Goal: Task Accomplishment & Management: Use online tool/utility

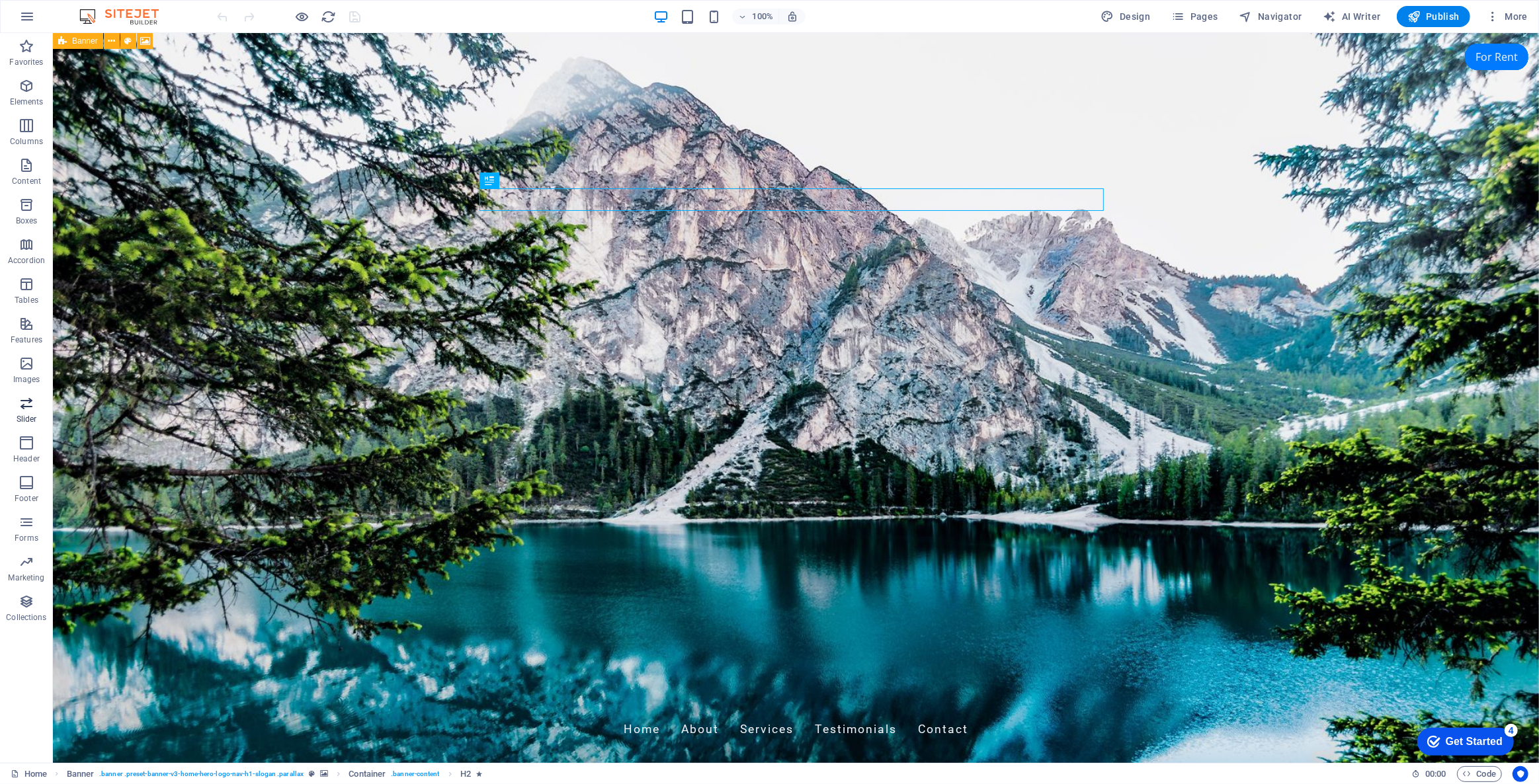
click at [21, 411] on span "Slider" at bounding box center [26, 411] width 53 height 31
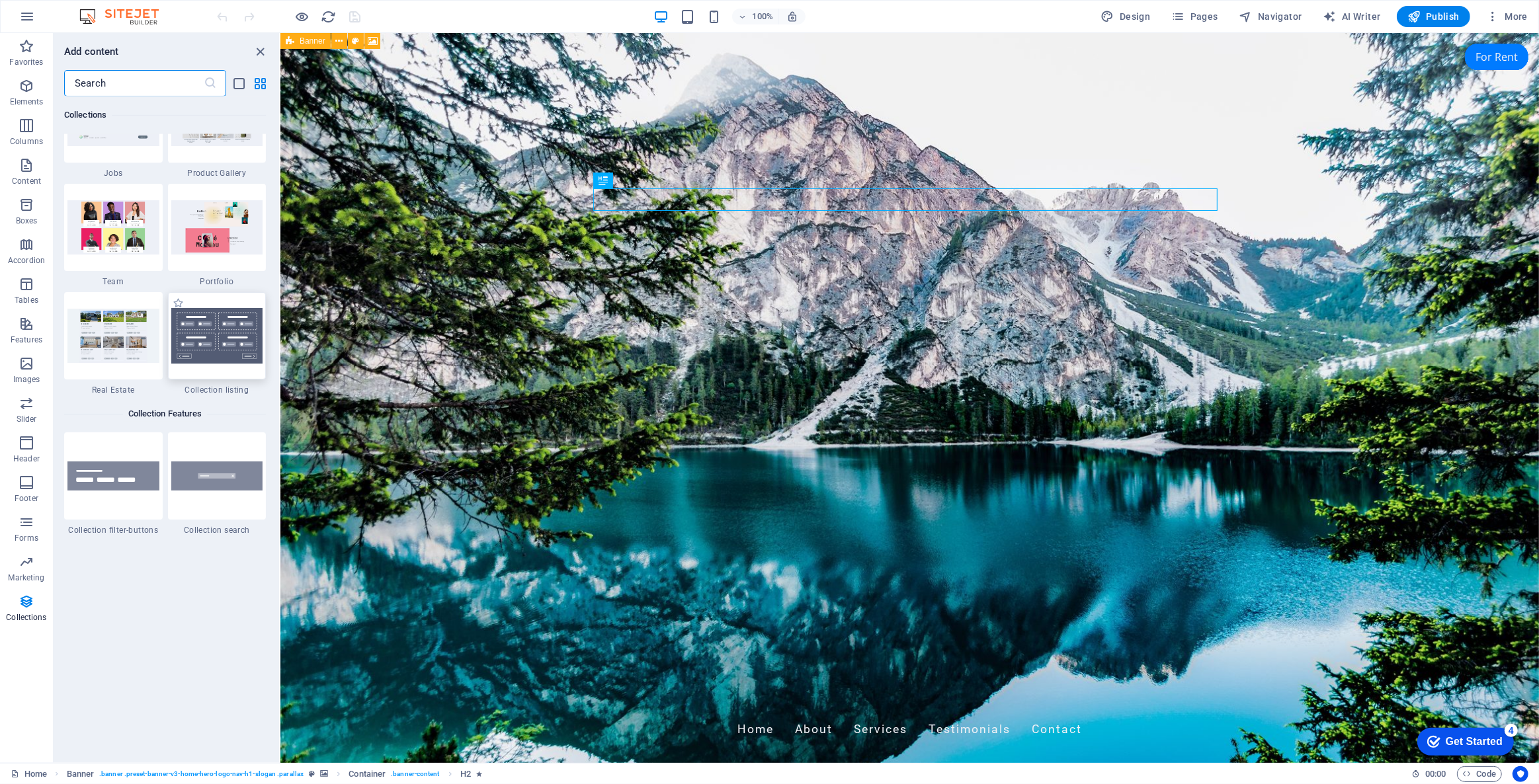
scroll to position [12304, 0]
click at [27, 614] on p "Collections" at bounding box center [26, 618] width 40 height 10
click at [25, 605] on icon "button" at bounding box center [26, 602] width 16 height 16
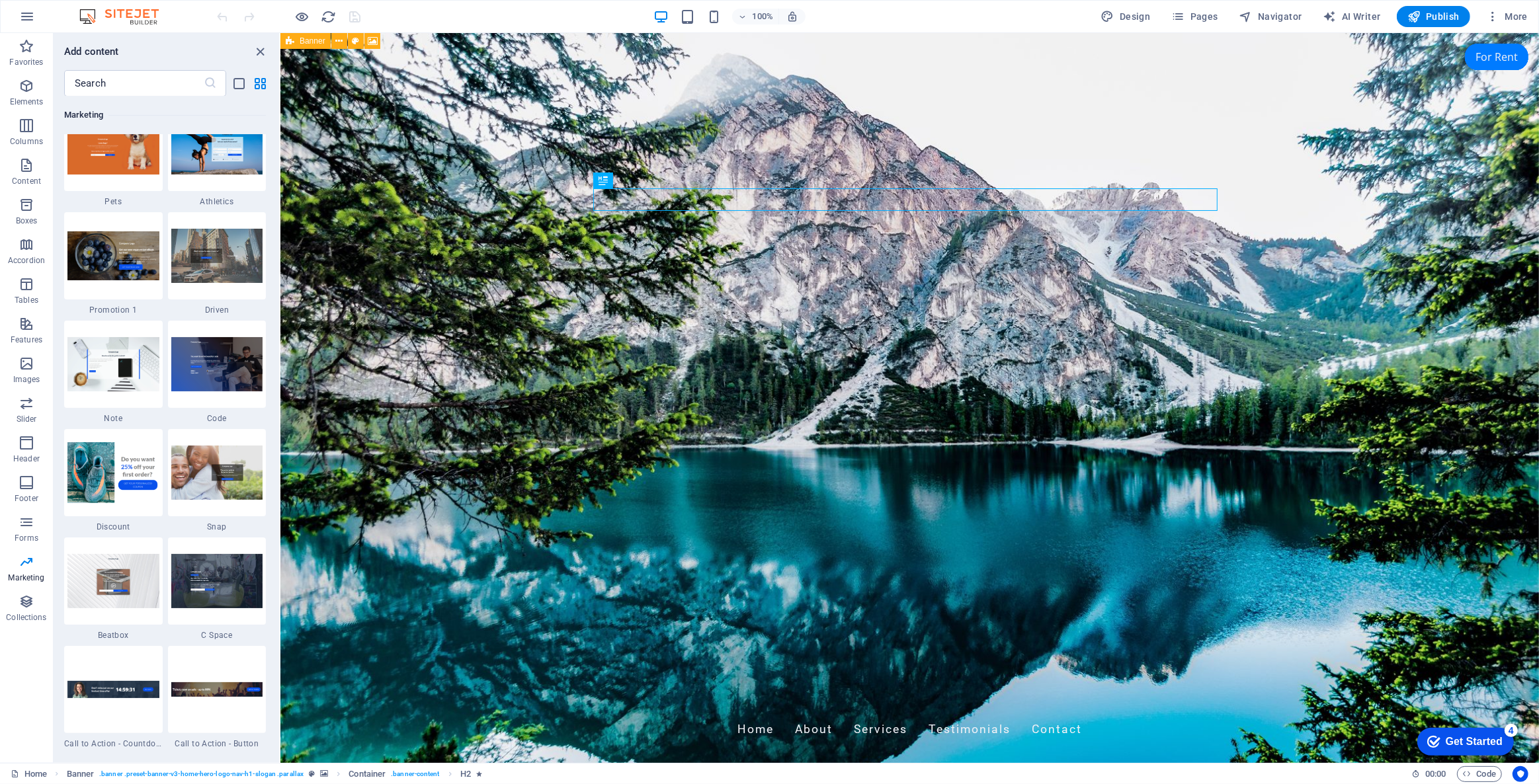
scroll to position [11342, 0]
click at [25, 99] on p "Elements" at bounding box center [27, 101] width 34 height 10
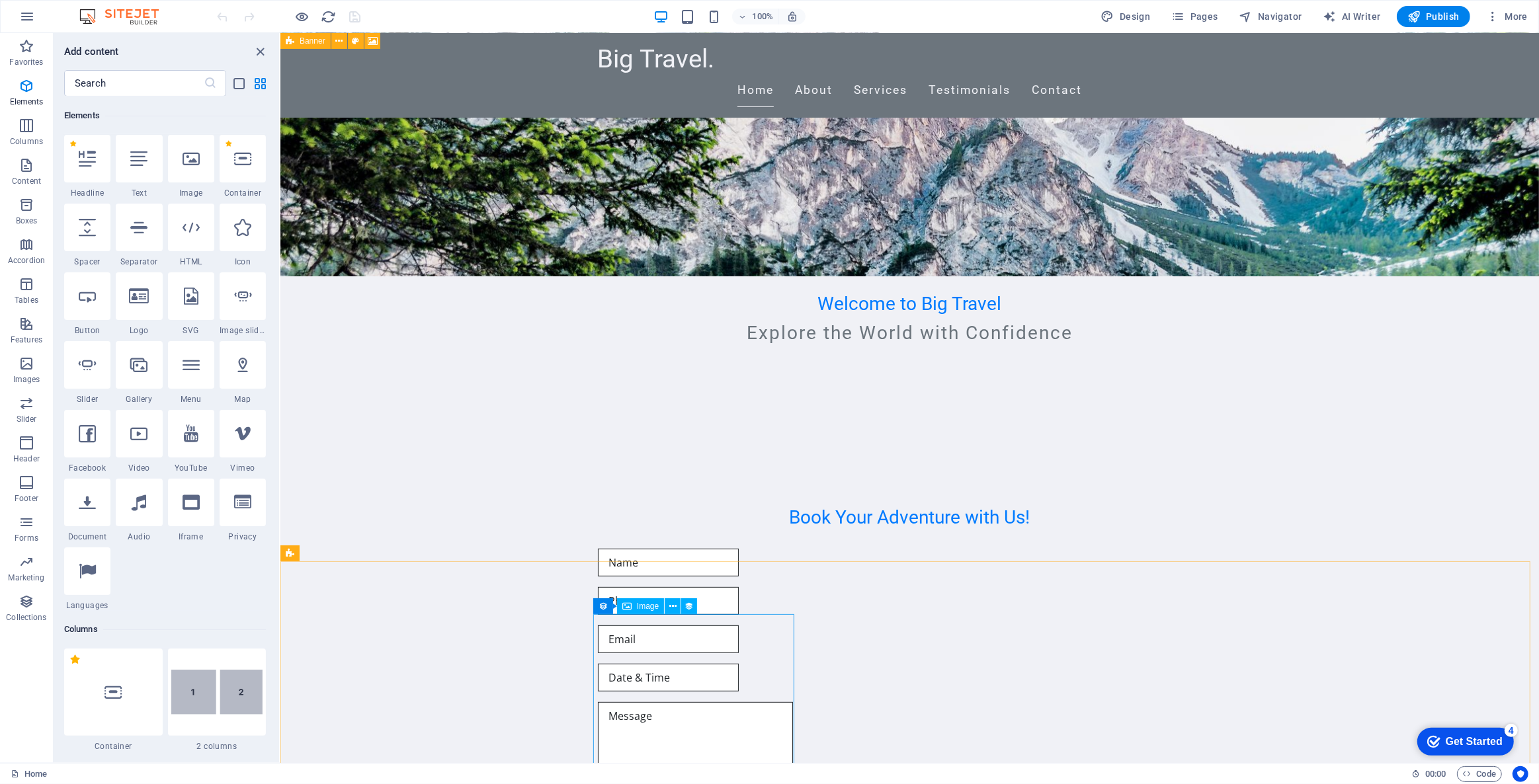
scroll to position [601, 0]
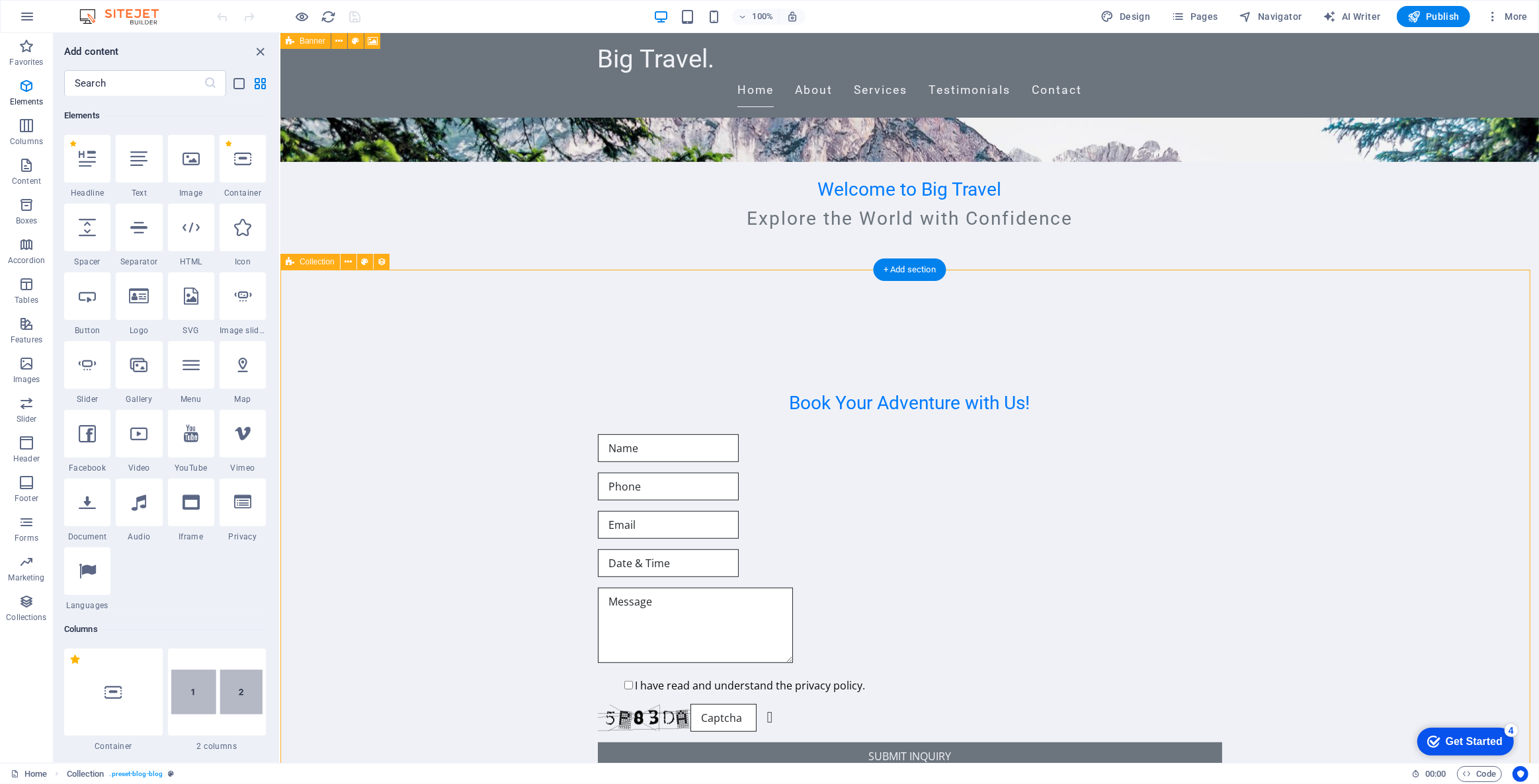
scroll to position [661, 0]
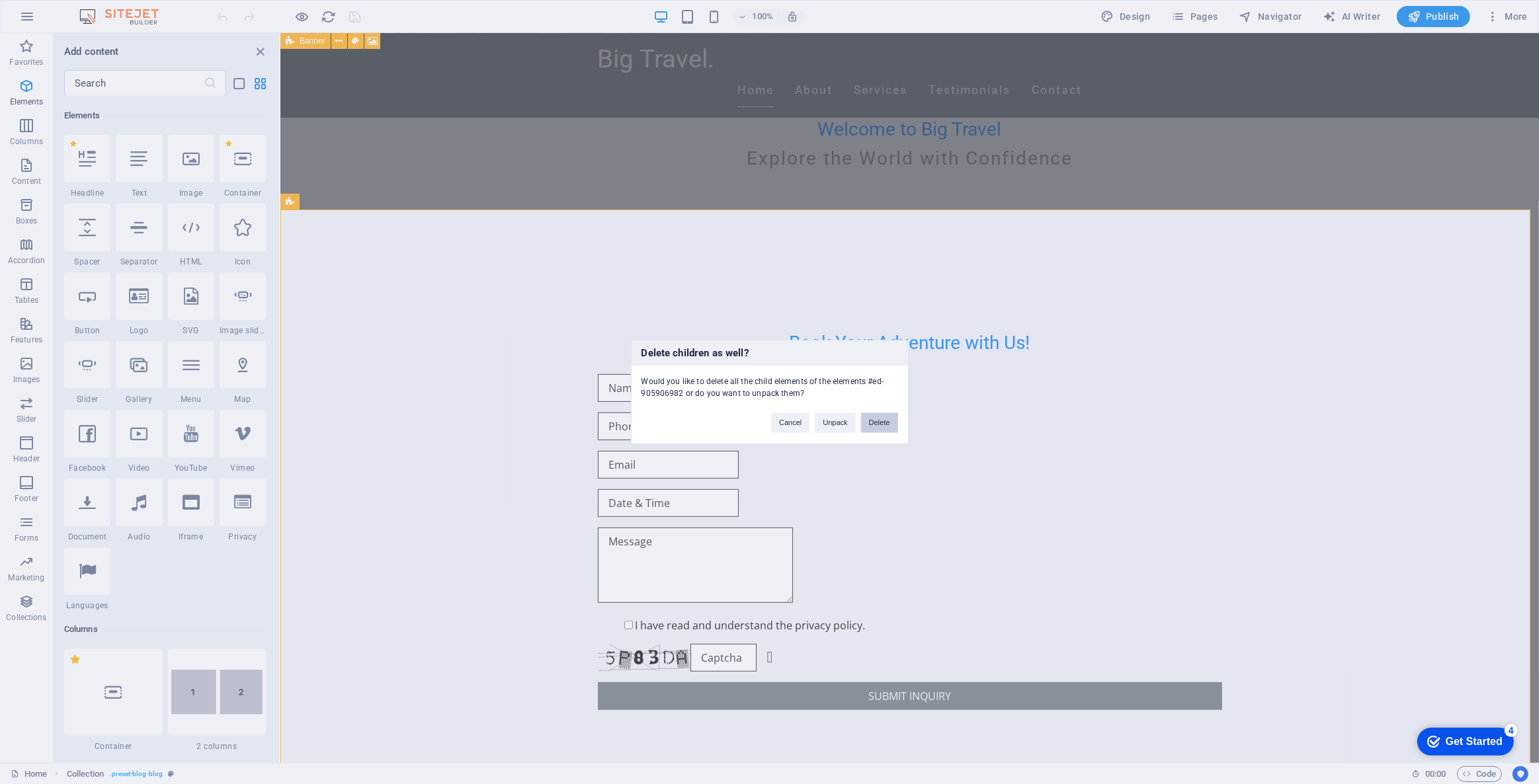
click at [870, 420] on button "Delete" at bounding box center [879, 423] width 37 height 20
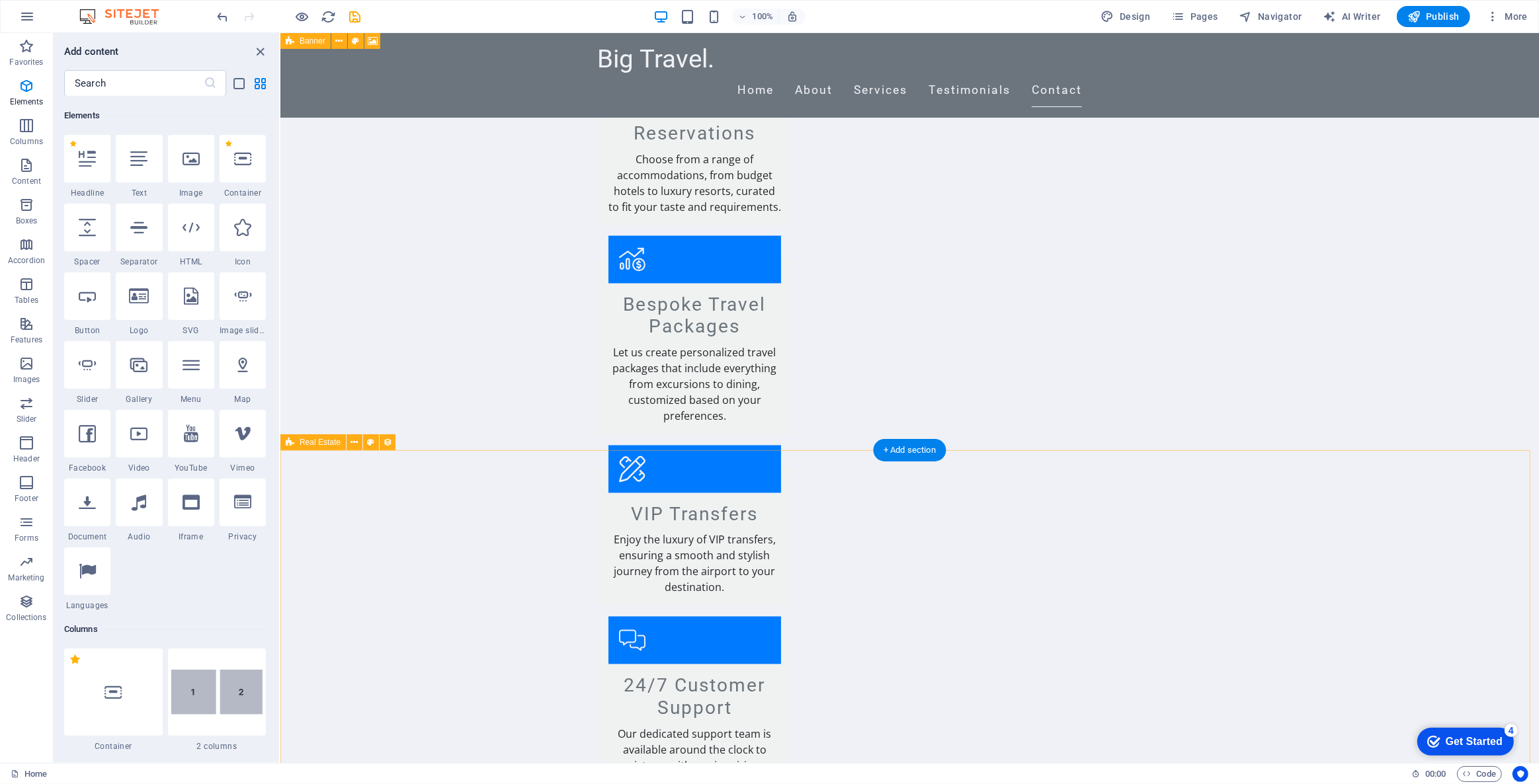
scroll to position [2645, 0]
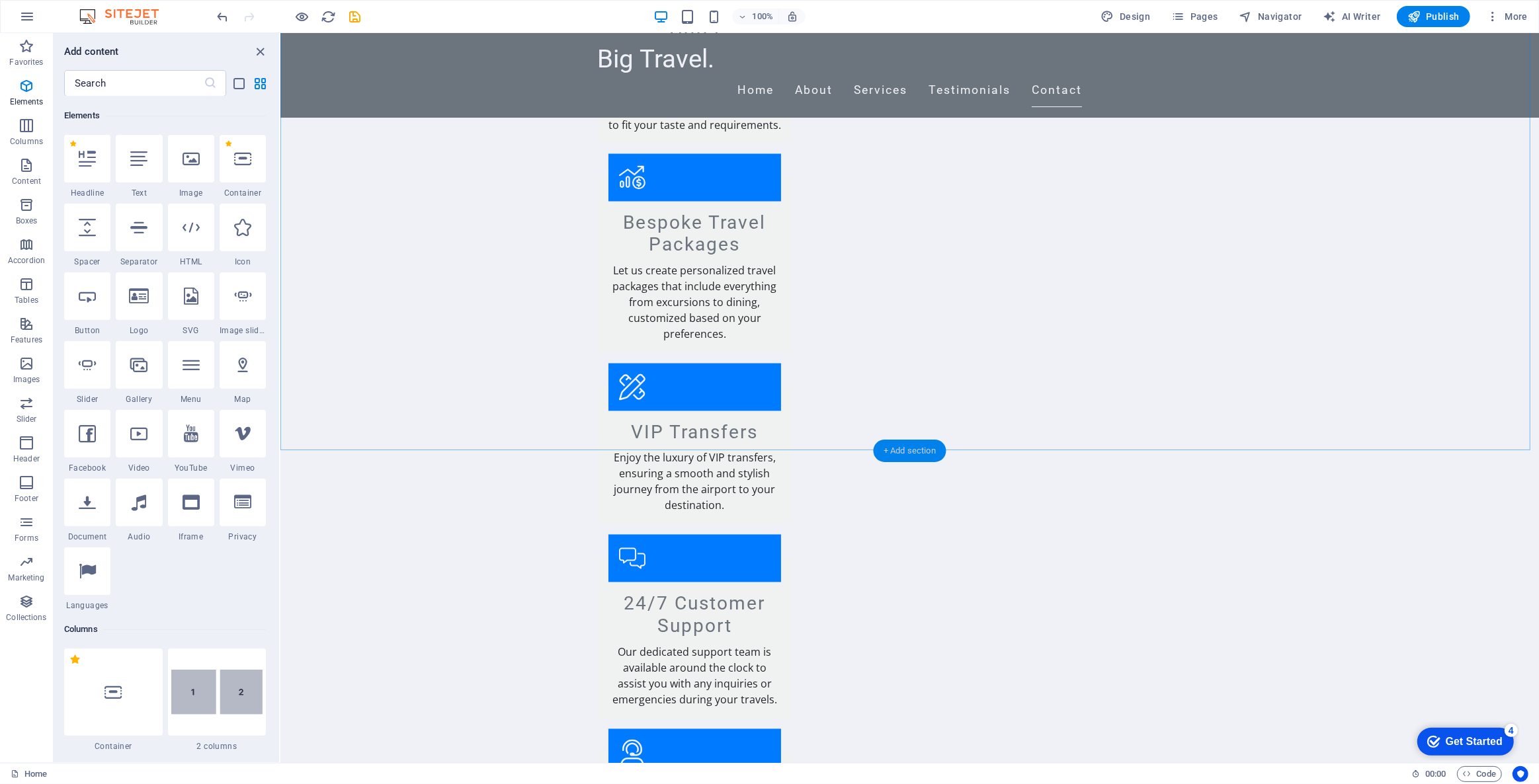
click at [932, 450] on div "+ Add section" at bounding box center [910, 450] width 74 height 23
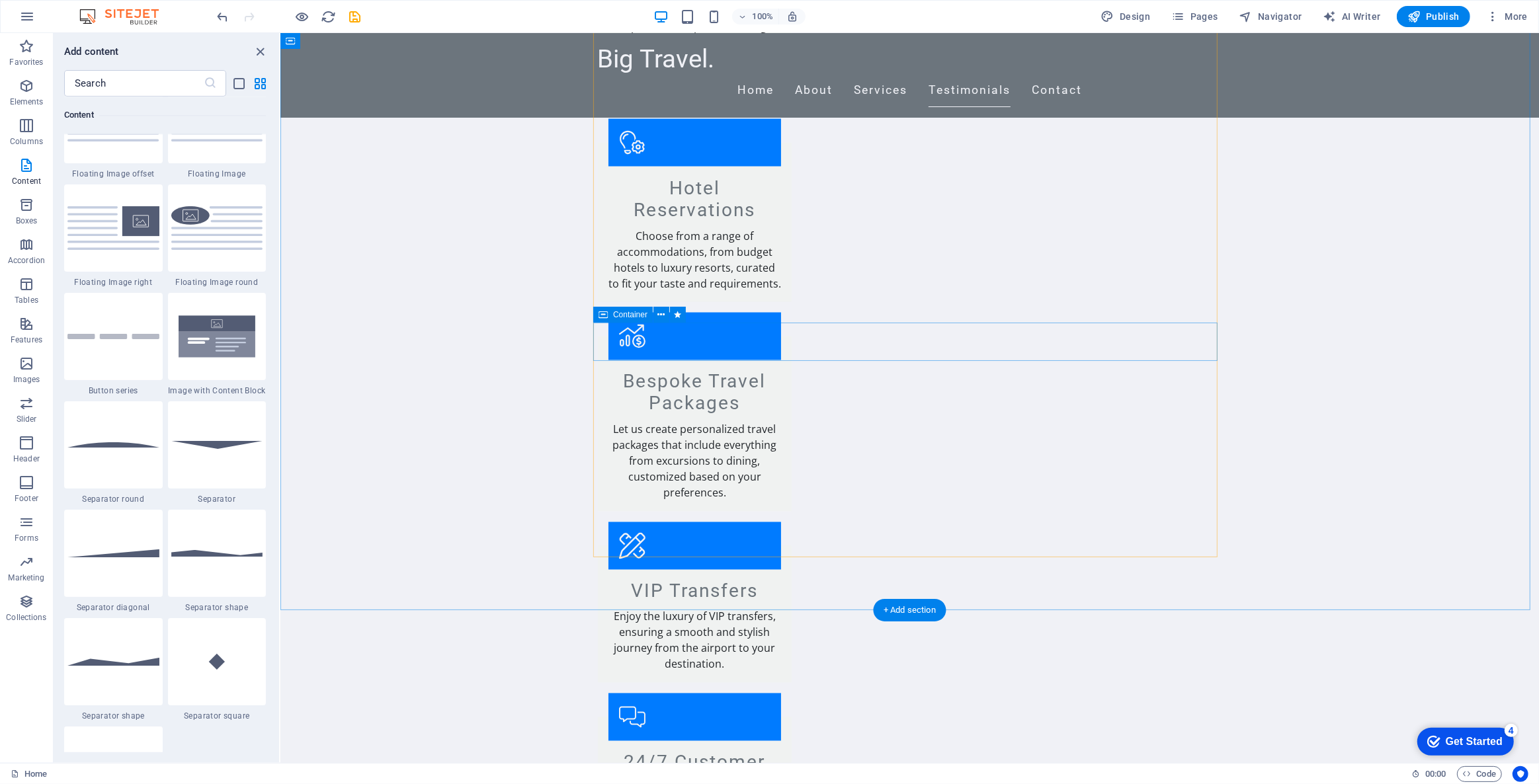
scroll to position [2605, 0]
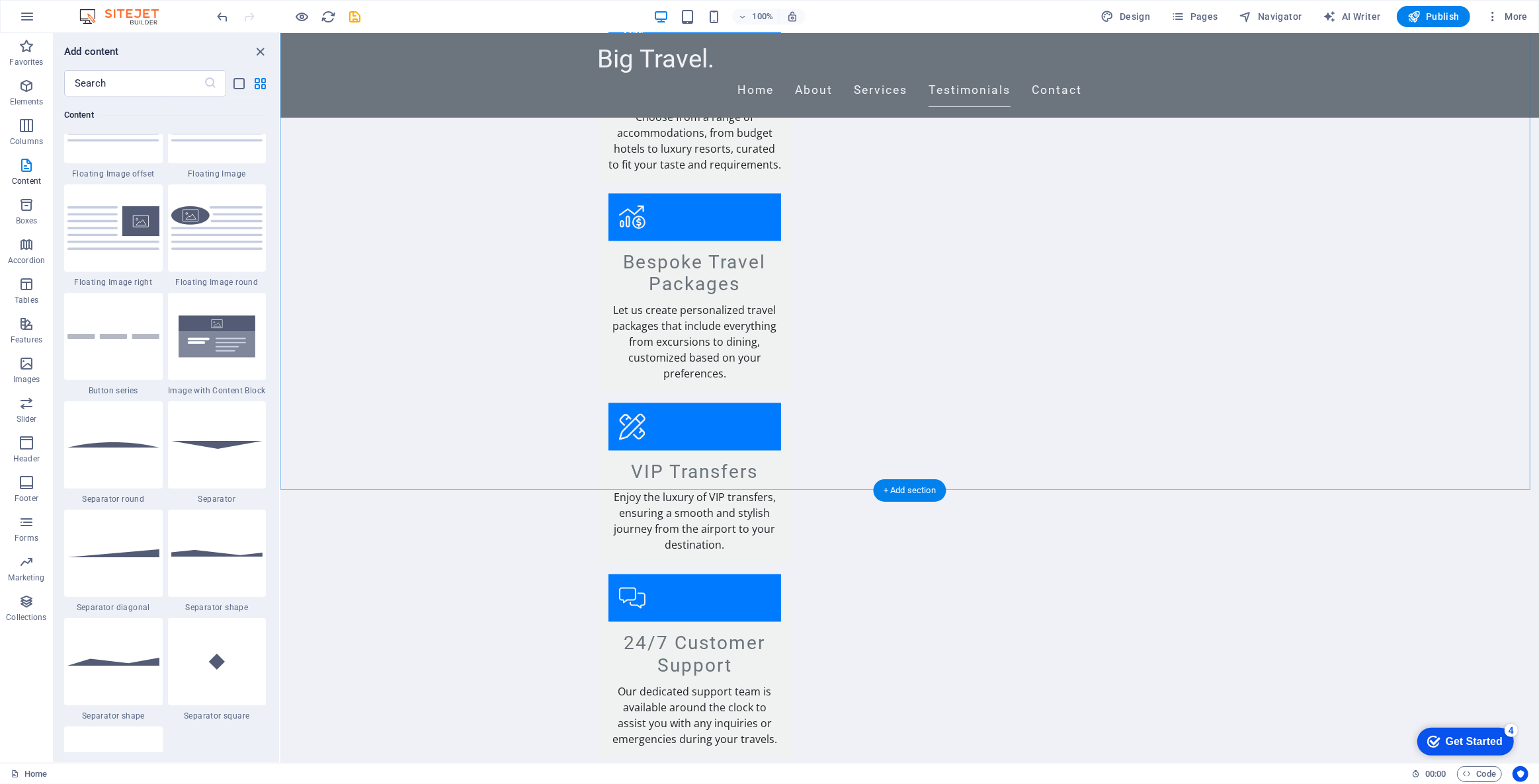
click at [915, 490] on div "+ Add section" at bounding box center [910, 491] width 74 height 23
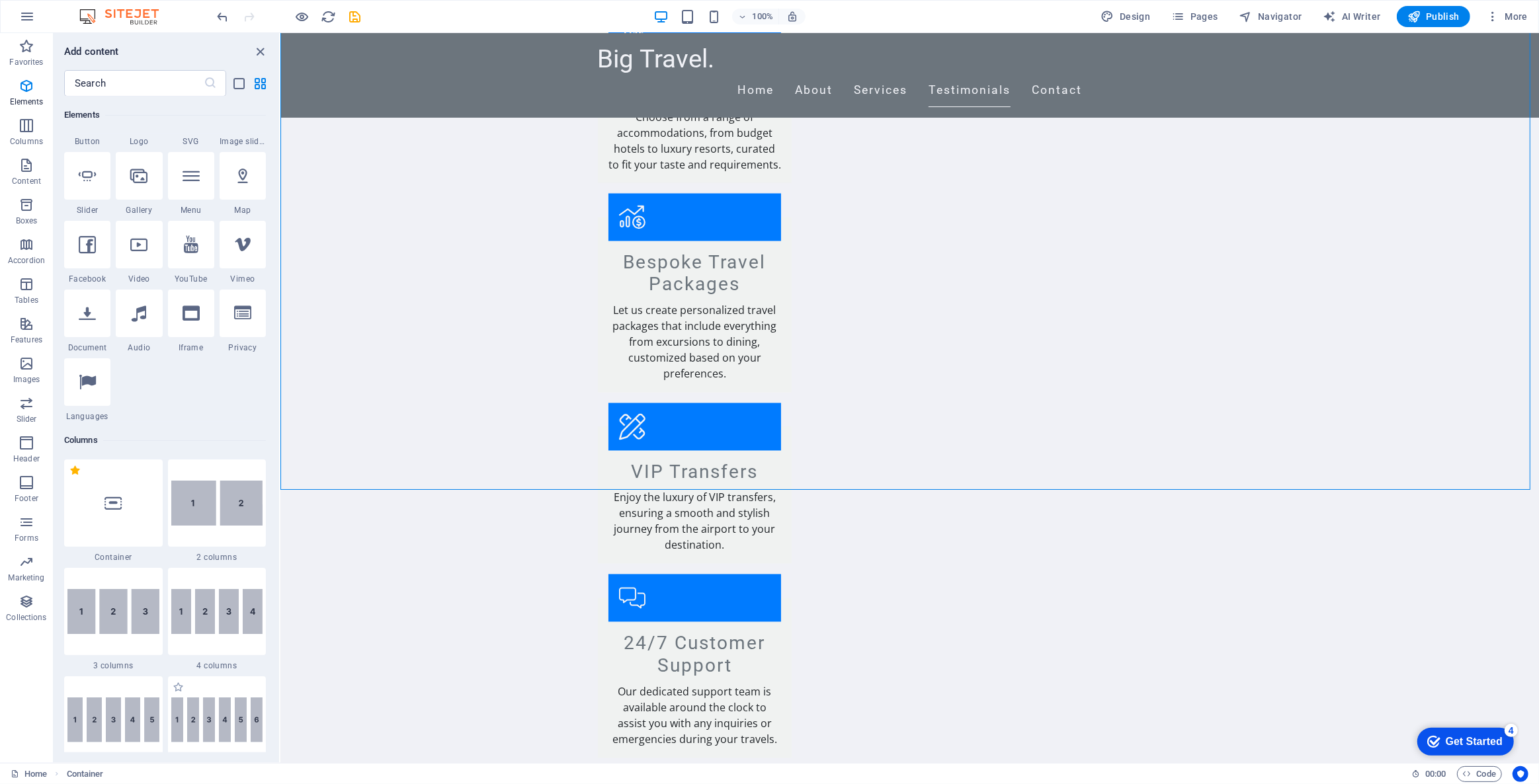
scroll to position [28, 0]
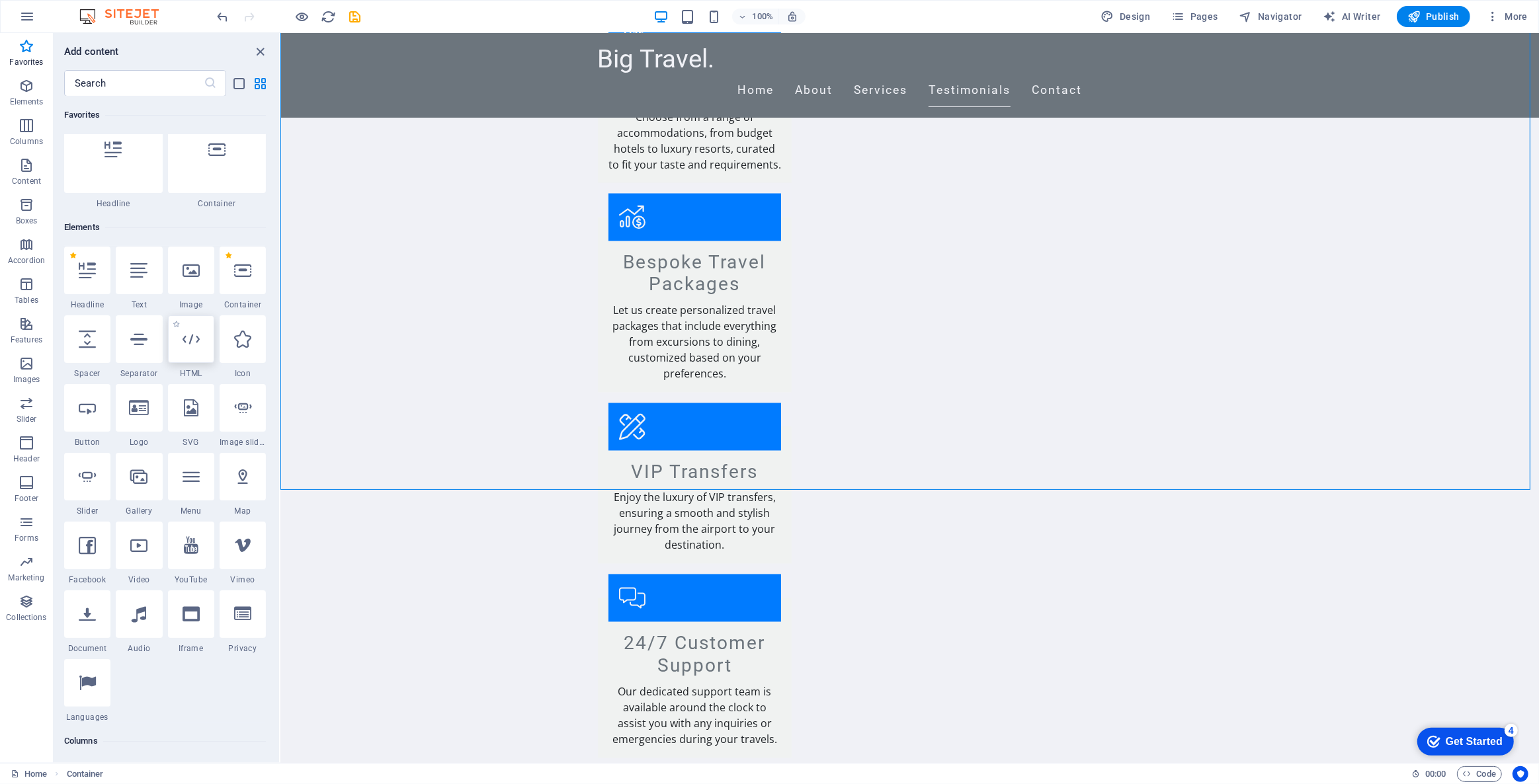
click at [197, 347] on div at bounding box center [191, 339] width 46 height 47
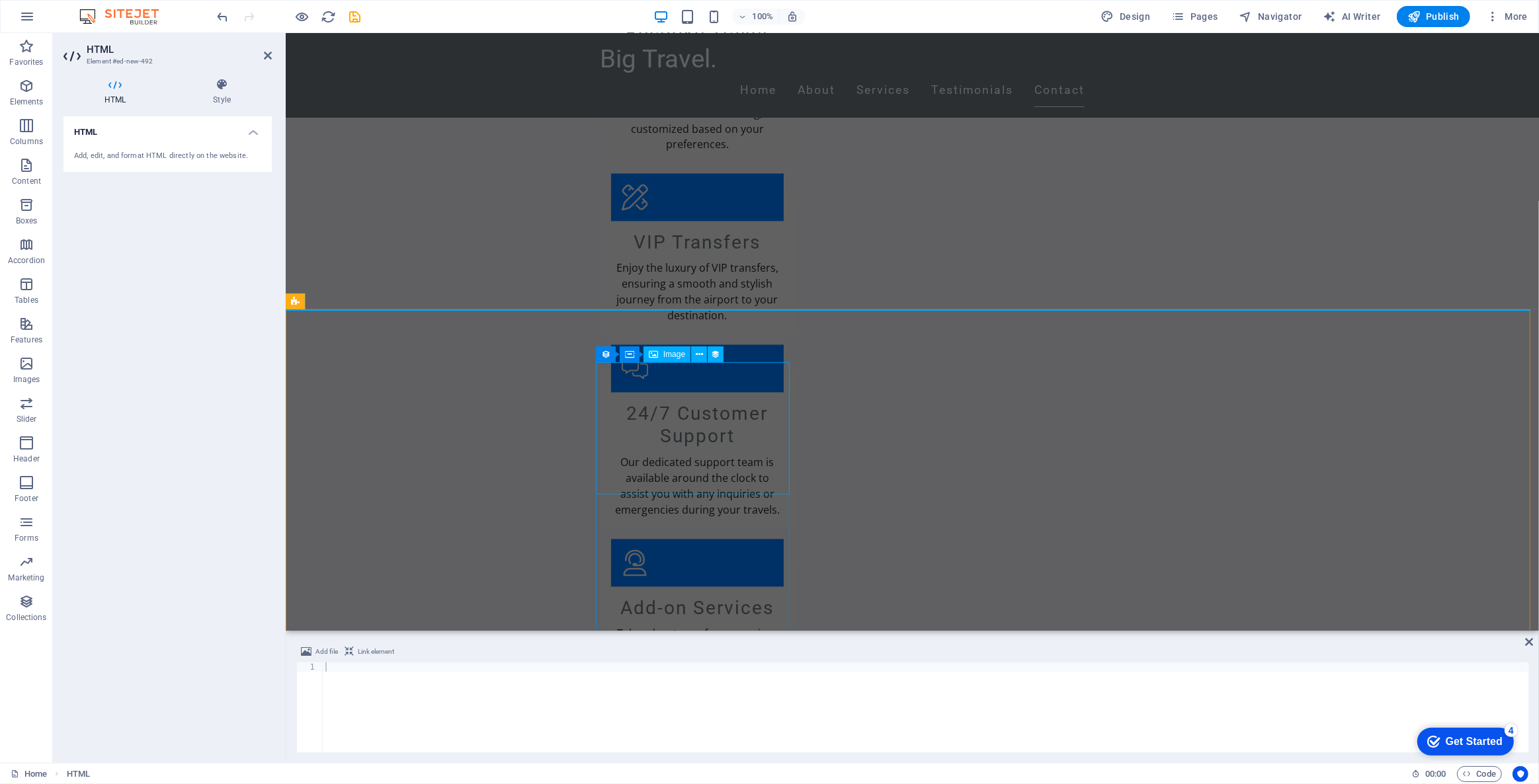
scroll to position [2659, 0]
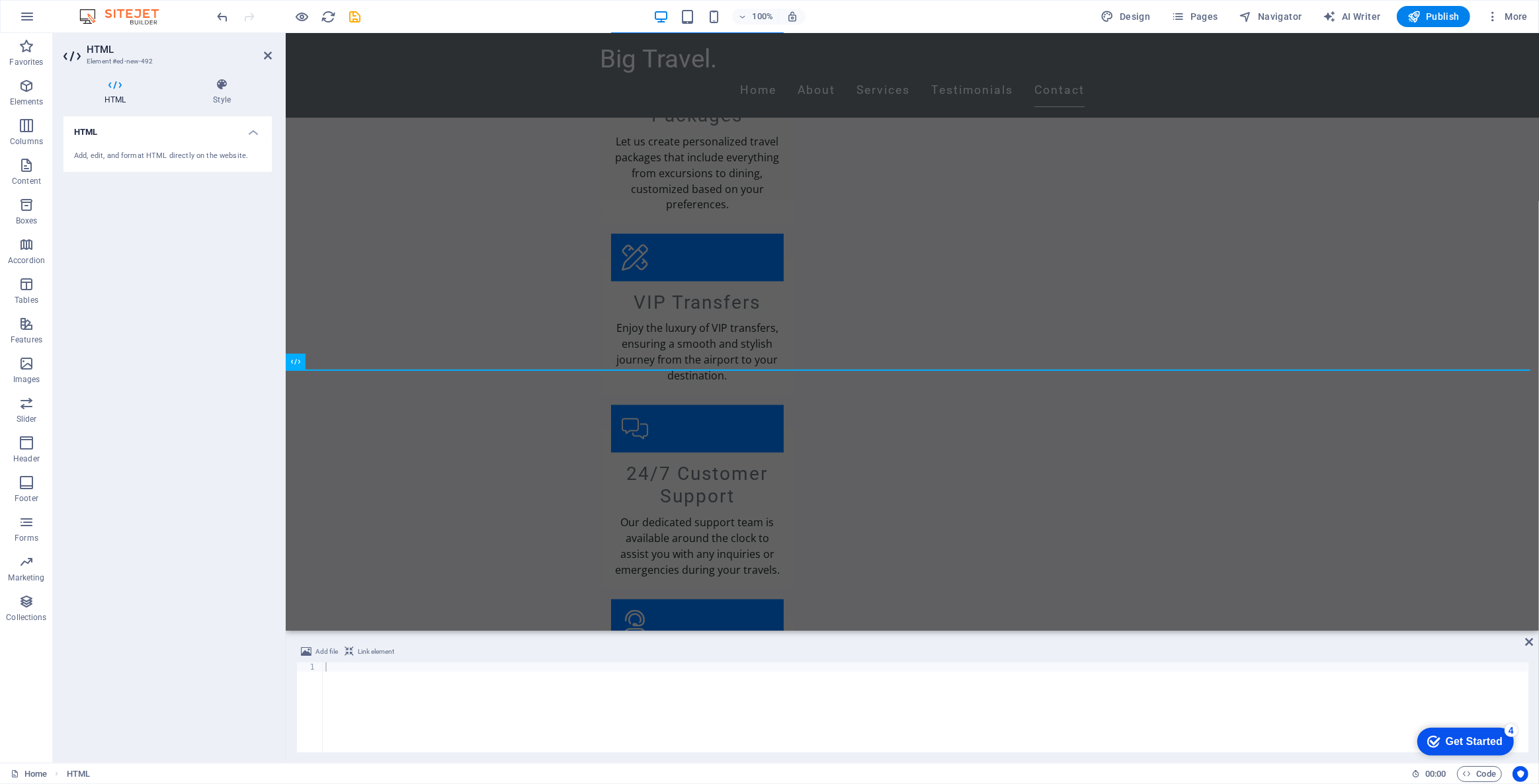
click at [368, 678] on div at bounding box center [925, 717] width 1205 height 109
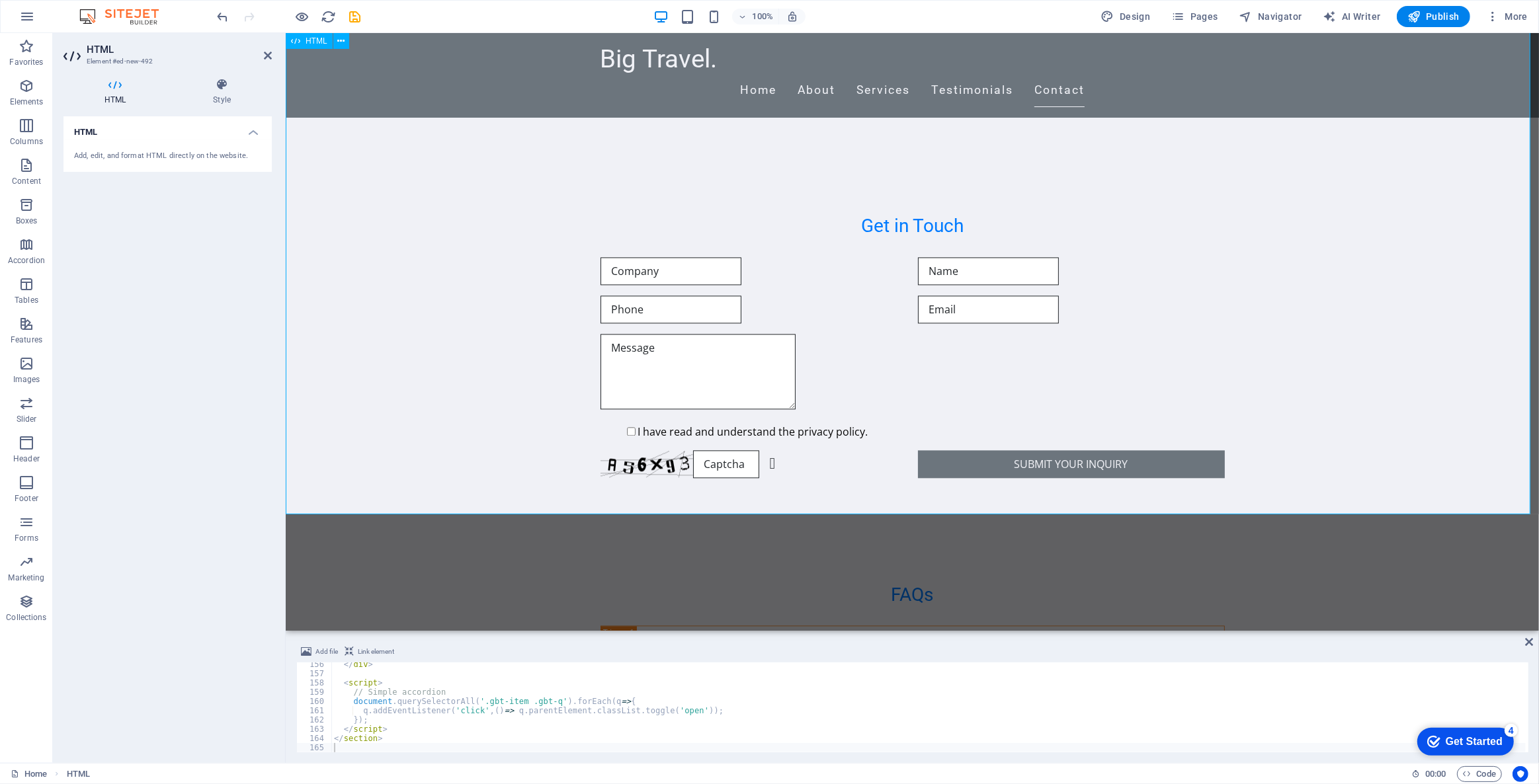
scroll to position [3380, 0]
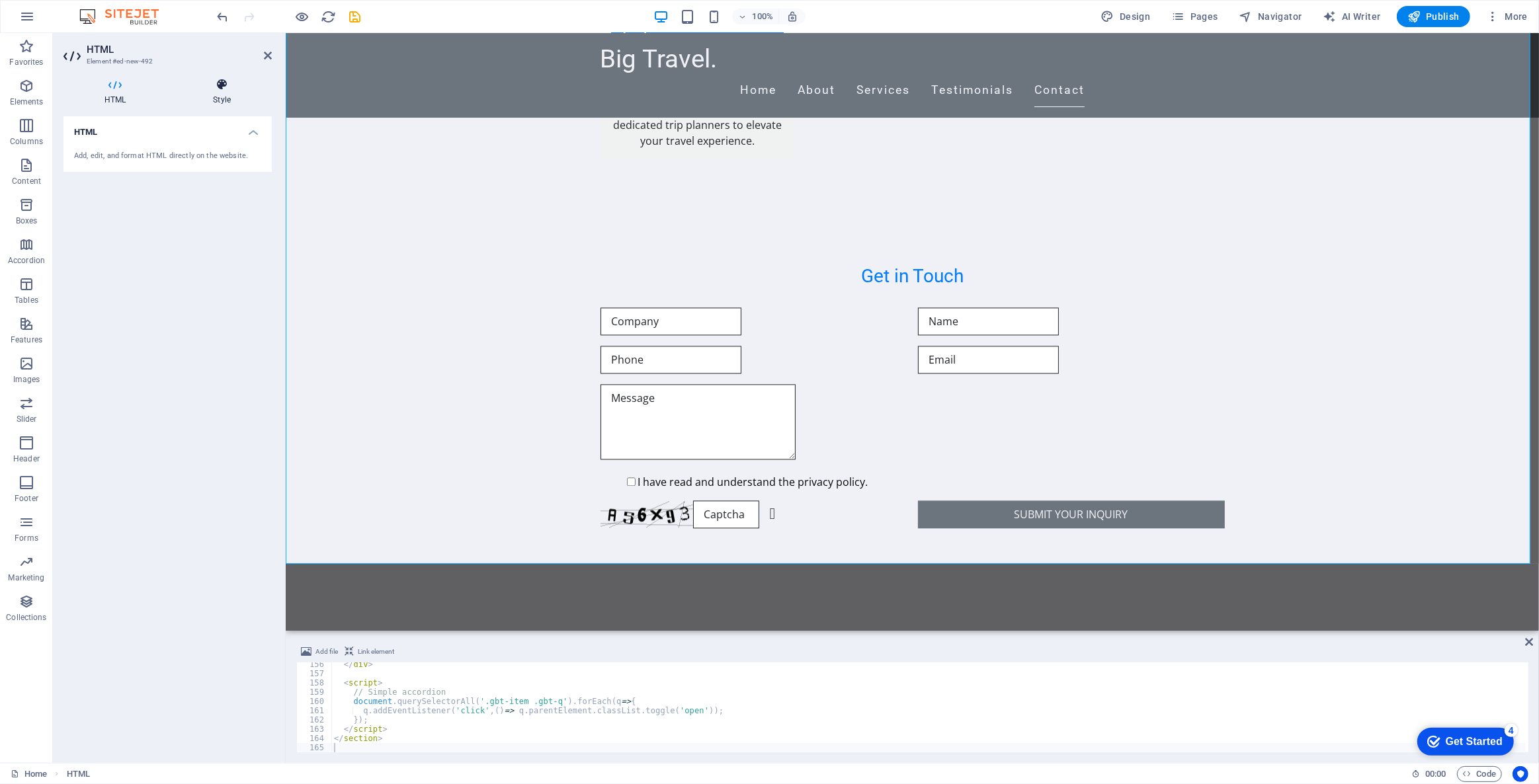
click at [231, 86] on icon at bounding box center [221, 85] width 100 height 13
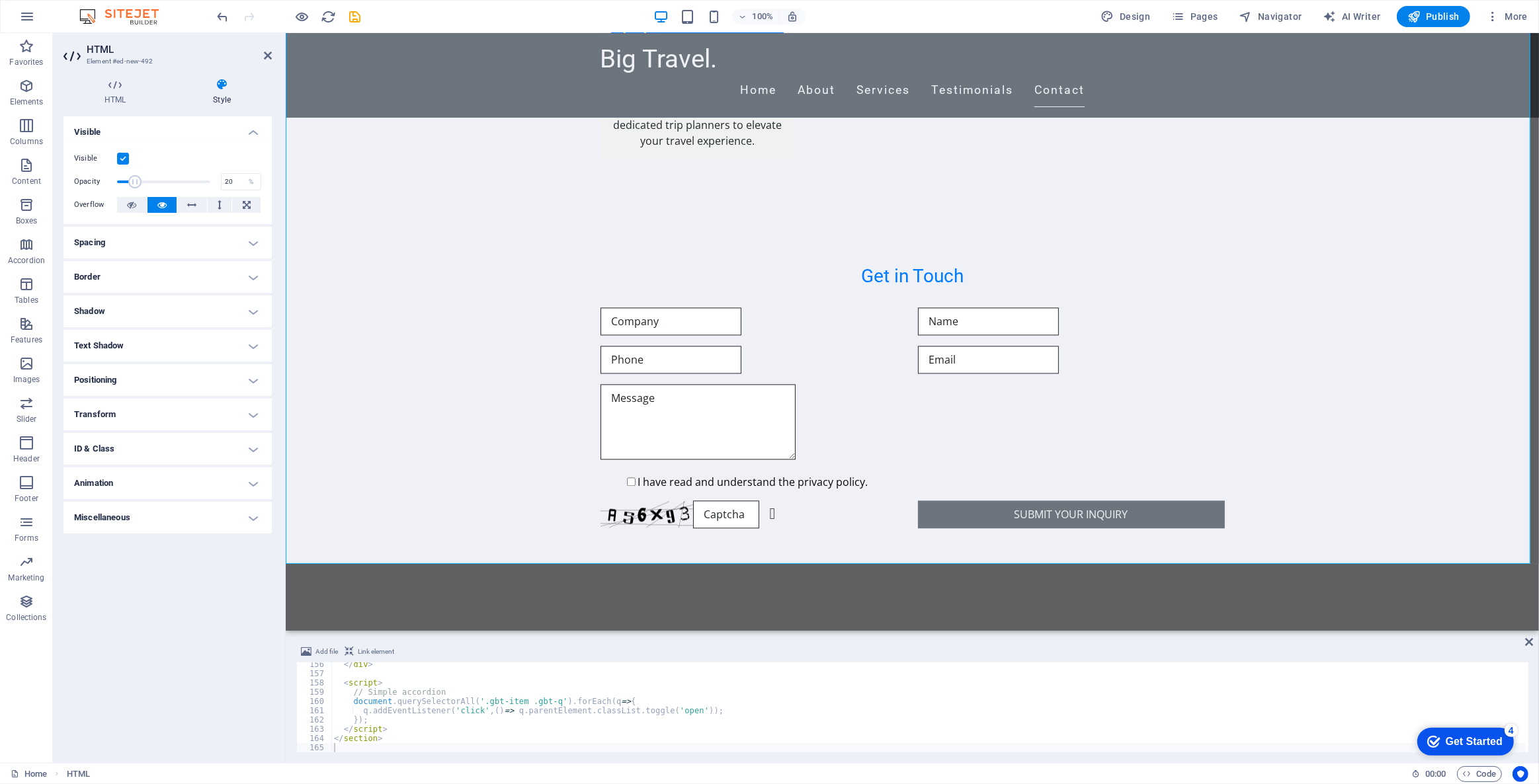
drag, startPoint x: 210, startPoint y: 179, endPoint x: 135, endPoint y: 180, distance: 75.0
click at [135, 180] on span at bounding box center [135, 182] width 13 height 13
drag, startPoint x: 147, startPoint y: 180, endPoint x: 259, endPoint y: 185, distance: 112.1
click at [259, 185] on div "Opacity 100 %" at bounding box center [167, 181] width 187 height 20
click at [193, 199] on icon at bounding box center [192, 205] width 9 height 16
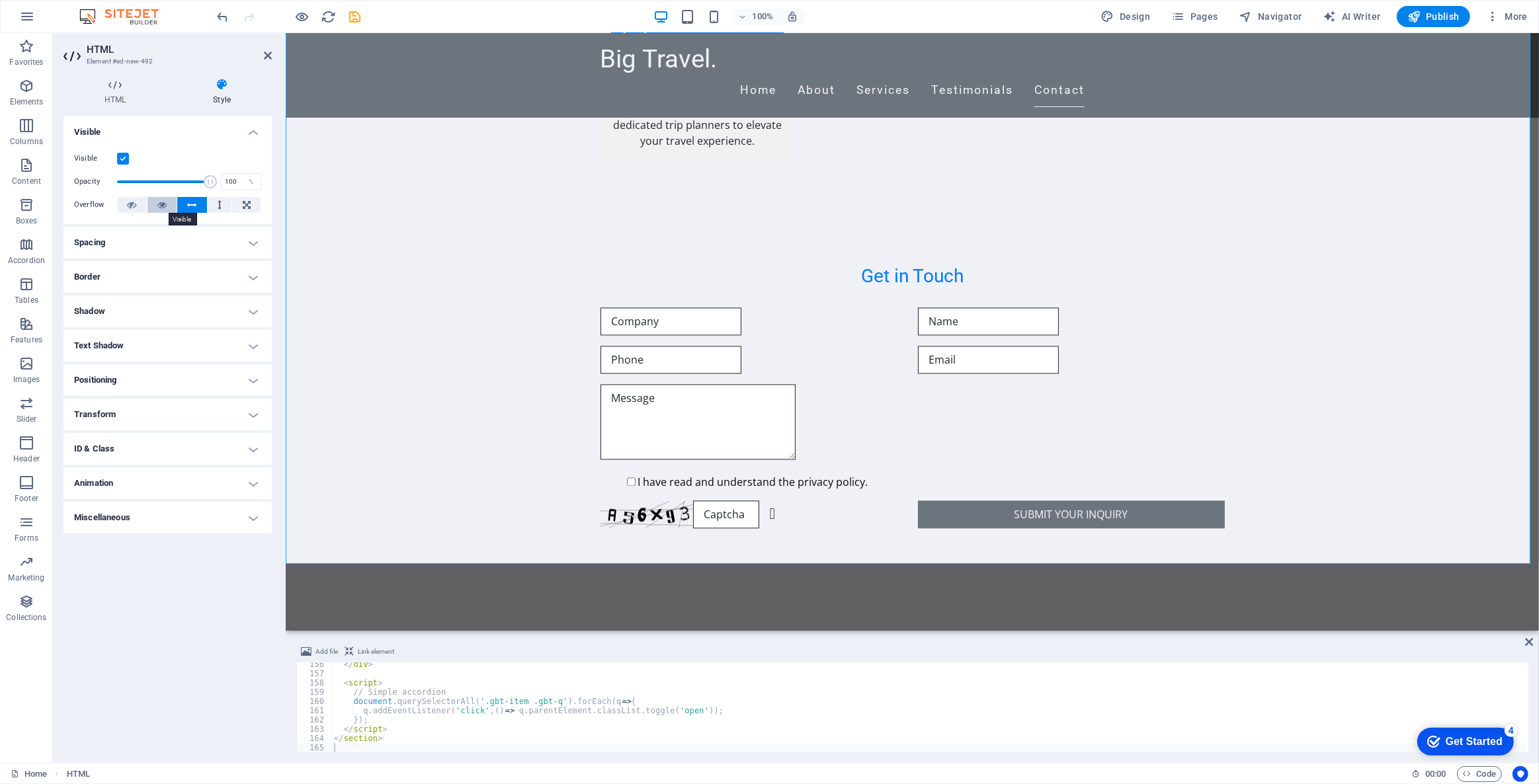
click at [165, 207] on icon at bounding box center [162, 205] width 9 height 16
click at [192, 207] on icon at bounding box center [192, 205] width 9 height 16
drag, startPoint x: 210, startPoint y: 182, endPoint x: 168, endPoint y: 177, distance: 42.3
click at [168, 177] on span at bounding box center [168, 182] width 13 height 13
drag, startPoint x: 168, startPoint y: 177, endPoint x: 232, endPoint y: 182, distance: 64.2
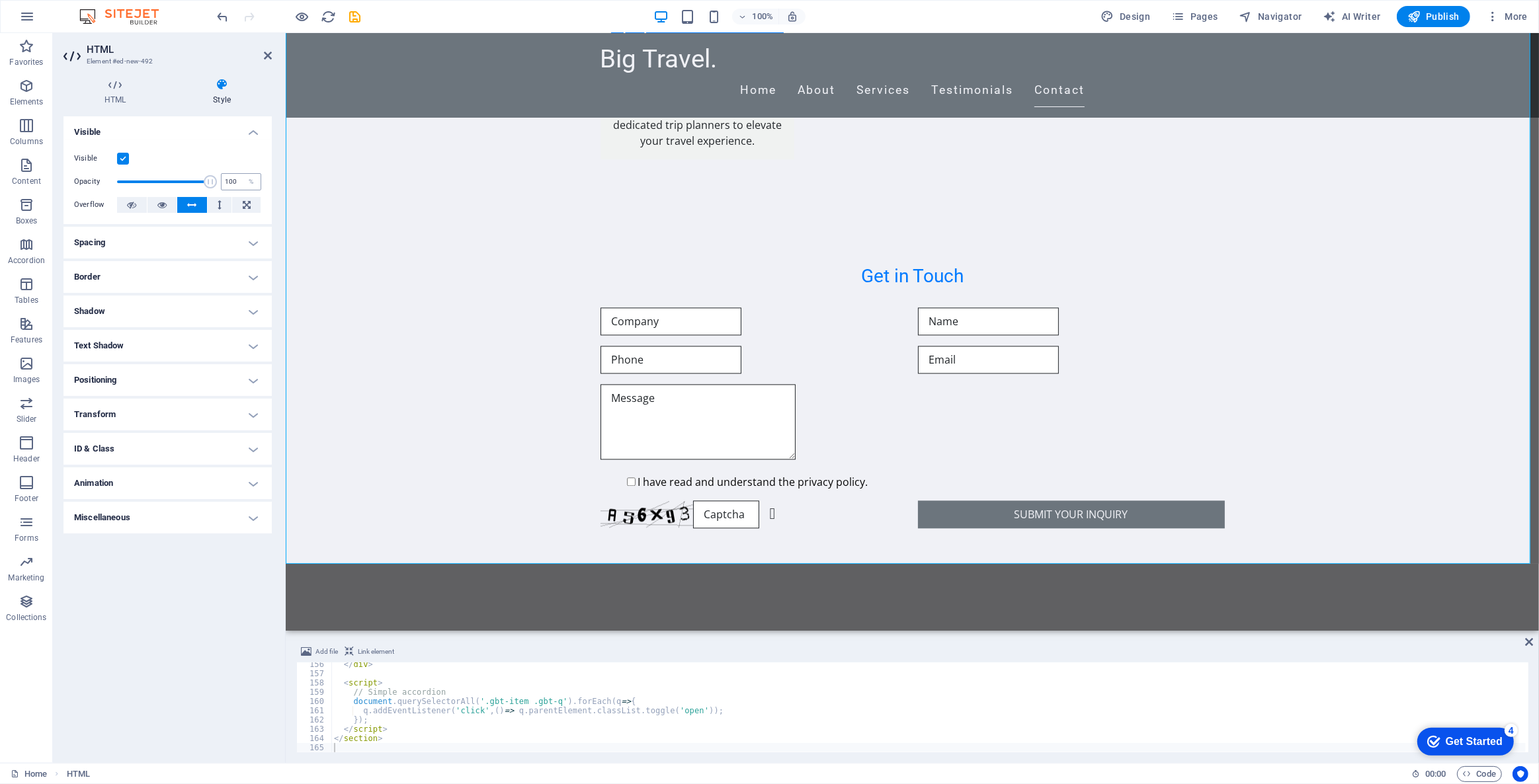
click at [231, 180] on div "Opacity 100 %" at bounding box center [167, 181] width 187 height 20
click at [216, 207] on button at bounding box center [220, 205] width 25 height 16
drag, startPoint x: 199, startPoint y: 183, endPoint x: 175, endPoint y: 183, distance: 24.0
click at [175, 183] on span at bounding box center [178, 182] width 13 height 13
type input "100"
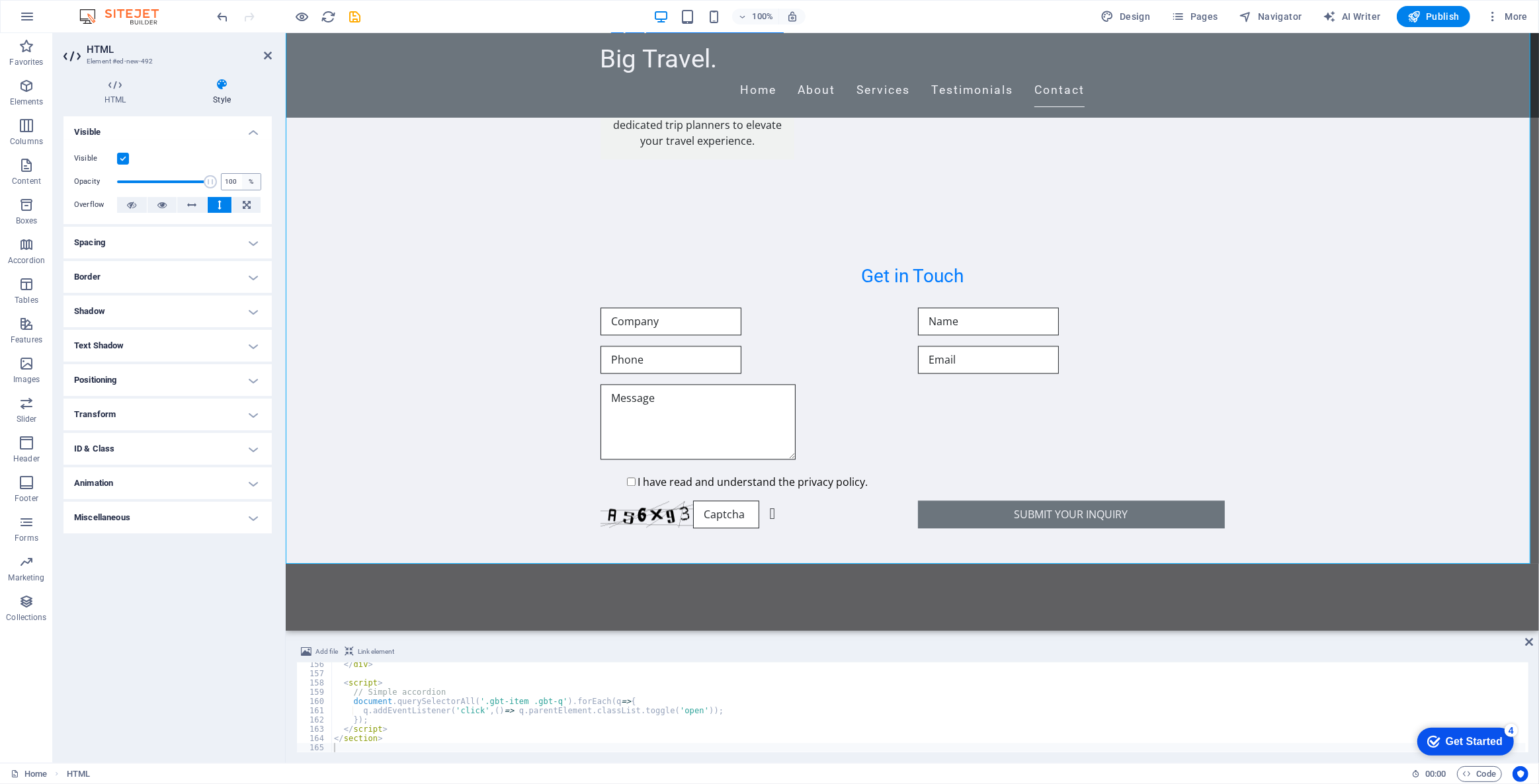
drag, startPoint x: 175, startPoint y: 183, endPoint x: 249, endPoint y: 182, distance: 74.0
click at [249, 182] on div "Opacity 100 %" at bounding box center [167, 181] width 187 height 20
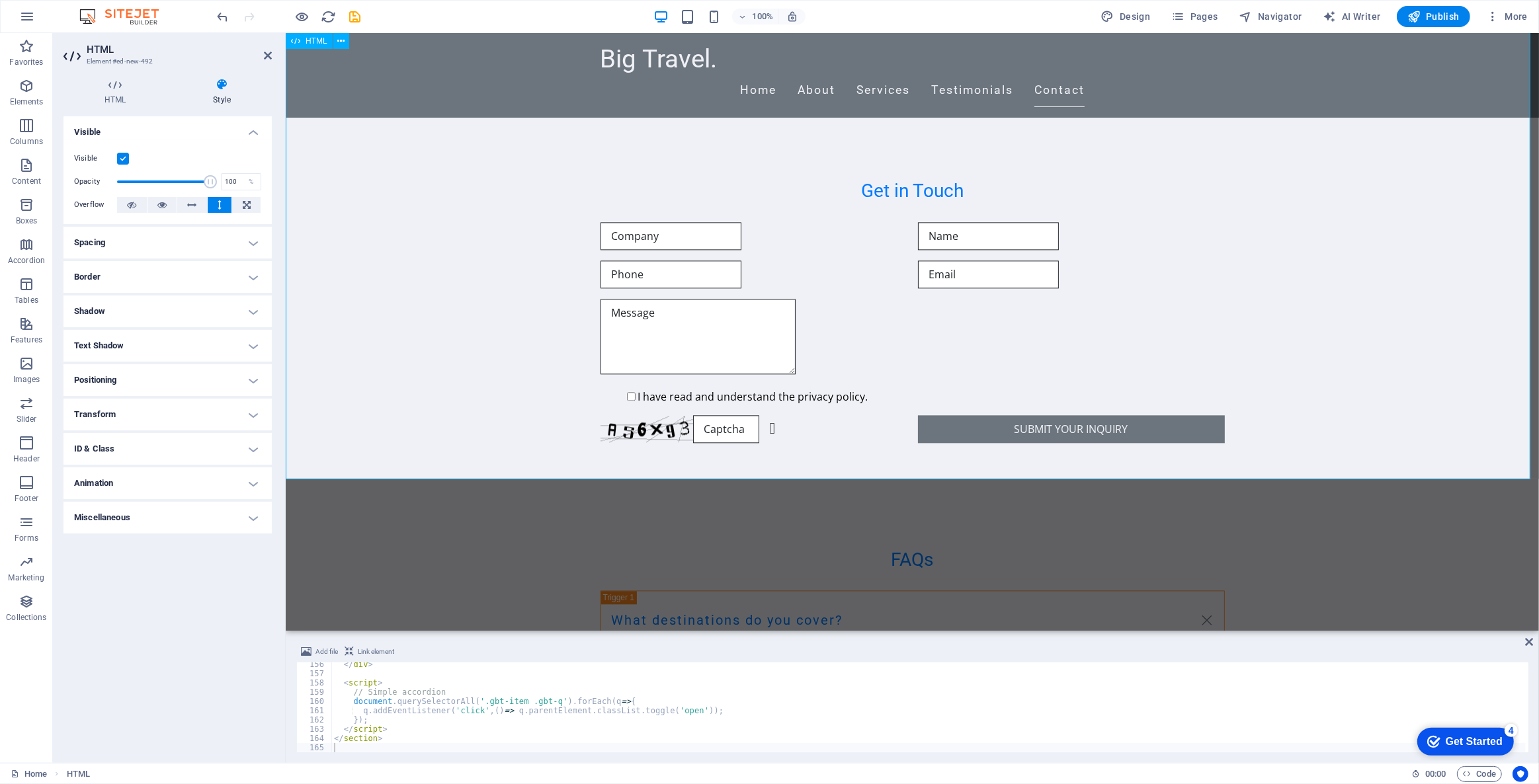
scroll to position [3380, 0]
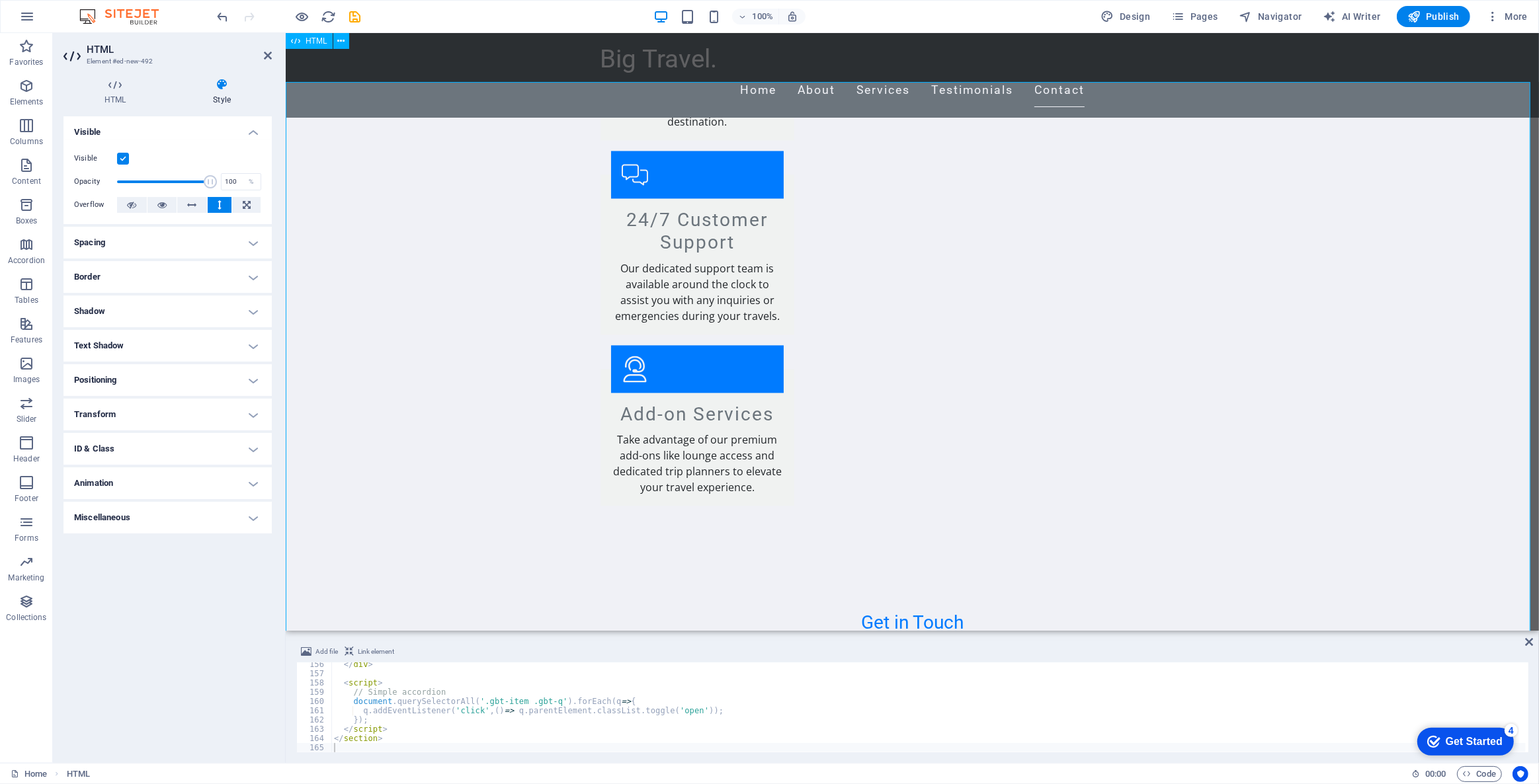
scroll to position [2899, 0]
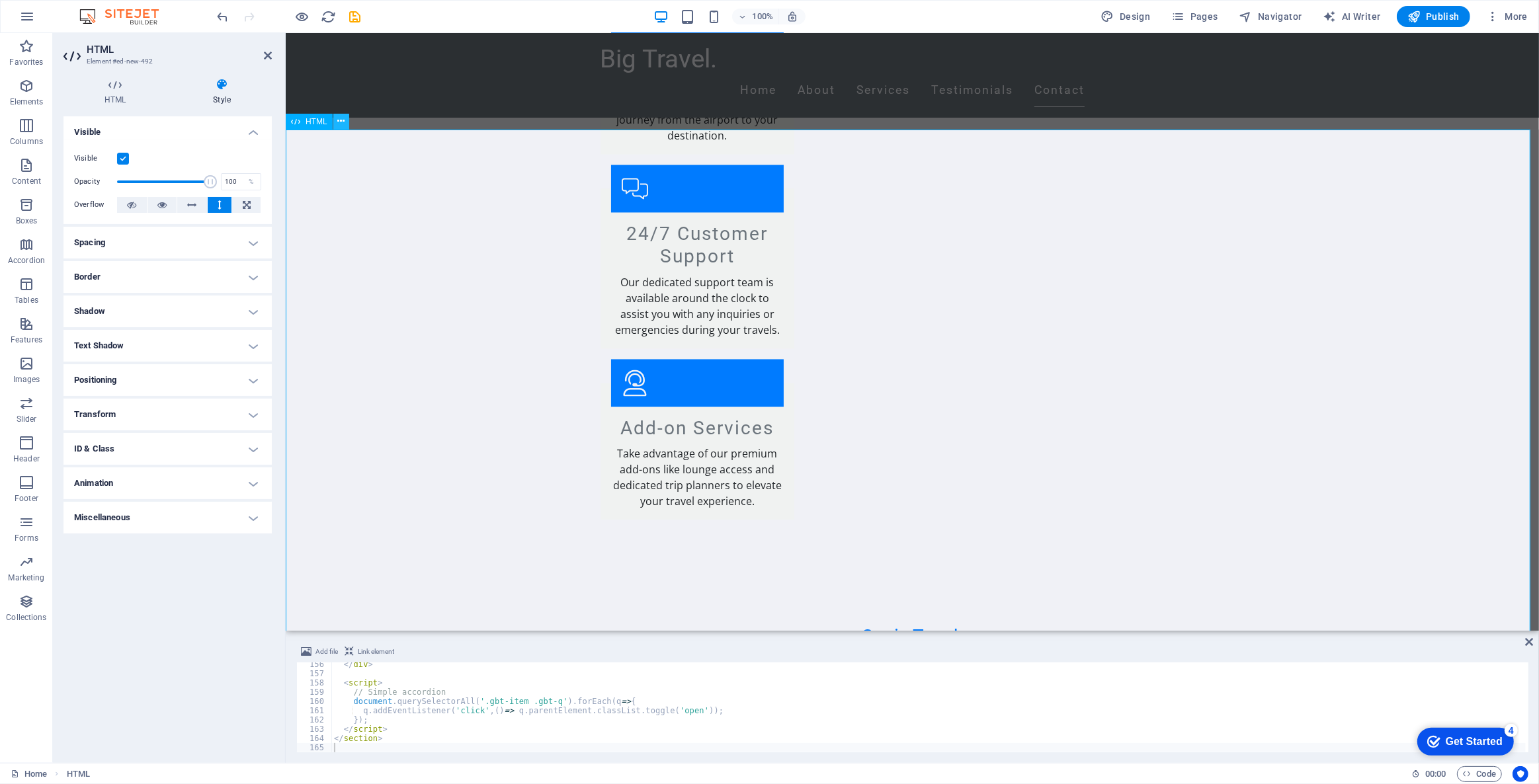
click at [344, 121] on icon at bounding box center [341, 121] width 7 height 14
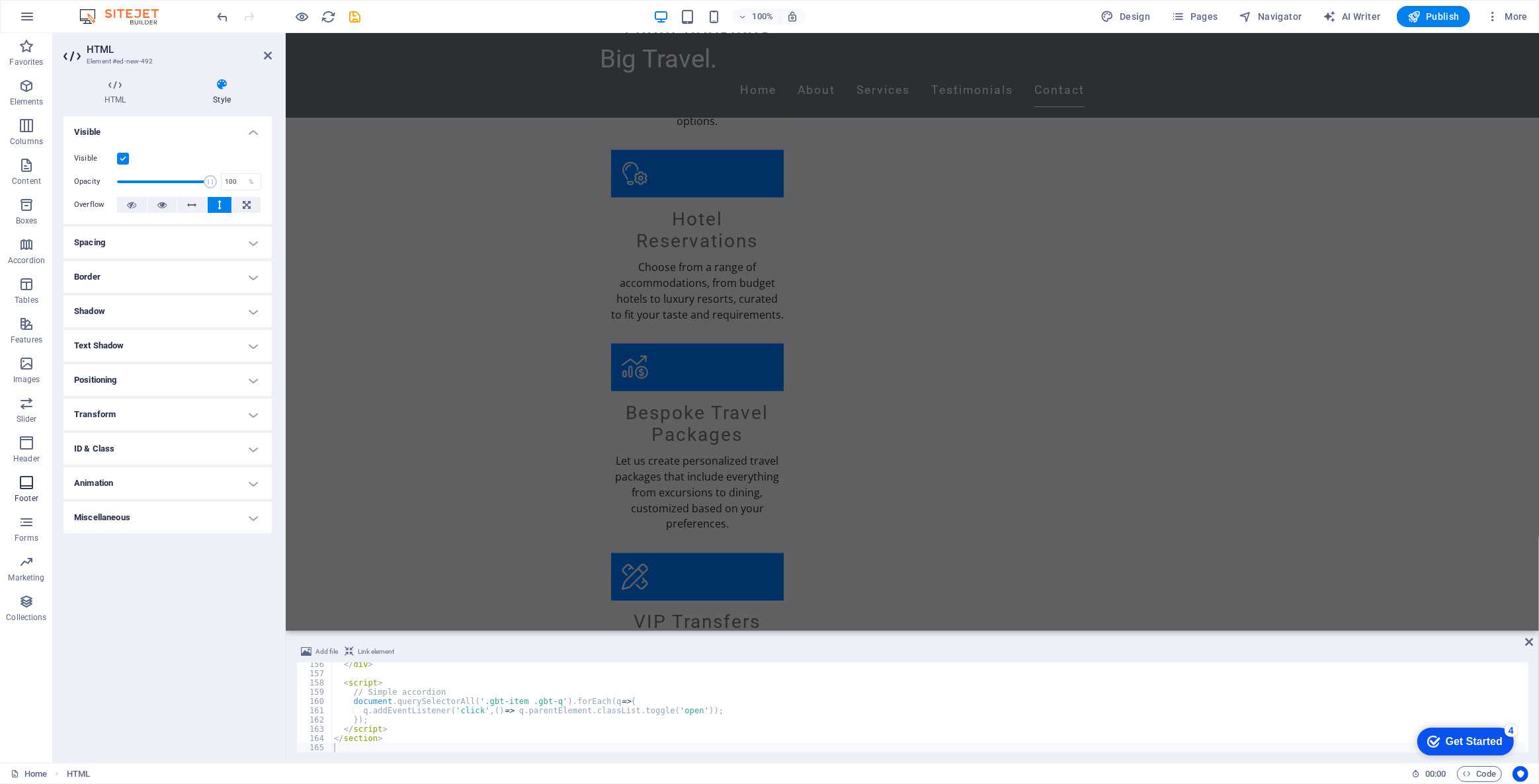
scroll to position [2298, 0]
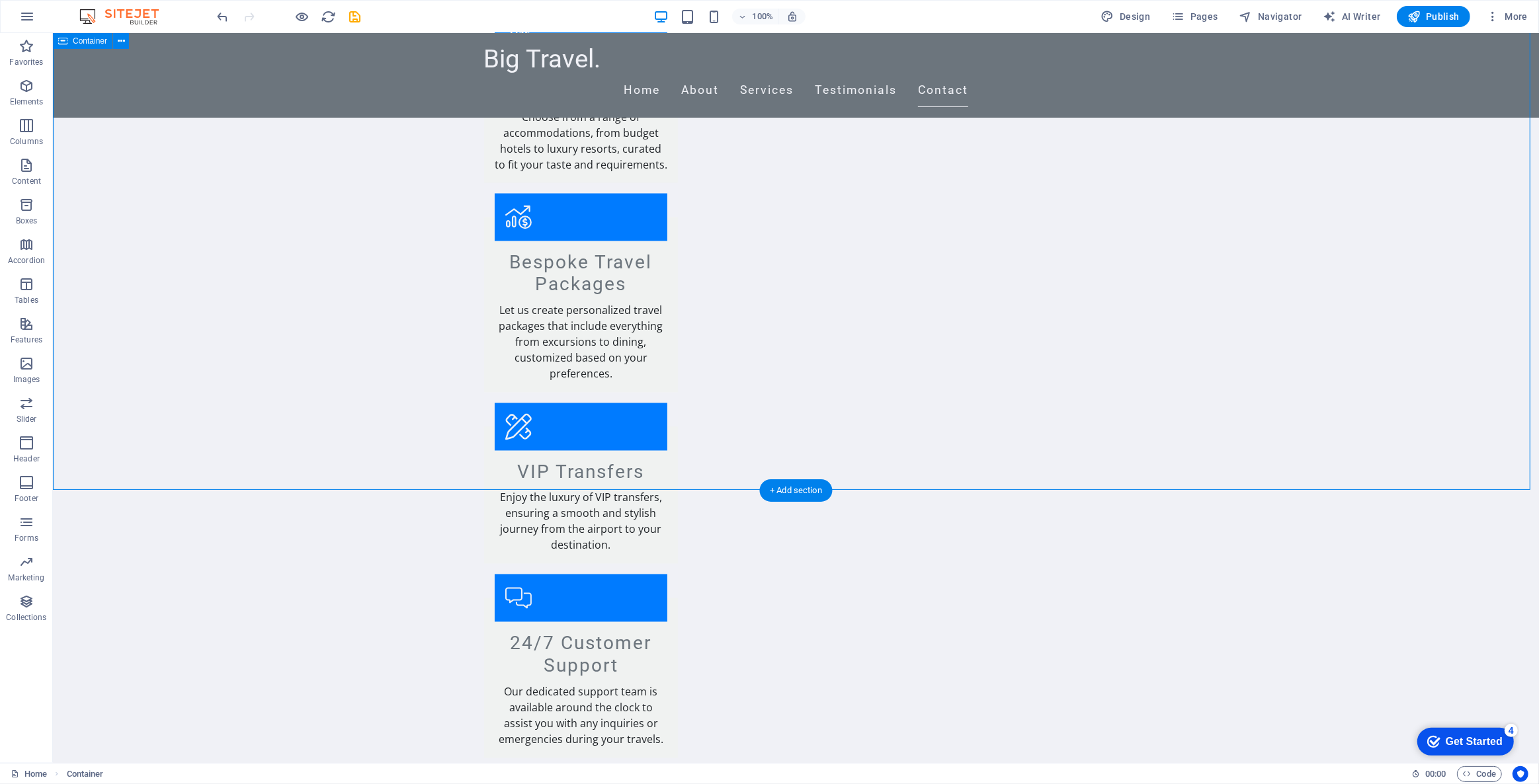
scroll to position [2364, 0]
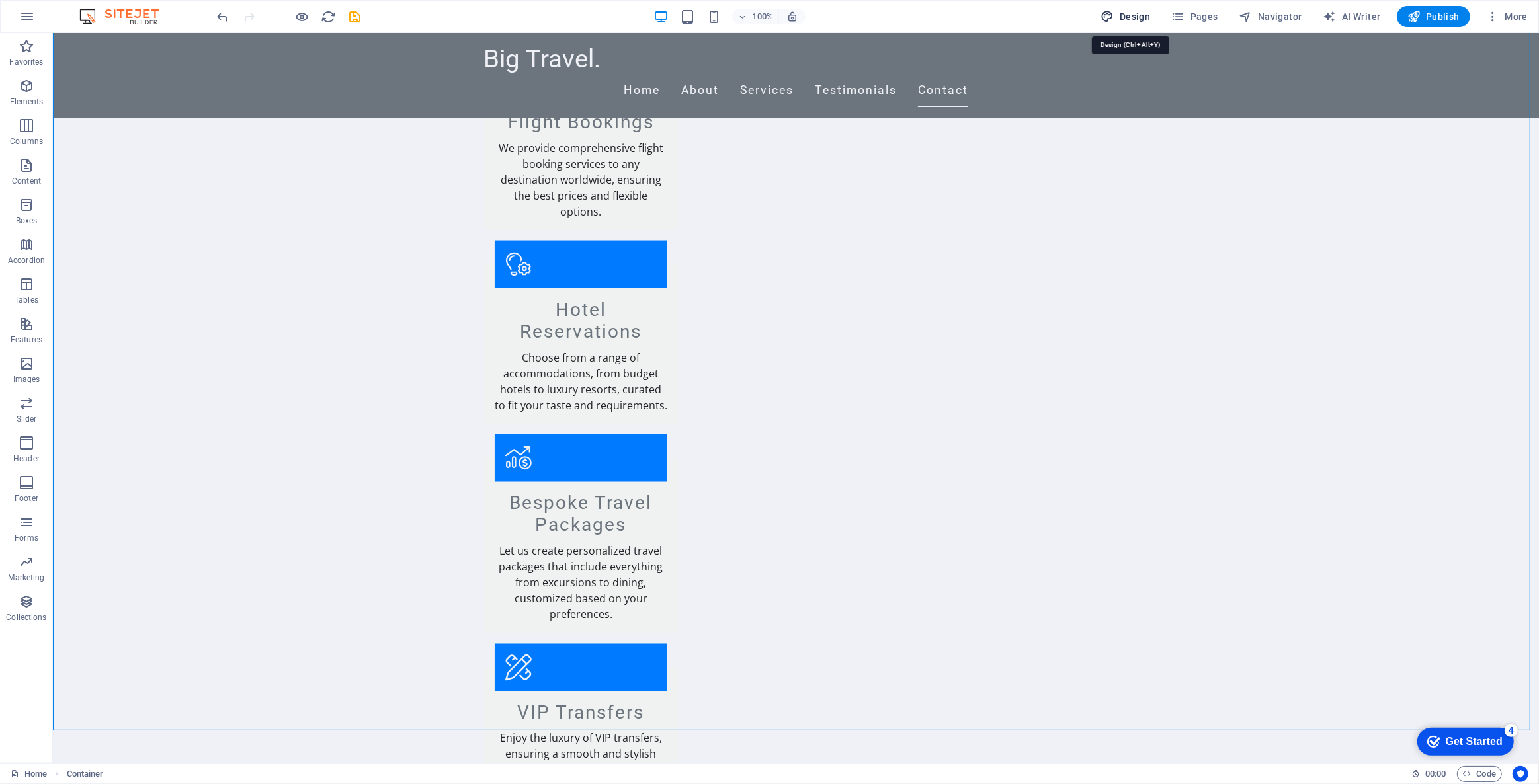
select select "px"
select select "200"
select select "px"
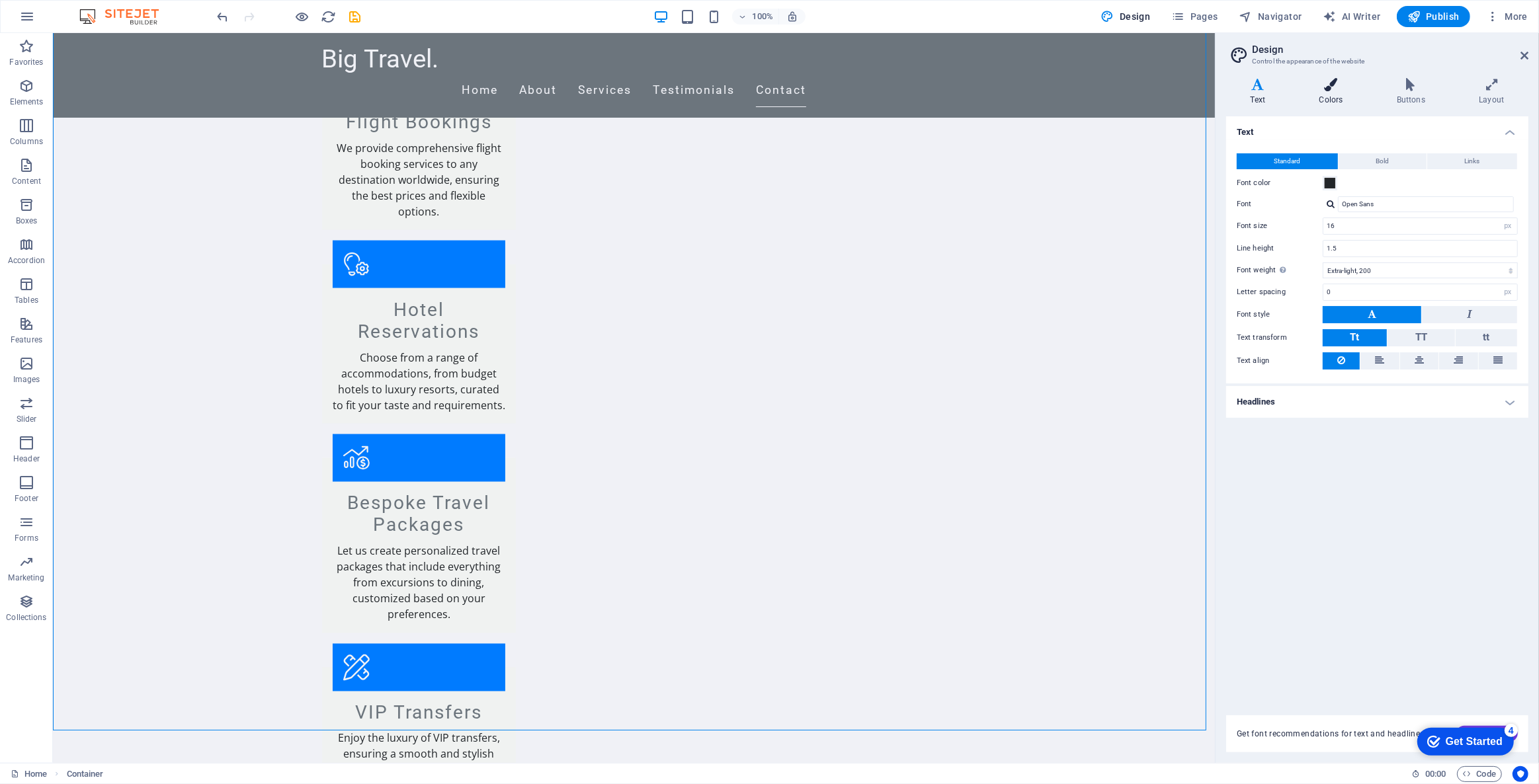
click at [1345, 93] on h4 "Colors" at bounding box center [1333, 92] width 77 height 28
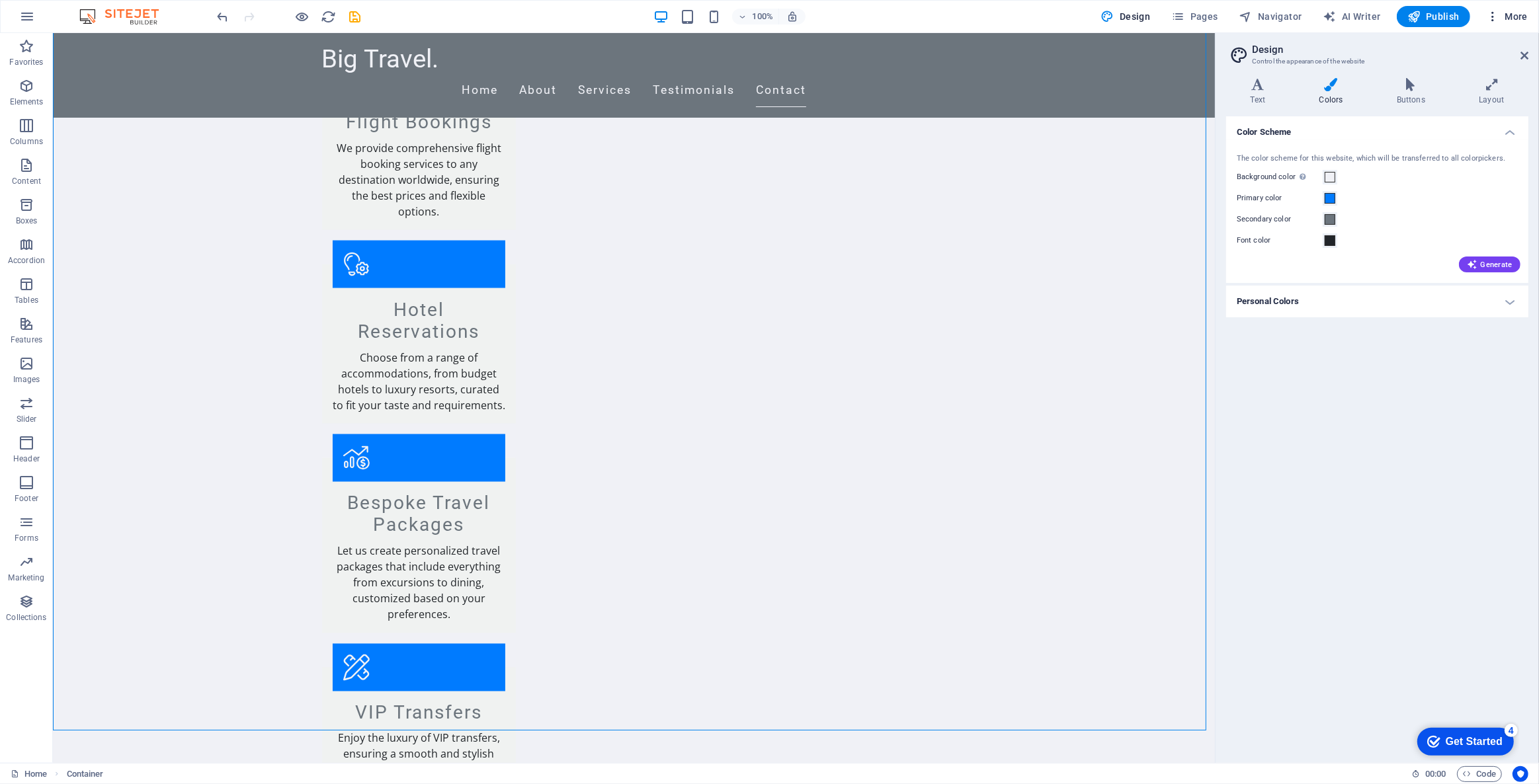
click at [1512, 14] on span "More" at bounding box center [1506, 17] width 42 height 13
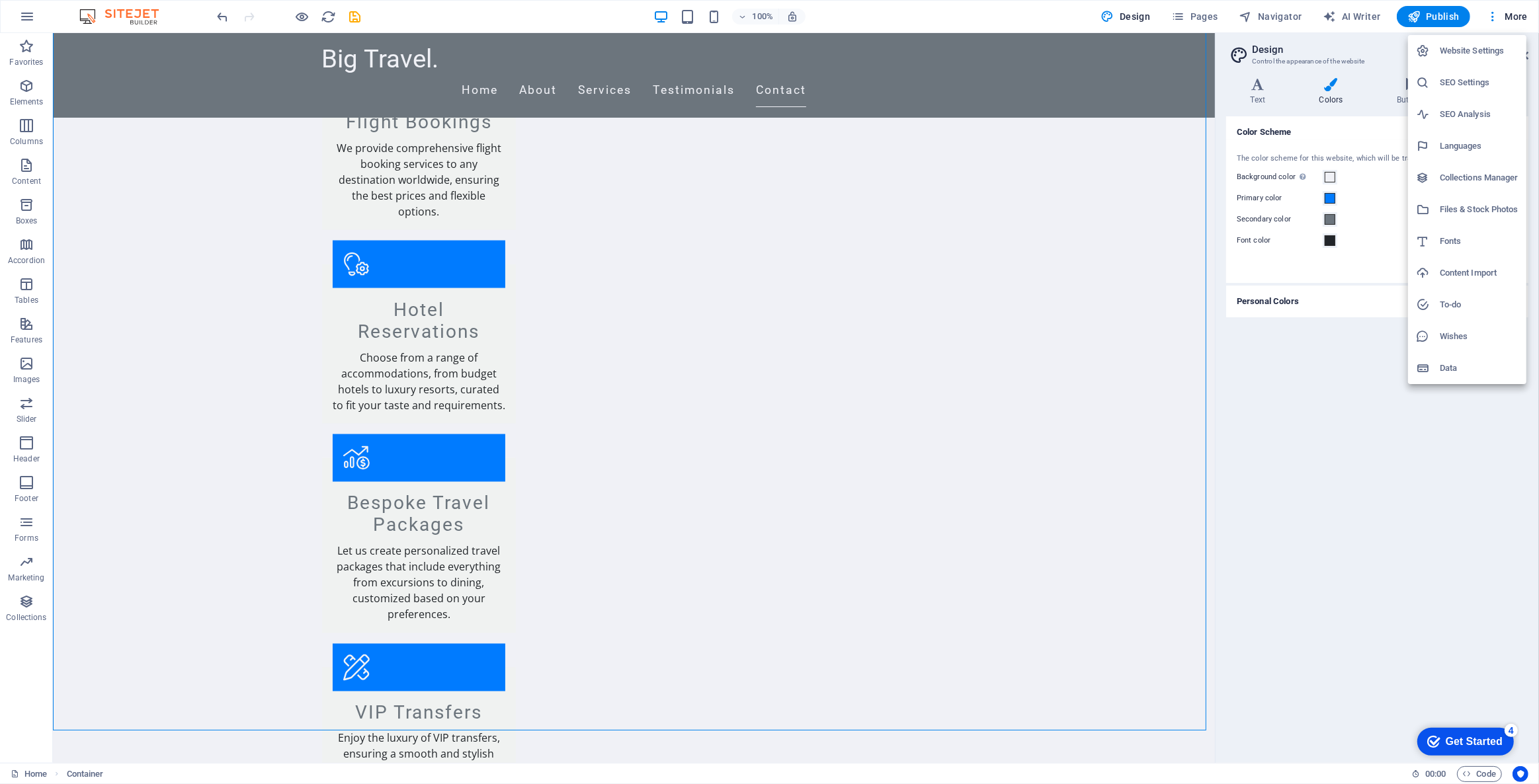
click at [1137, 4] on div at bounding box center [770, 392] width 1539 height 784
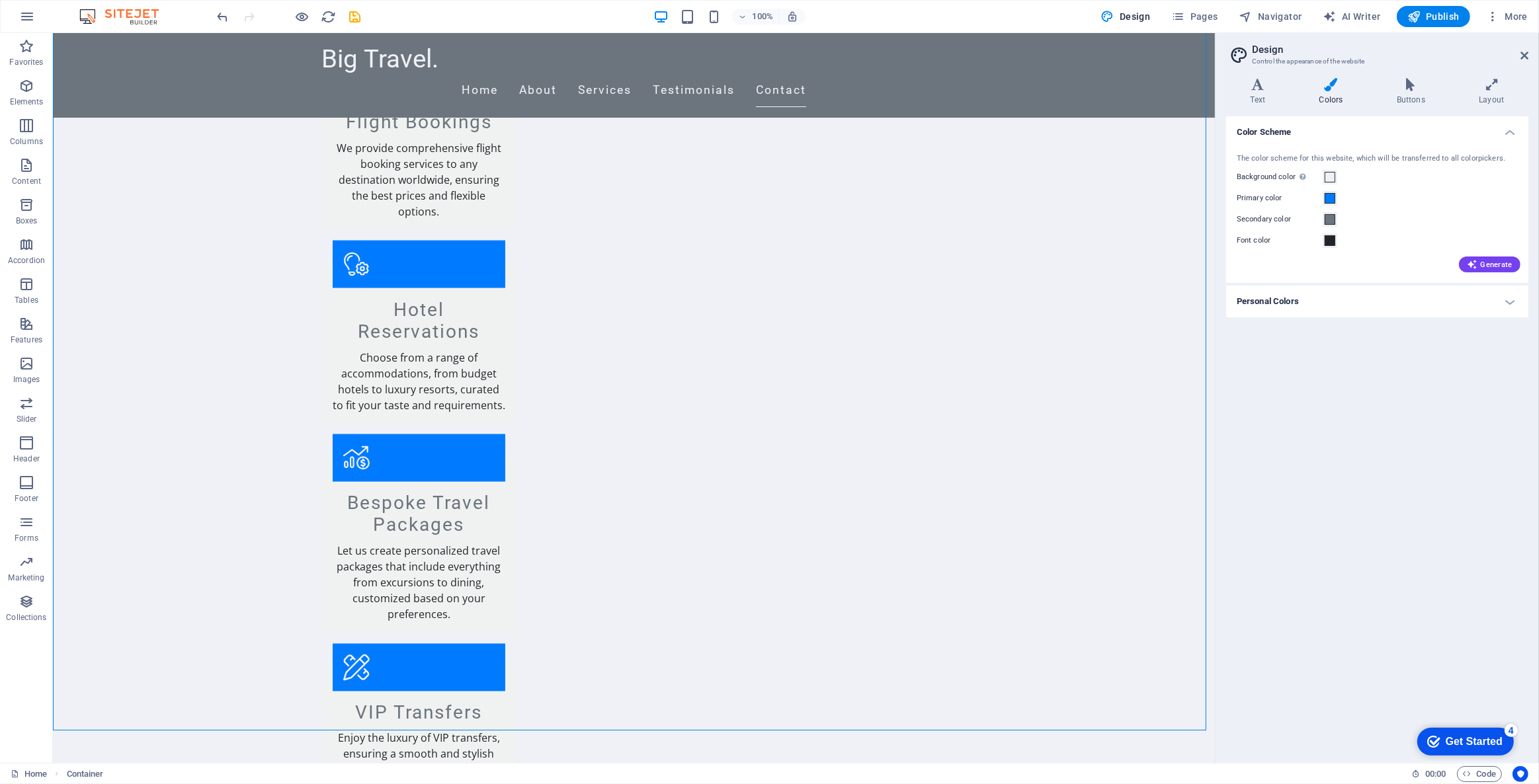
click at [1127, 9] on div "Website Settings SEO Settings SEO Analysis Languages Collections Manager Files …" at bounding box center [770, 396] width 1539 height 776
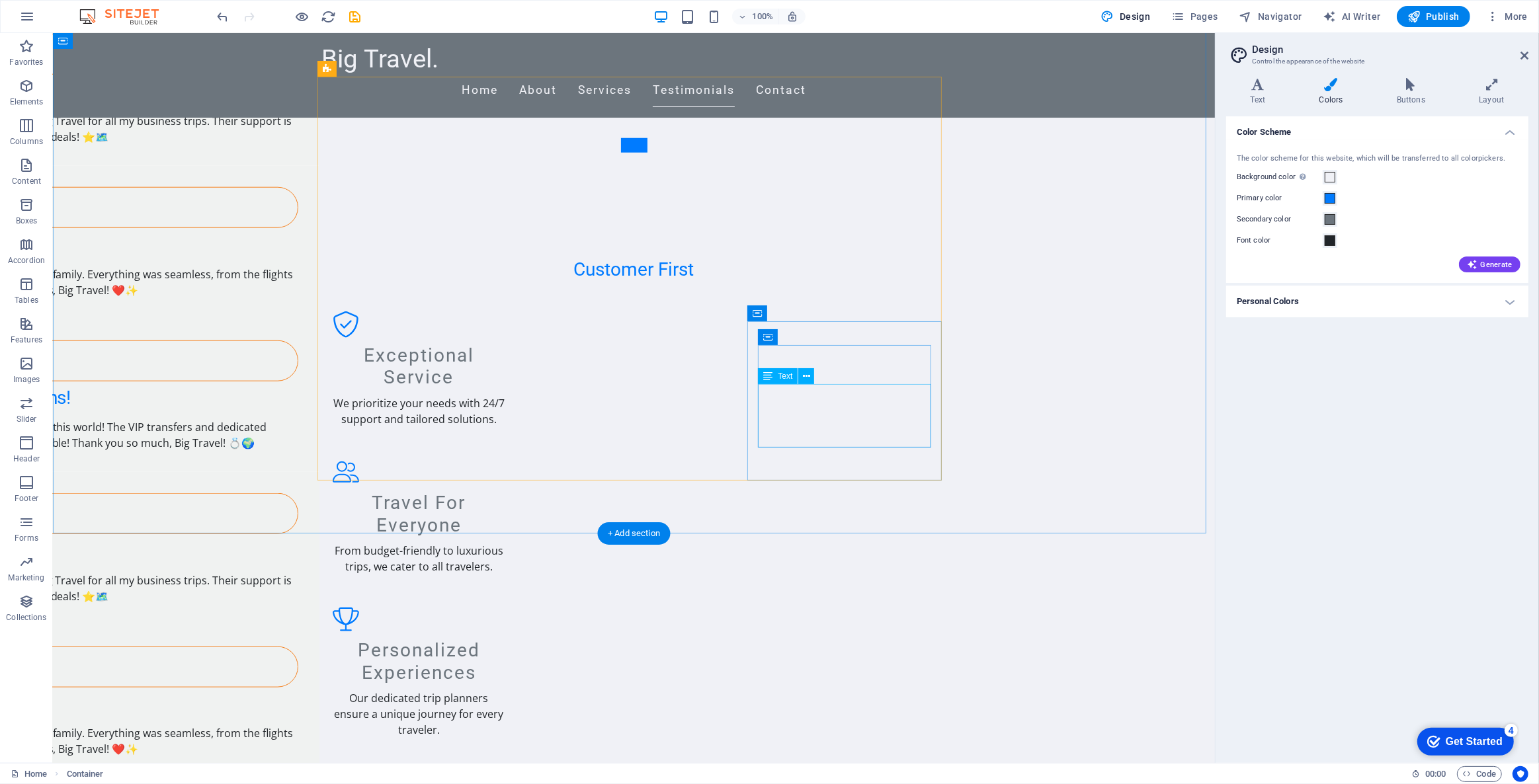
scroll to position [1463, 0]
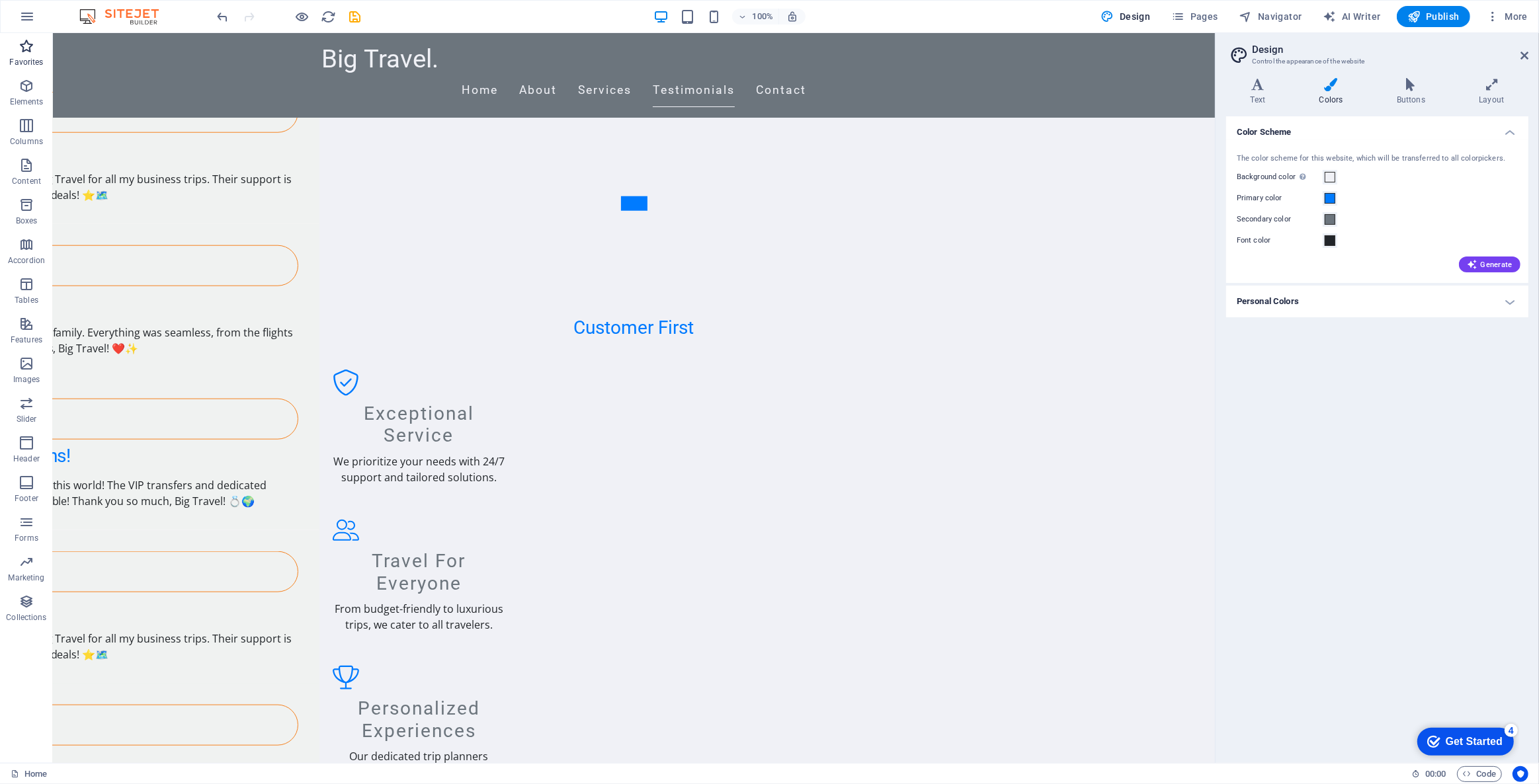
click at [39, 50] on span "Favorites" at bounding box center [26, 54] width 53 height 31
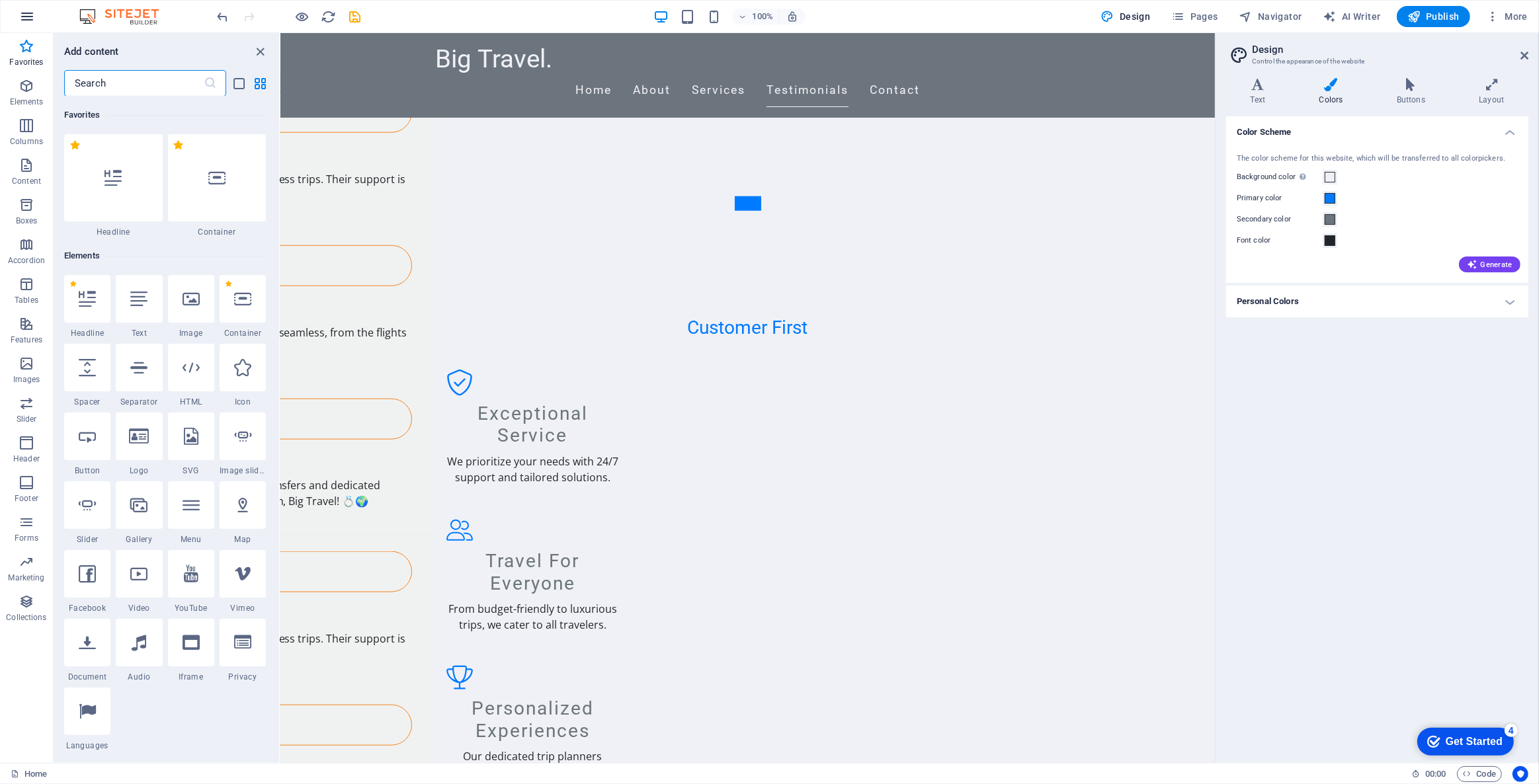
click at [21, 7] on button "button" at bounding box center [26, 16] width 31 height 31
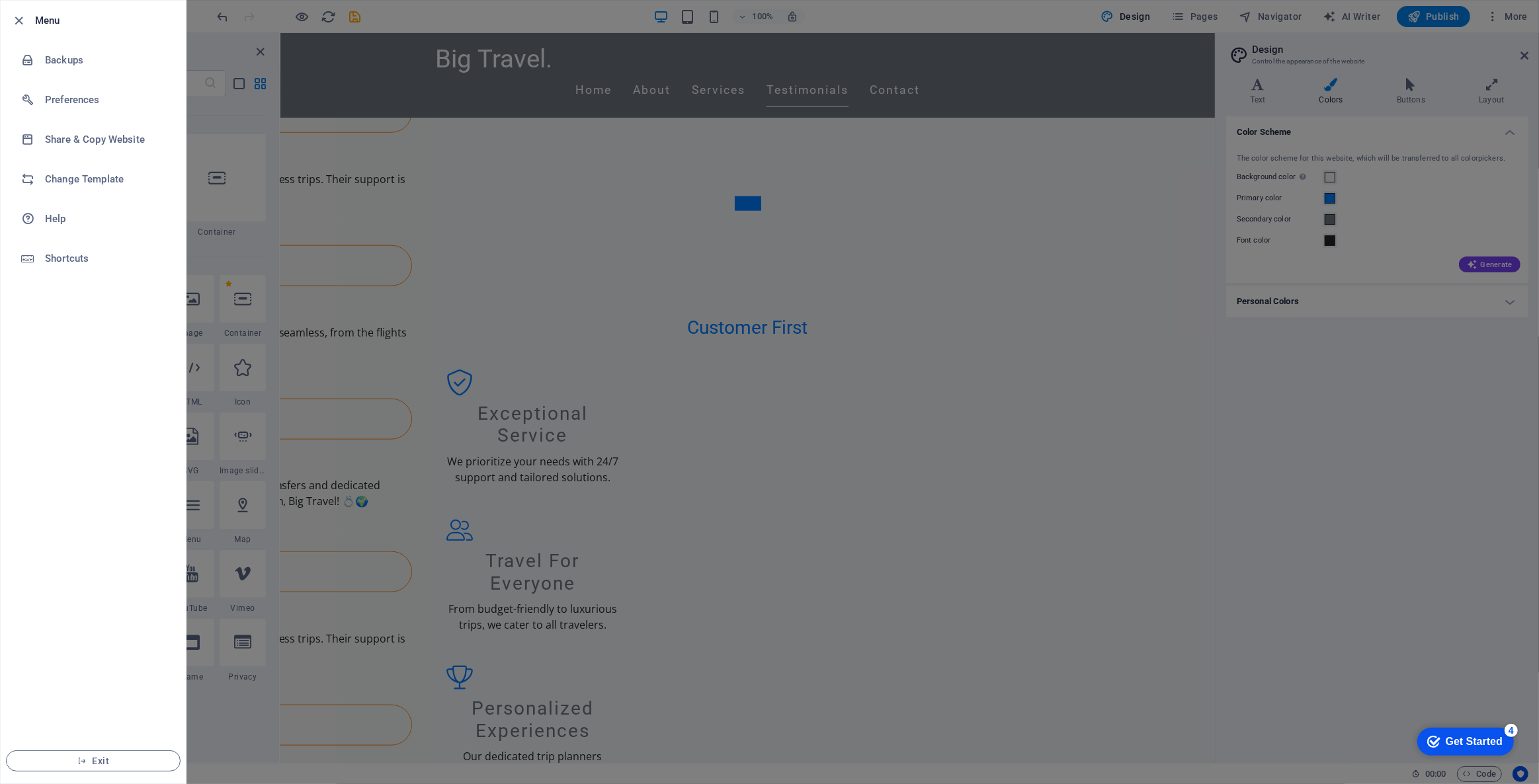
click at [1256, 453] on div at bounding box center [770, 392] width 1539 height 784
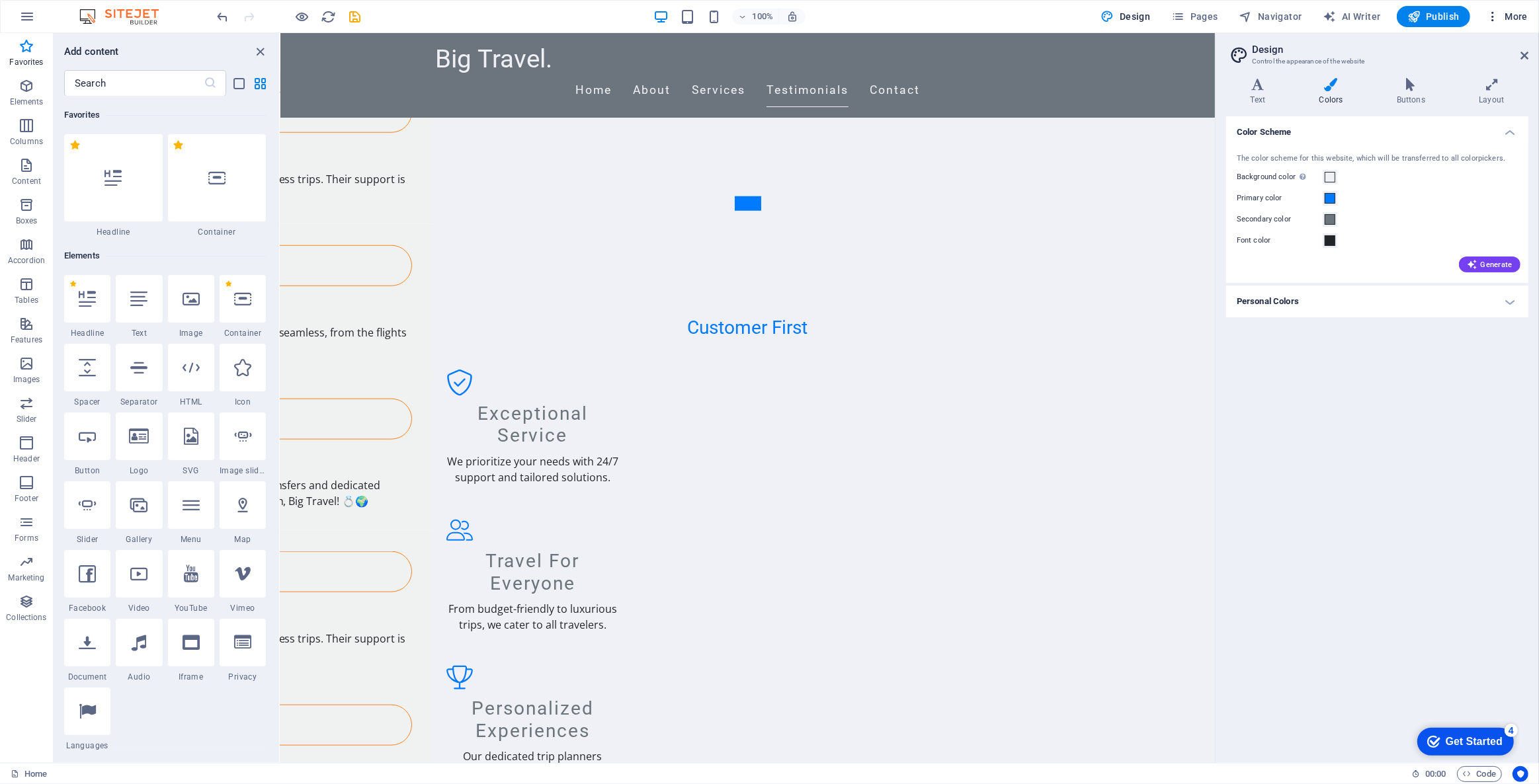
click at [1493, 18] on icon "button" at bounding box center [1492, 17] width 13 height 13
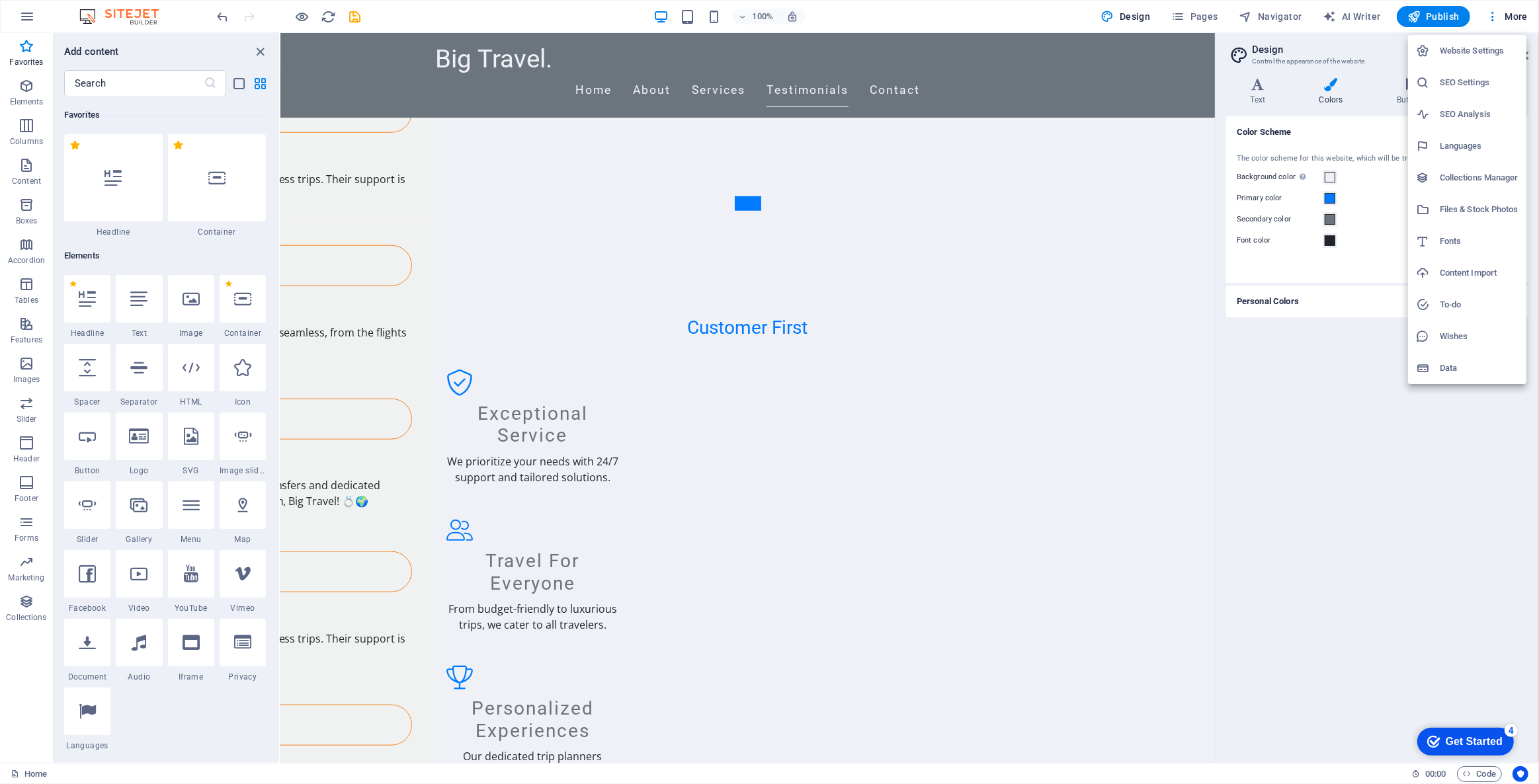
click at [1489, 47] on h6 "Website Settings" at bounding box center [1479, 51] width 79 height 16
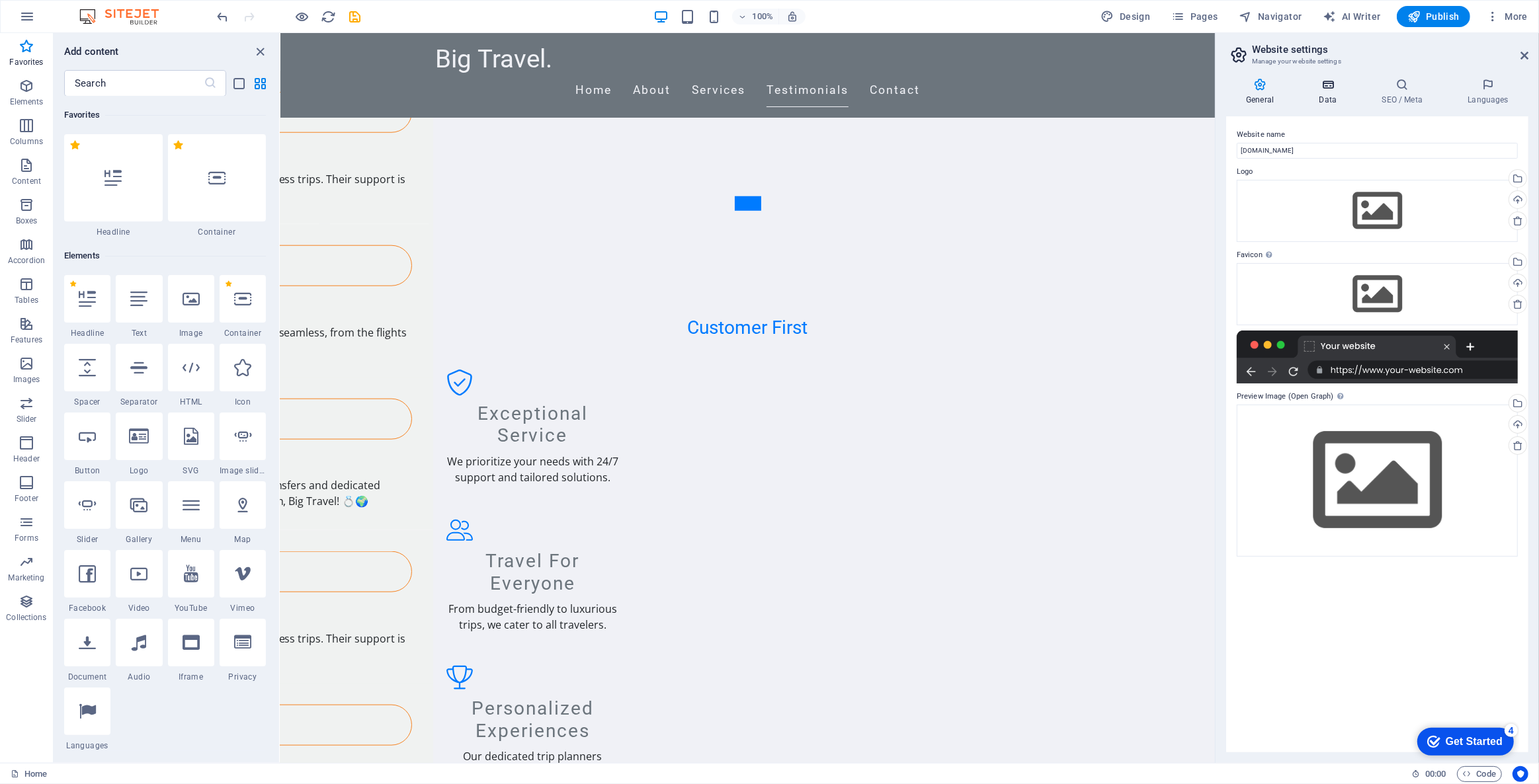
click at [1329, 101] on h4 "Data" at bounding box center [1330, 92] width 63 height 28
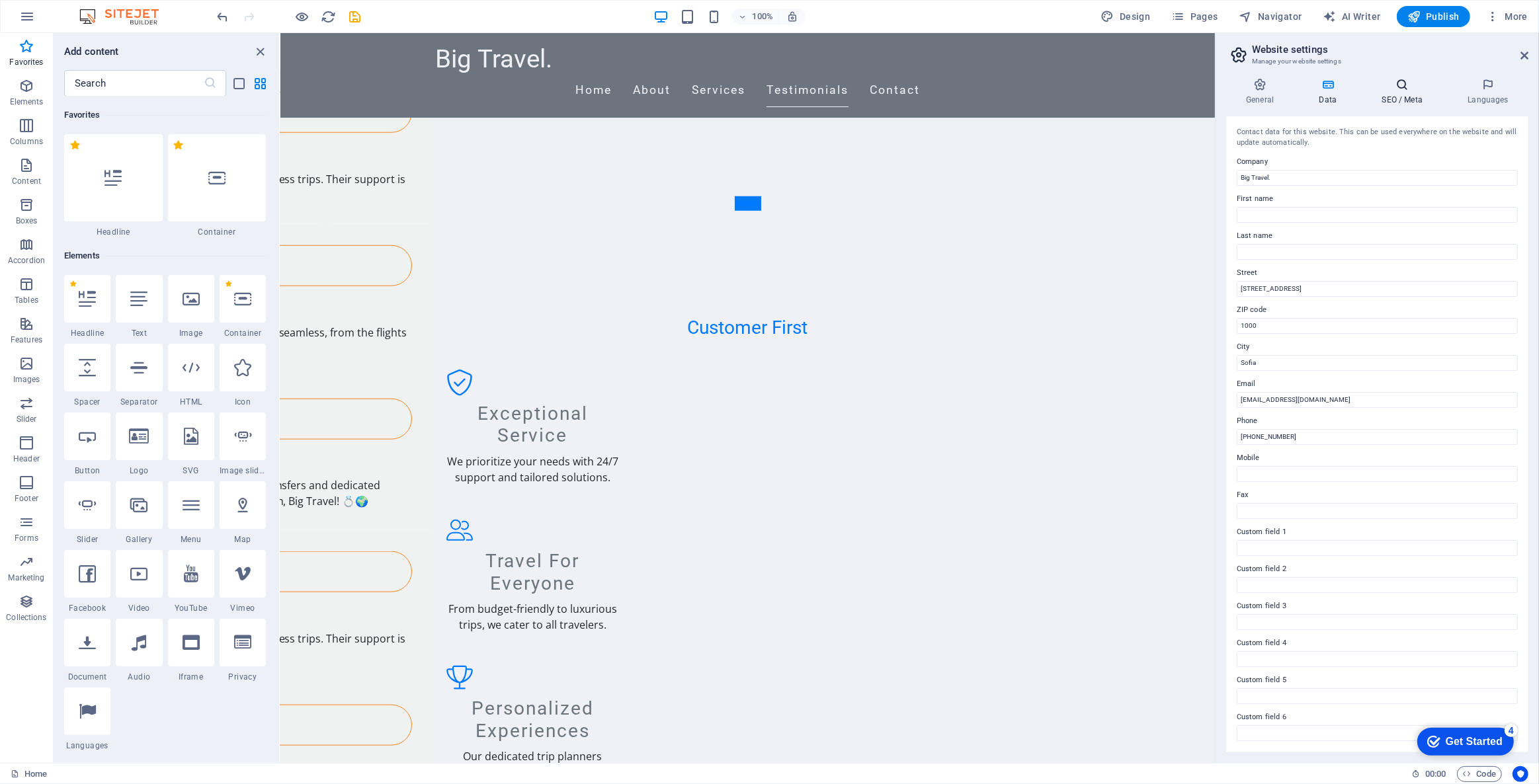
click at [1408, 102] on h4 "SEO / Meta" at bounding box center [1405, 92] width 86 height 28
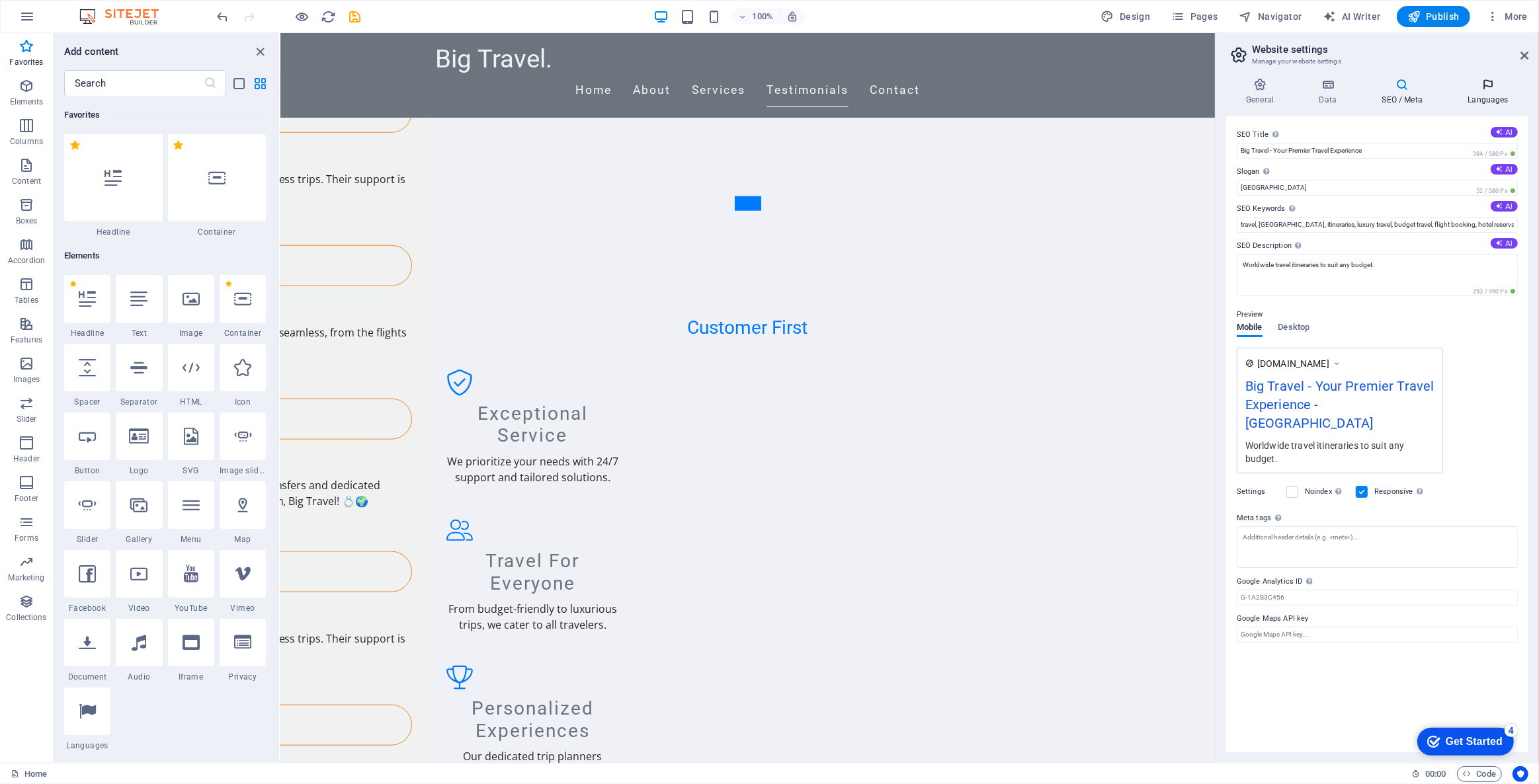
click at [1473, 94] on h4 "Languages" at bounding box center [1488, 92] width 81 height 28
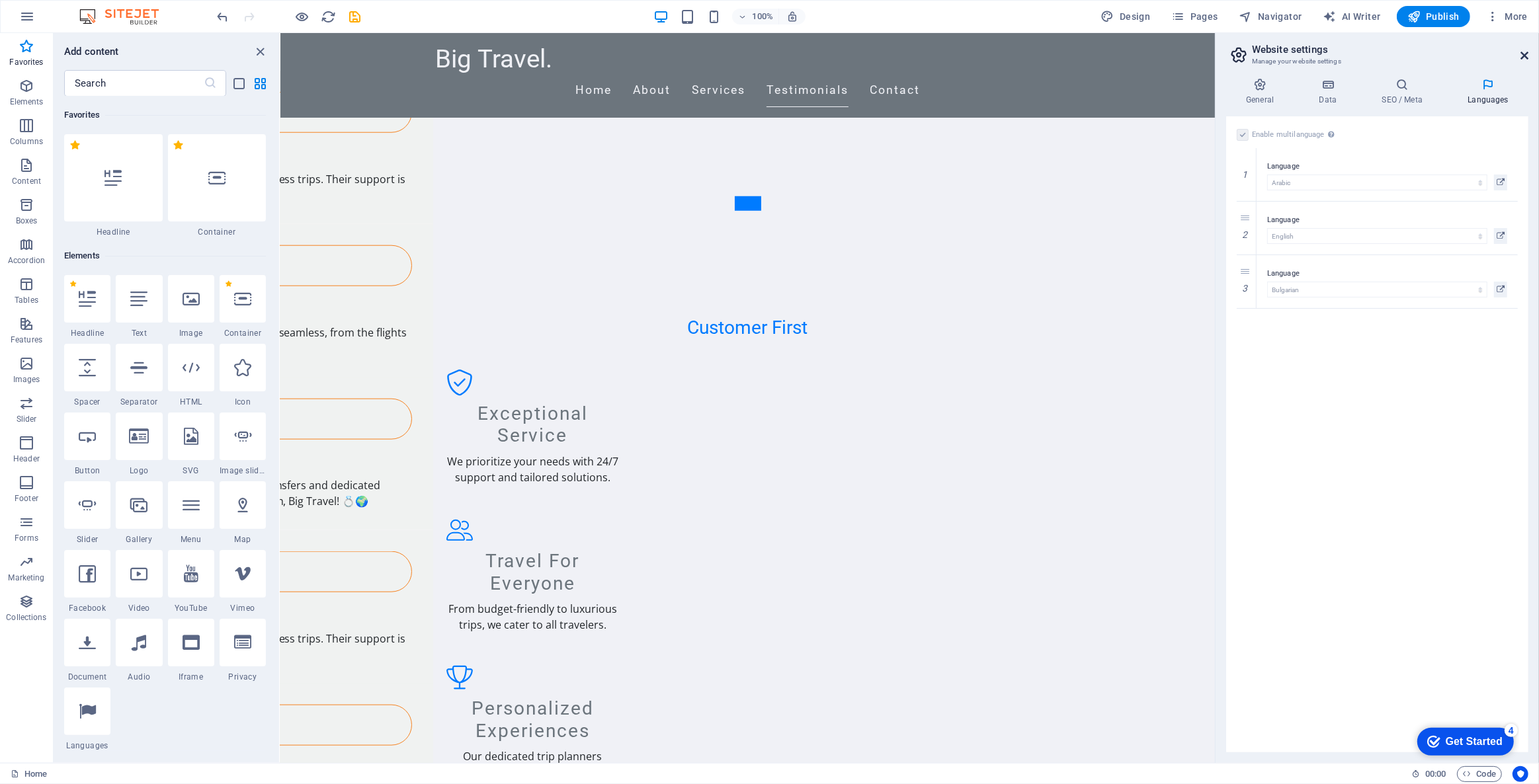
click at [1527, 46] on h2 "Website settings" at bounding box center [1390, 50] width 277 height 12
drag, startPoint x: 1527, startPoint y: 55, endPoint x: 1236, endPoint y: 39, distance: 291.4
click at [1527, 55] on icon at bounding box center [1524, 55] width 8 height 10
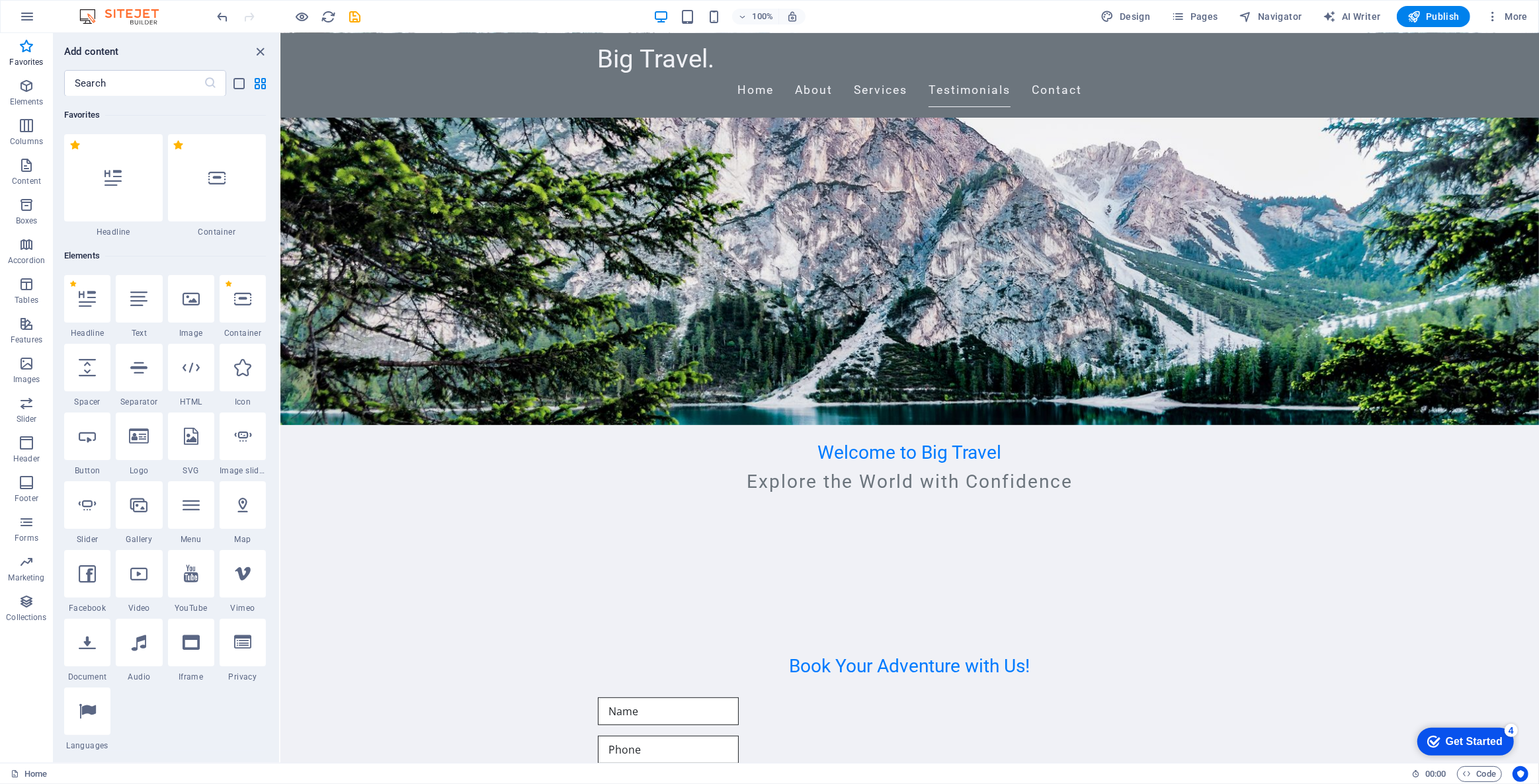
scroll to position [0, 0]
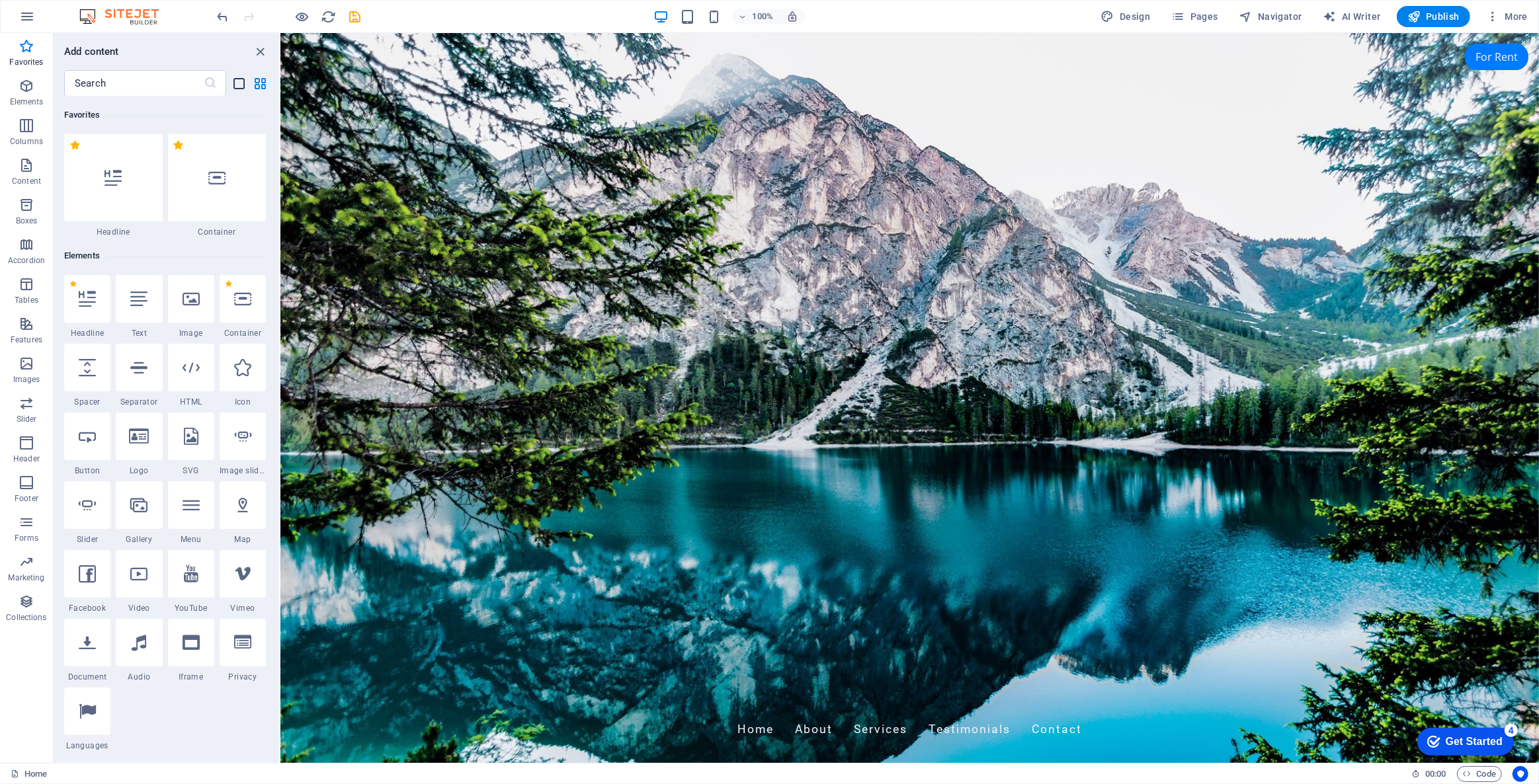
click at [242, 86] on icon "list-view" at bounding box center [239, 83] width 15 height 15
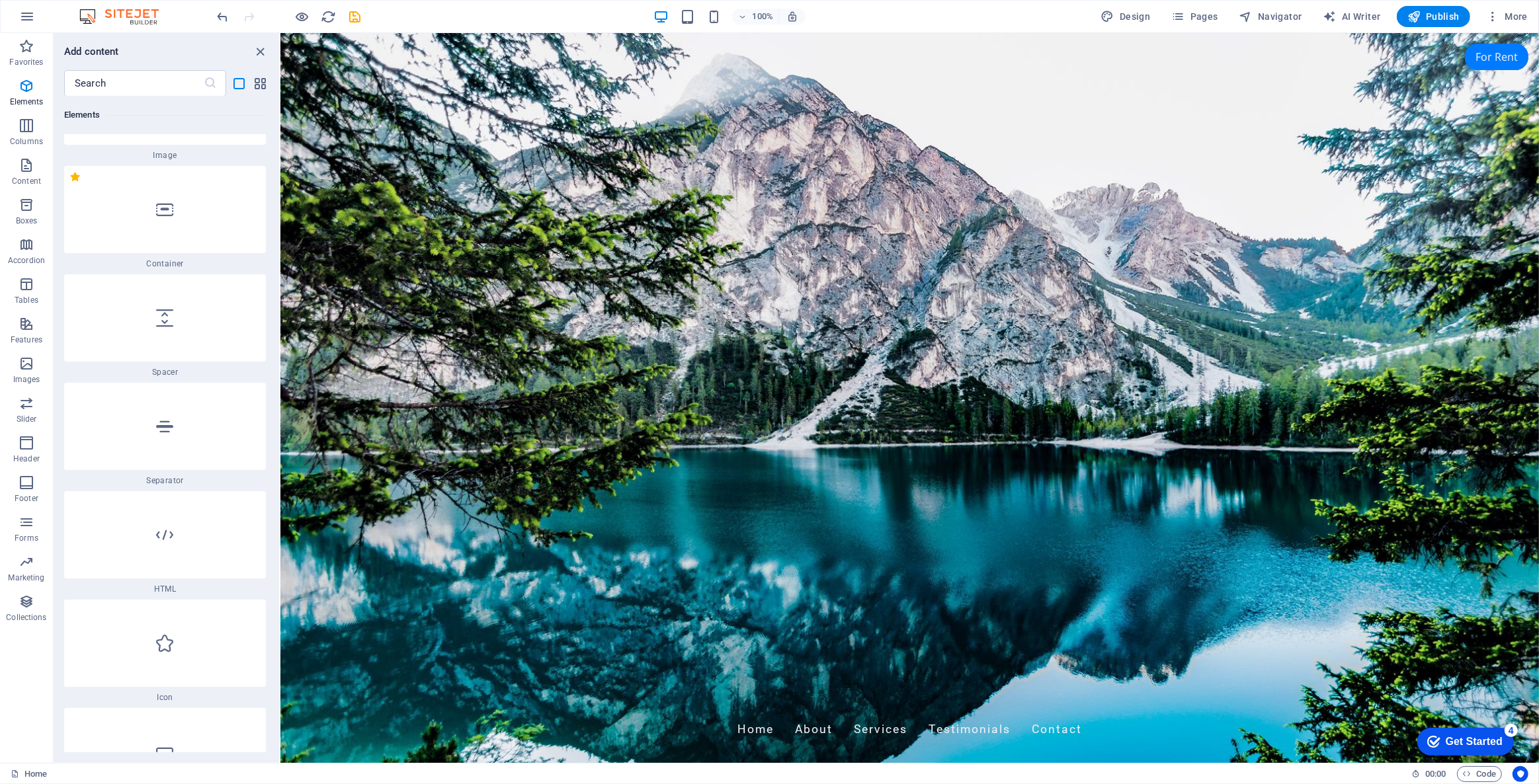
scroll to position [541, 0]
click at [256, 77] on icon "grid-view" at bounding box center [261, 83] width 15 height 15
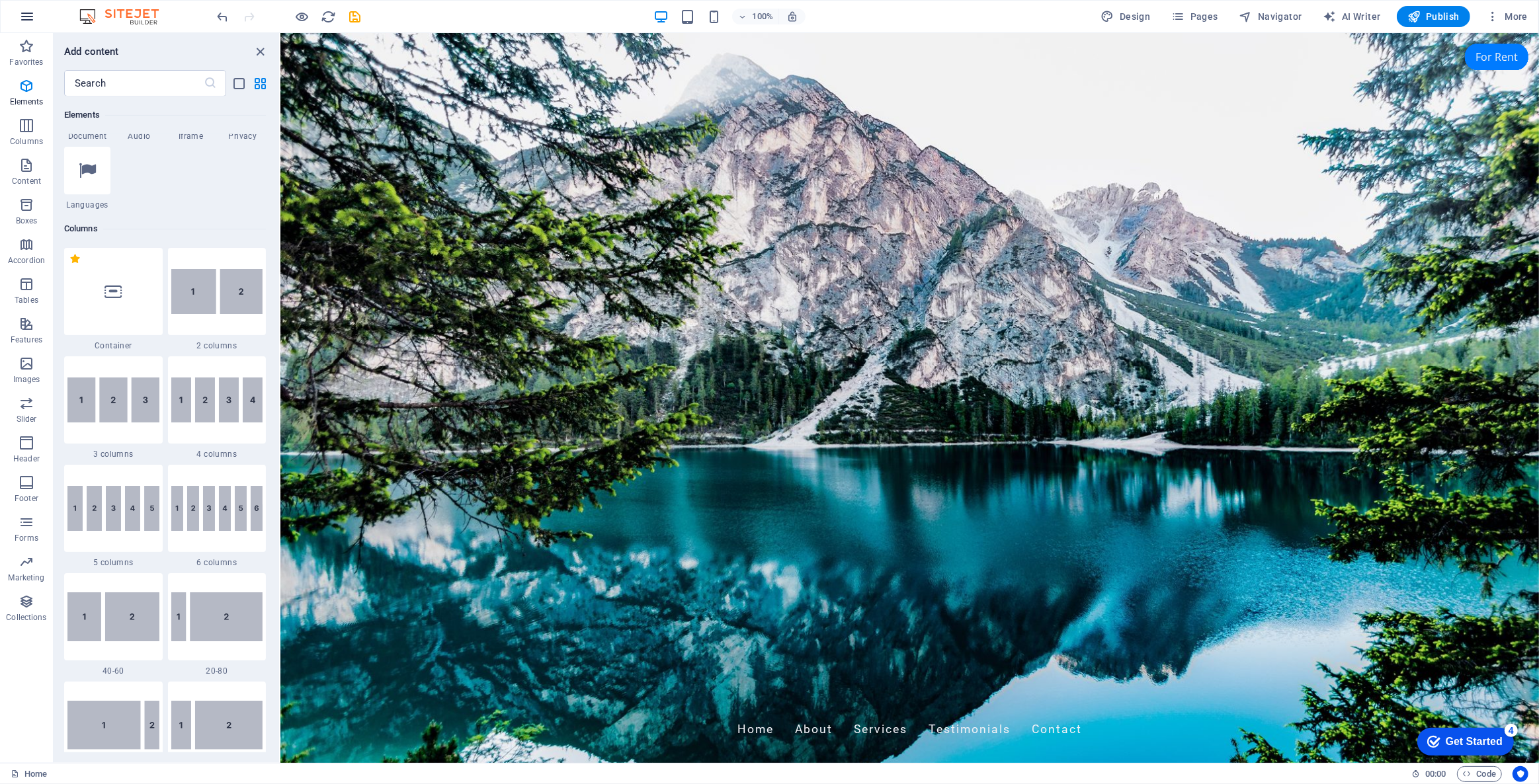
click at [23, 9] on icon "button" at bounding box center [27, 17] width 16 height 16
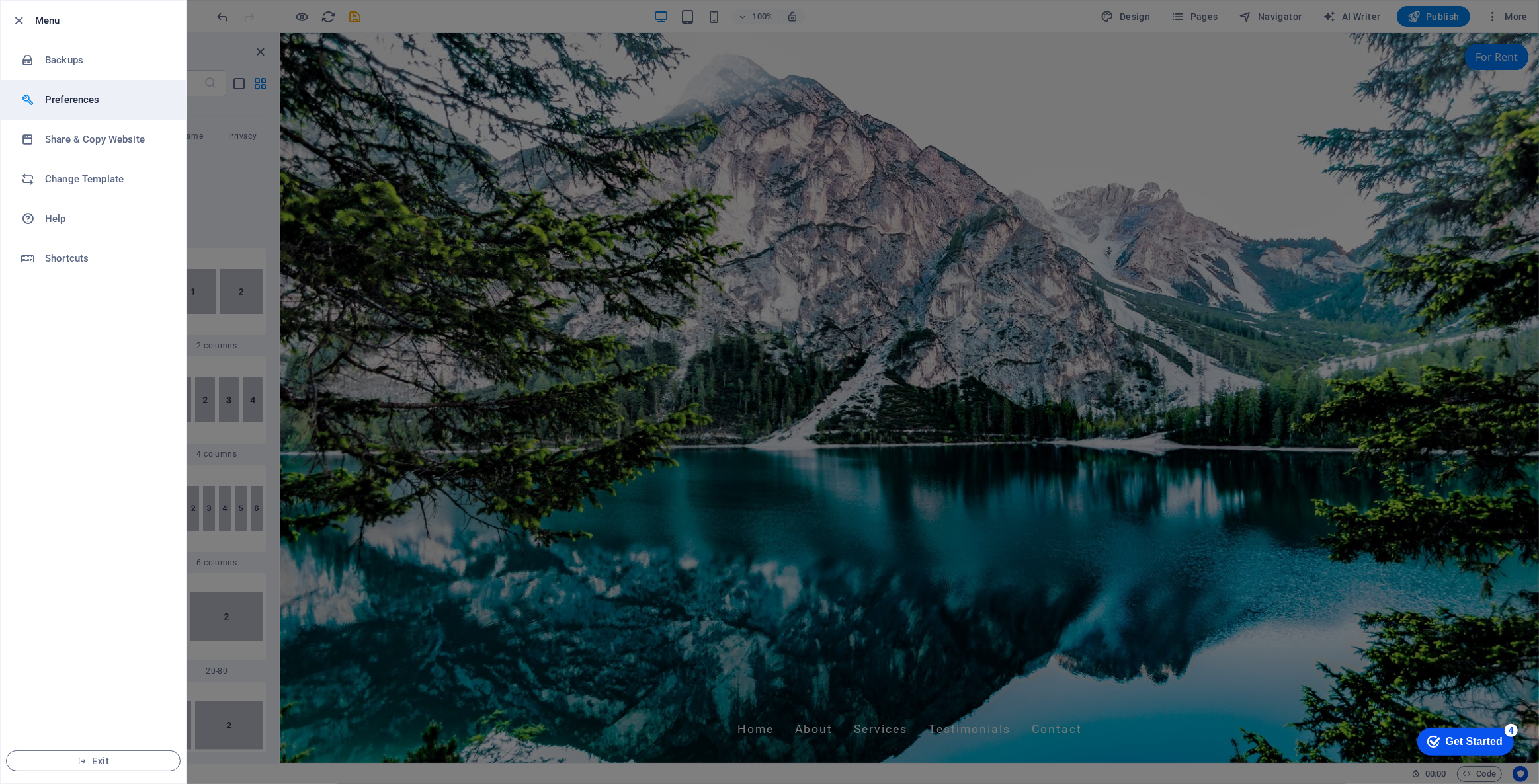
click at [80, 93] on h6 "Preferences" at bounding box center [107, 100] width 123 height 16
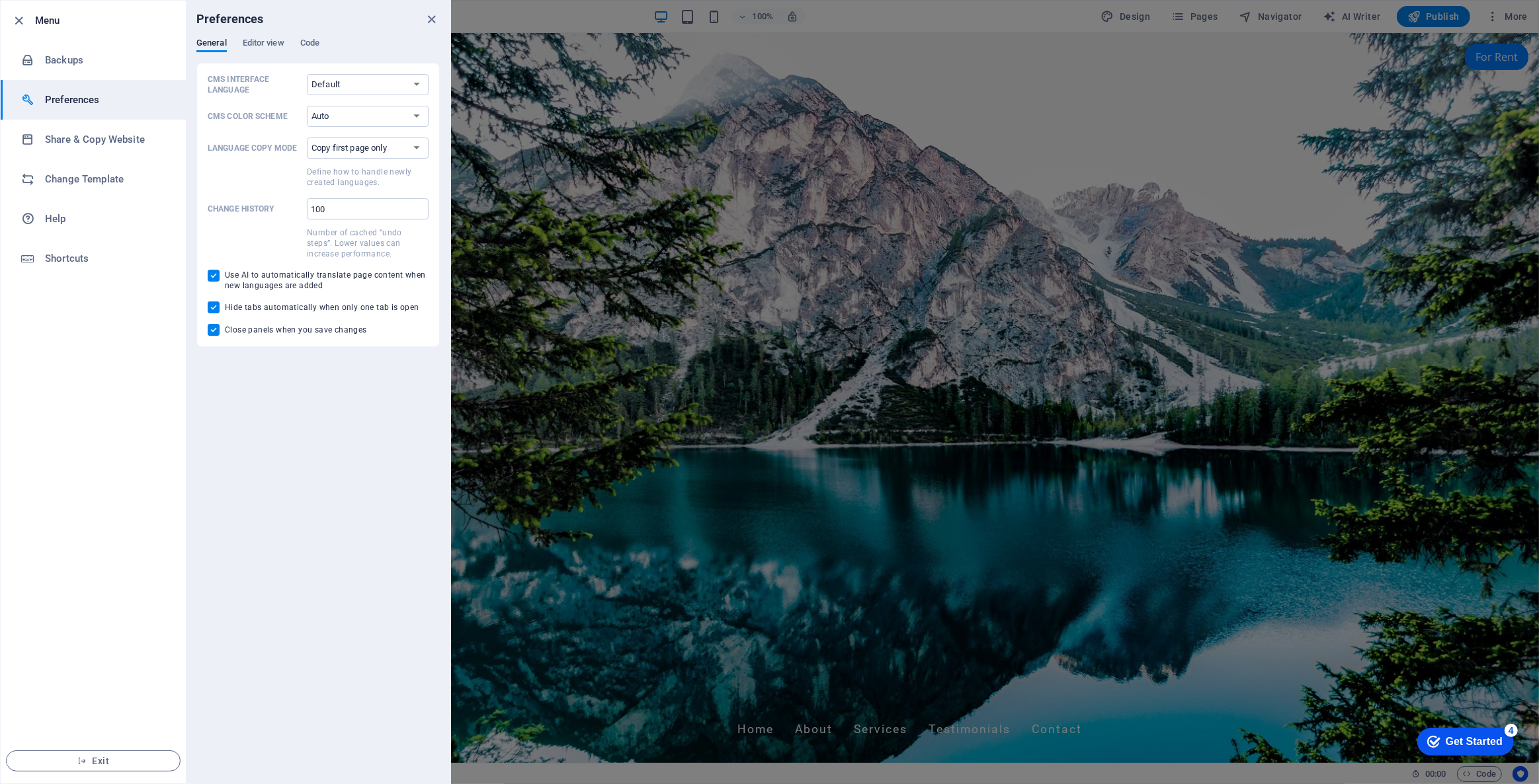
click at [256, 36] on div "Preferences" at bounding box center [318, 19] width 264 height 37
click at [274, 43] on span "Editor view" at bounding box center [263, 44] width 42 height 18
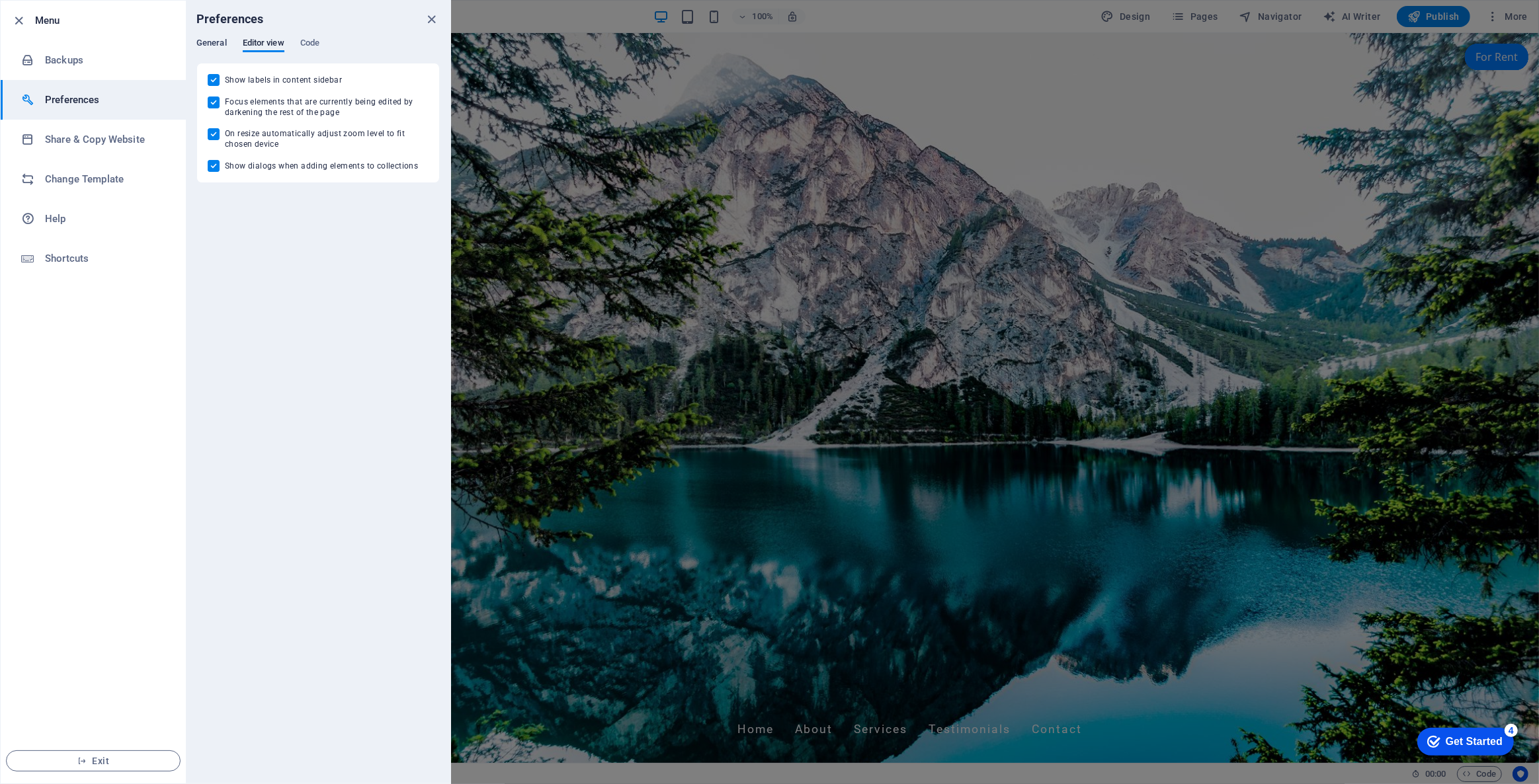
click at [202, 44] on span "General" at bounding box center [212, 44] width 31 height 18
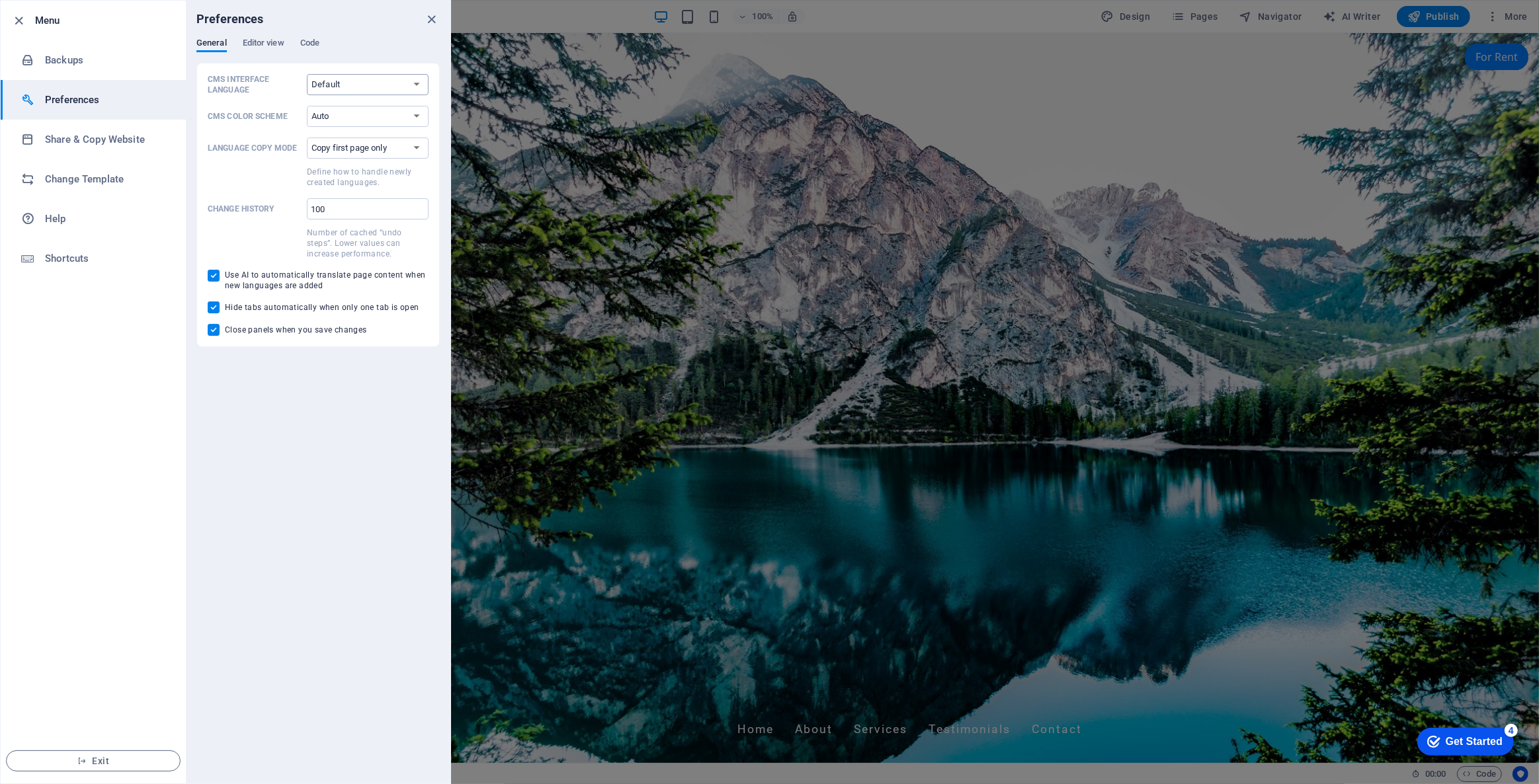
click at [361, 92] on select "Default Deutsch English Español Français Magyar Italiano Nederlands Polski Port…" at bounding box center [367, 84] width 122 height 21
click at [343, 460] on div "Preferences General Editor view Code CMS Interface Language Default Deutsch Eng…" at bounding box center [318, 392] width 264 height 783
click at [429, 16] on icon "close" at bounding box center [432, 19] width 15 height 15
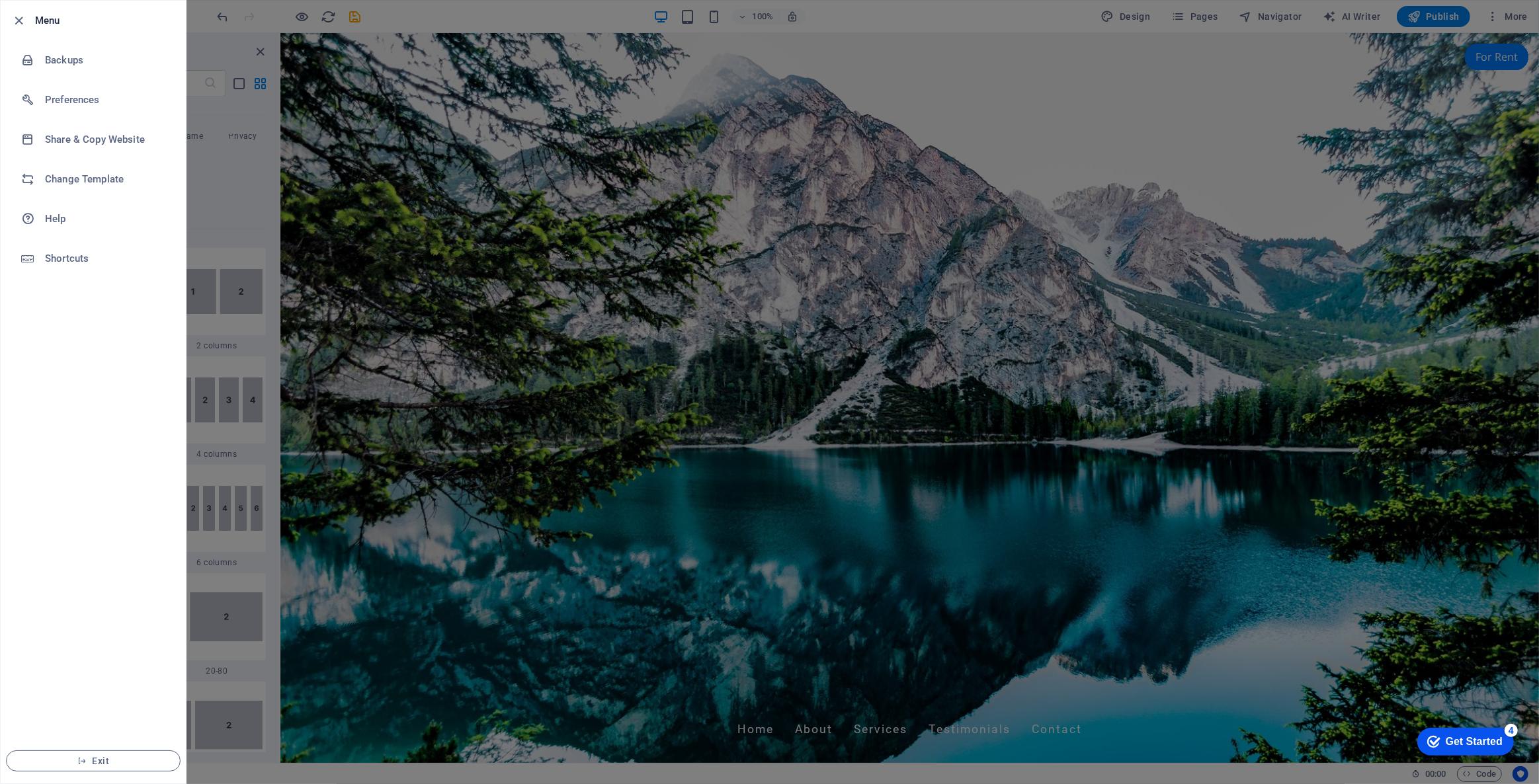
click at [260, 188] on div at bounding box center [770, 392] width 1539 height 784
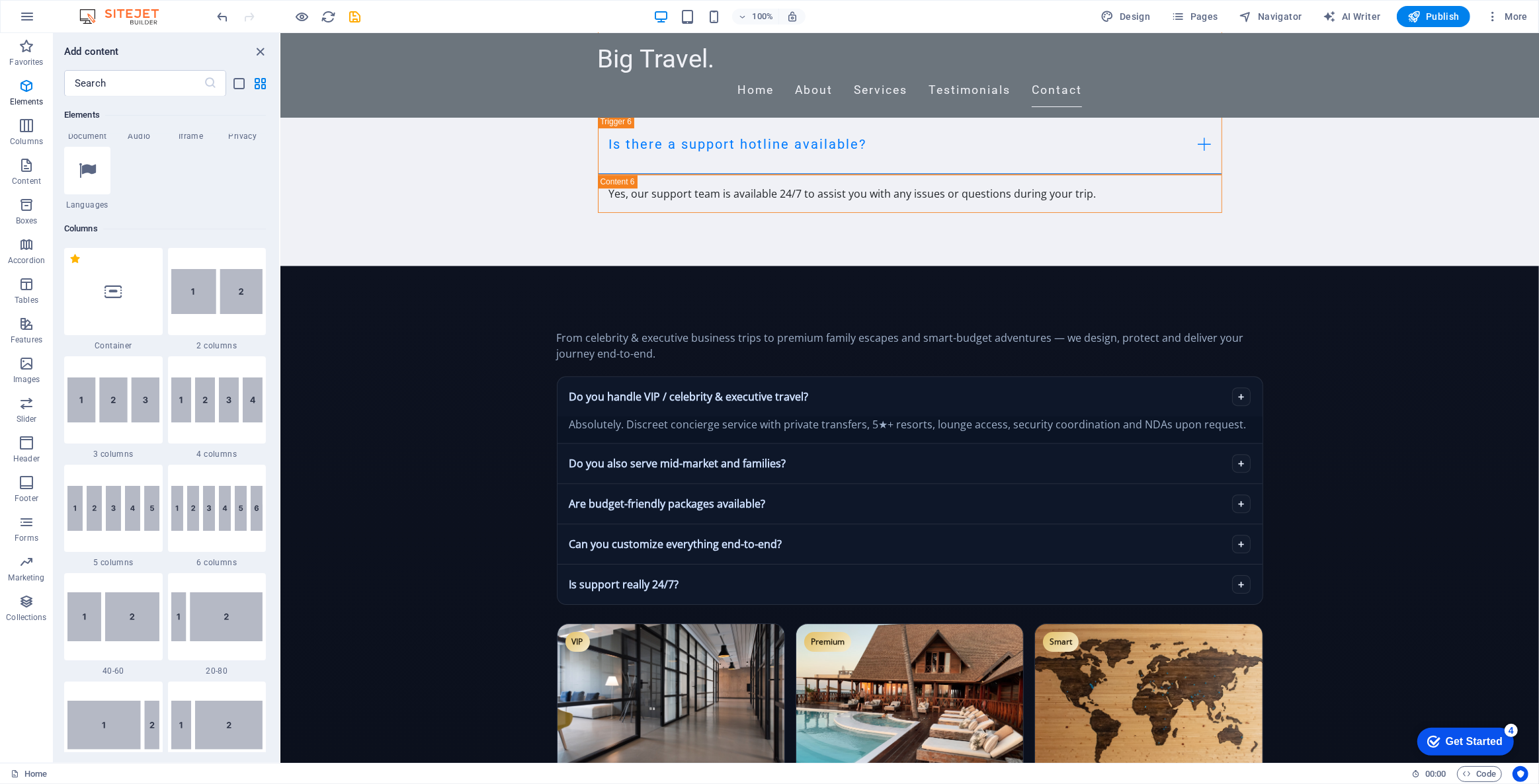
scroll to position [4172, 0]
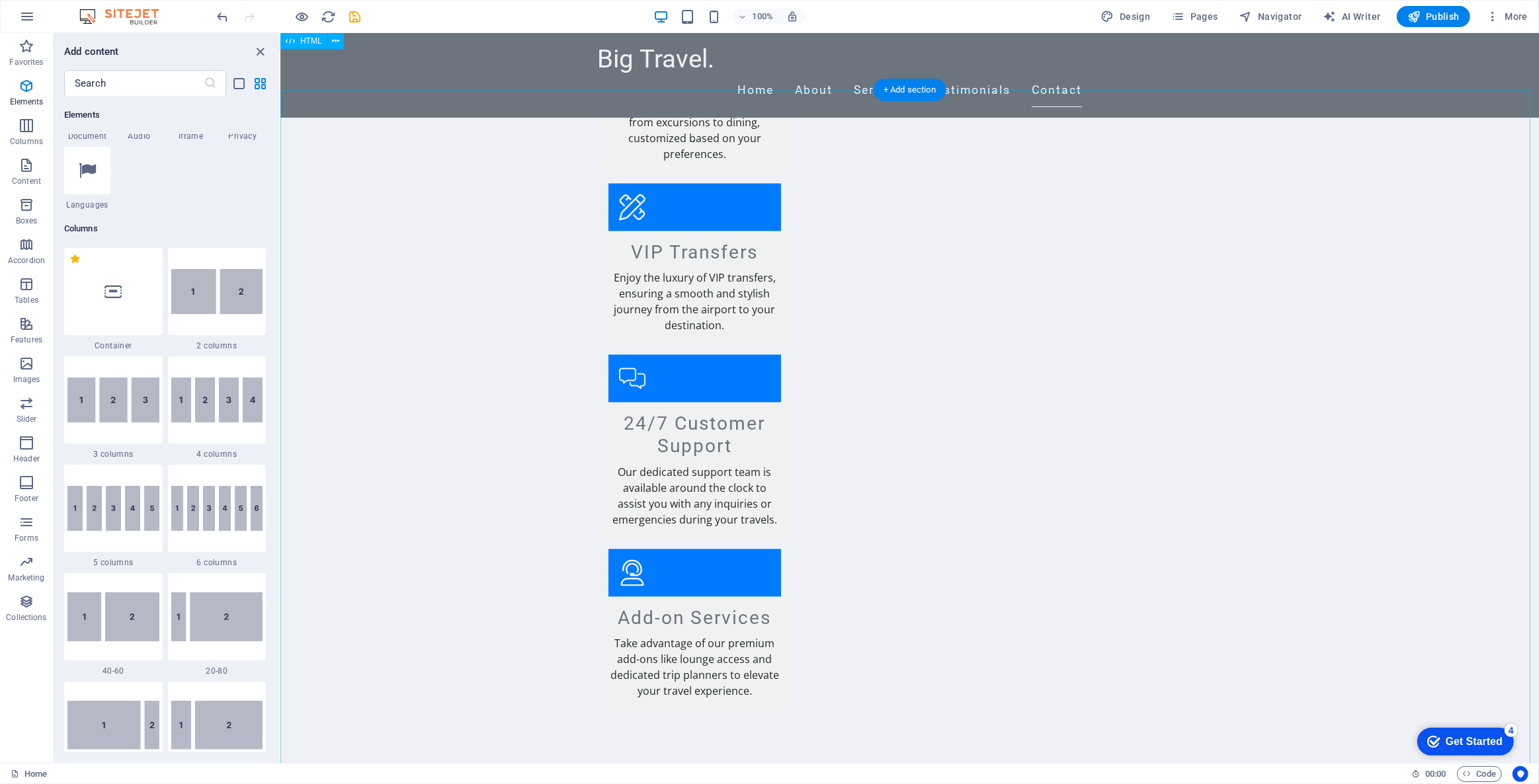
scroll to position [2645, 0]
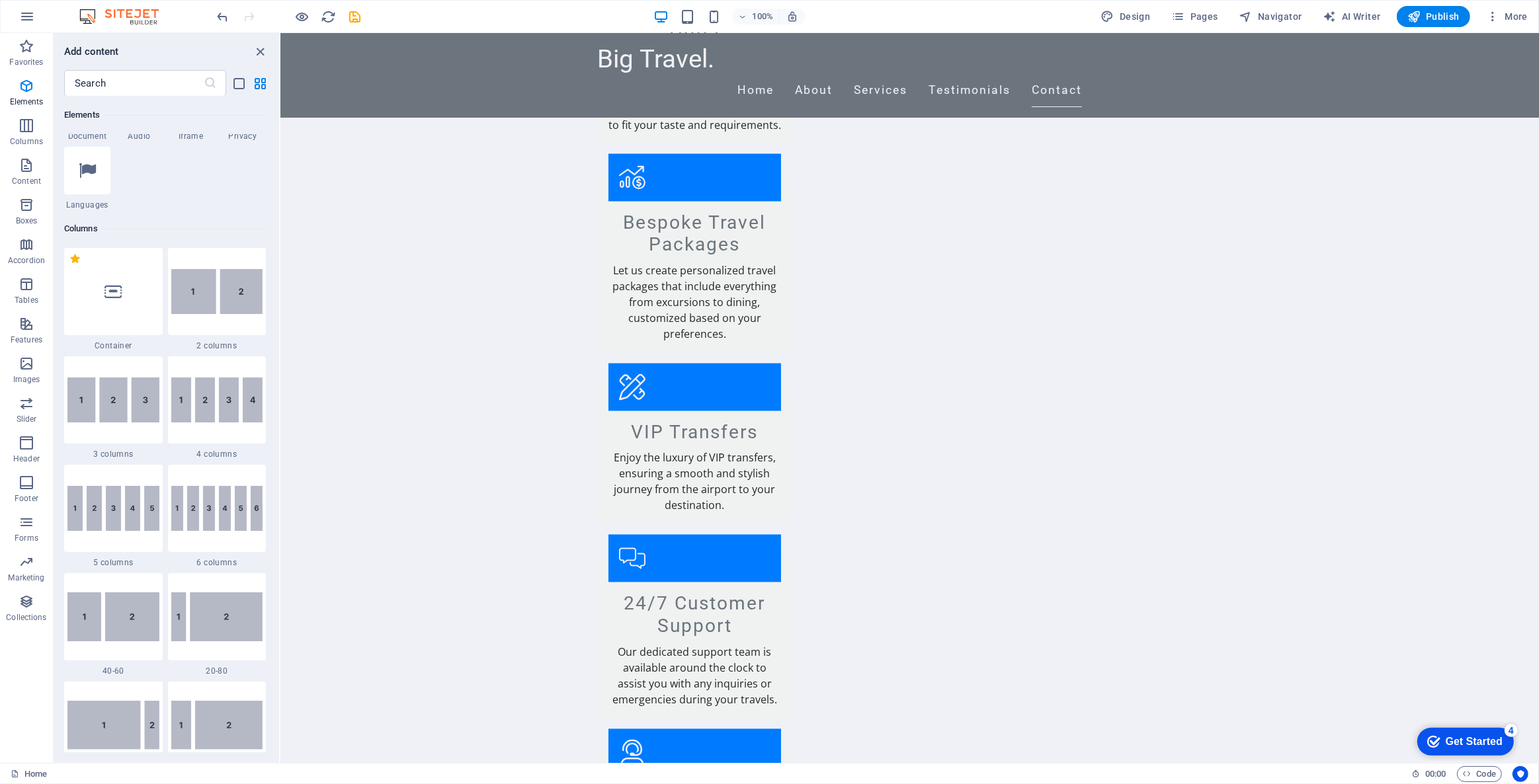
click at [95, 13] on img at bounding box center [126, 17] width 99 height 16
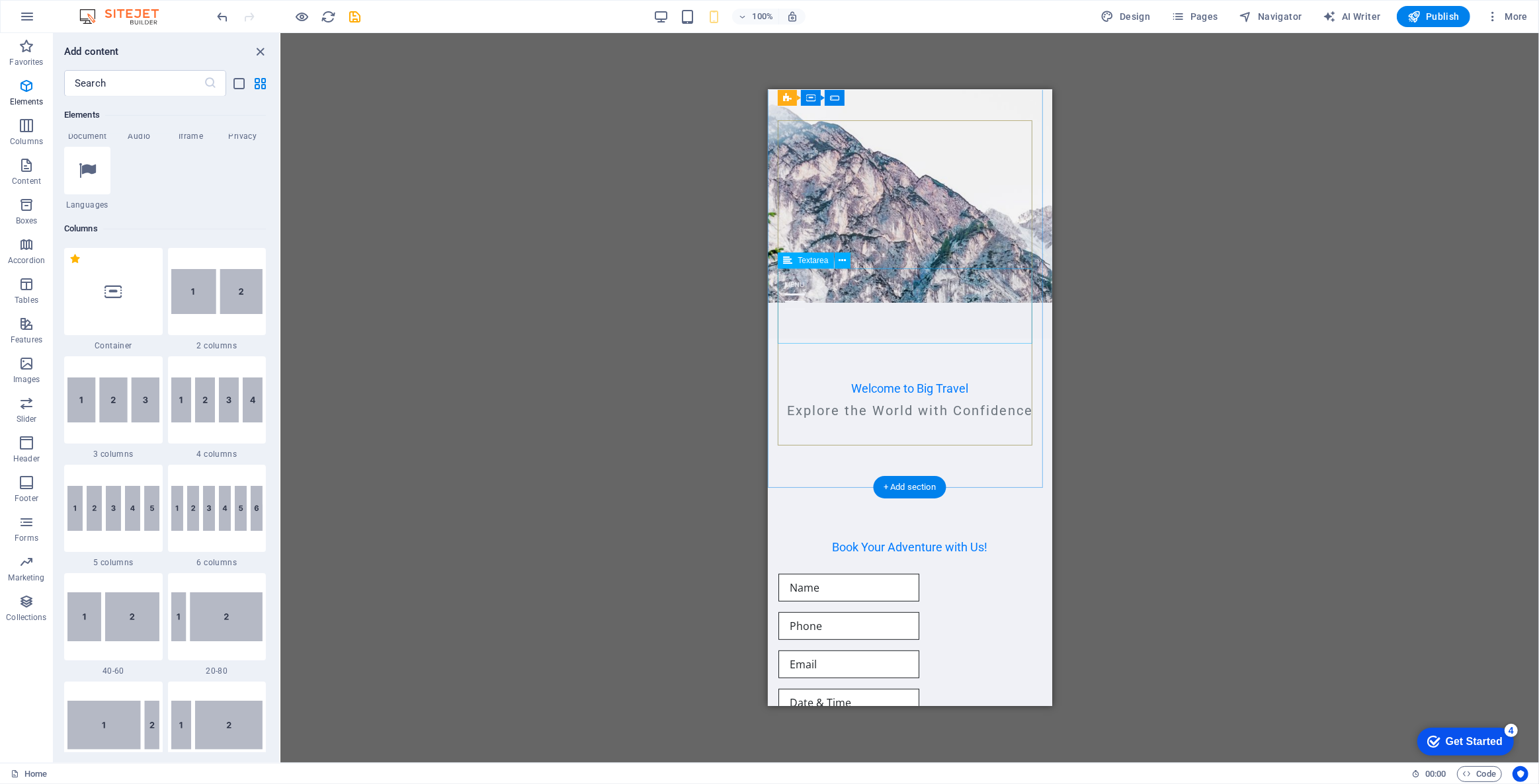
scroll to position [0, 0]
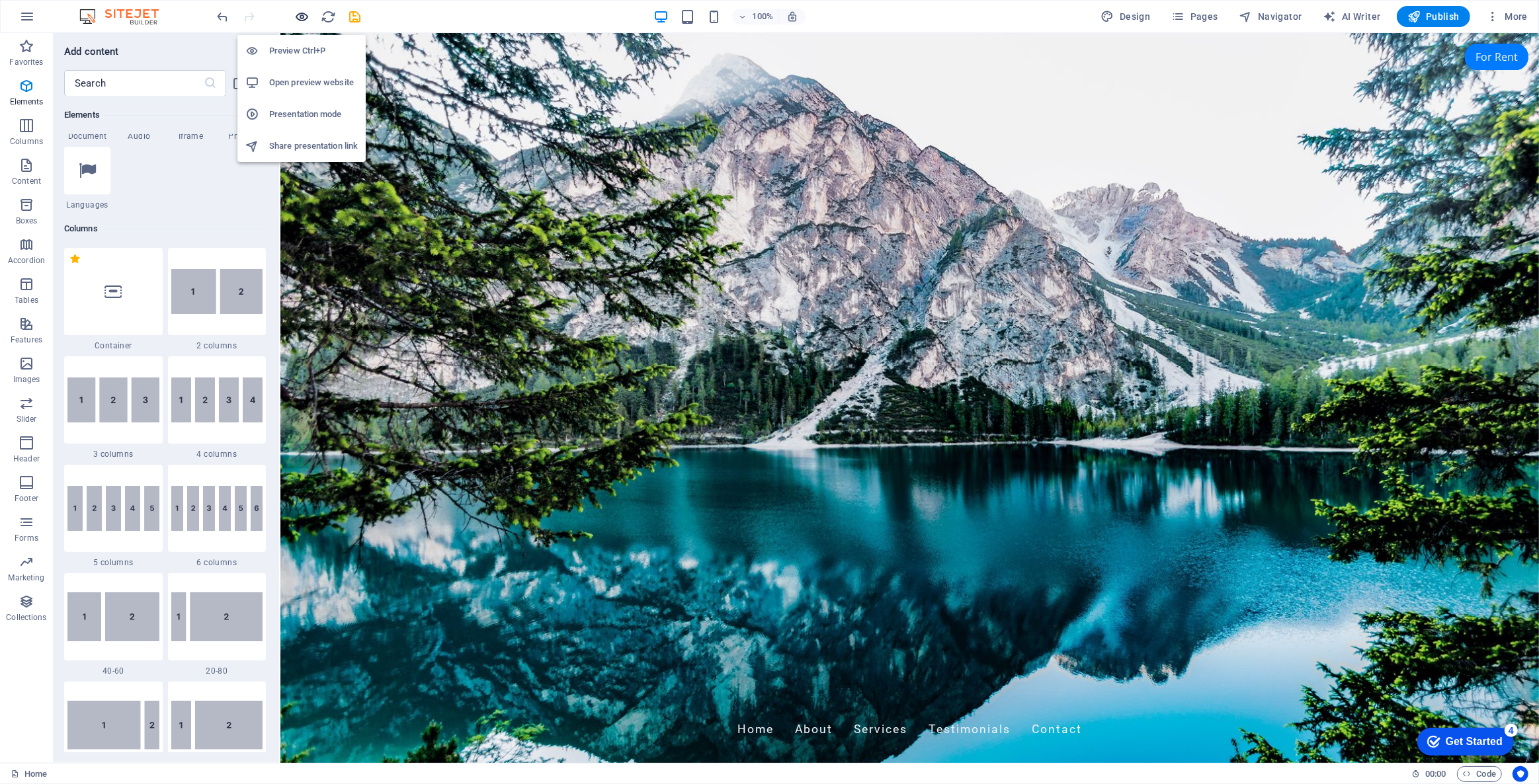
click at [301, 19] on icon "button" at bounding box center [302, 17] width 15 height 15
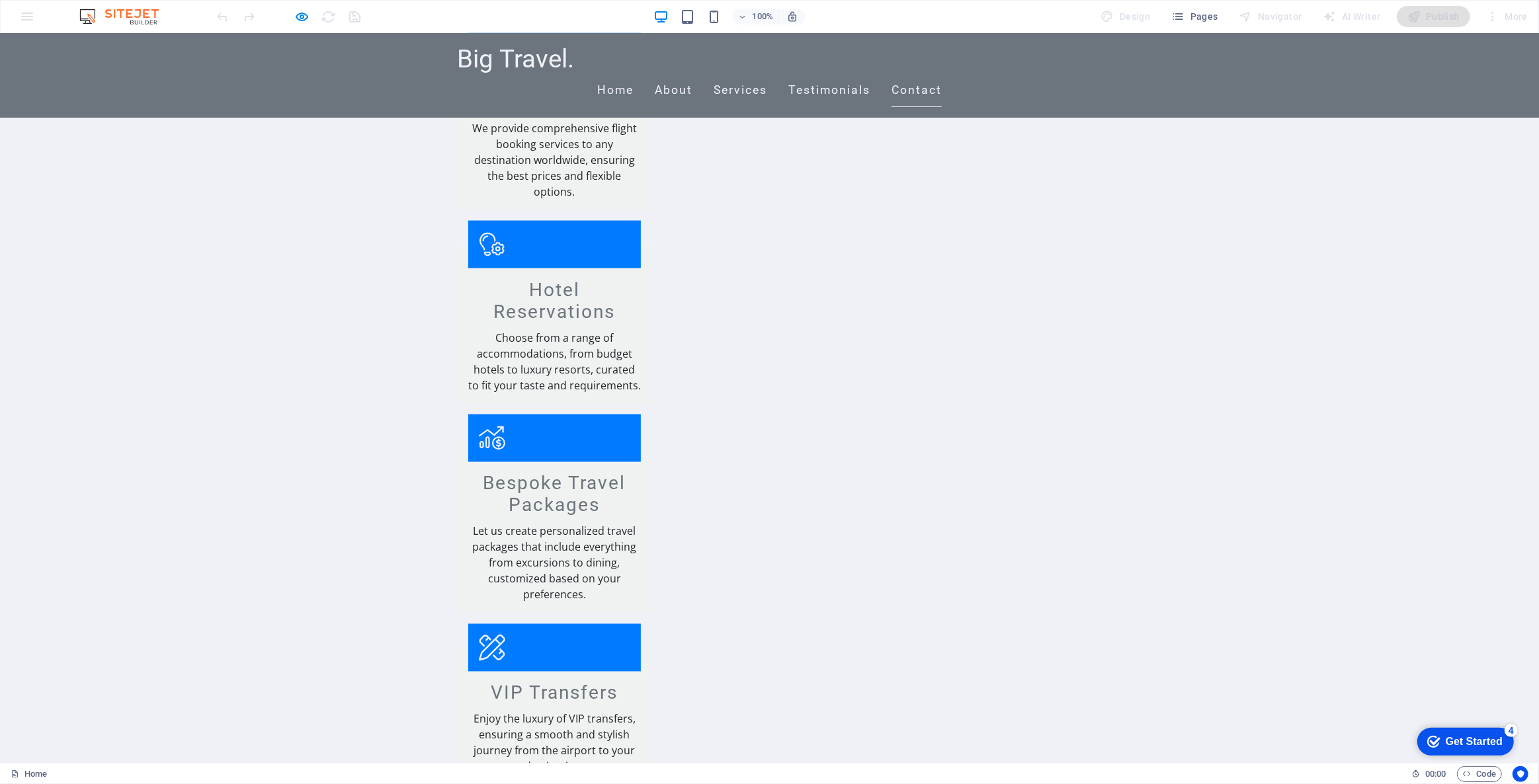
scroll to position [2404, 0]
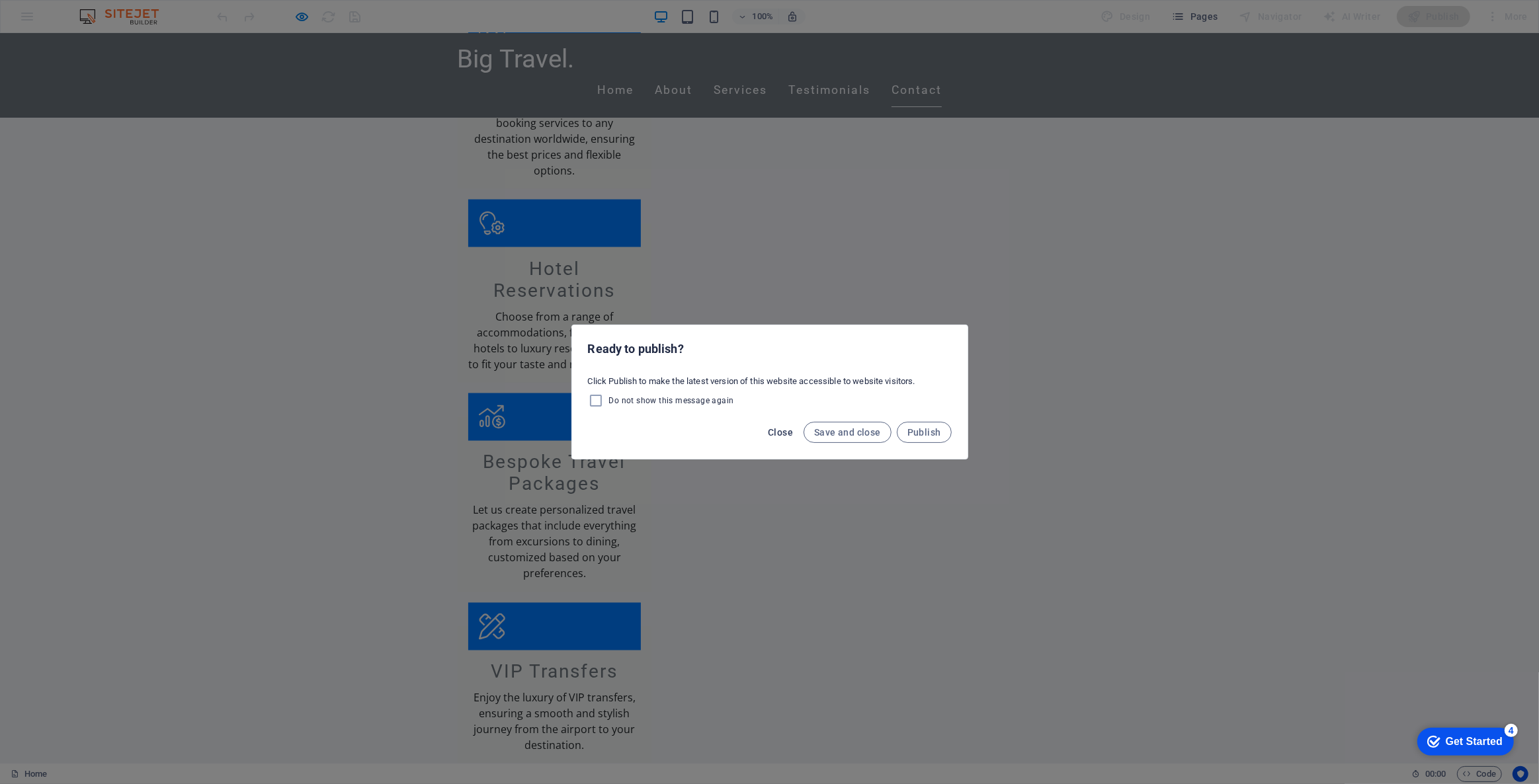
click at [777, 437] on span "Close" at bounding box center [780, 432] width 25 height 10
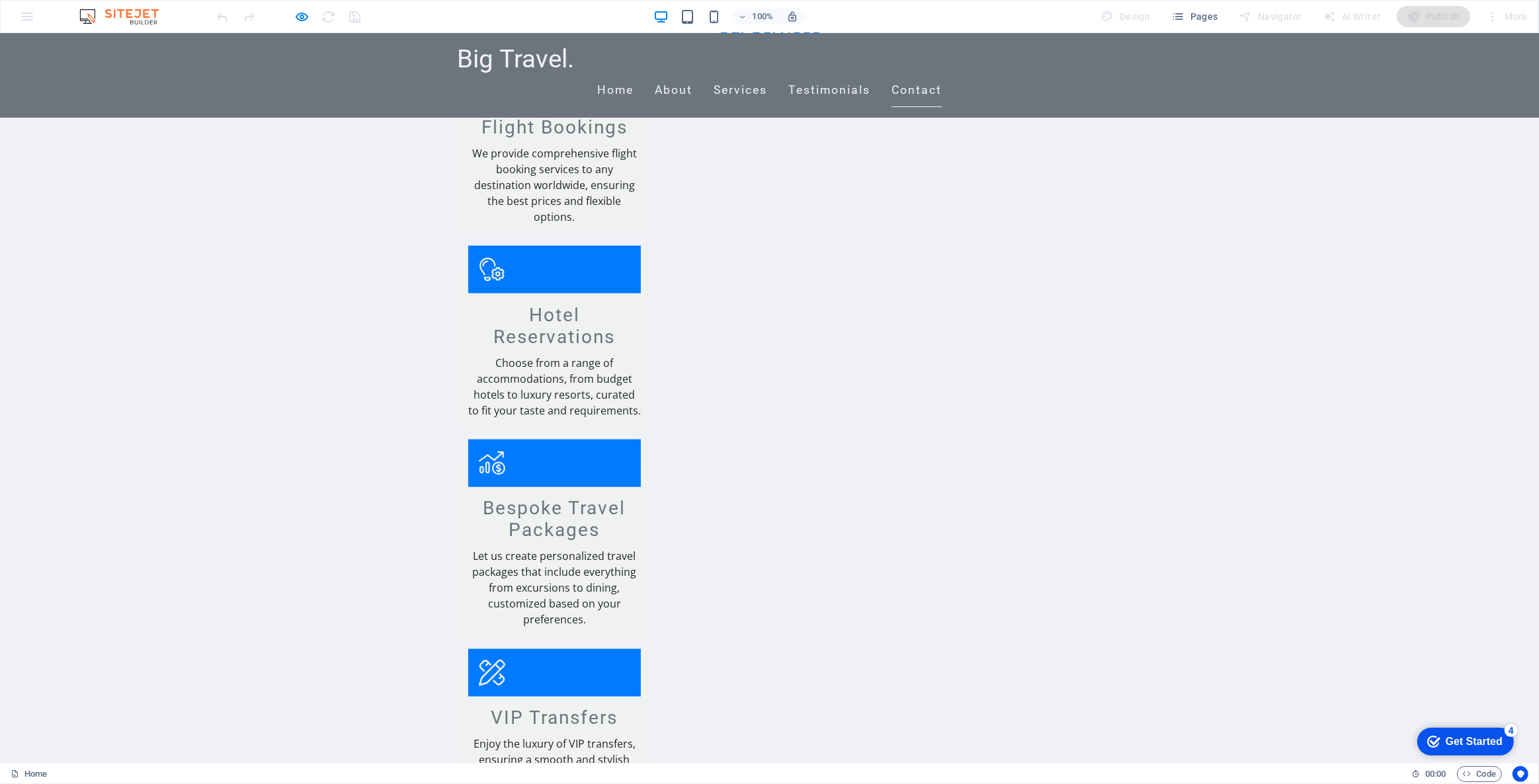
scroll to position [2344, 0]
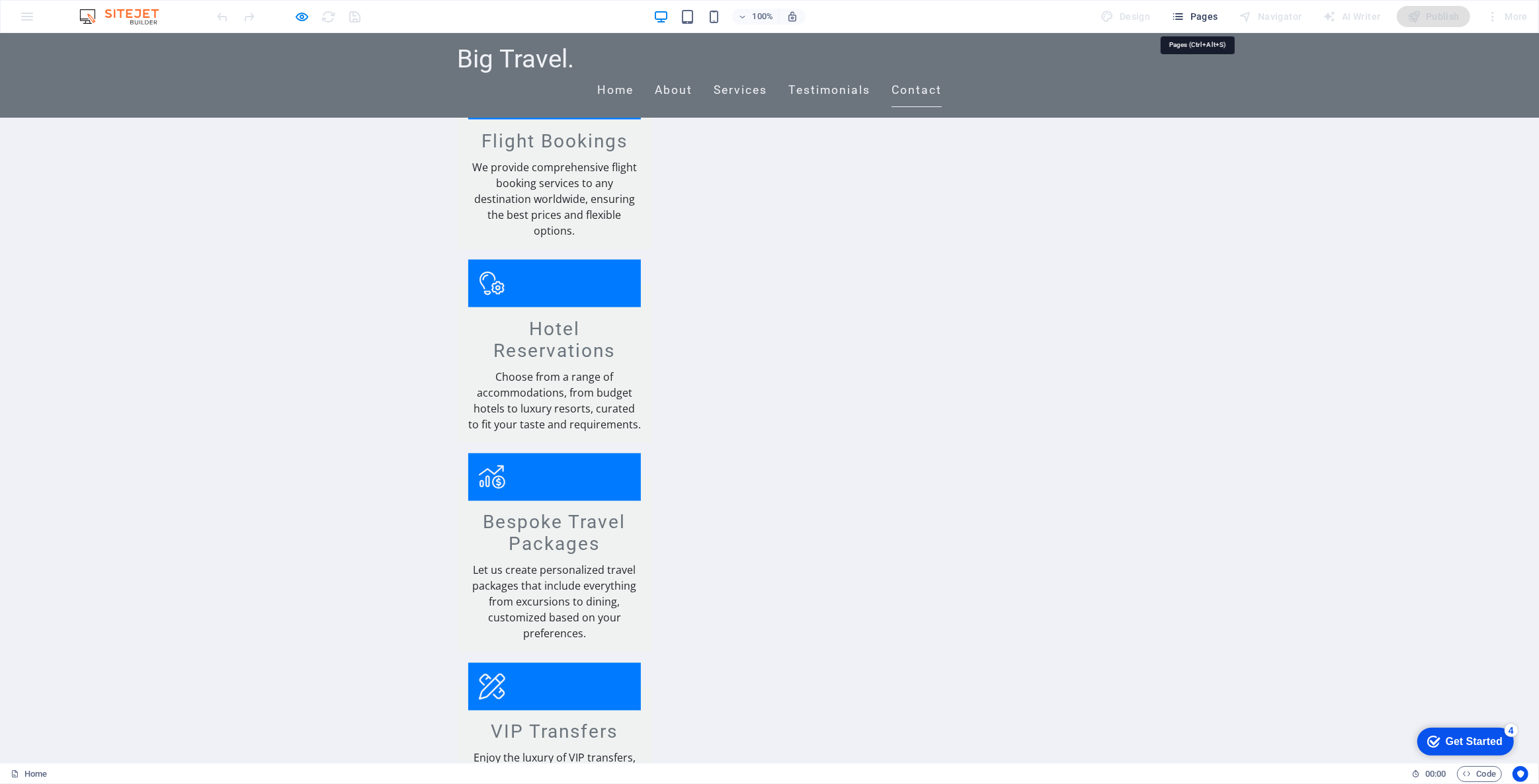
click at [1194, 20] on span "Pages" at bounding box center [1194, 17] width 46 height 13
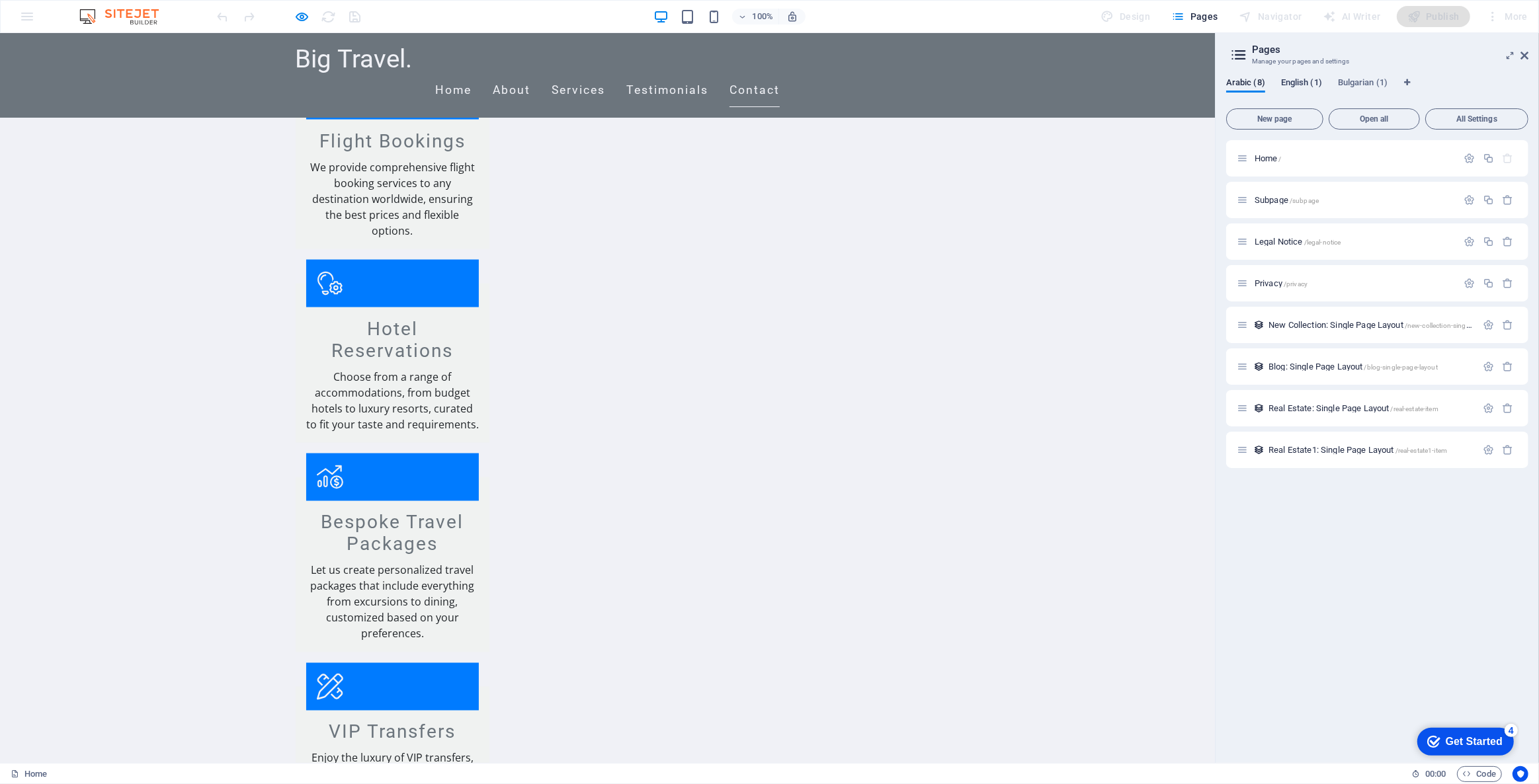
click at [1297, 85] on span "English (1)" at bounding box center [1301, 83] width 41 height 18
click at [1365, 82] on span "Bulgarian (1)" at bounding box center [1362, 83] width 50 height 18
click at [1448, 116] on span "All Settings" at bounding box center [1476, 119] width 91 height 8
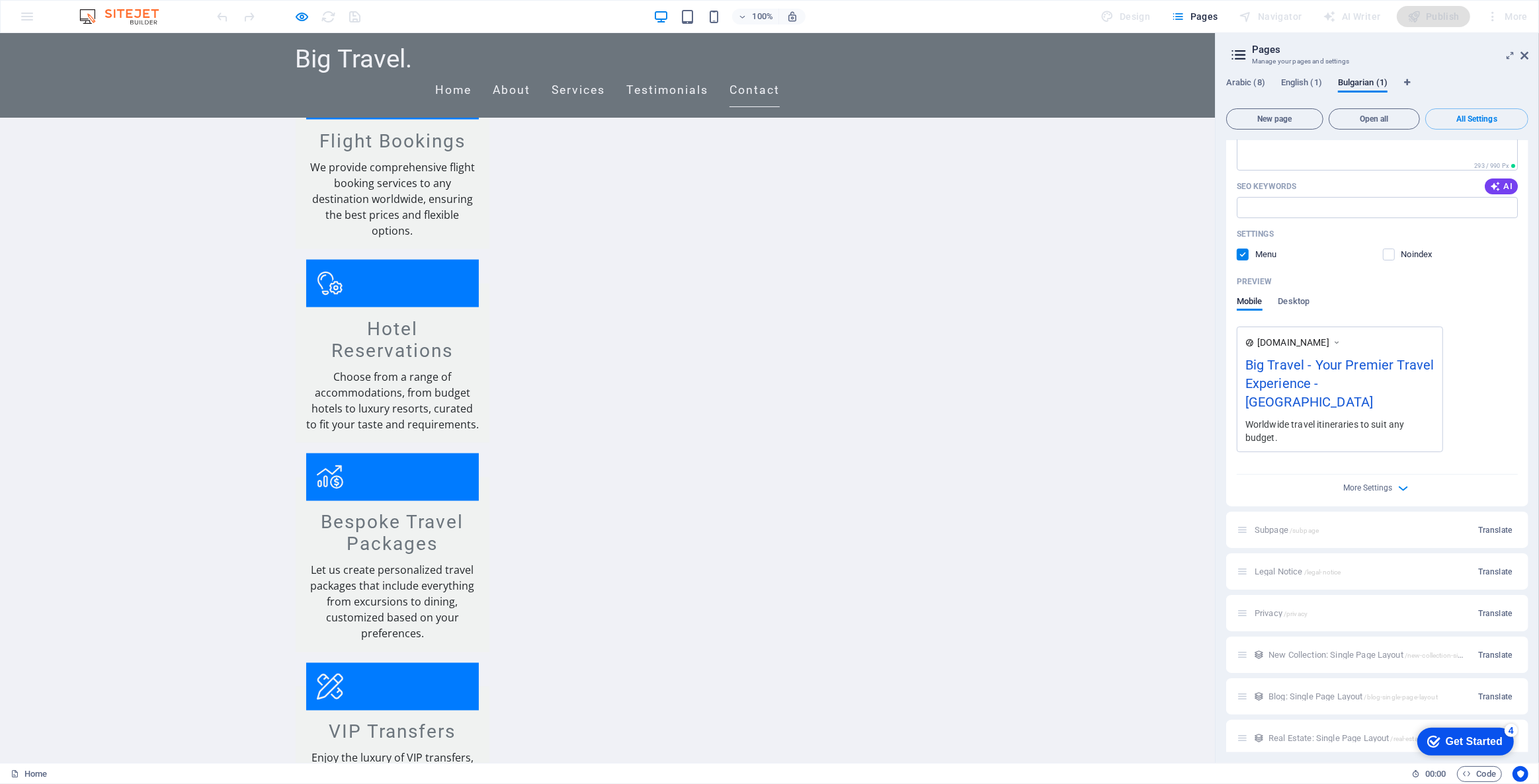
scroll to position [245, 0]
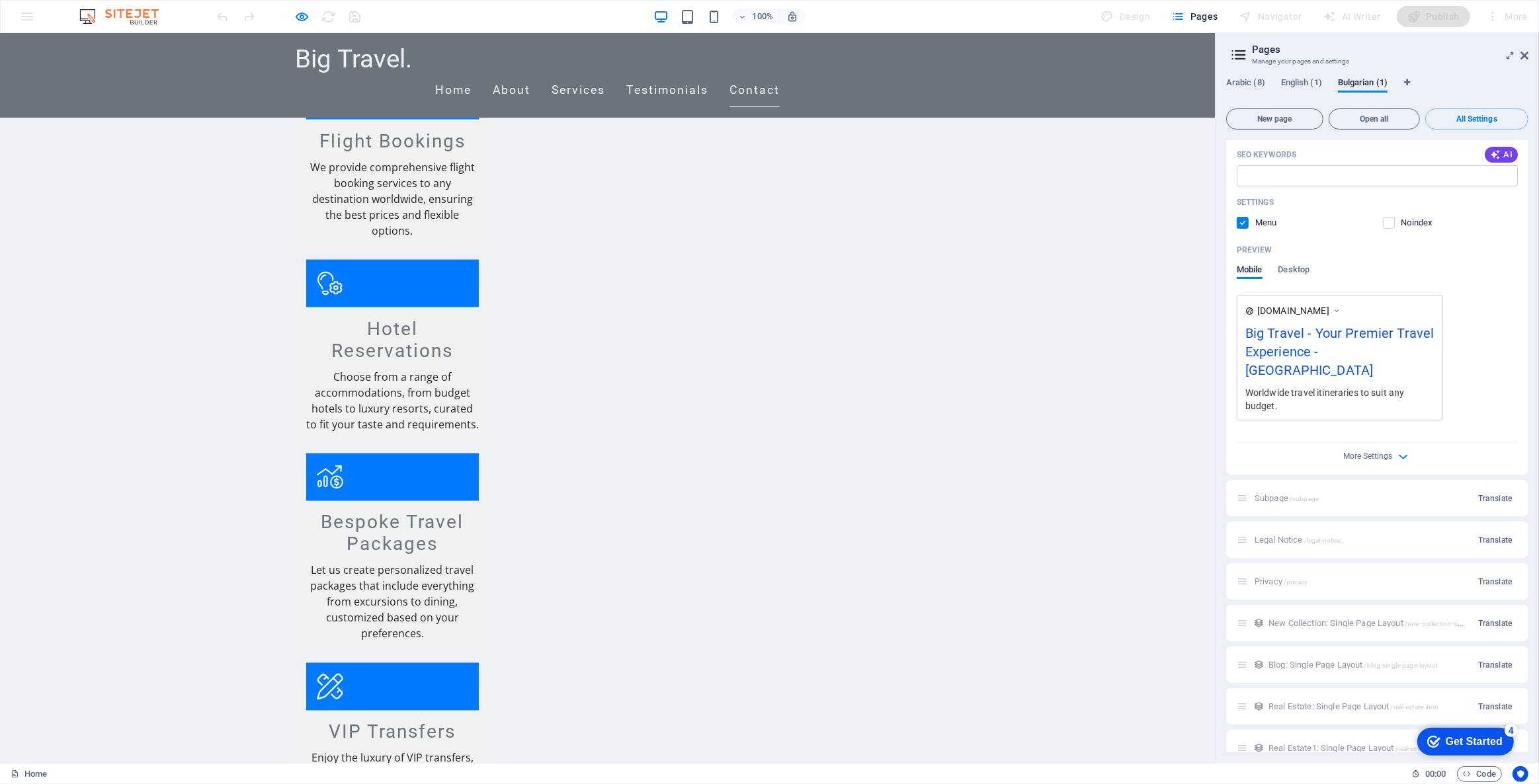
click at [1527, 55] on icon at bounding box center [1524, 55] width 8 height 10
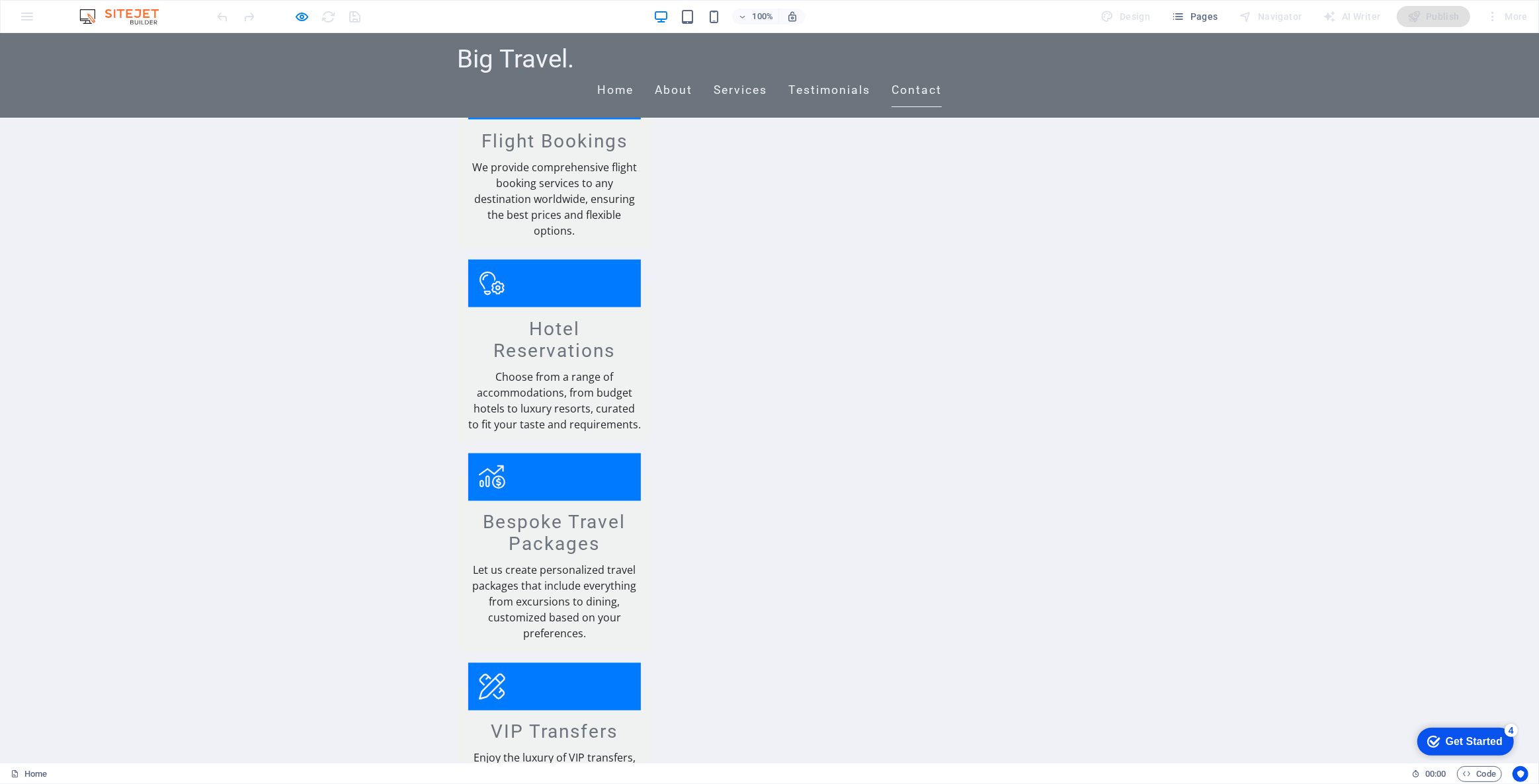
click at [23, 18] on div "100% Design Pages Navigator AI Writer Publish More" at bounding box center [770, 16] width 1538 height 31
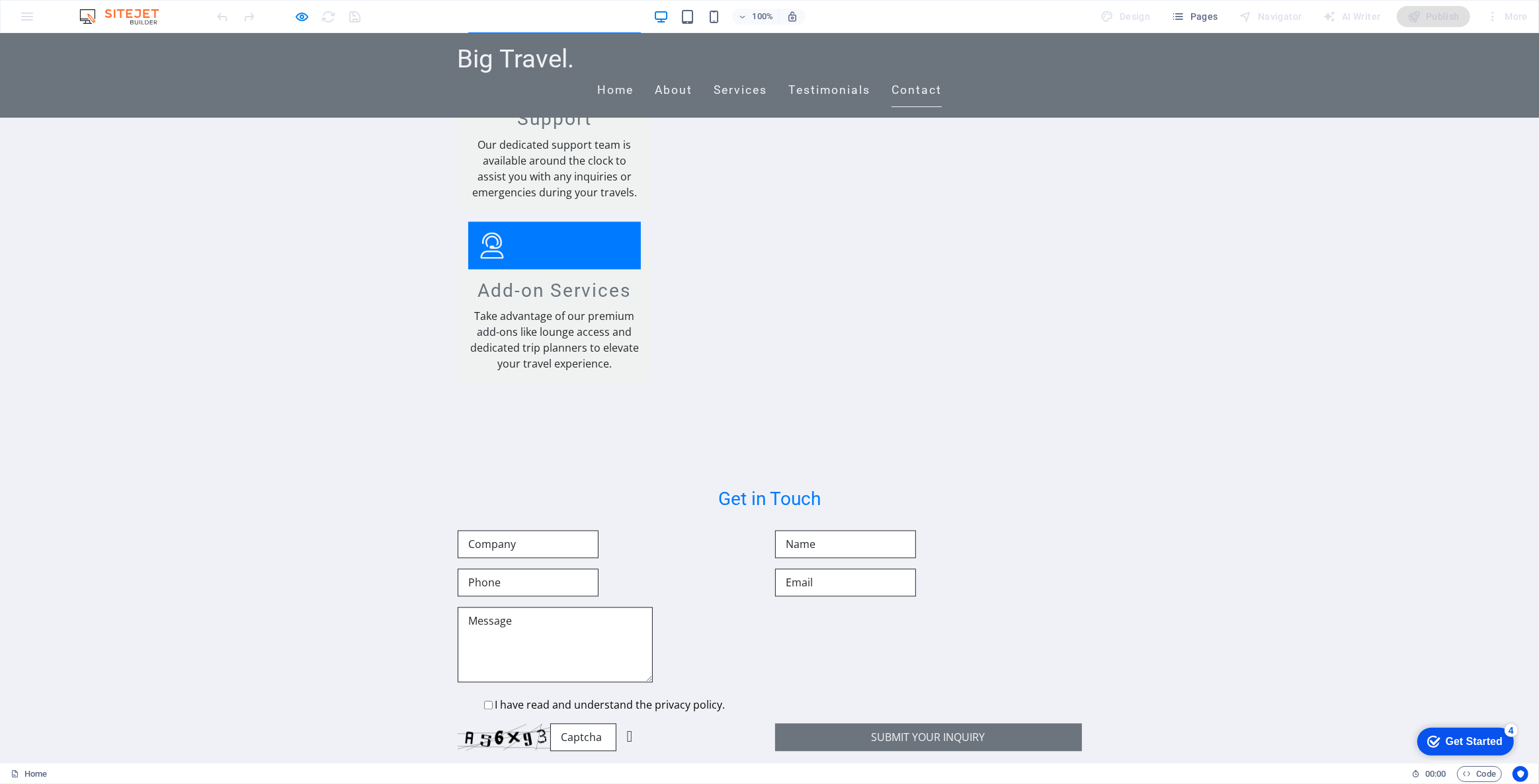
scroll to position [3186, 0]
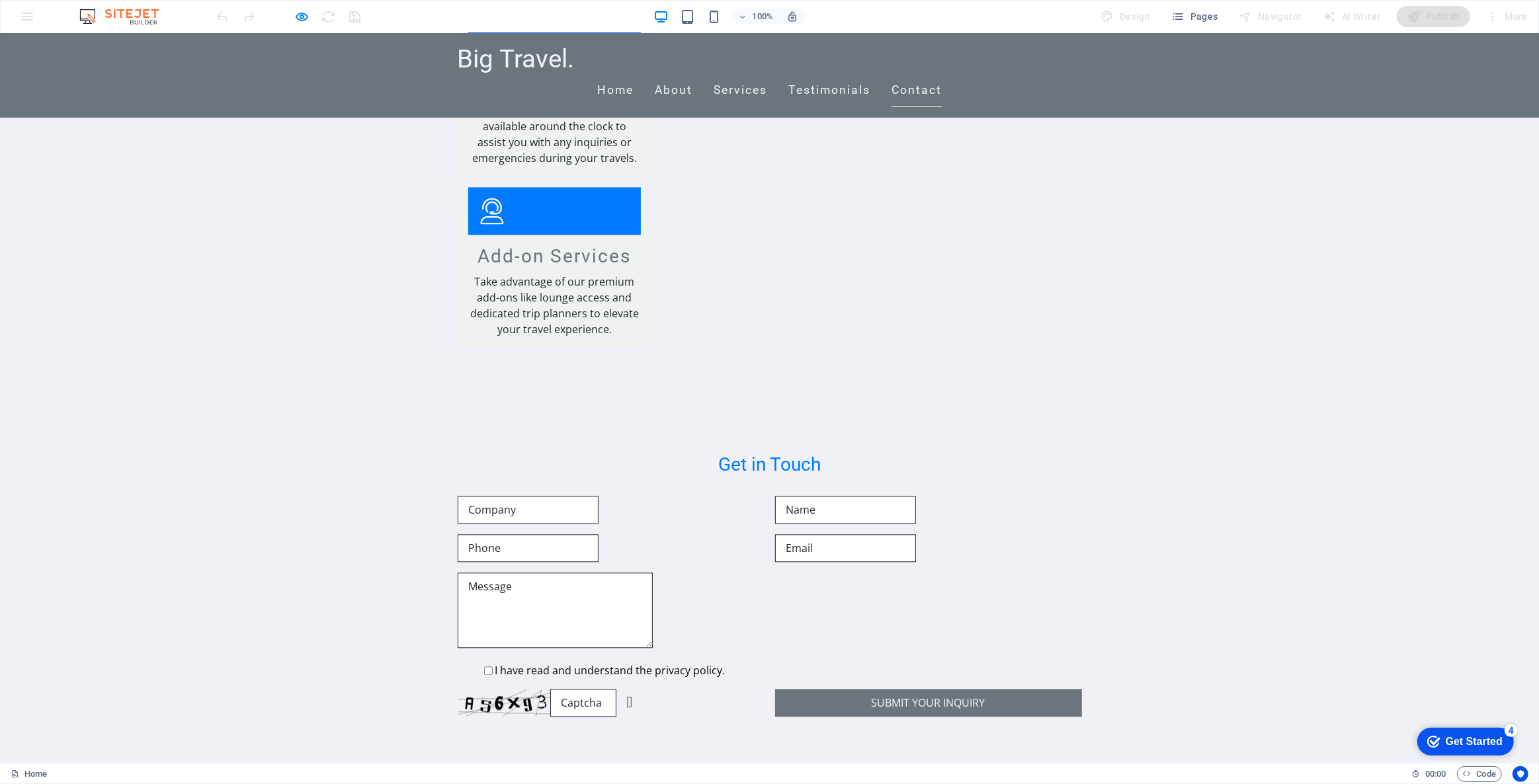
drag, startPoint x: 702, startPoint y: 386, endPoint x: 718, endPoint y: 388, distance: 16.1
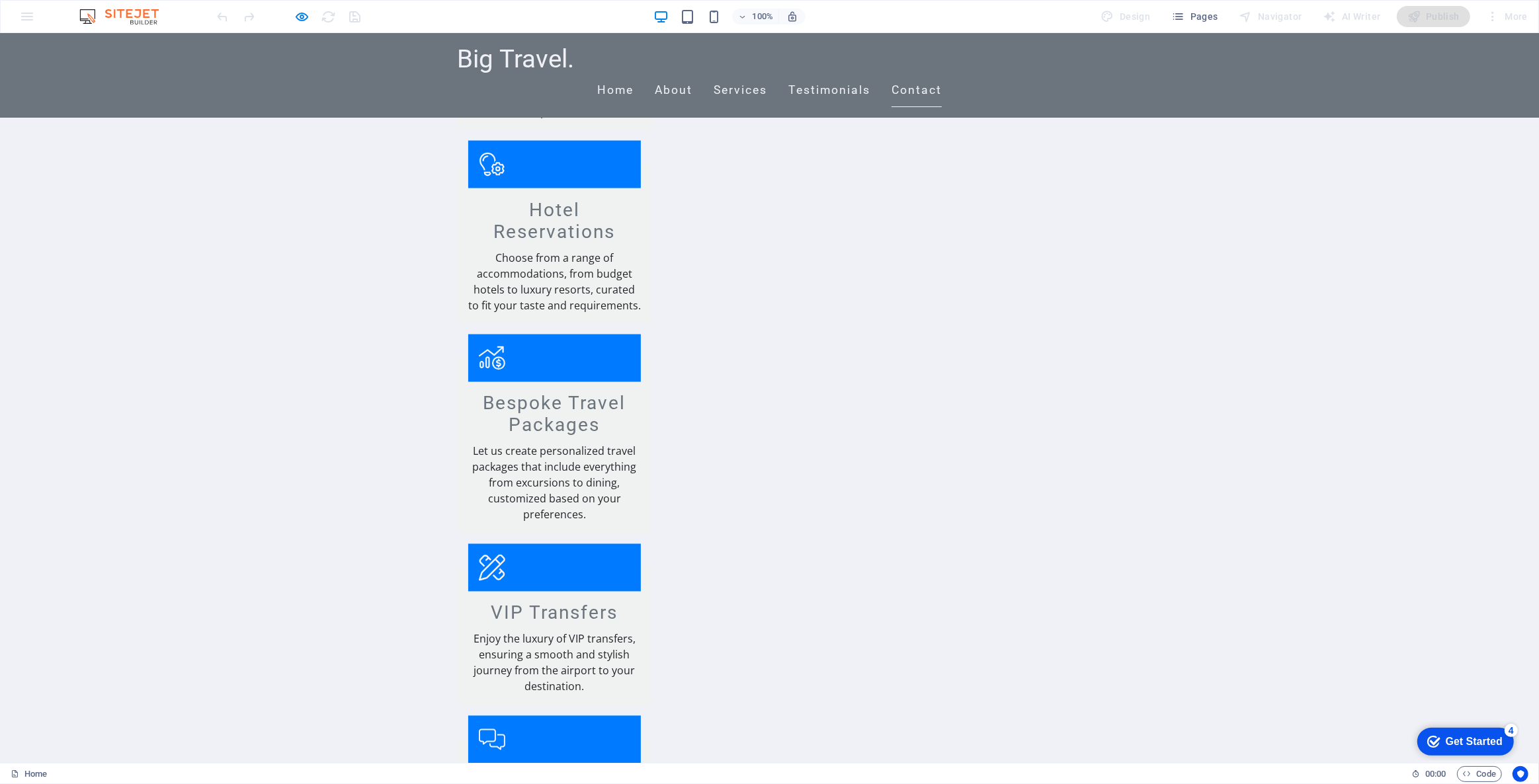
scroll to position [2344, 0]
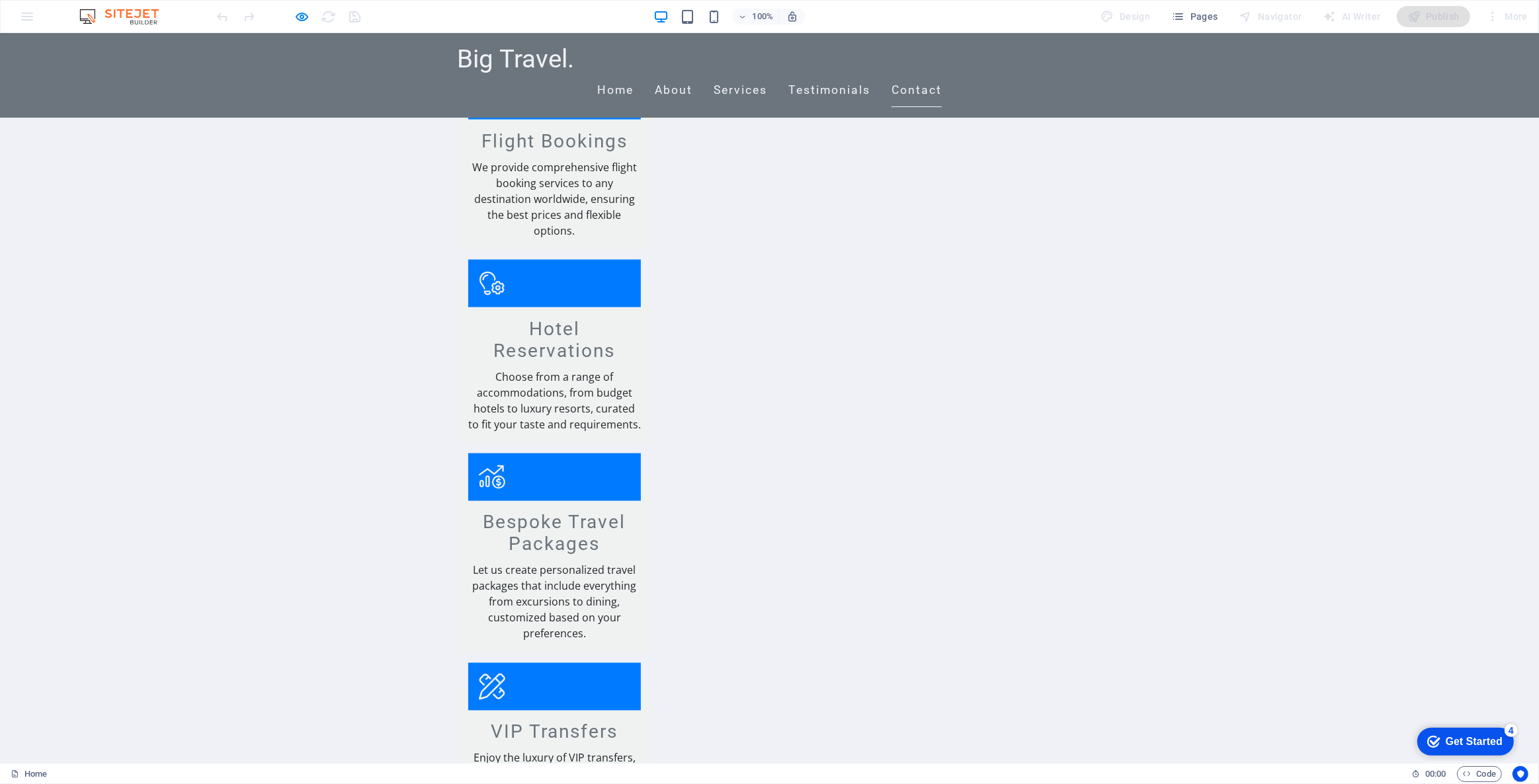
click at [1471, 742] on div "Get Started" at bounding box center [1473, 741] width 57 height 12
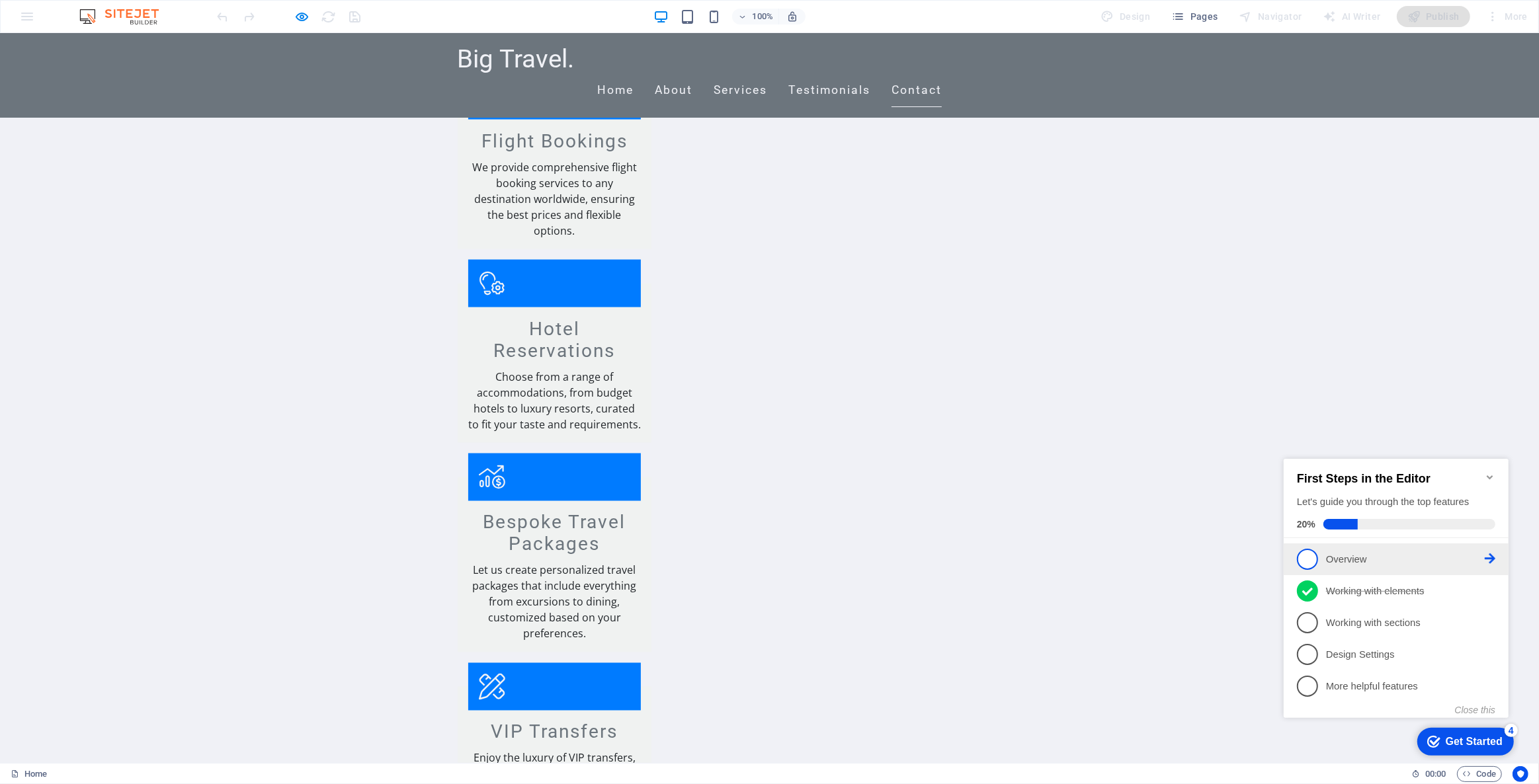
click at [1329, 548] on link "1 Overview - incomplete" at bounding box center [1395, 558] width 199 height 21
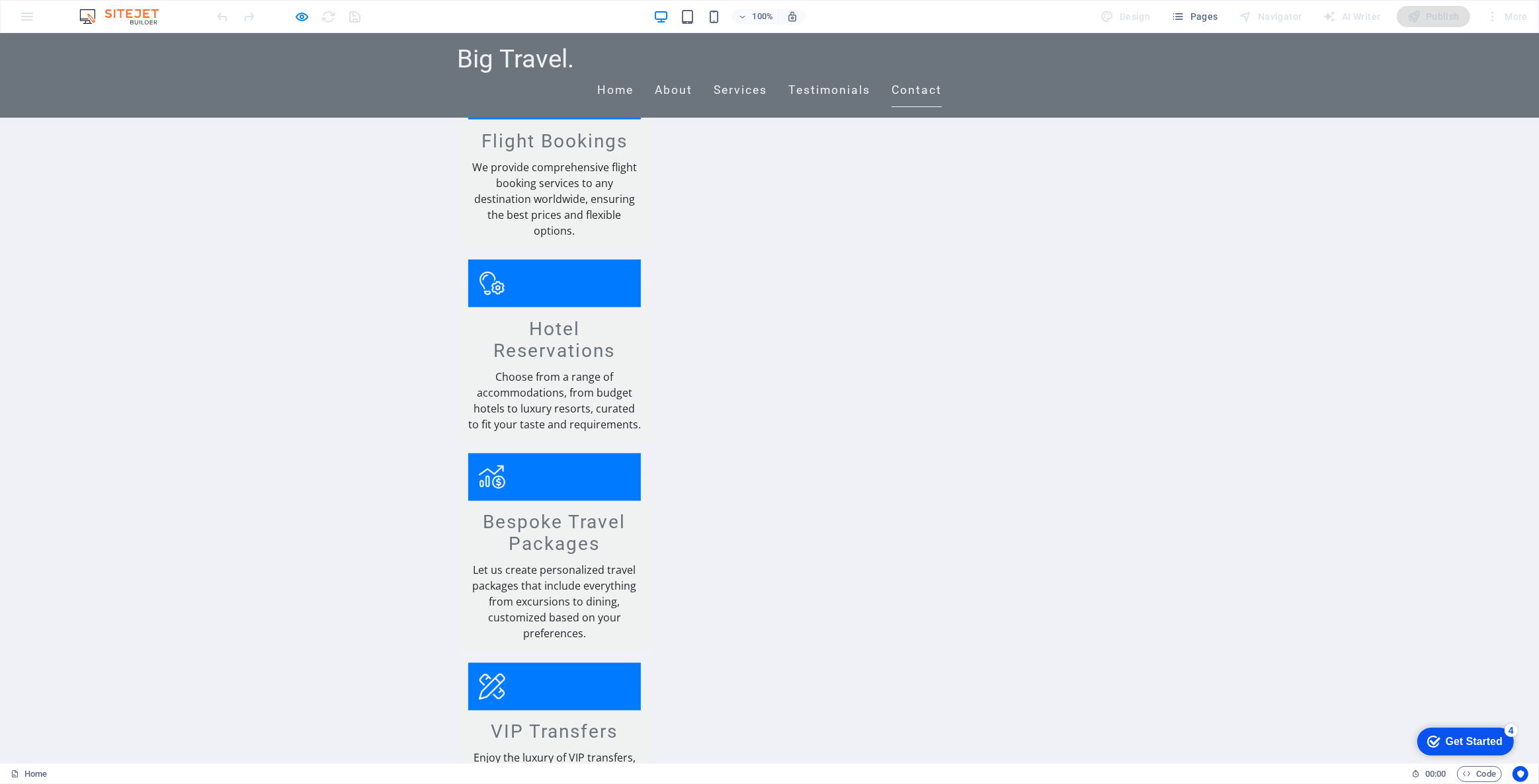
click at [1456, 741] on div "Get Started" at bounding box center [1473, 741] width 57 height 12
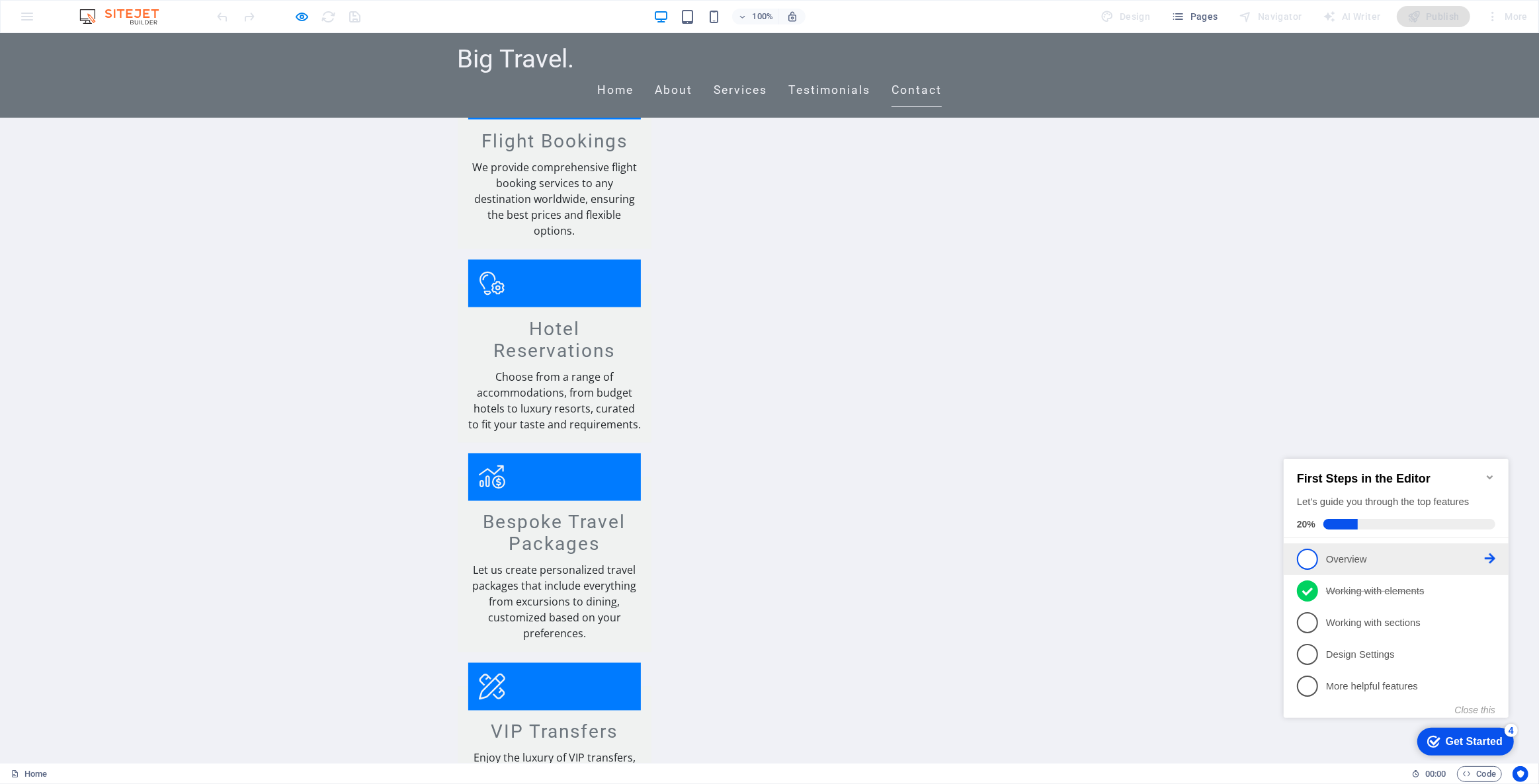
scroll to position [0, 0]
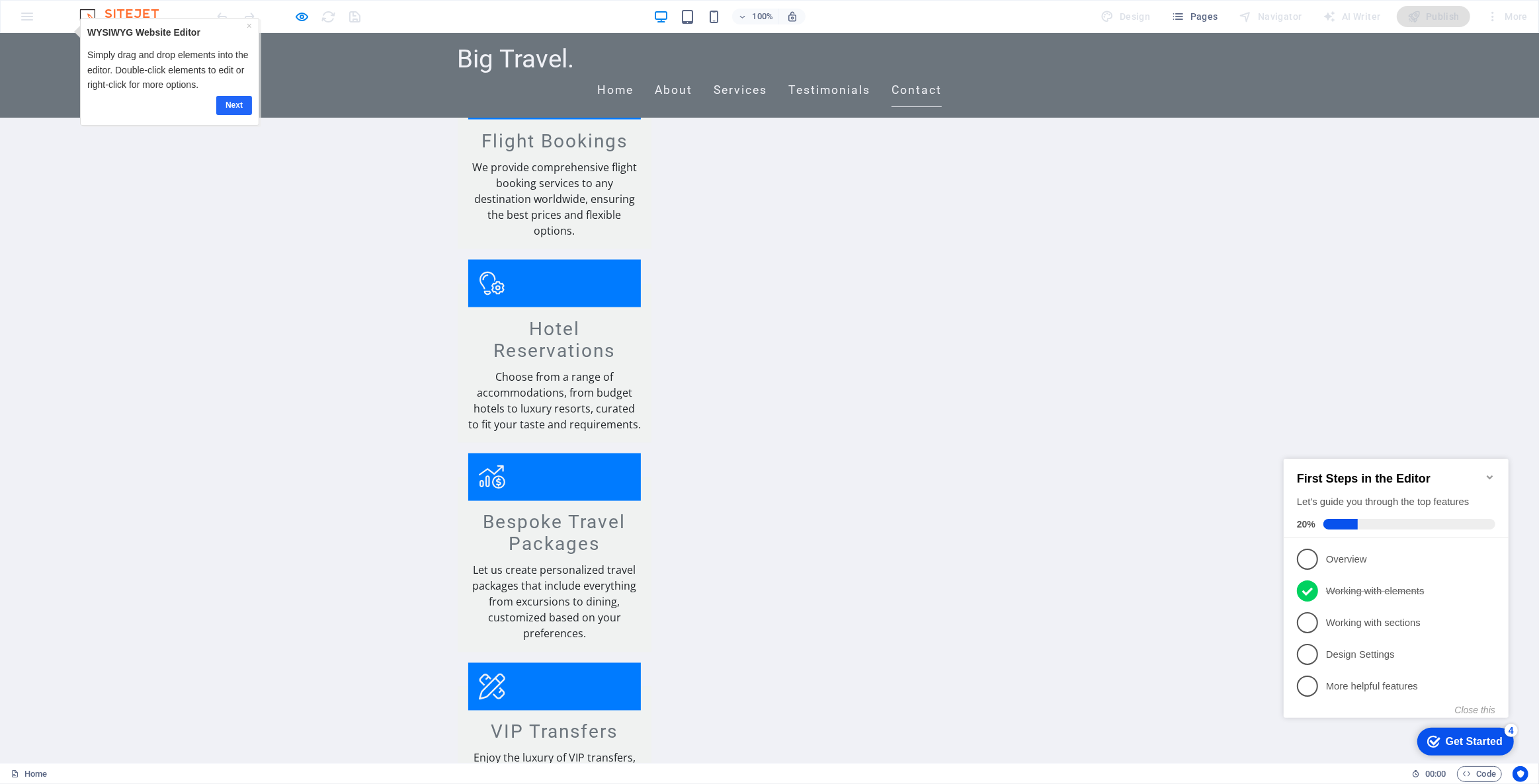
drag, startPoint x: 219, startPoint y: 93, endPoint x: 223, endPoint y: 98, distance: 6.4
click at [219, 93] on div "Next" at bounding box center [170, 104] width 165 height 26
click at [228, 101] on link "Next" at bounding box center [234, 104] width 36 height 19
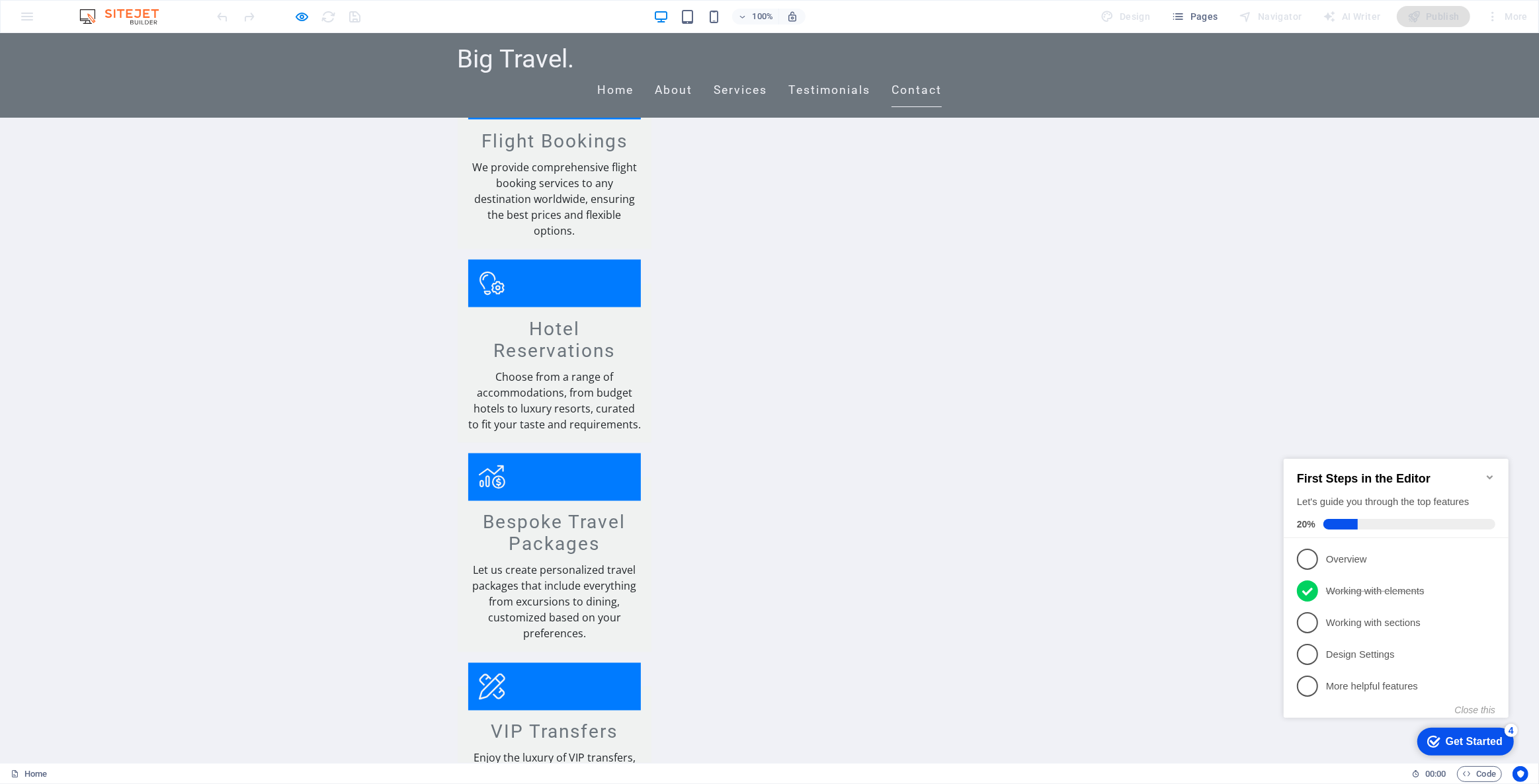
click at [86, 19] on img at bounding box center [126, 17] width 99 height 16
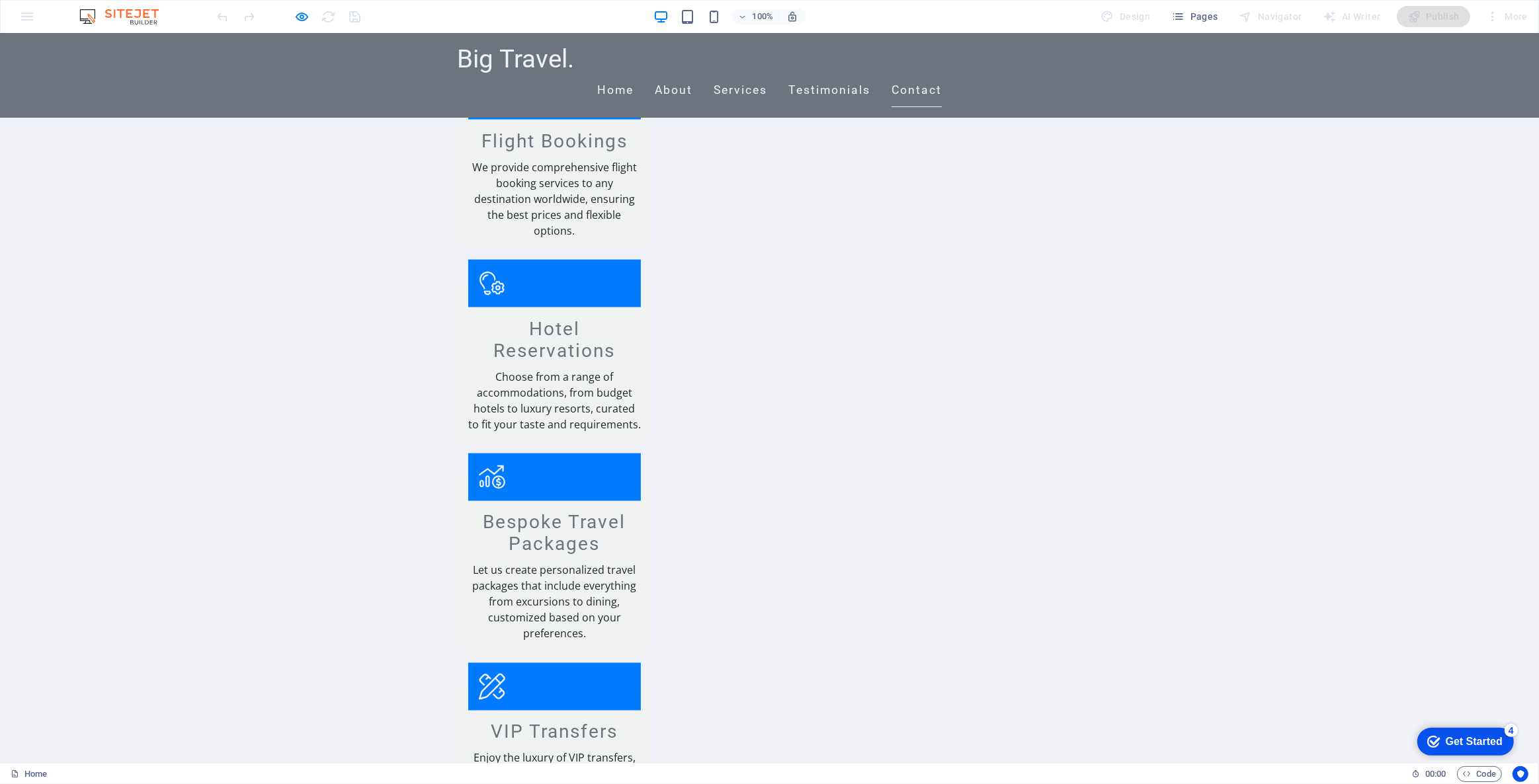
drag, startPoint x: 131, startPoint y: 20, endPoint x: 145, endPoint y: 20, distance: 14.0
click at [133, 20] on img at bounding box center [126, 17] width 99 height 16
click at [151, 20] on img at bounding box center [126, 17] width 99 height 16
click at [1203, 10] on span "Pages" at bounding box center [1194, 17] width 46 height 13
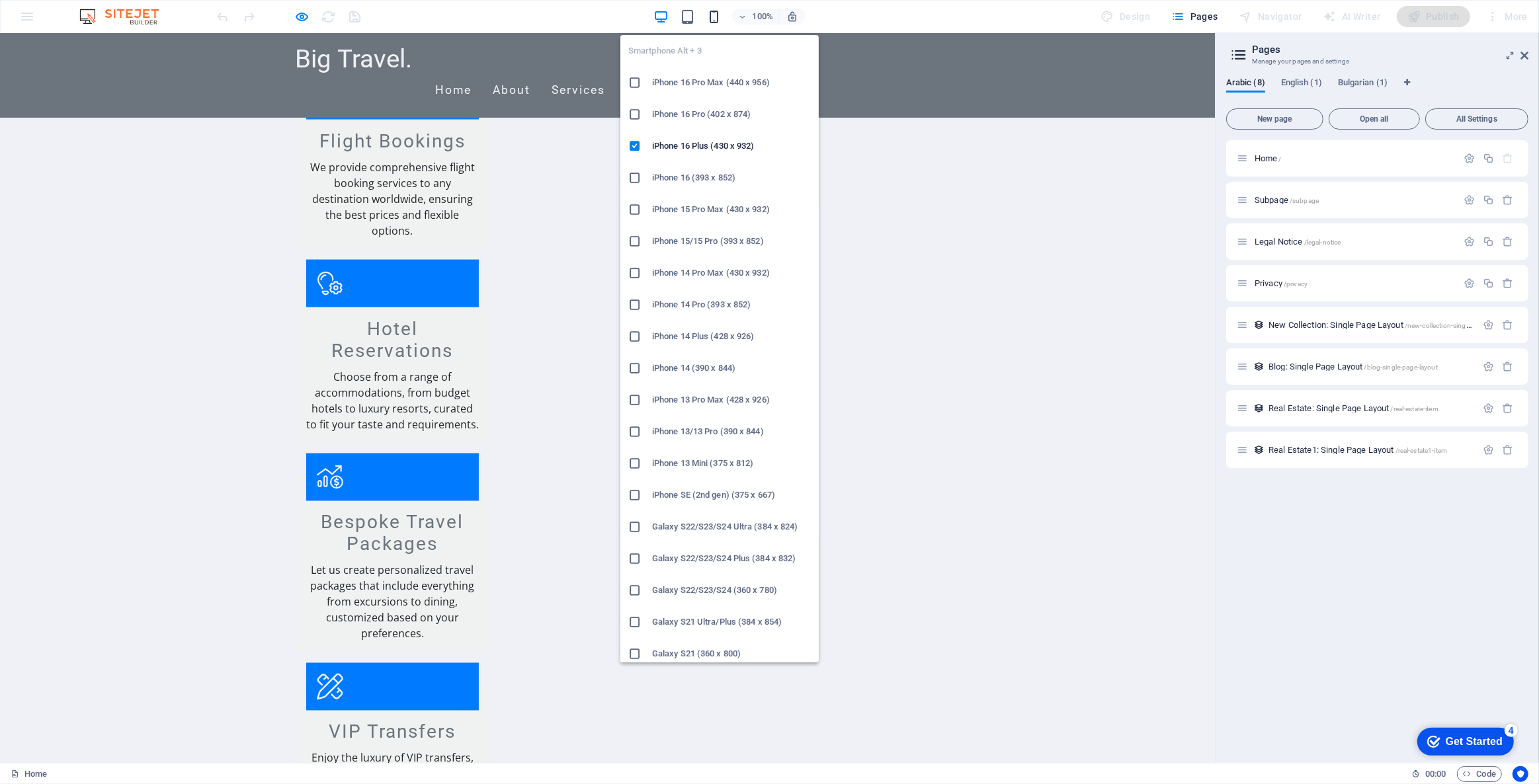
click at [713, 12] on icon "button" at bounding box center [713, 17] width 15 height 15
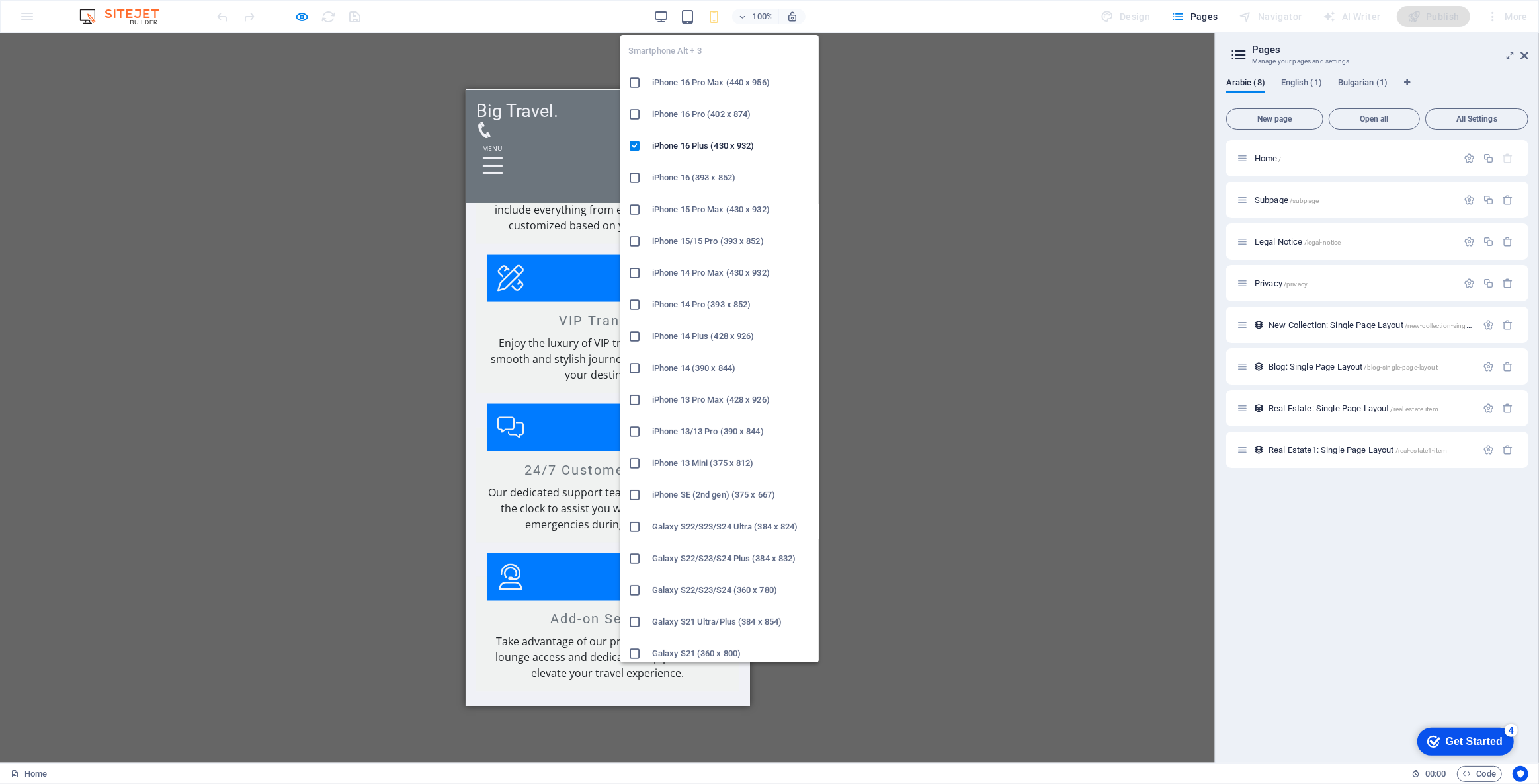
scroll to position [2375, 0]
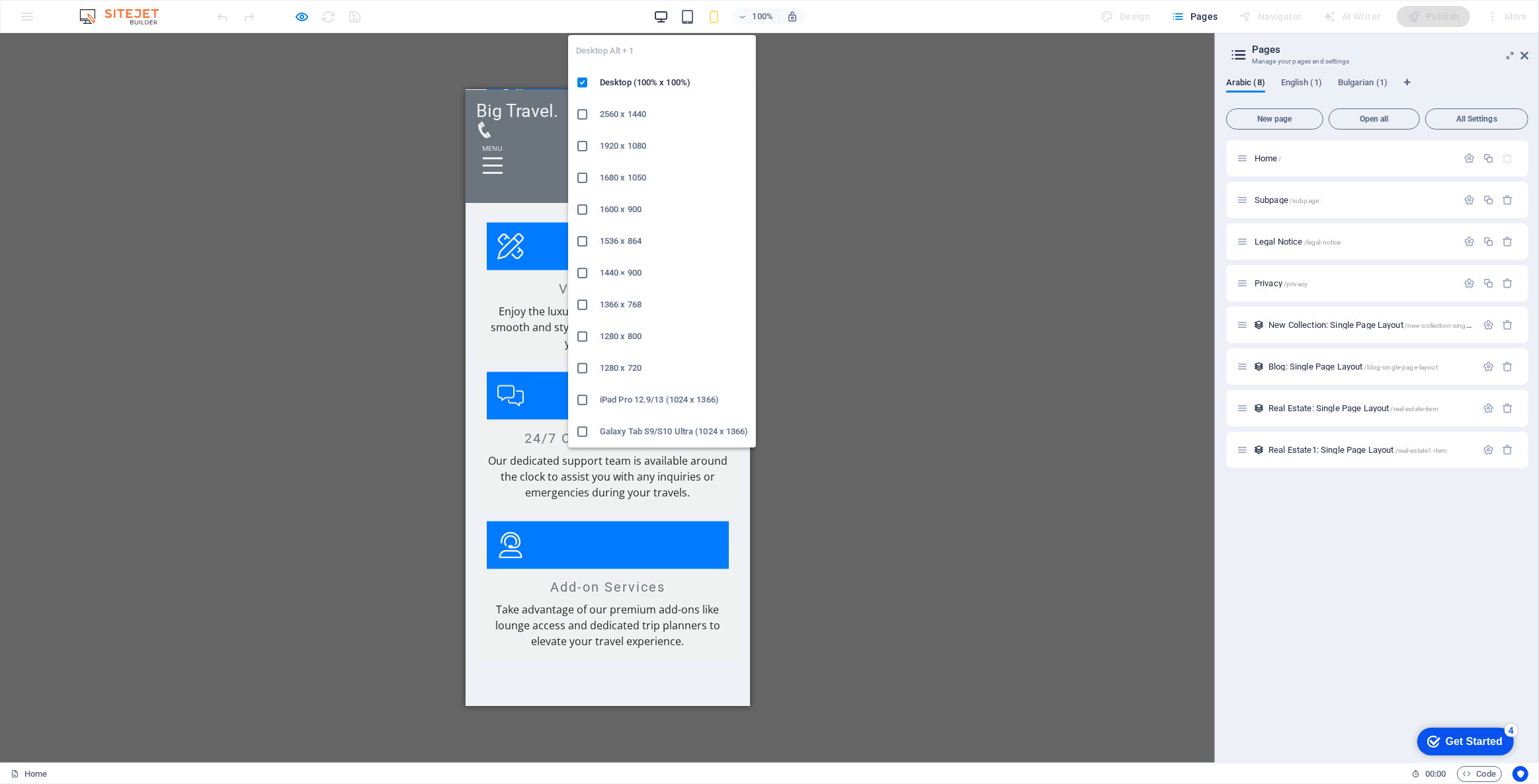
click at [0, 0] on icon "button" at bounding box center [0, 0] width 0 height 0
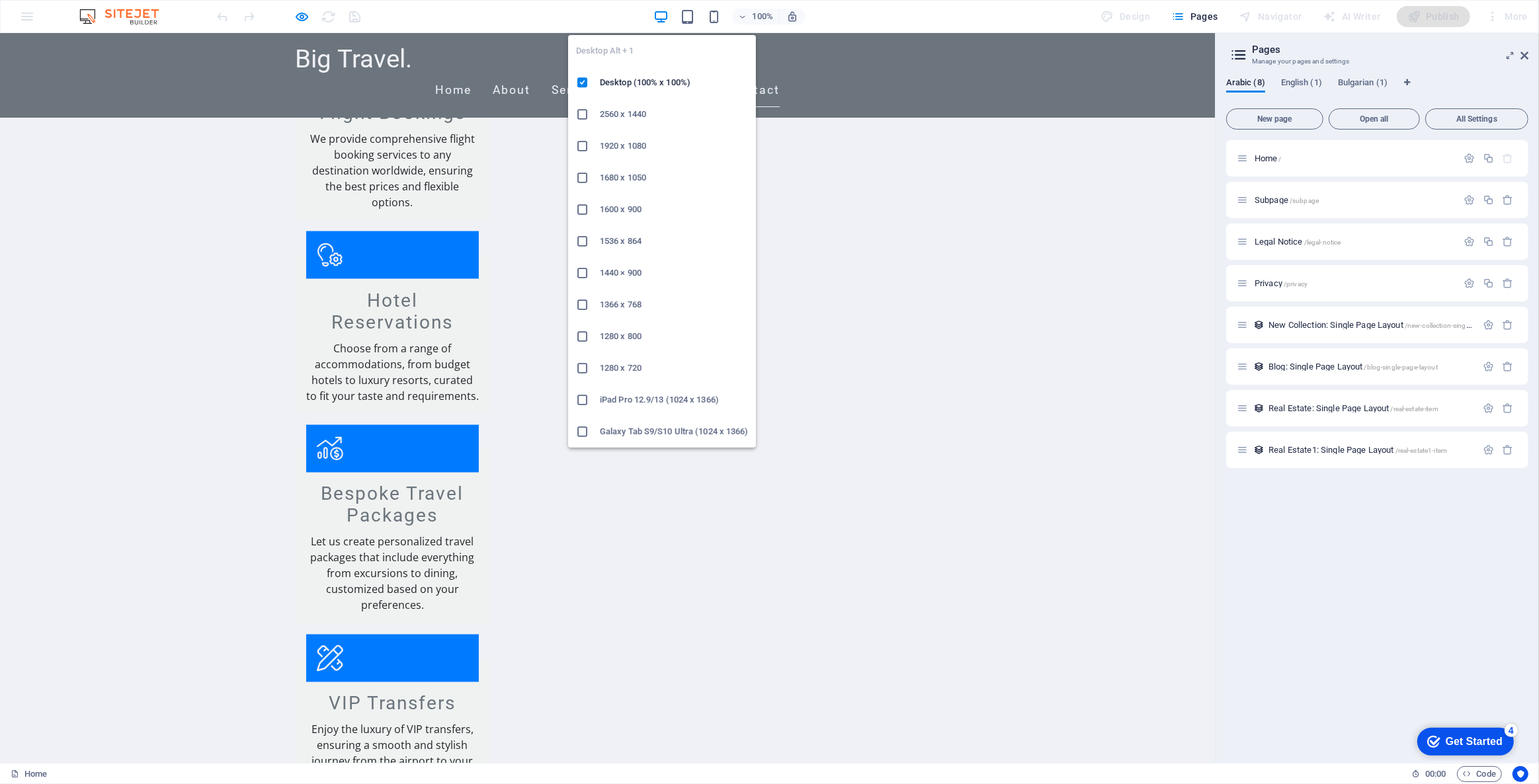
scroll to position [2344, 0]
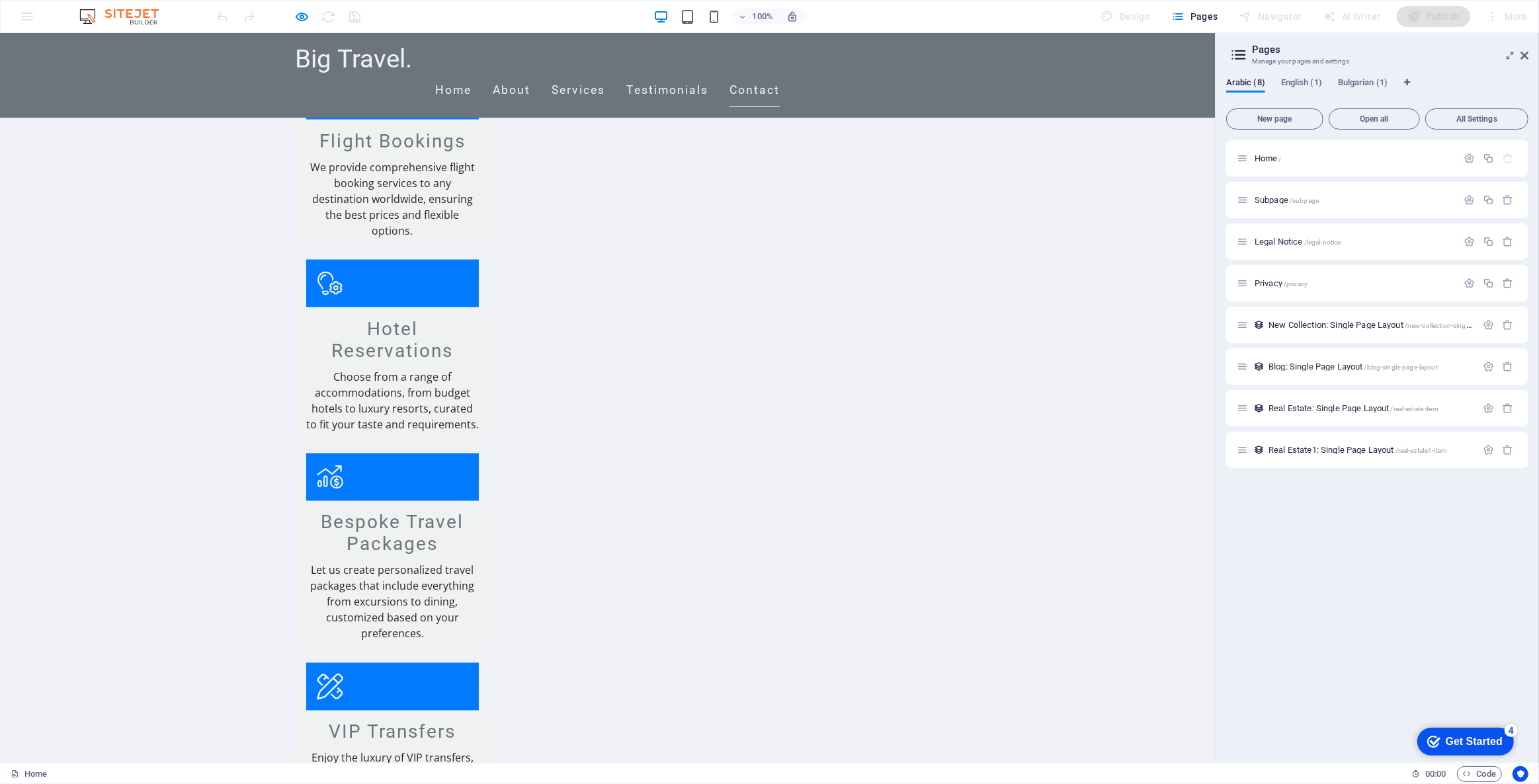
click at [23, 18] on div "100% Design Pages Navigator AI Writer Publish More" at bounding box center [770, 16] width 1538 height 31
click at [1527, 58] on icon at bounding box center [1524, 55] width 8 height 10
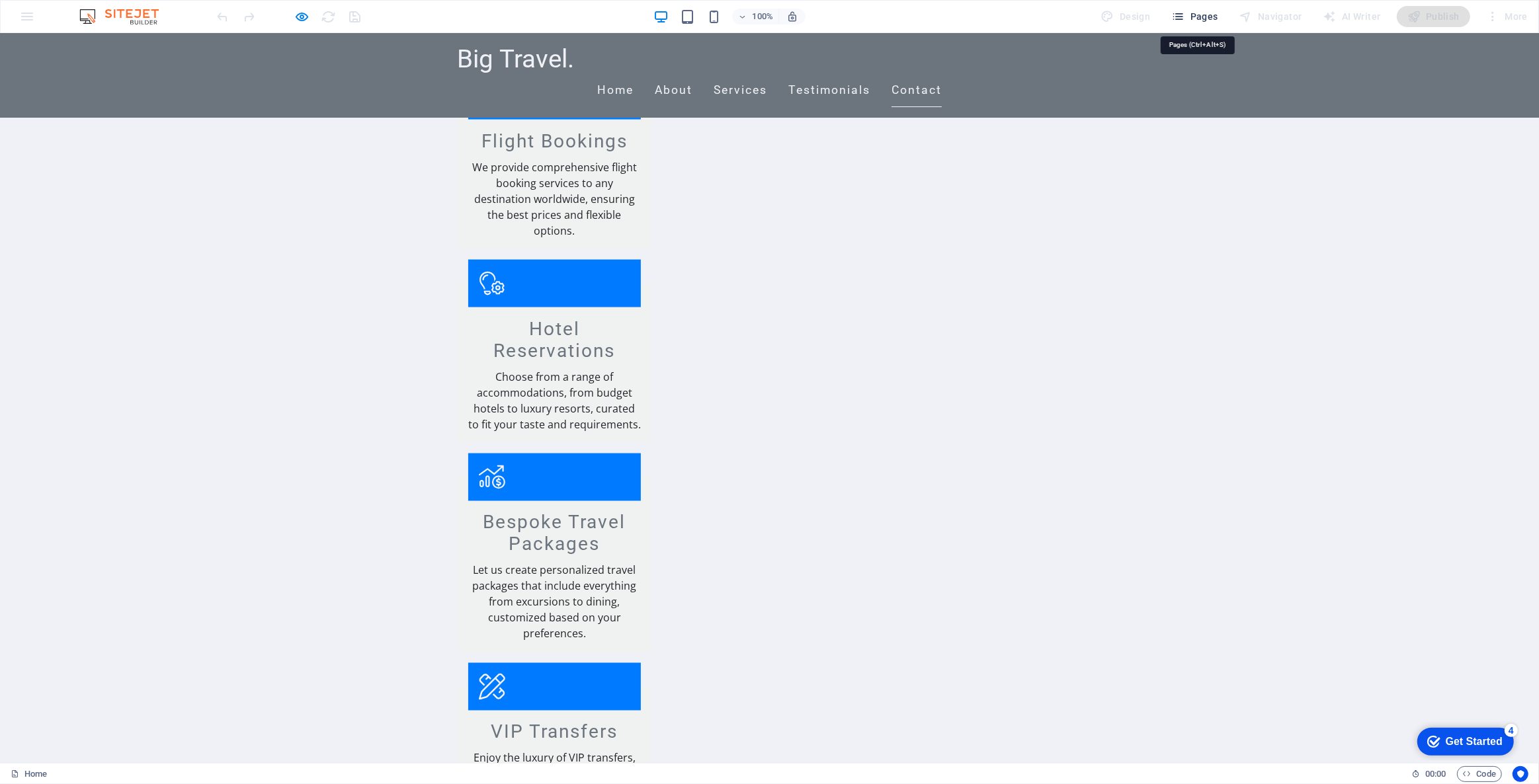
click at [1181, 20] on icon "button" at bounding box center [1178, 17] width 13 height 13
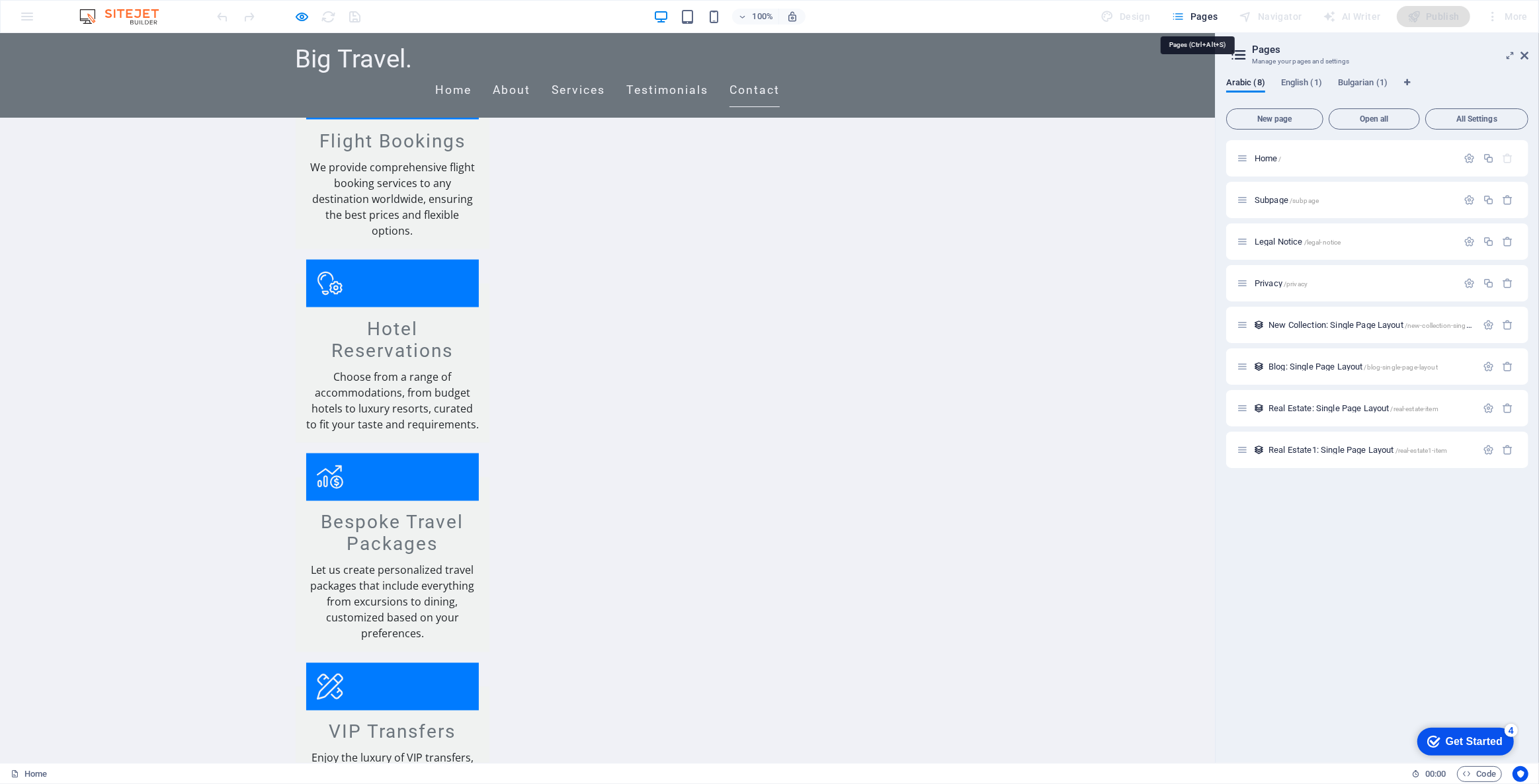
click at [1181, 20] on icon "button" at bounding box center [1178, 17] width 13 height 13
click at [1525, 53] on icon at bounding box center [1524, 55] width 8 height 10
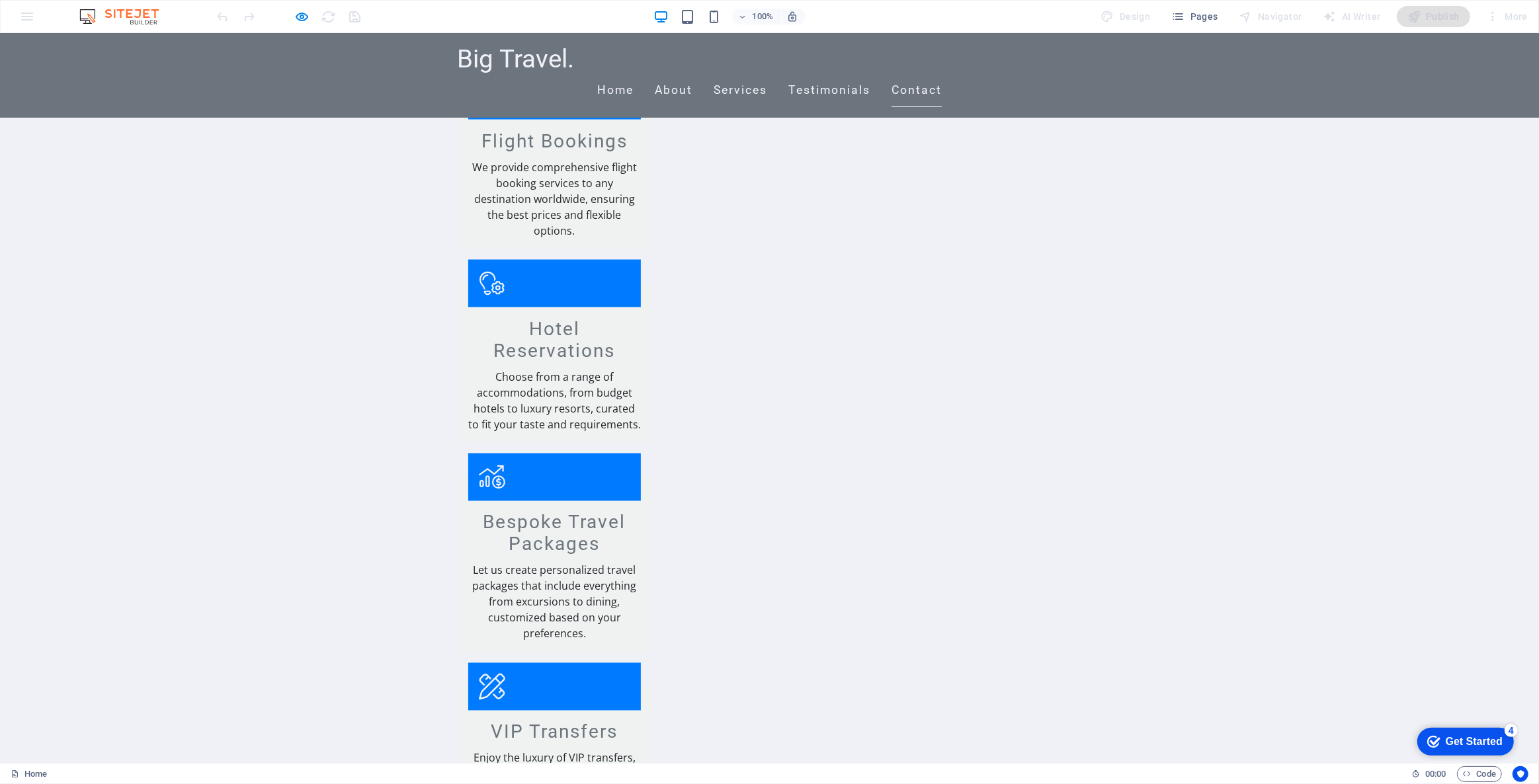
click at [28, 14] on div "100% Design Pages Navigator AI Writer Publish More" at bounding box center [770, 16] width 1538 height 31
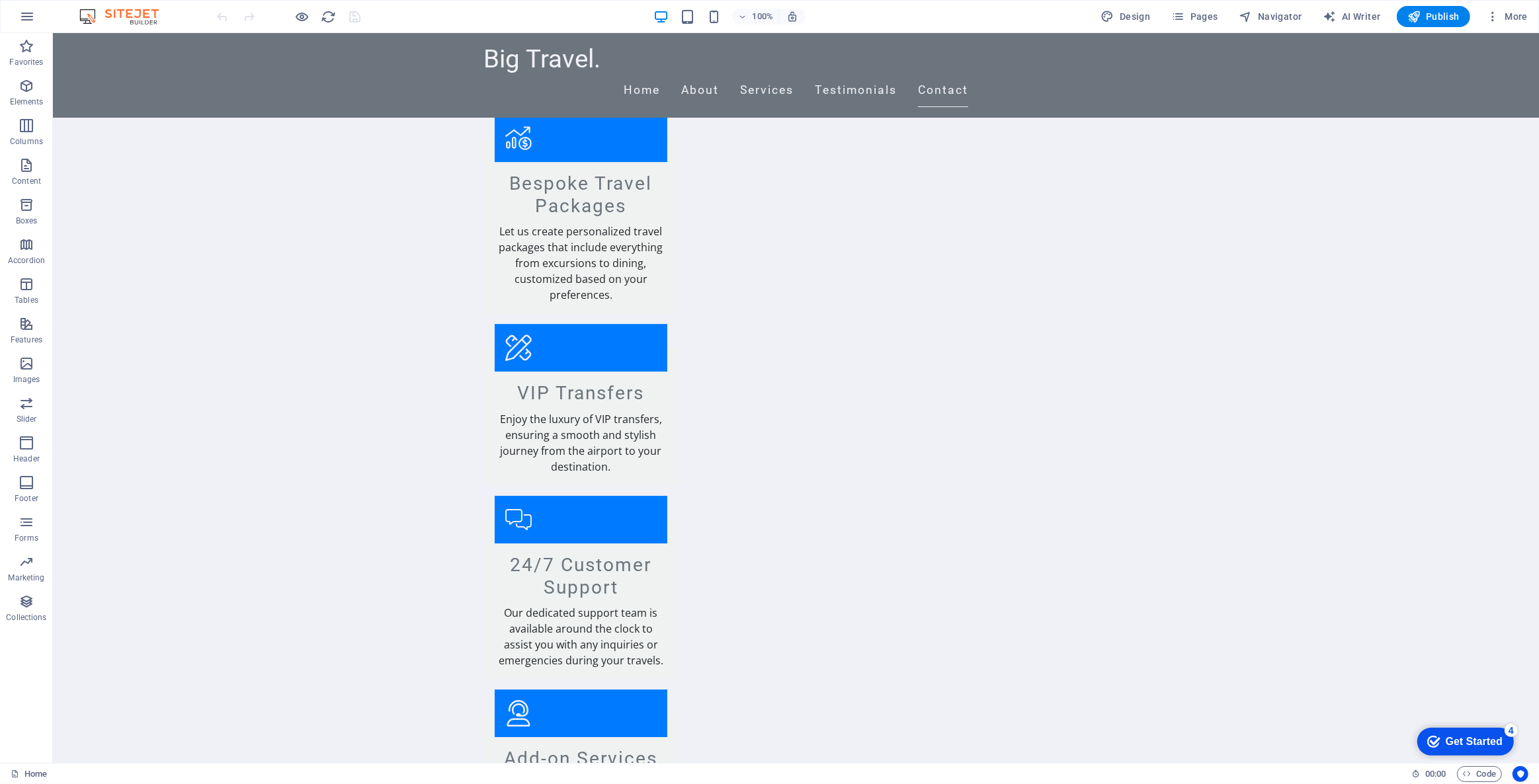
scroll to position [4620, 0]
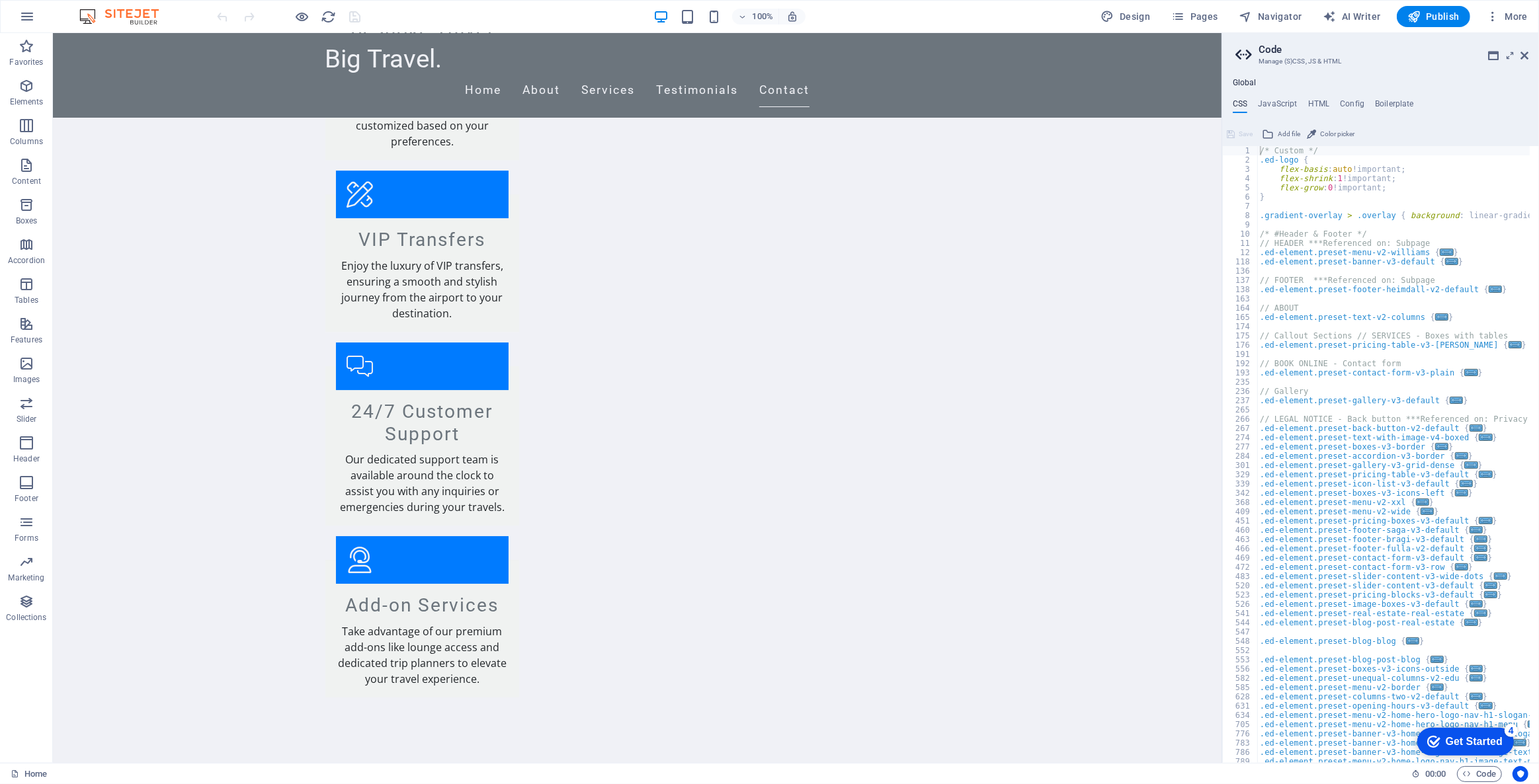
scroll to position [0, 0]
click at [0, 0] on aside "Code Manage (S)CSS, JS & HTML Global CSS JavaScript HTML Config Boilerplate /* …" at bounding box center [0, 0] width 0 height 0
drag, startPoint x: 1524, startPoint y: 59, endPoint x: 1465, endPoint y: 34, distance: 64.1
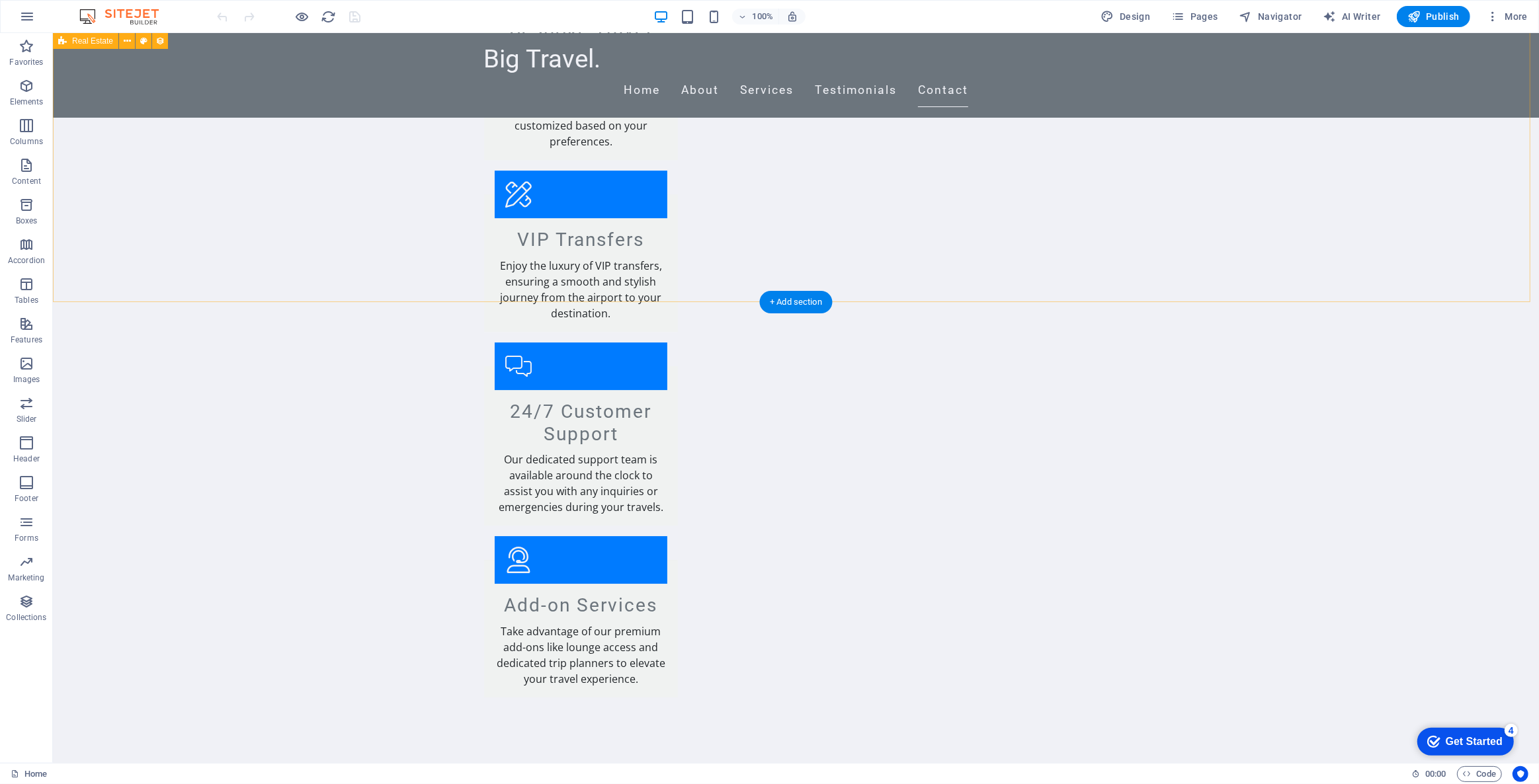
drag, startPoint x: 843, startPoint y: 325, endPoint x: 791, endPoint y: 288, distance: 63.8
click at [794, 307] on div "+ Add section" at bounding box center [796, 302] width 74 height 23
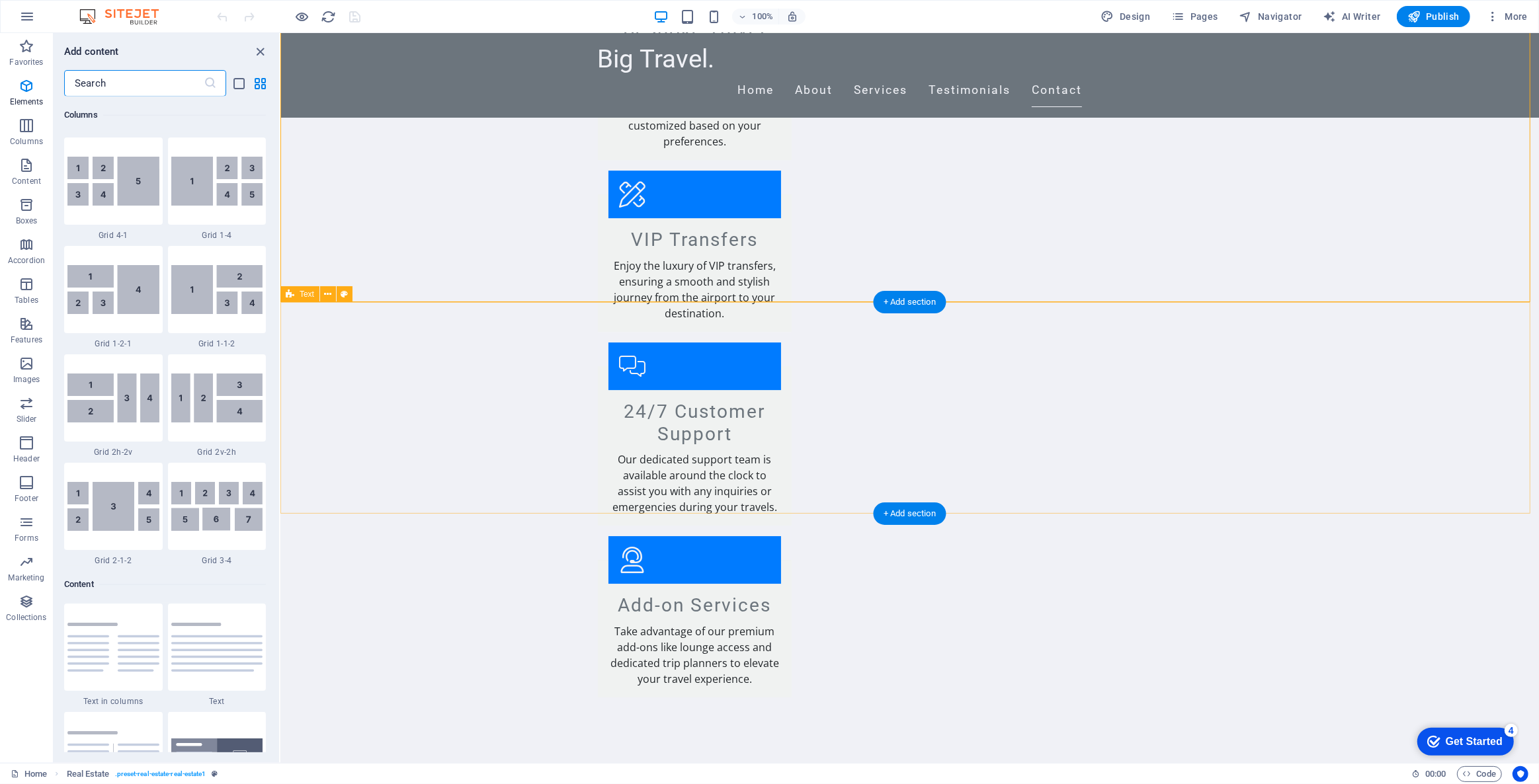
scroll to position [2313, 0]
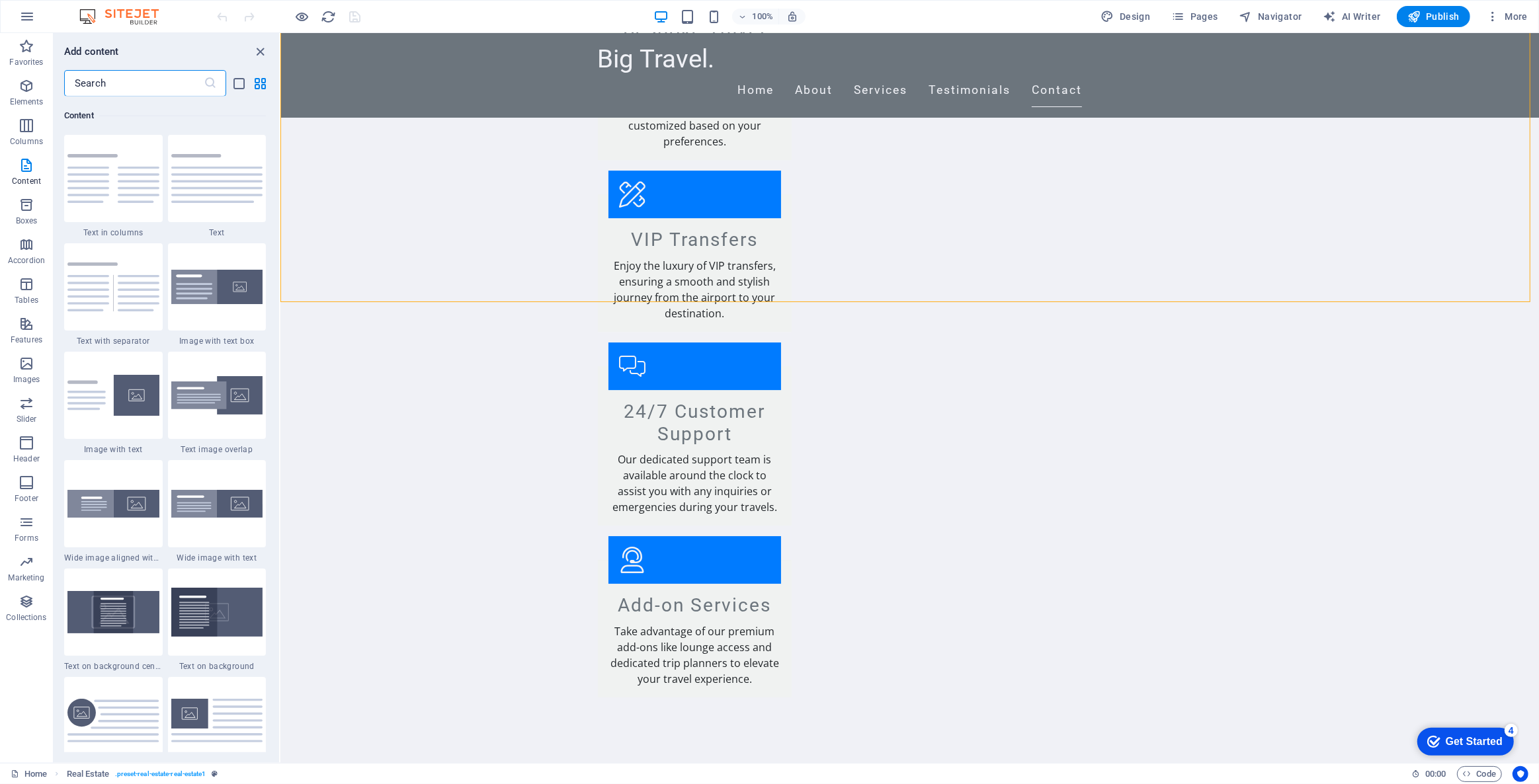
click at [98, 86] on input "text" at bounding box center [134, 83] width 139 height 26
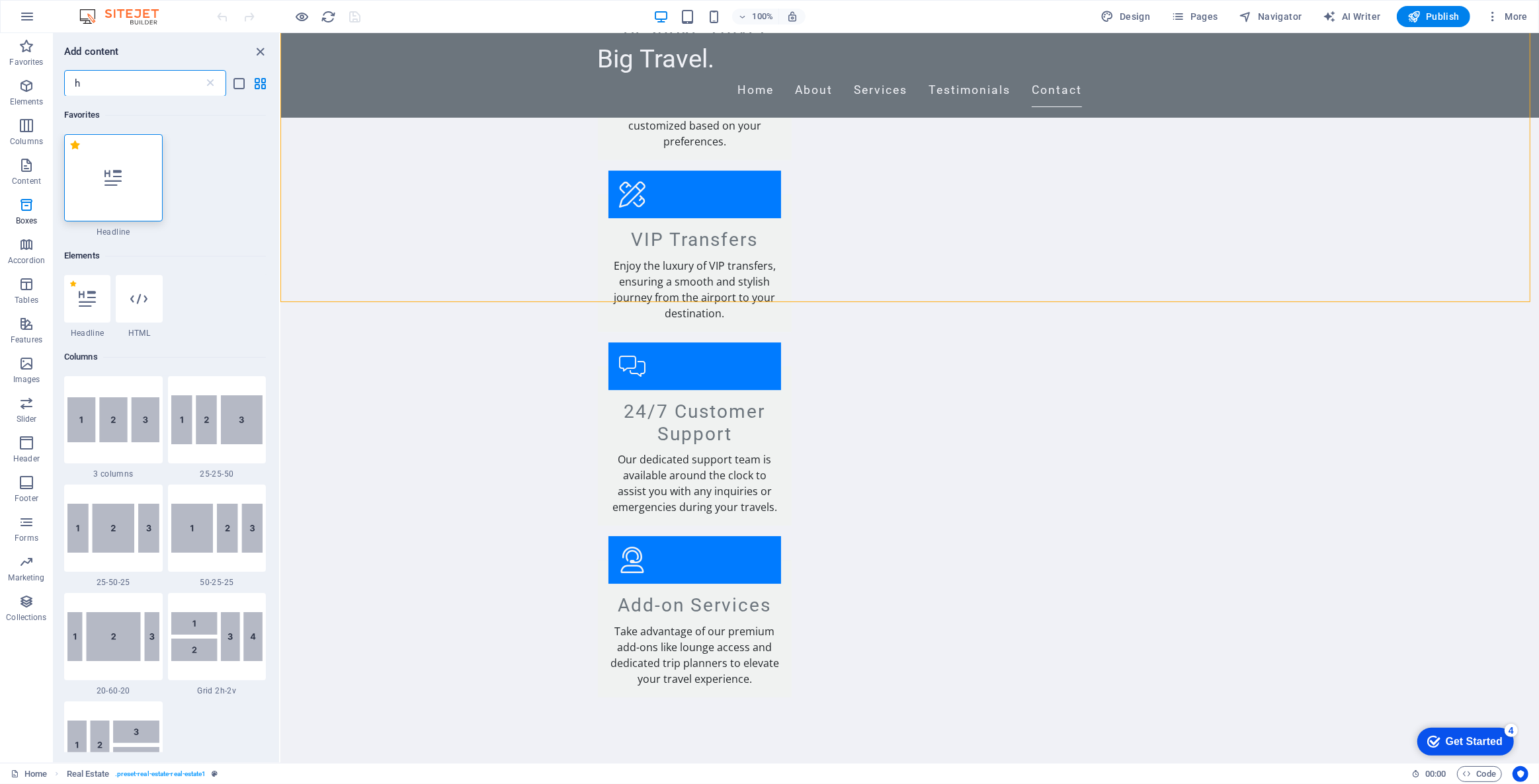
scroll to position [0, 0]
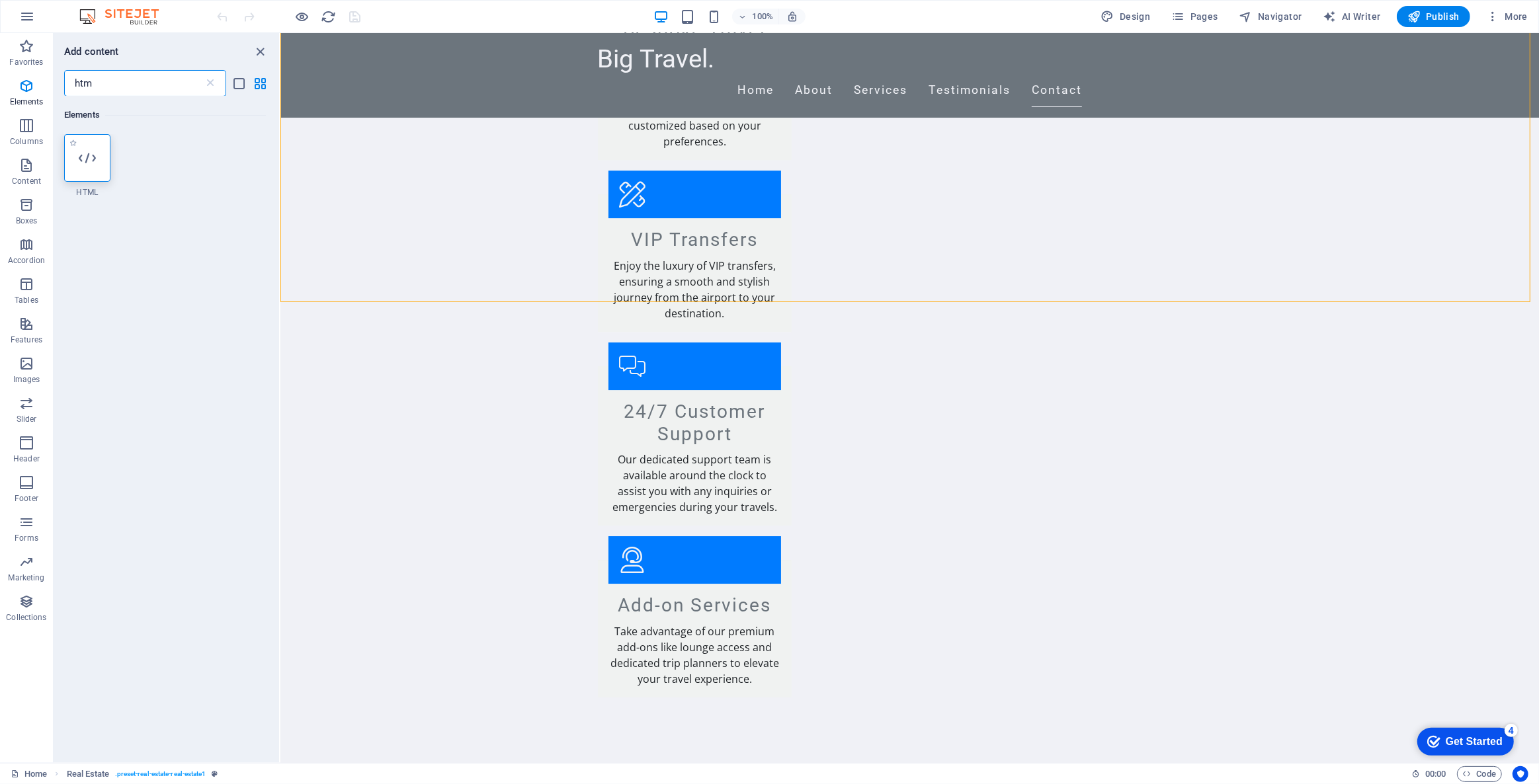
type input "htm"
drag, startPoint x: 93, startPoint y: 169, endPoint x: 164, endPoint y: 220, distance: 87.4
click at [93, 169] on div at bounding box center [87, 158] width 46 height 47
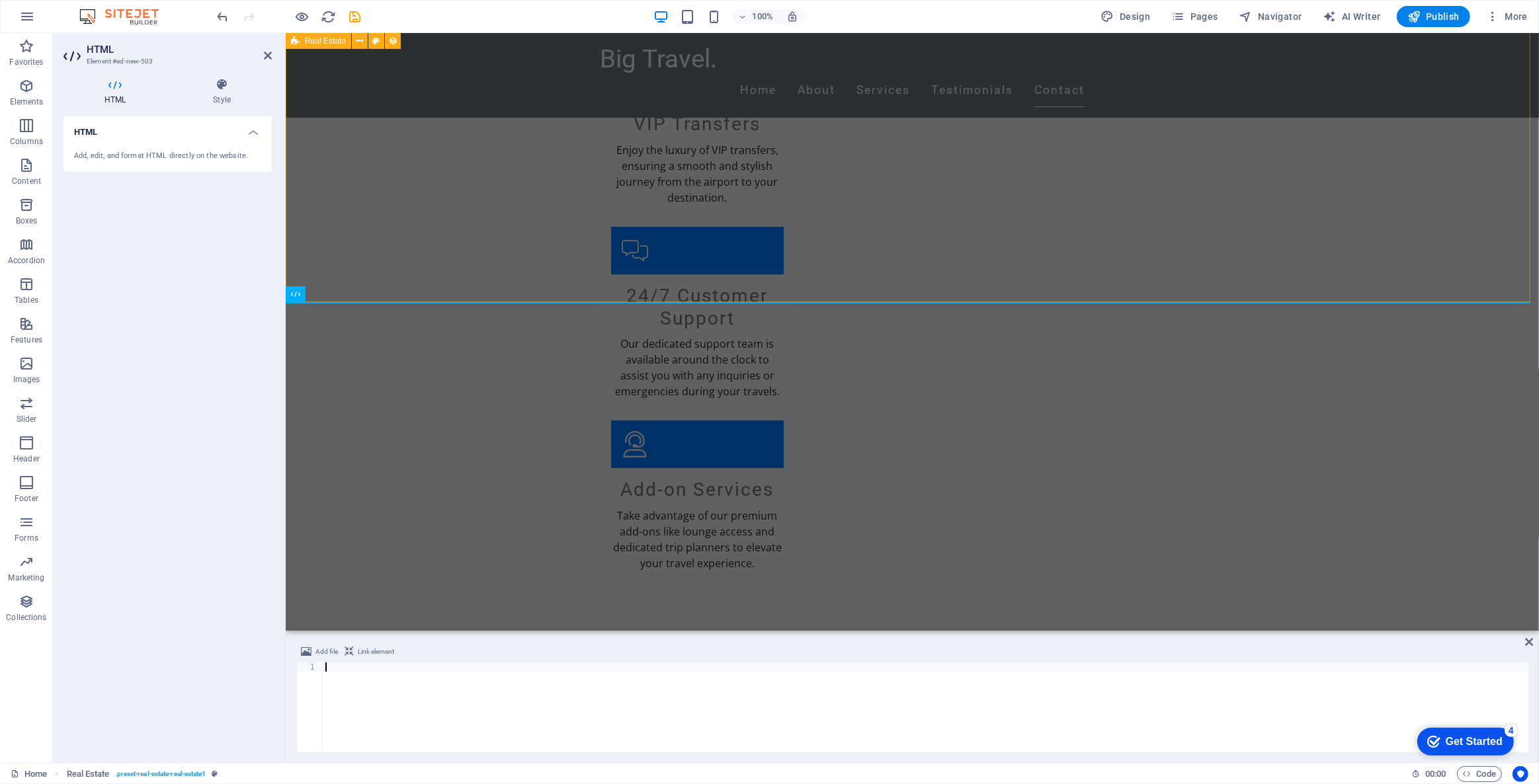
scroll to position [4689, 0]
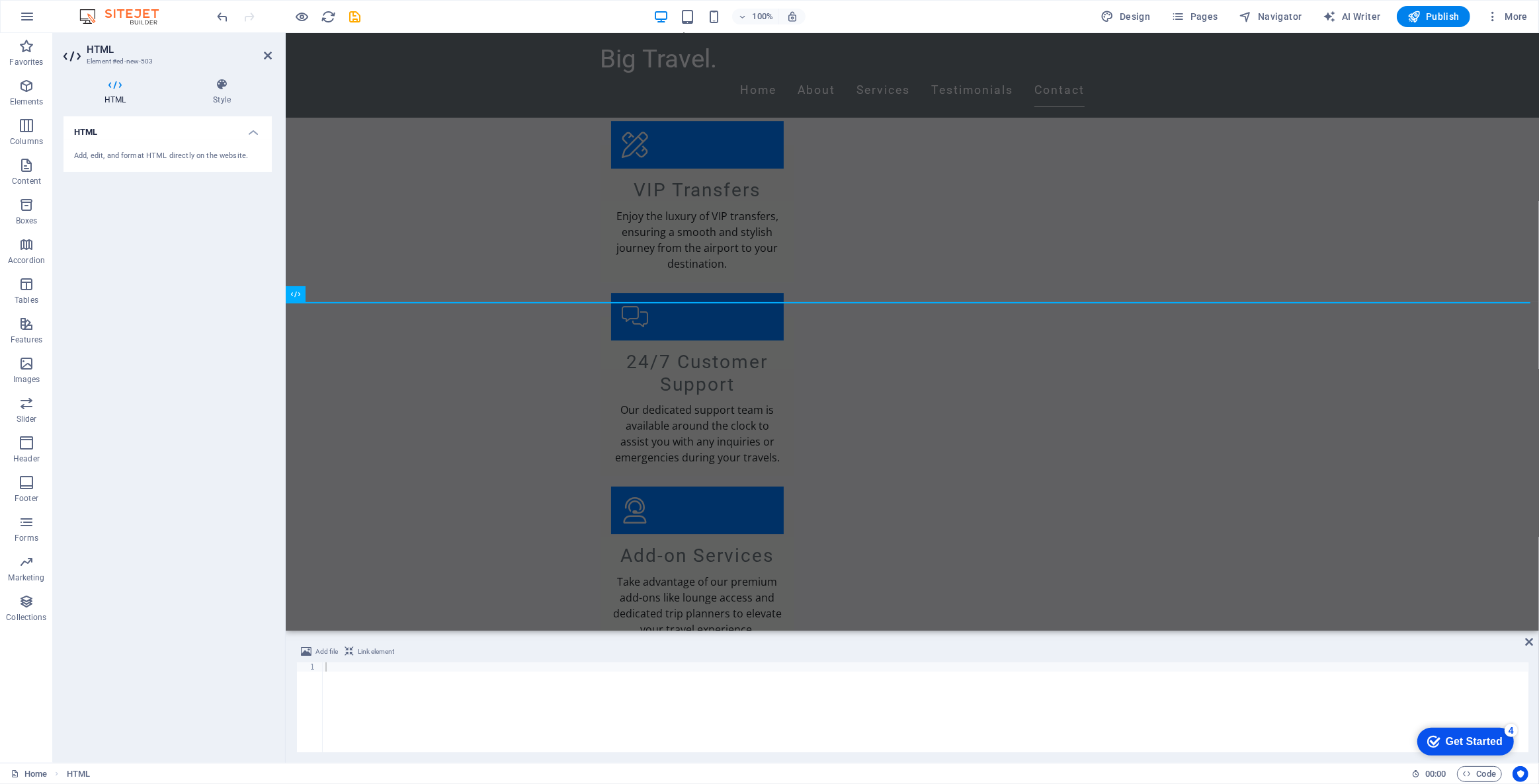
click at [458, 686] on div at bounding box center [925, 717] width 1205 height 109
click at [458, 684] on div at bounding box center [925, 717] width 1205 height 109
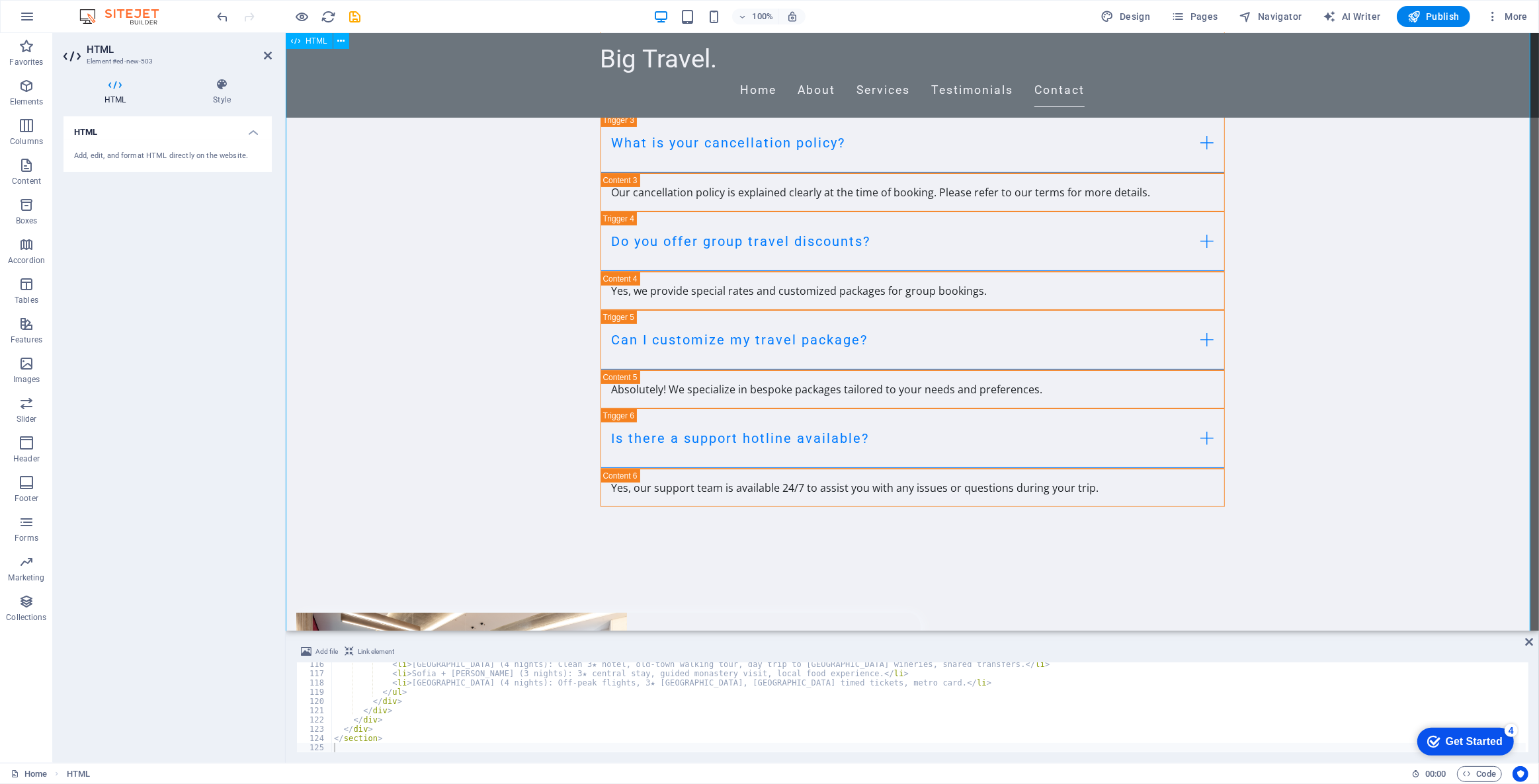
scroll to position [5831, 0]
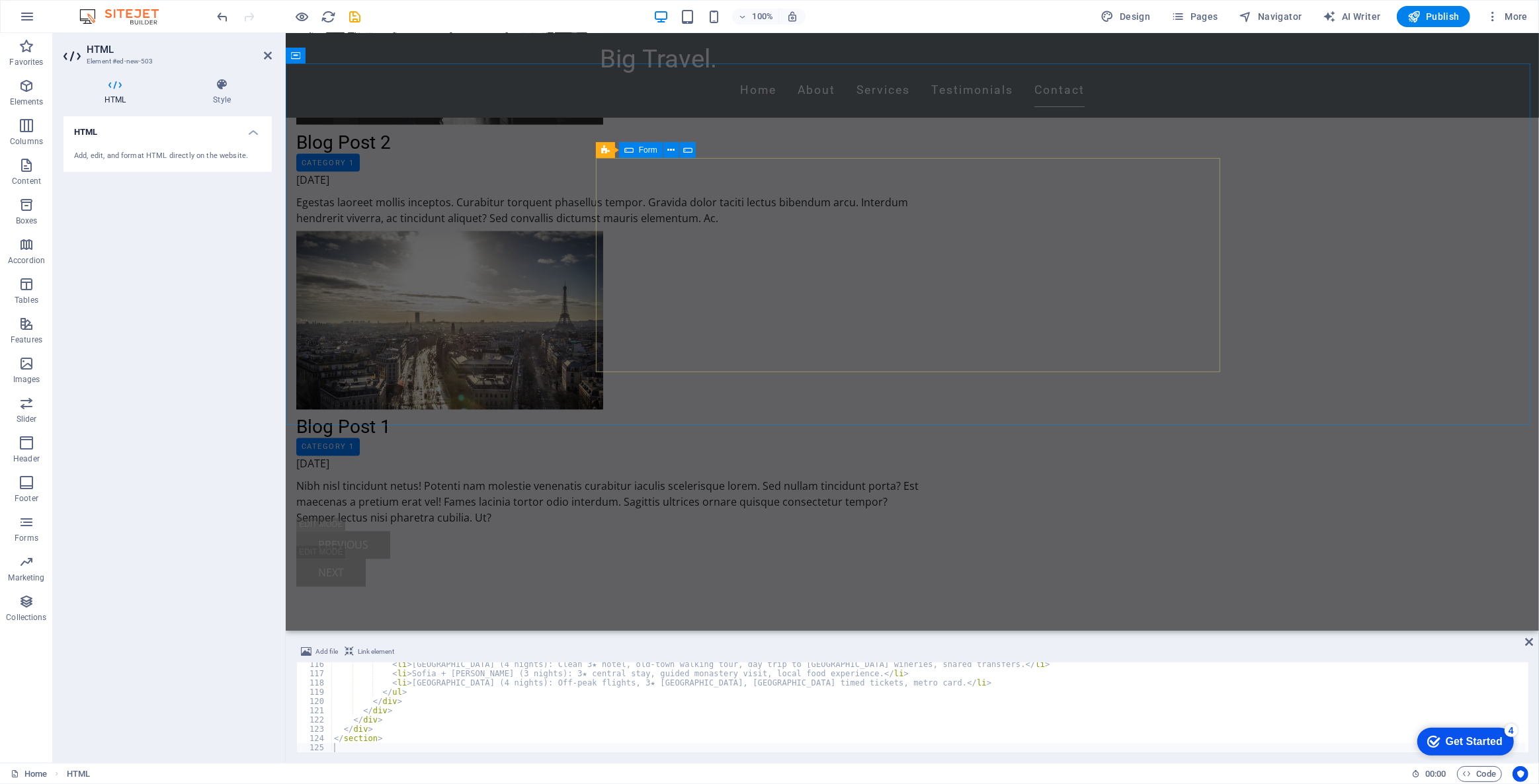
scroll to position [2765, 0]
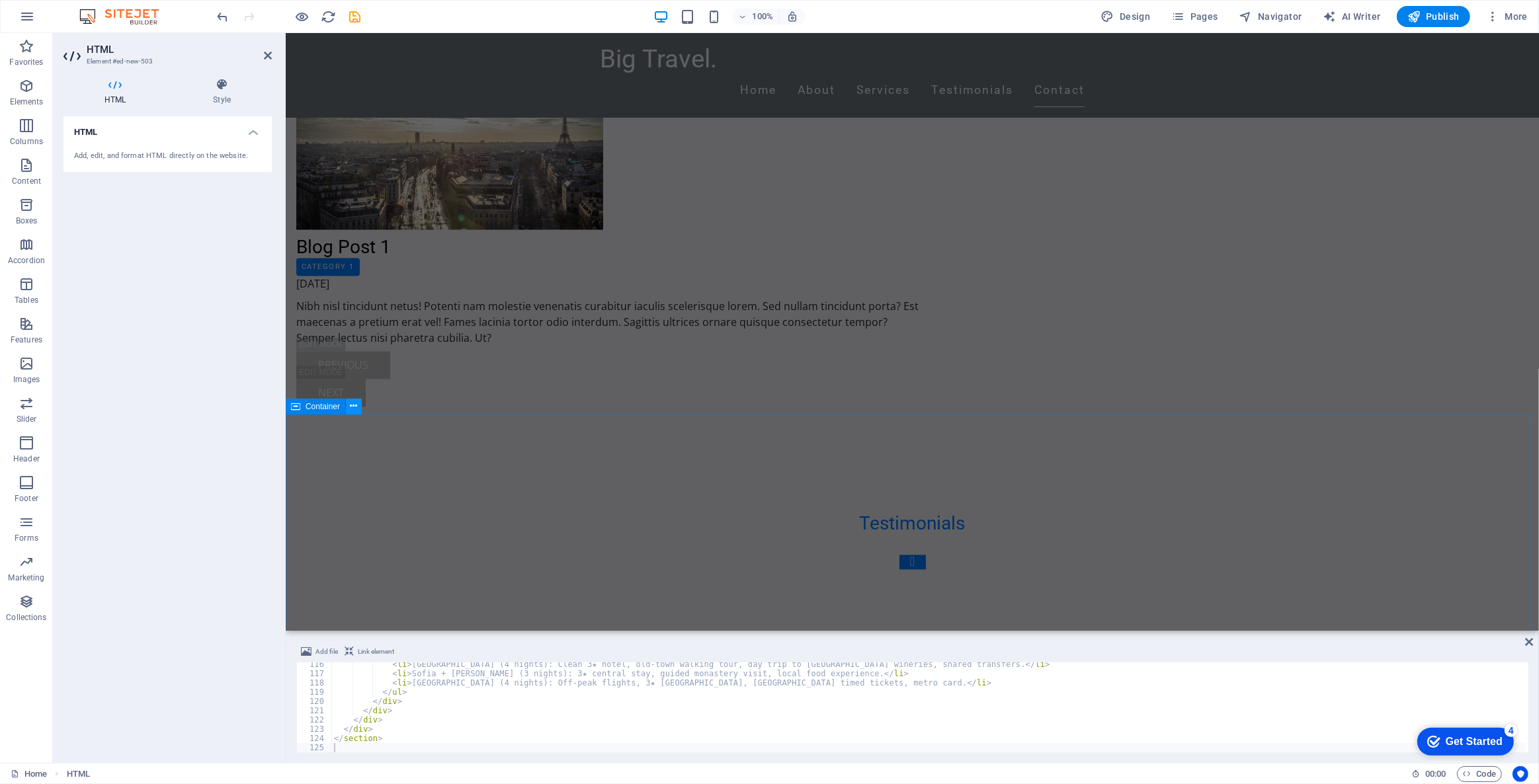
click at [350, 407] on icon at bounding box center [354, 406] width 7 height 14
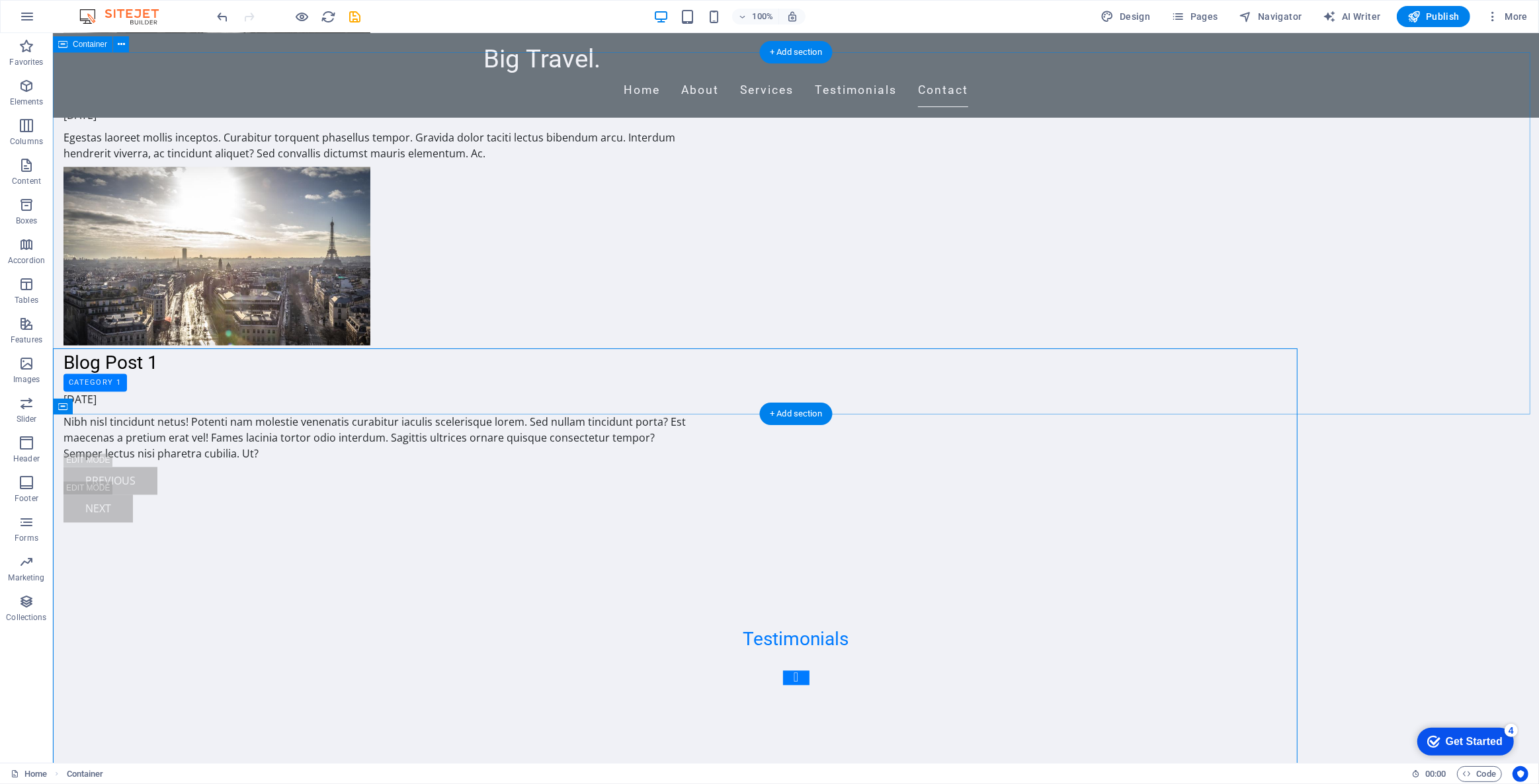
scroll to position [2831, 0]
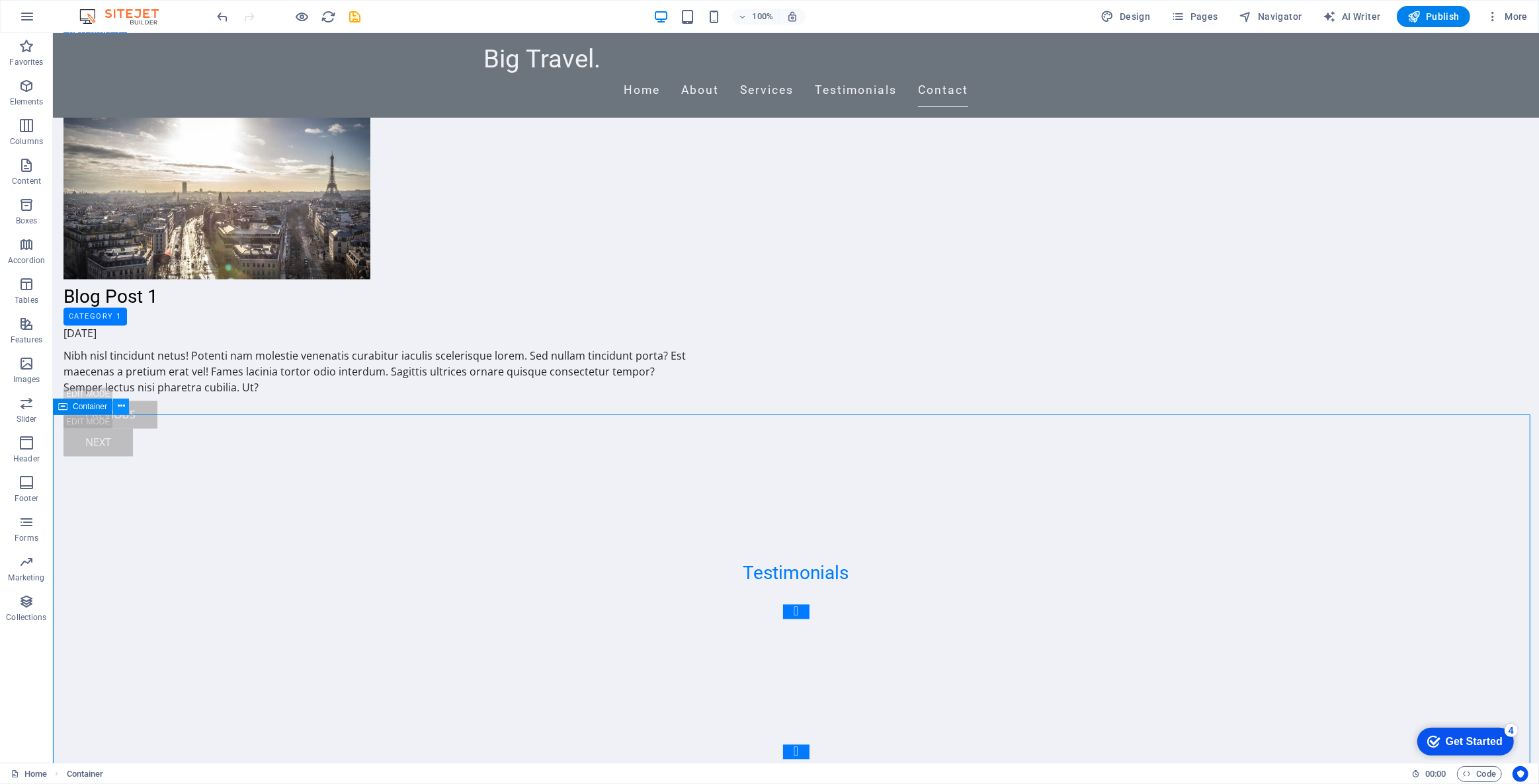
click at [121, 407] on icon at bounding box center [121, 406] width 7 height 14
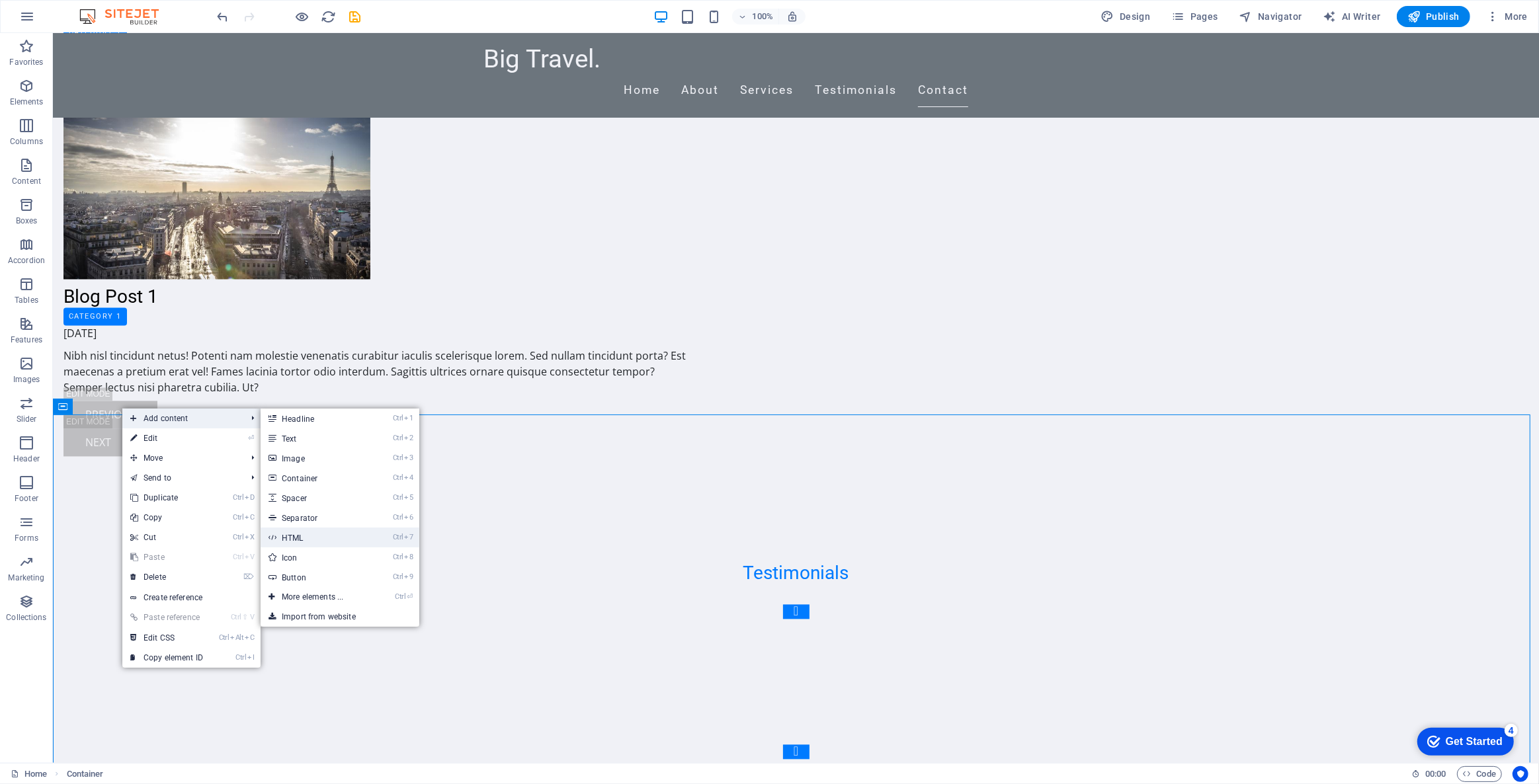
click at [313, 537] on link "Ctrl 7 HTML" at bounding box center [315, 537] width 109 height 20
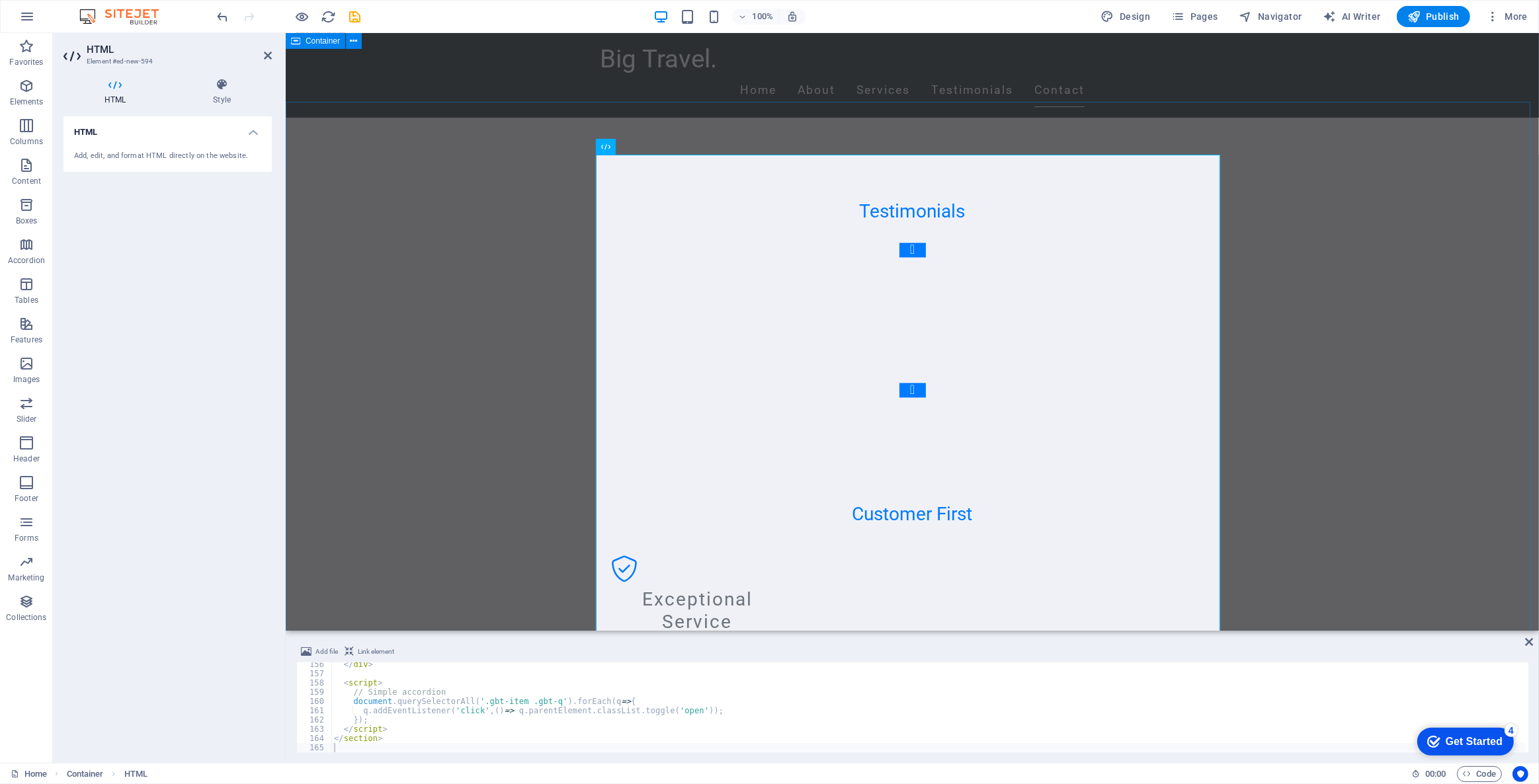
scroll to position [2945, 0]
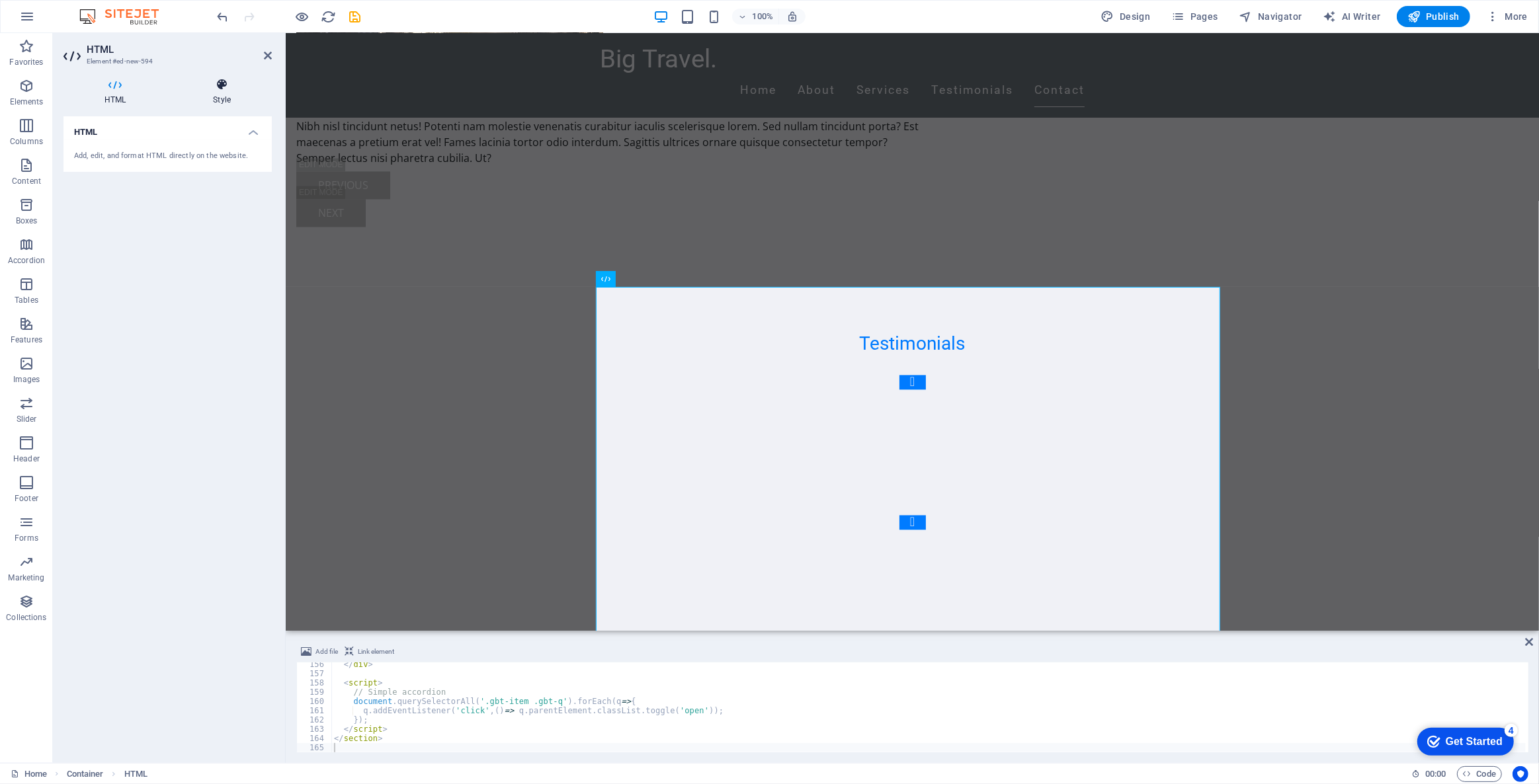
click at [225, 88] on icon at bounding box center [221, 85] width 100 height 13
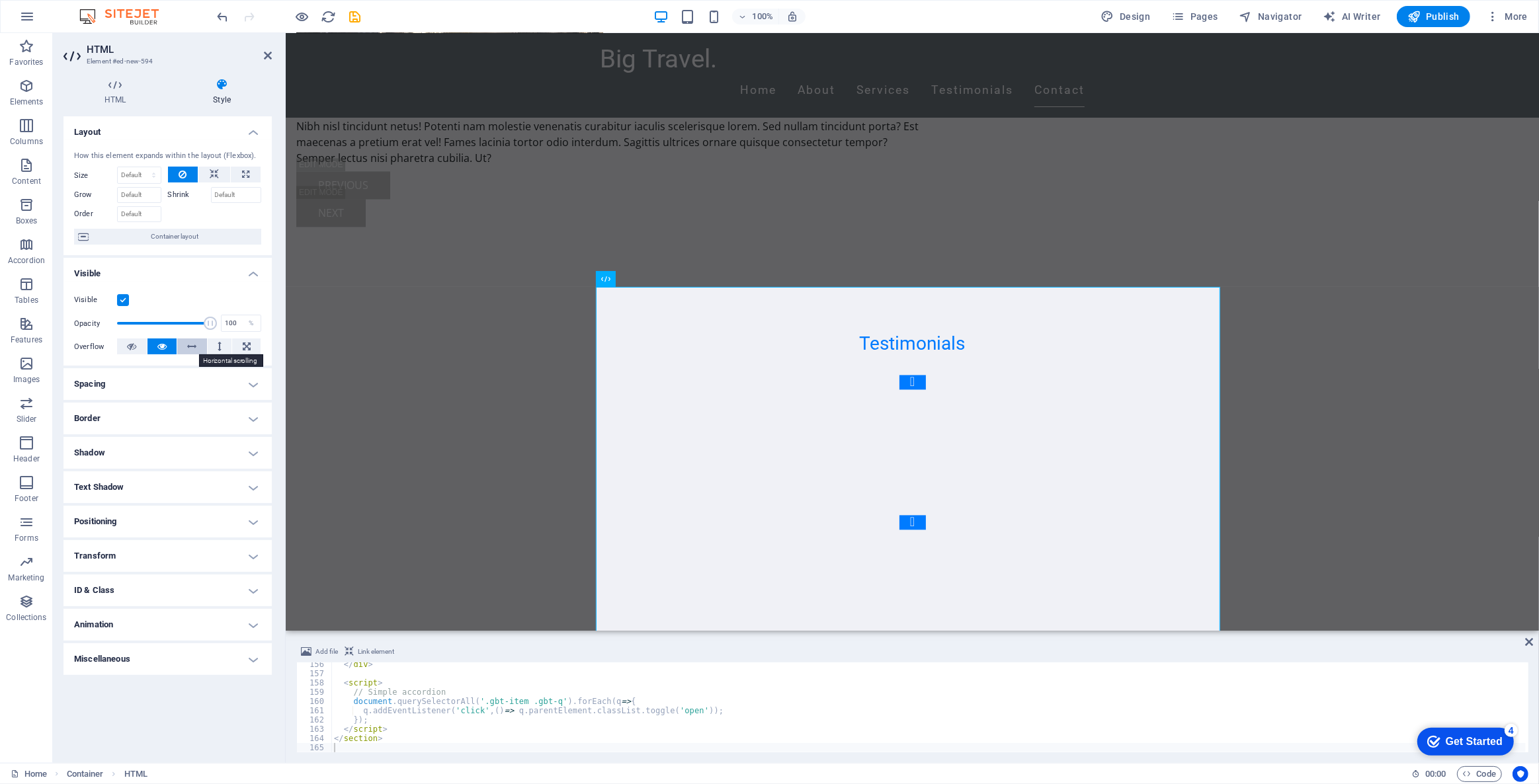
click at [189, 347] on icon at bounding box center [192, 347] width 9 height 16
click at [162, 347] on icon at bounding box center [162, 347] width 9 height 16
click at [241, 346] on button at bounding box center [246, 347] width 28 height 16
click at [653, 282] on icon at bounding box center [651, 278] width 7 height 14
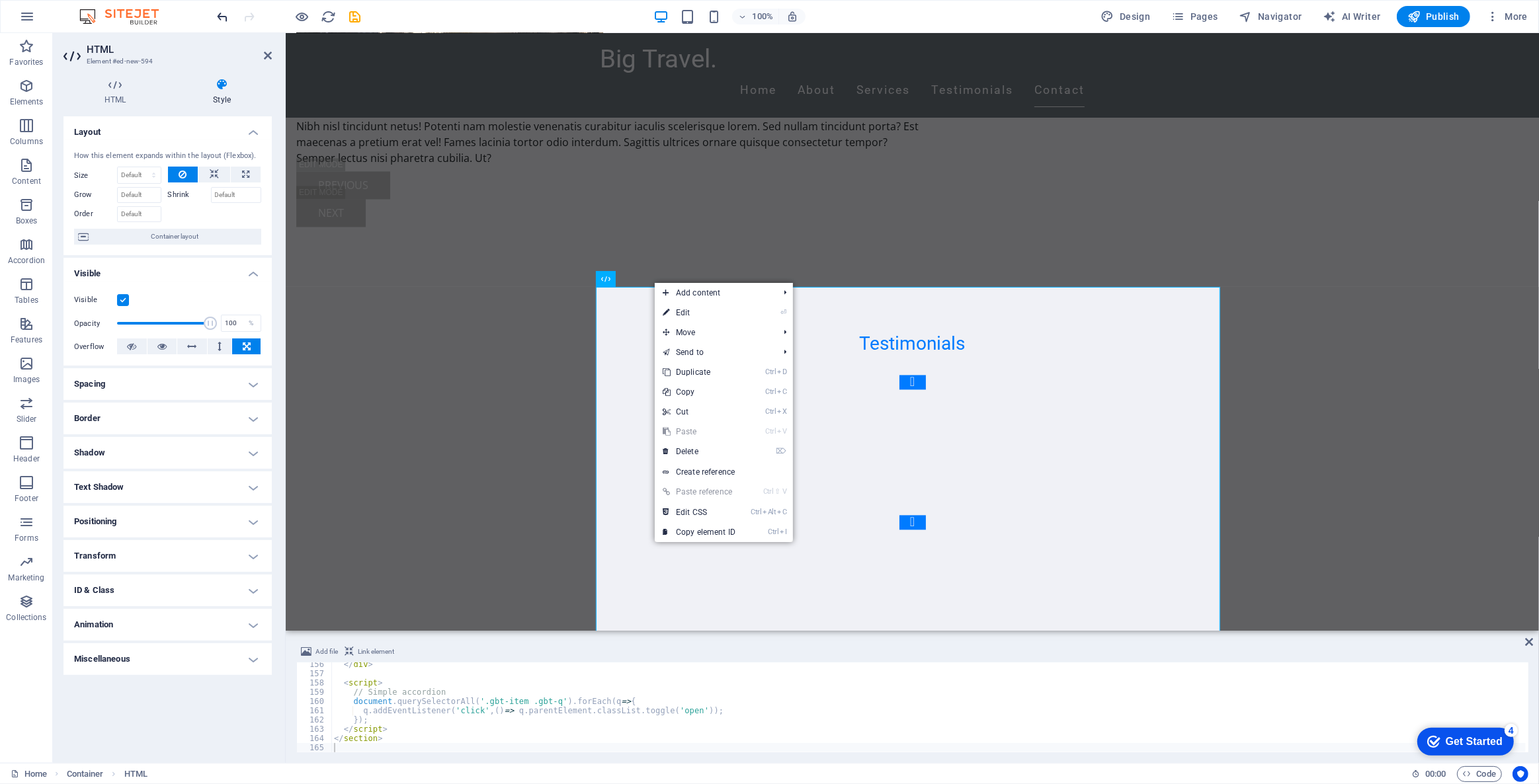
click at [213, 79] on div "100% Design Pages Navigator AI Writer Publish More" at bounding box center [322, 82] width 624 height 7
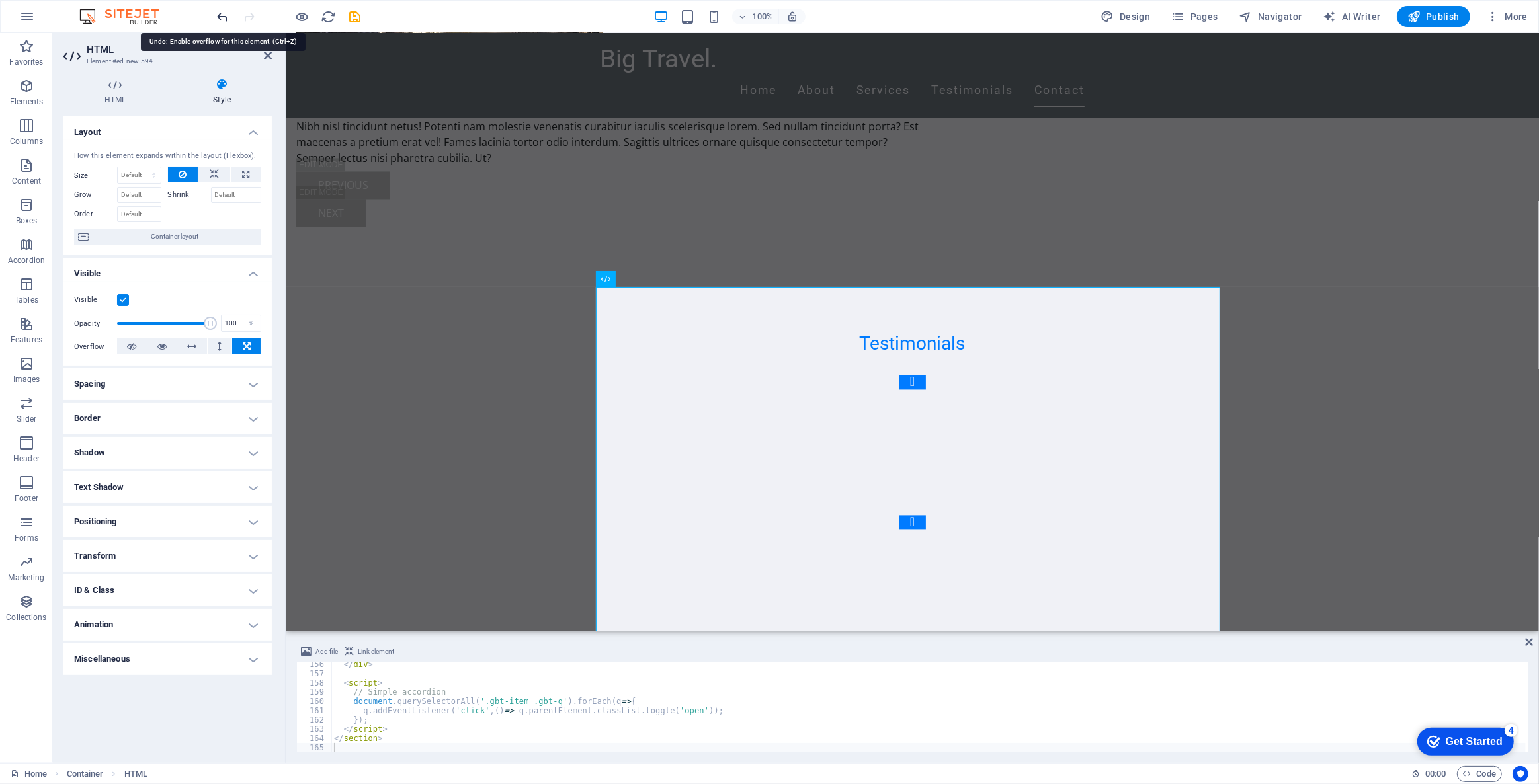
click at [218, 12] on icon "undo" at bounding box center [223, 17] width 15 height 15
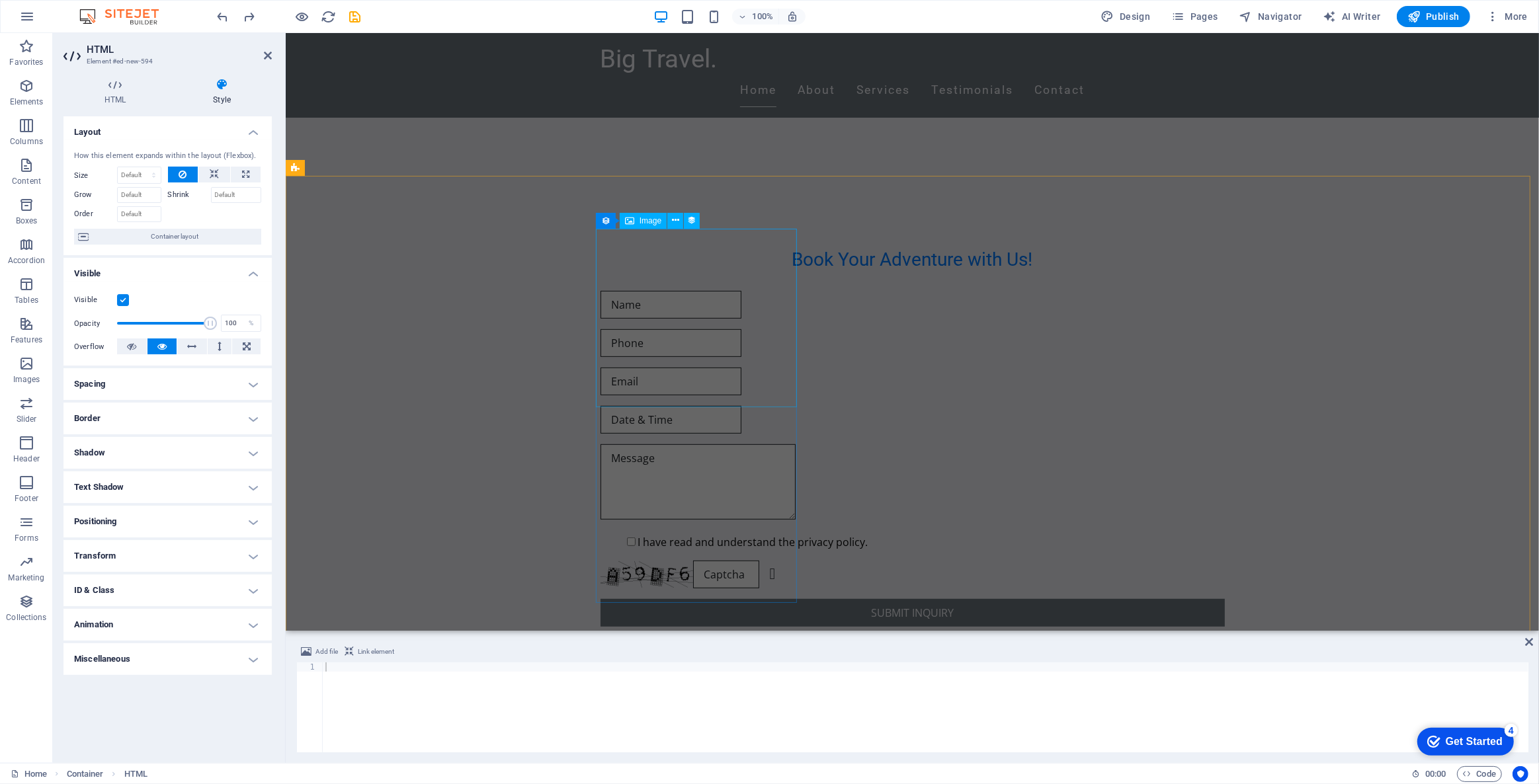
scroll to position [602, 0]
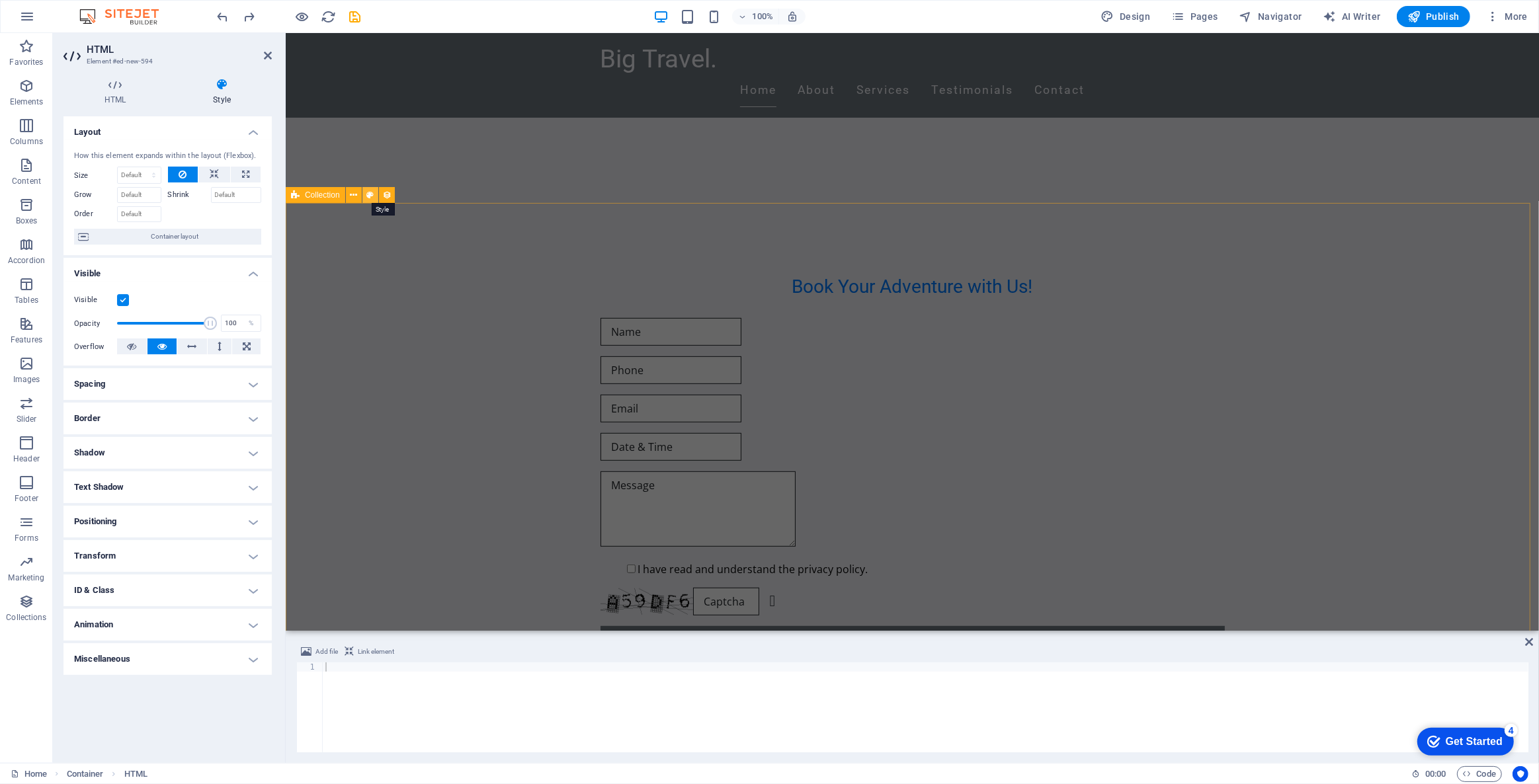
click at [369, 196] on icon at bounding box center [370, 195] width 7 height 14
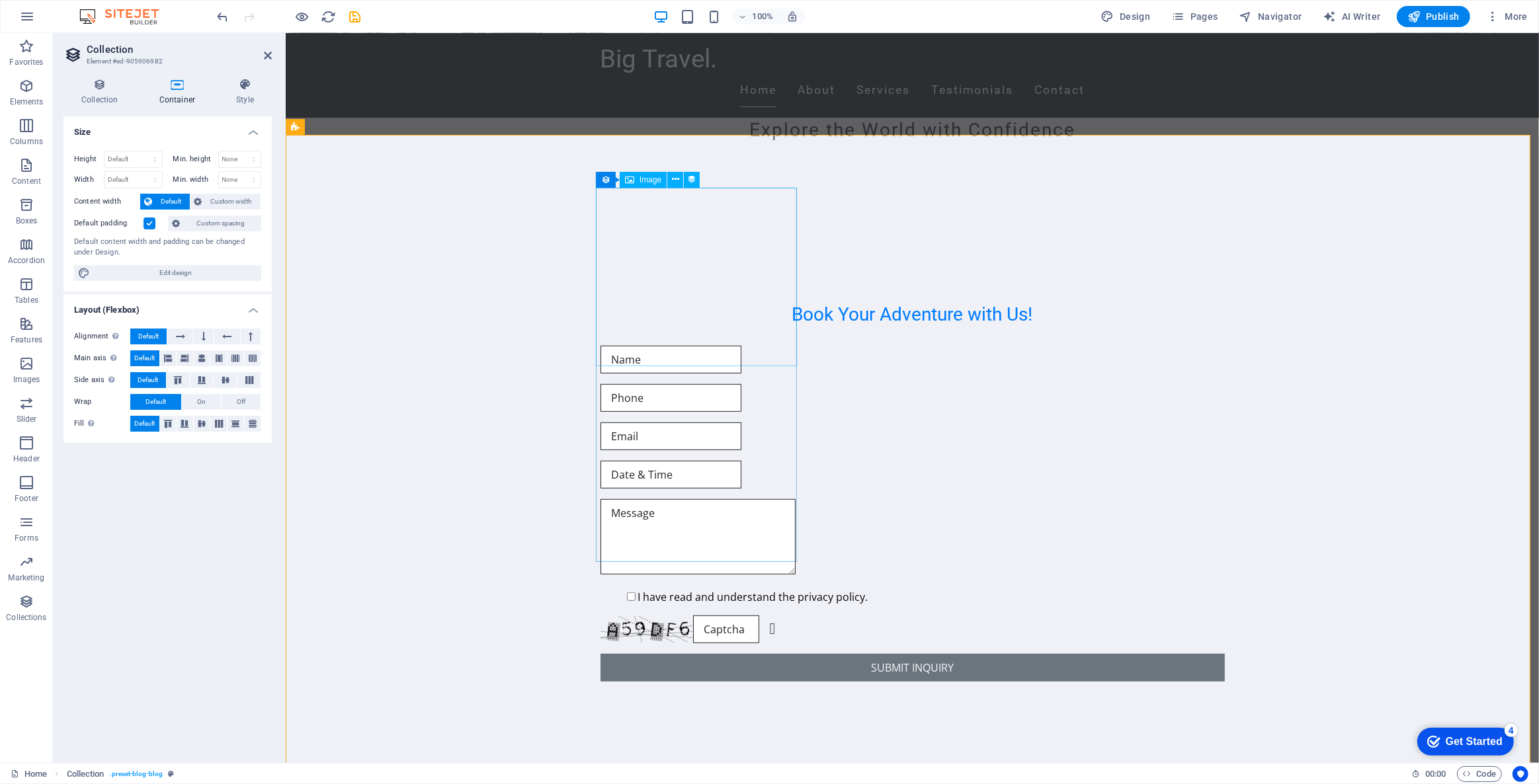
scroll to position [615, 0]
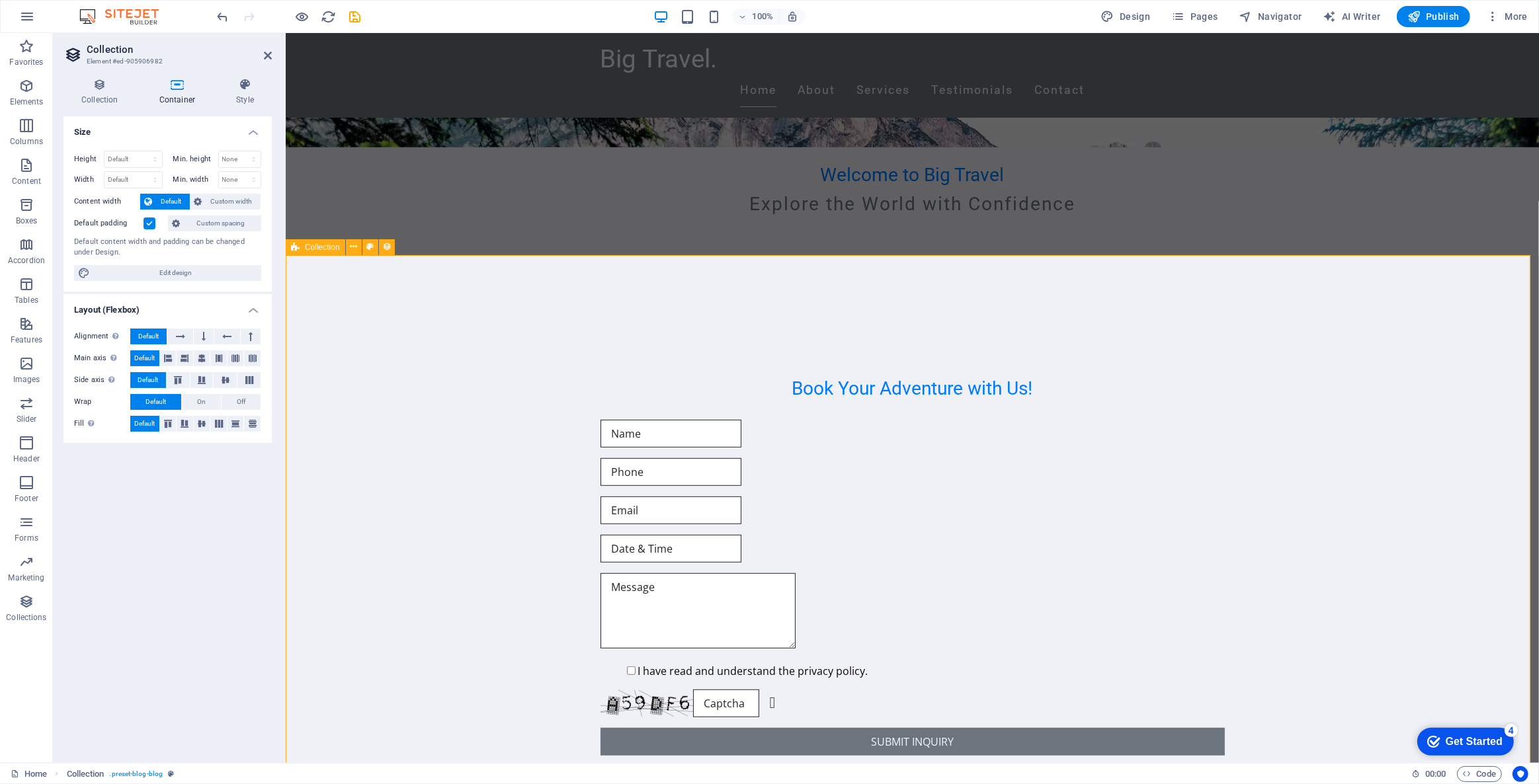
click at [246, 83] on icon at bounding box center [245, 85] width 53 height 13
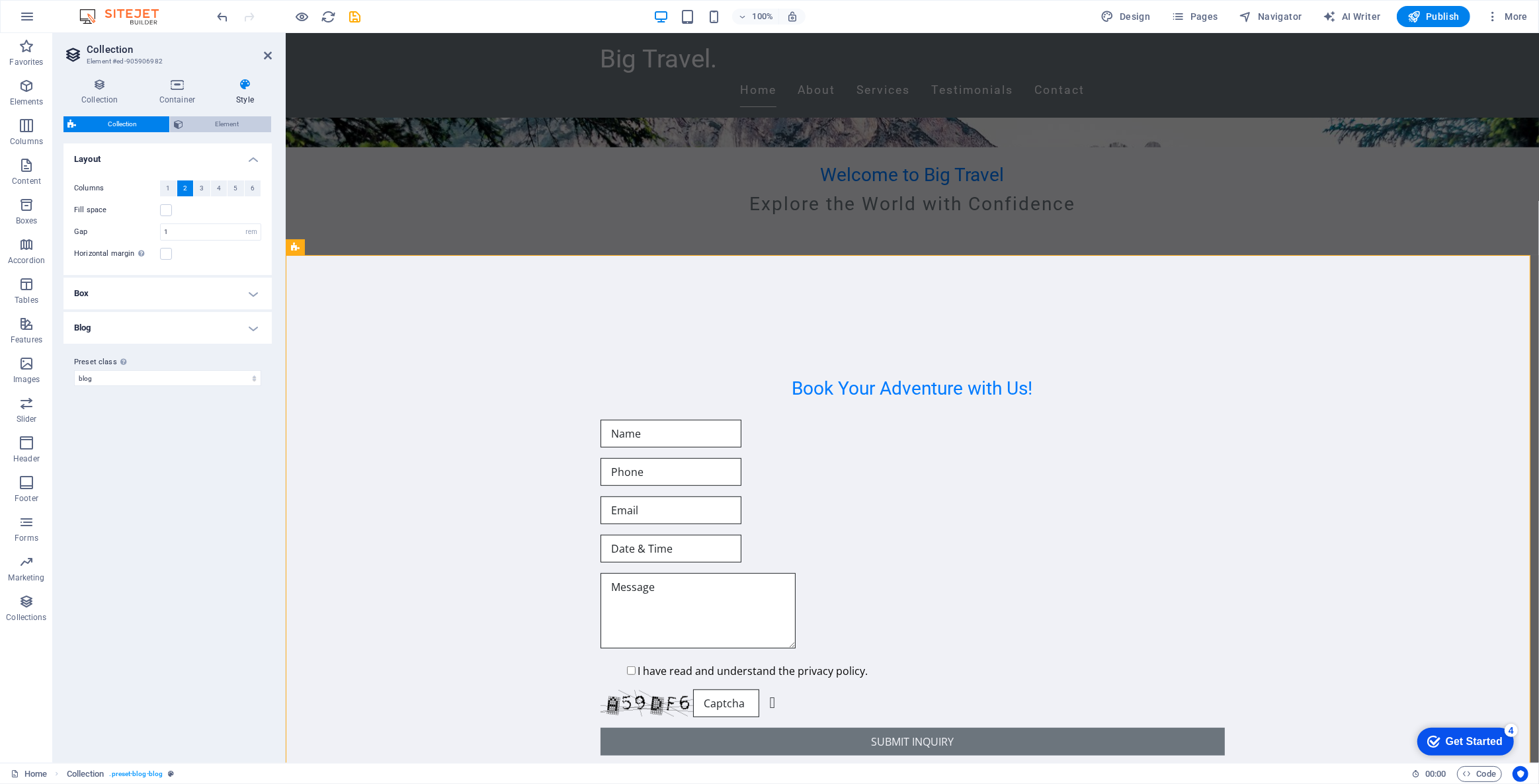
click at [220, 131] on span "Element" at bounding box center [227, 124] width 80 height 16
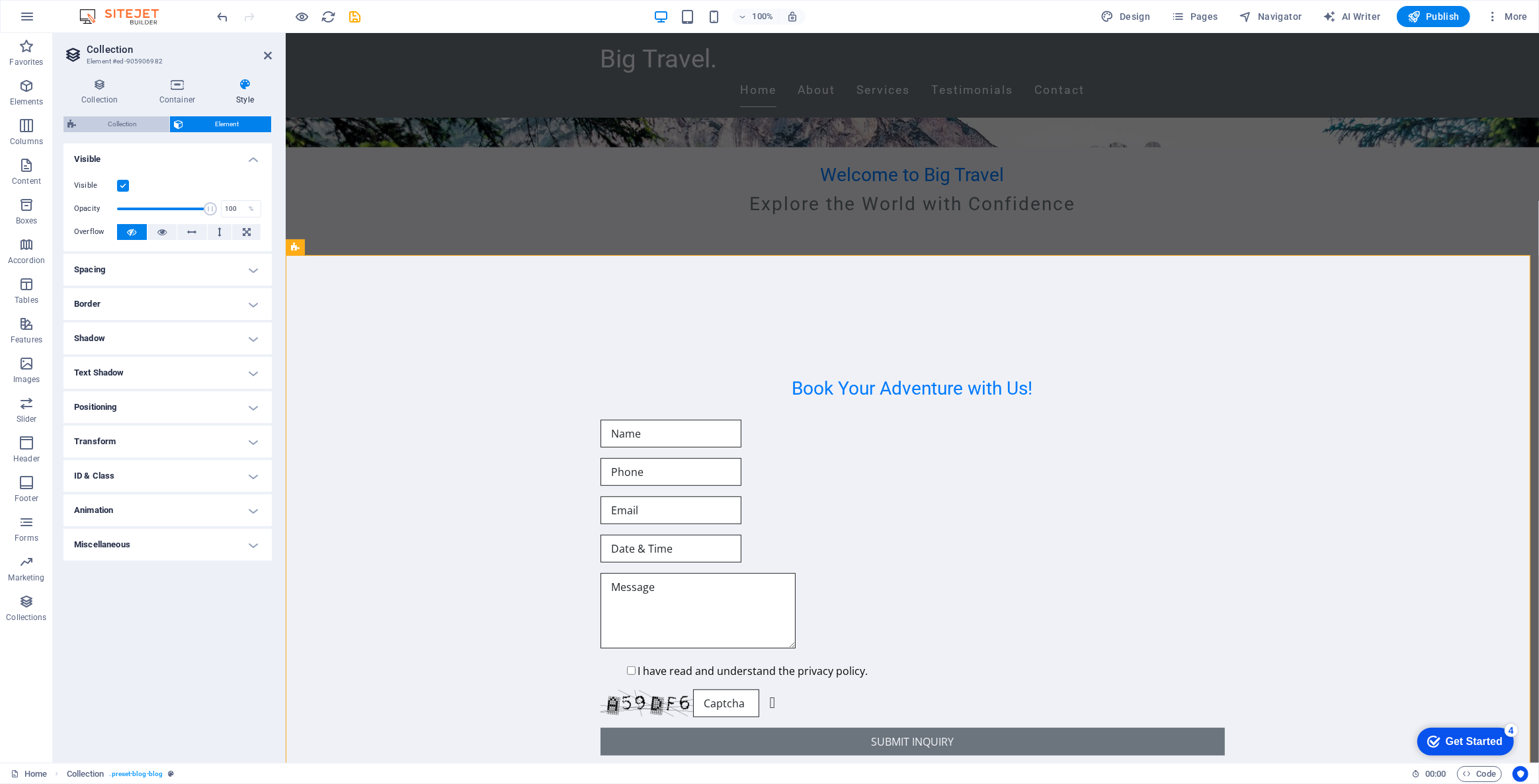
click at [132, 125] on span "Collection" at bounding box center [123, 124] width 85 height 16
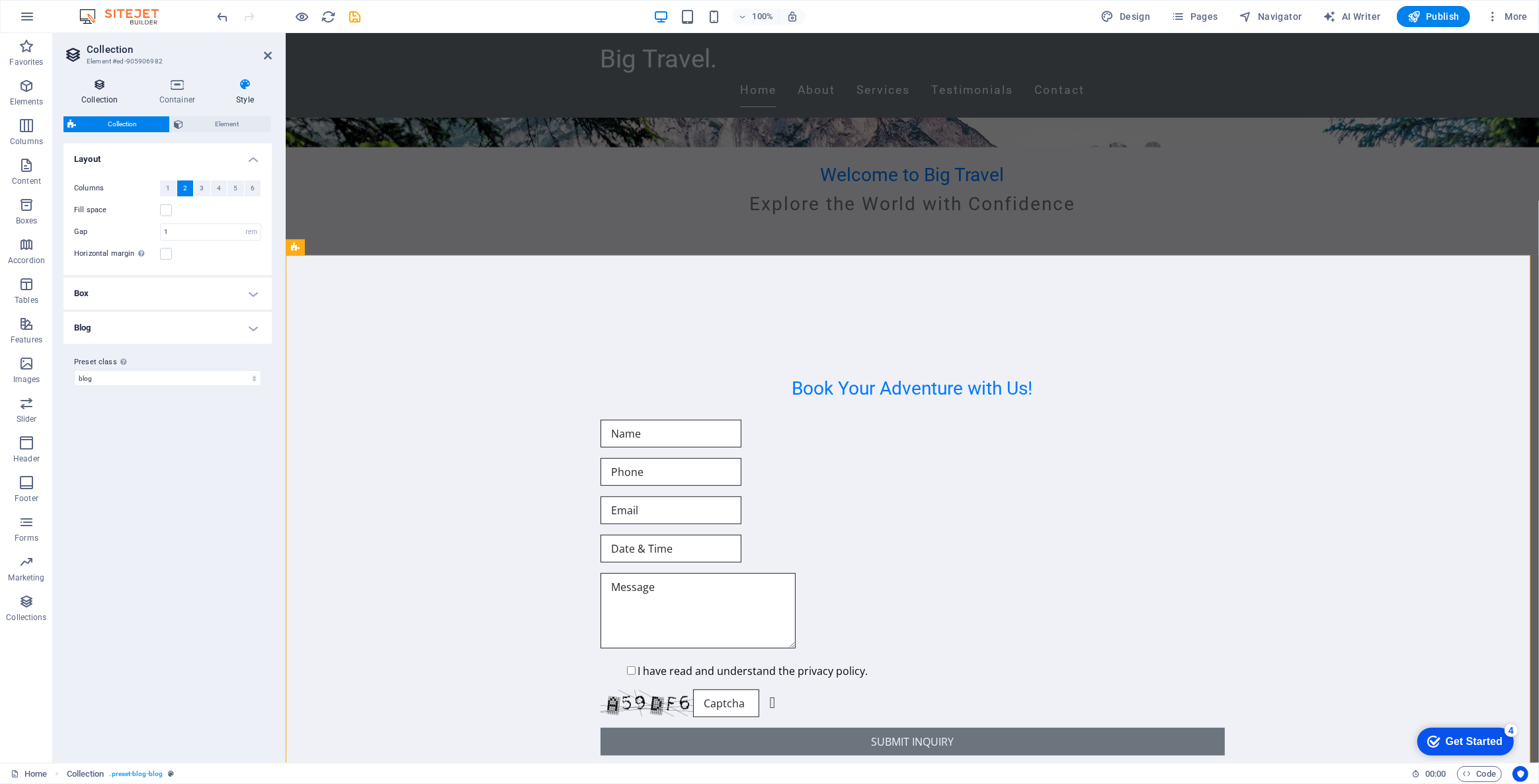
click at [98, 82] on icon at bounding box center [100, 85] width 73 height 13
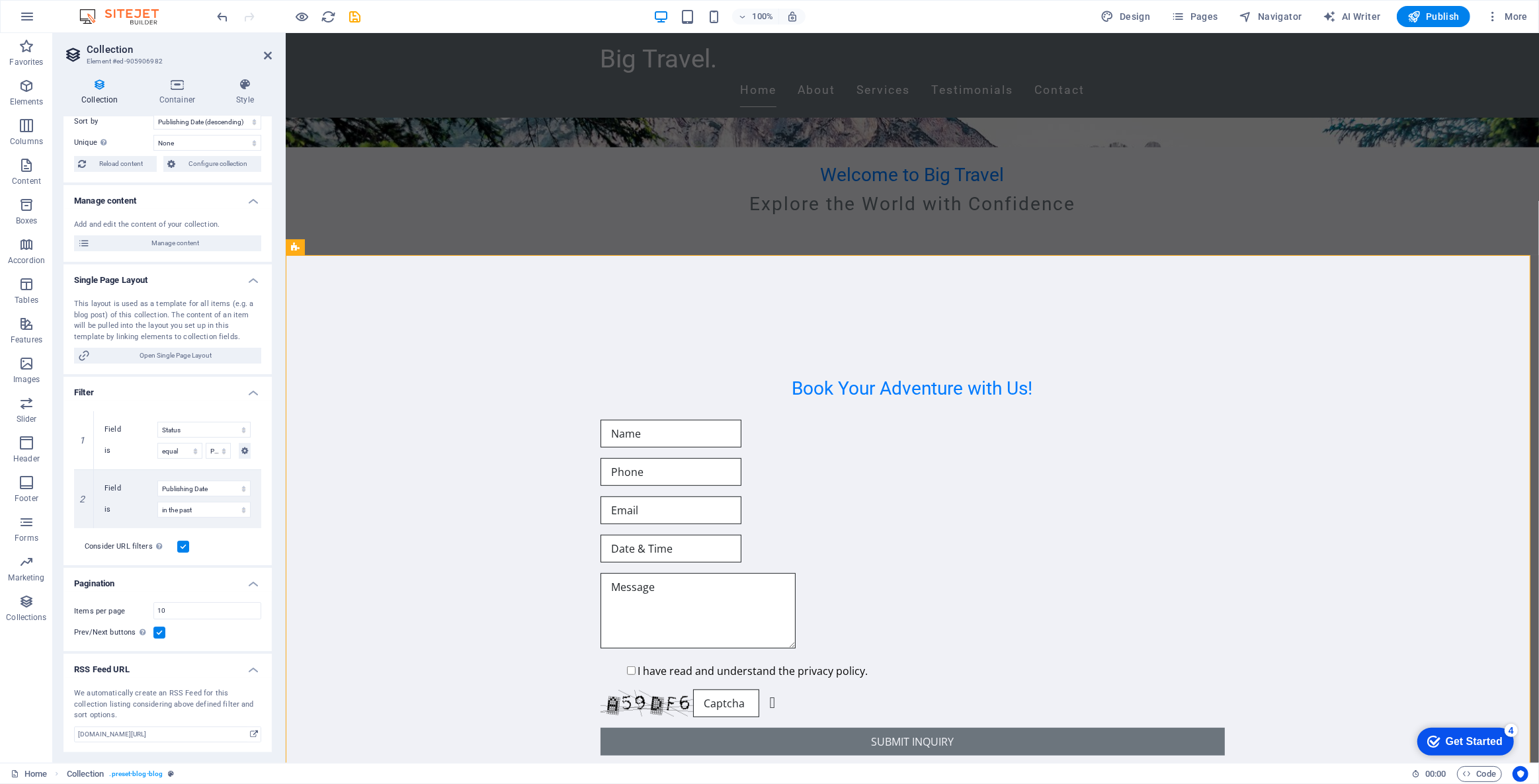
scroll to position [0, 0]
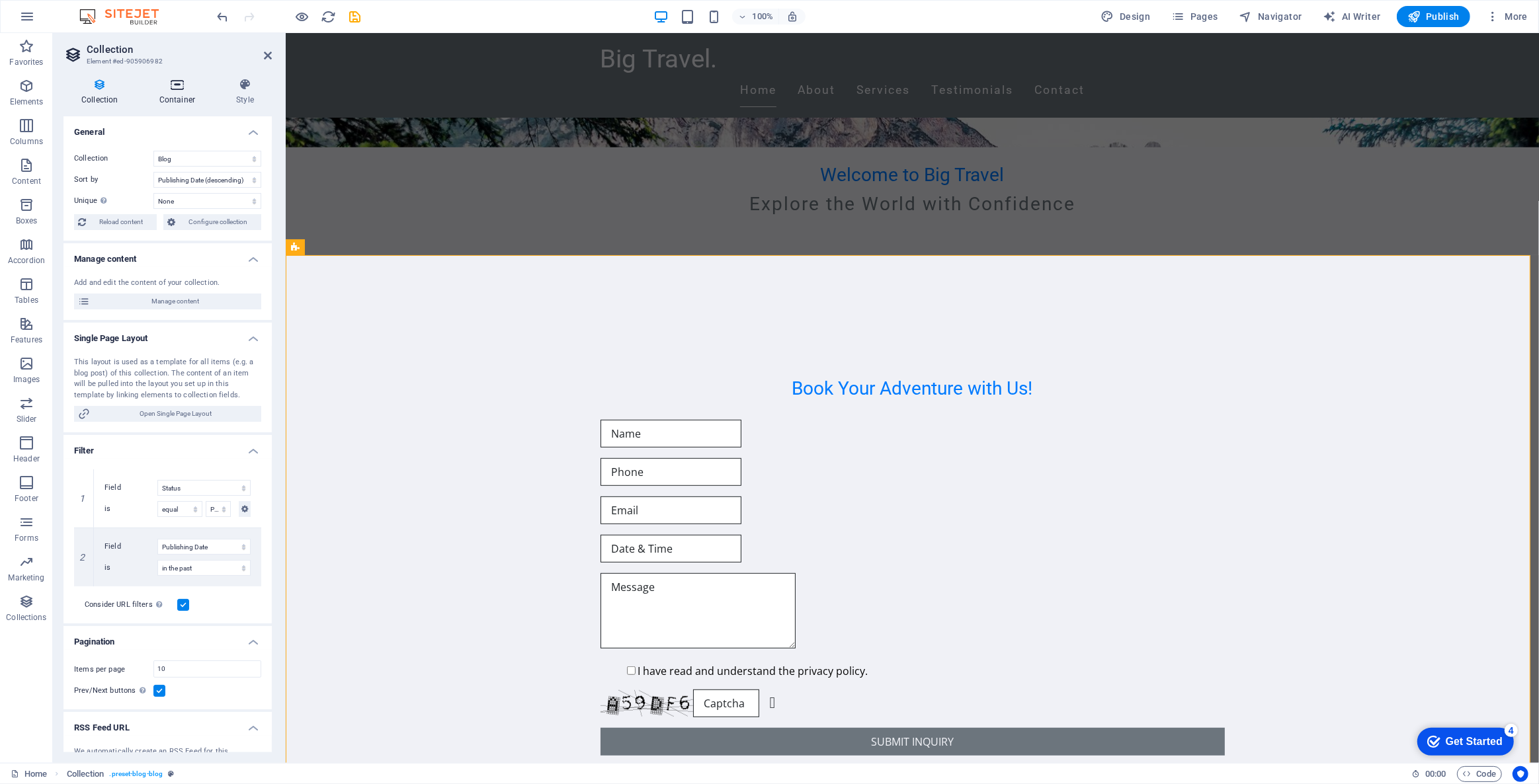
click at [175, 83] on icon at bounding box center [177, 85] width 72 height 13
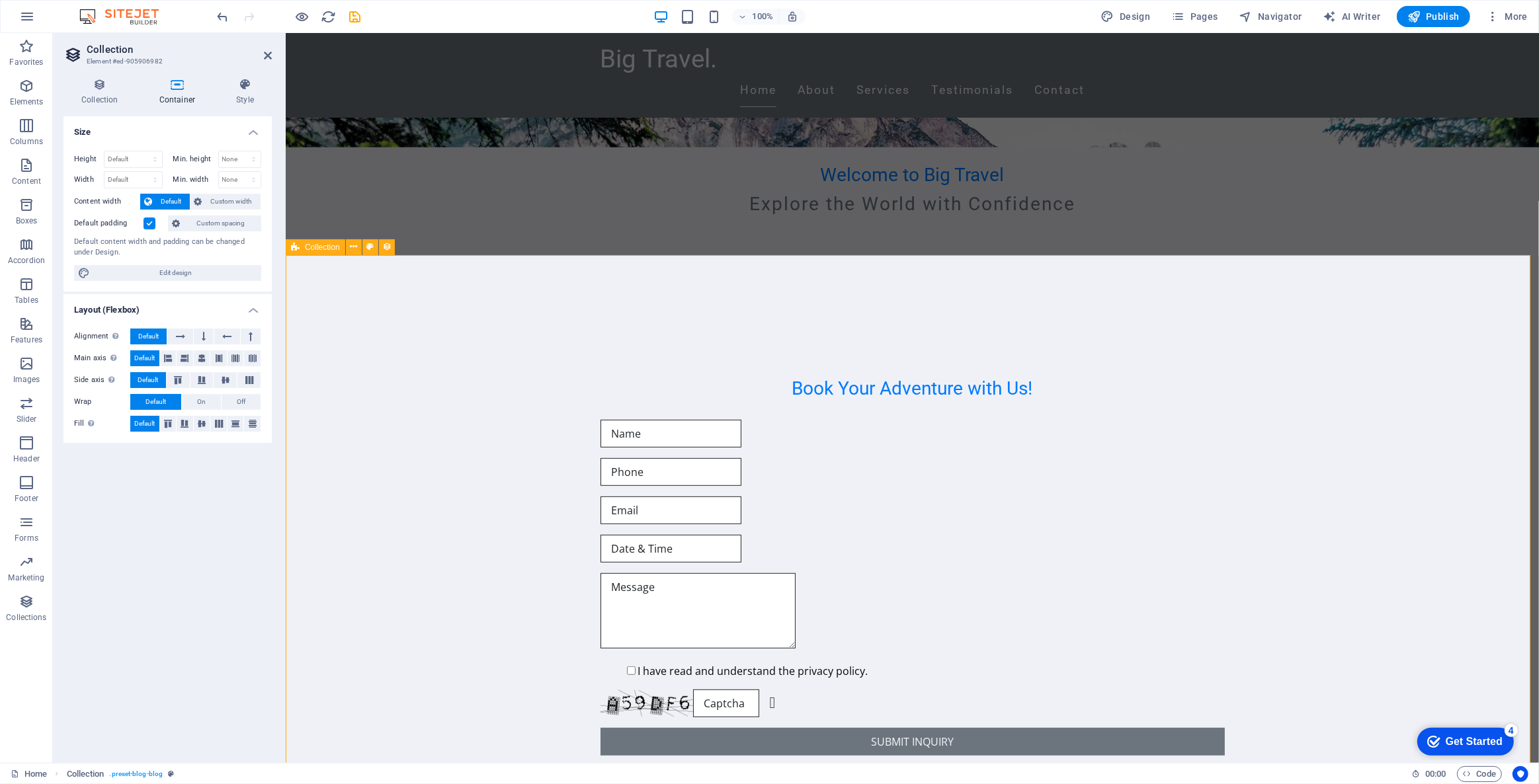
click at [354, 249] on icon at bounding box center [353, 247] width 7 height 14
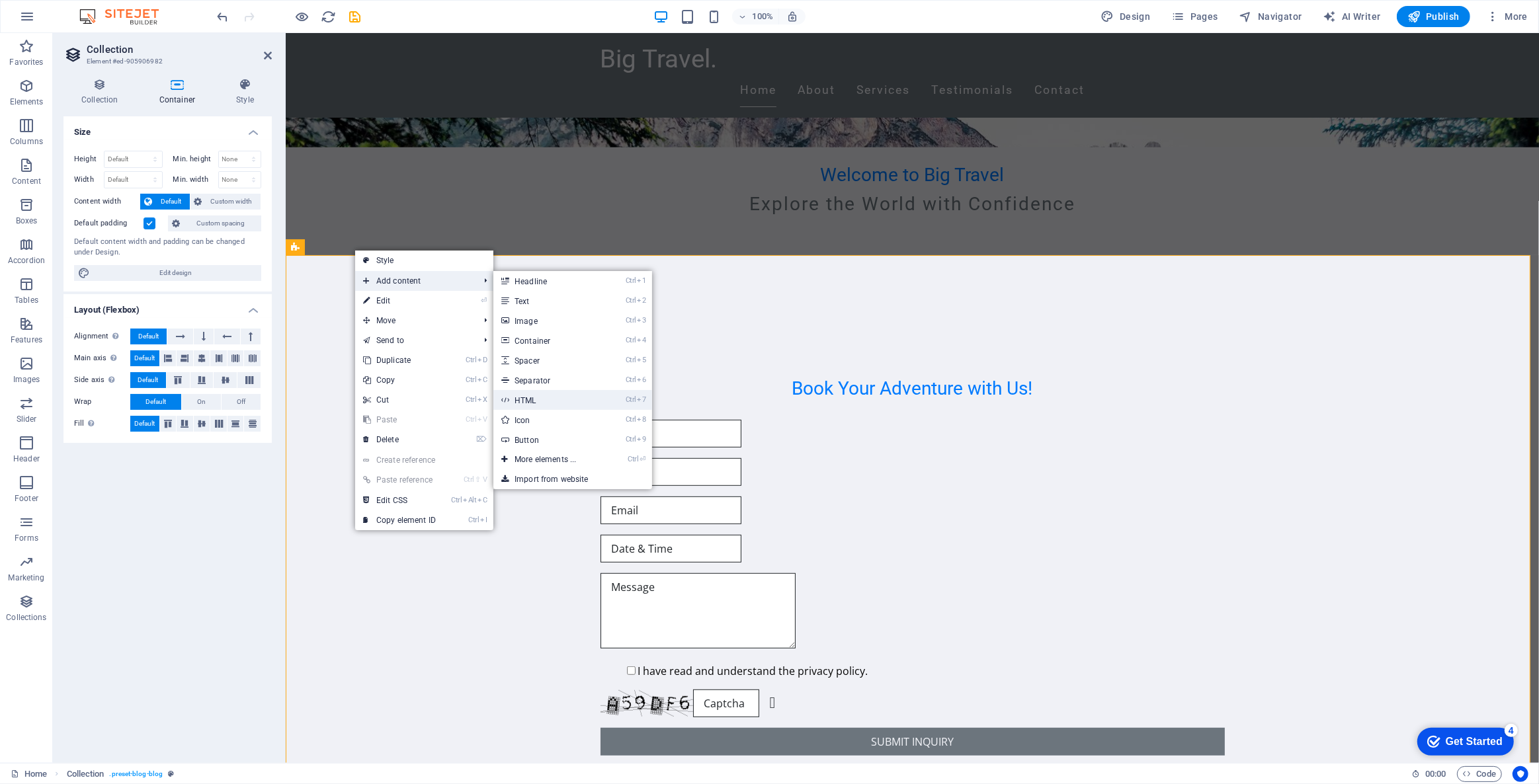
click at [550, 397] on link "Ctrl 7 HTML" at bounding box center [548, 399] width 109 height 20
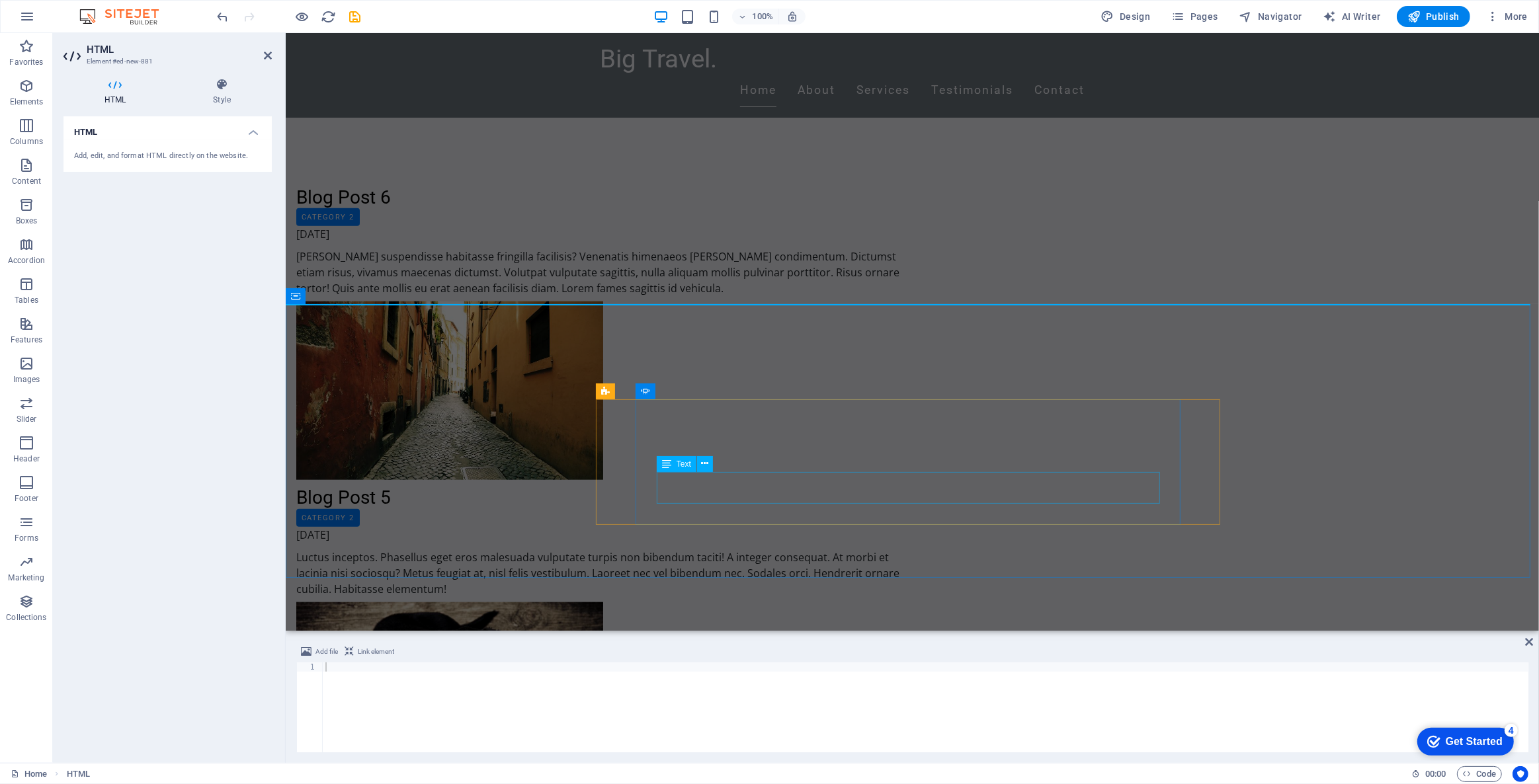
scroll to position [1421, 0]
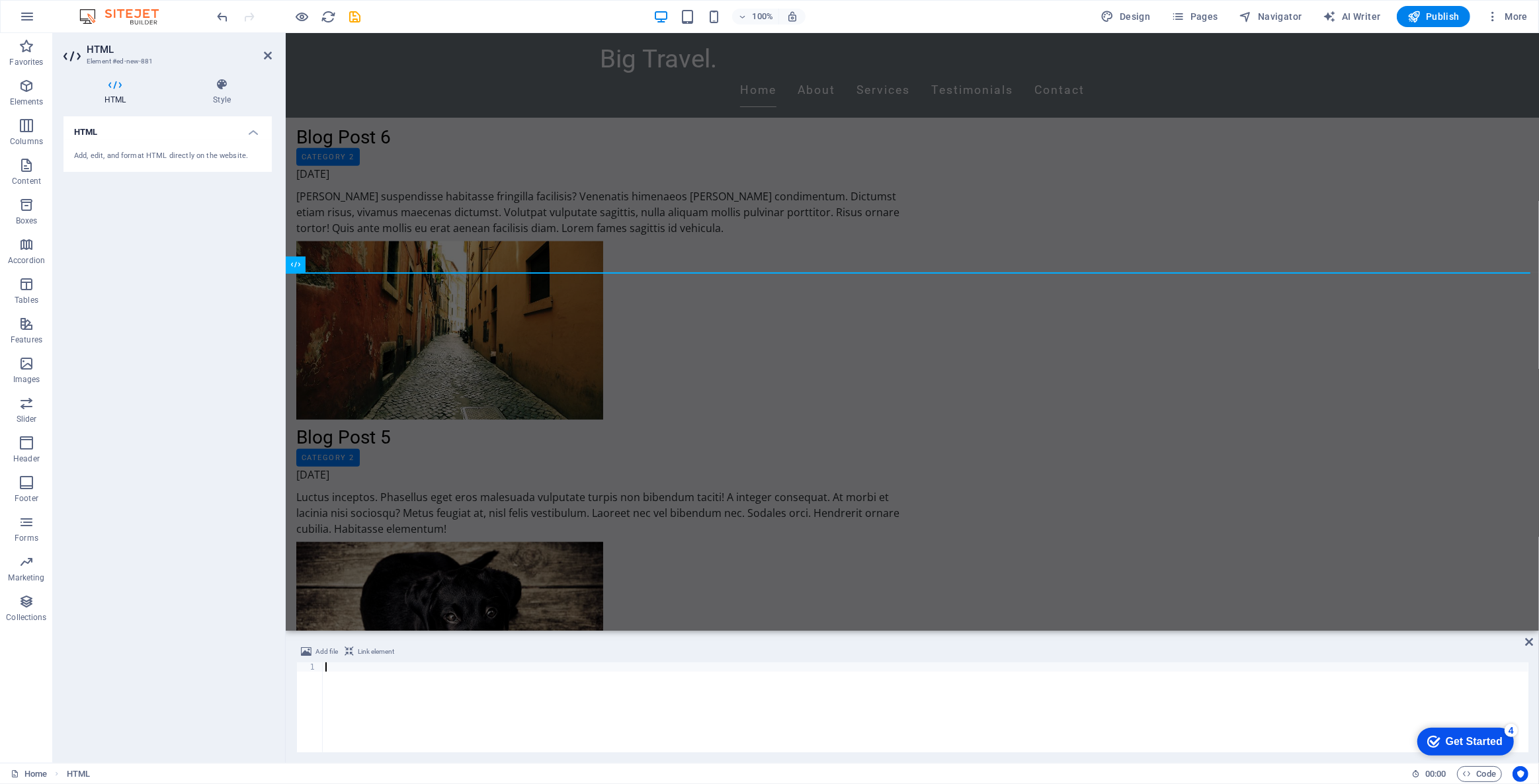
click at [371, 664] on div at bounding box center [925, 717] width 1205 height 109
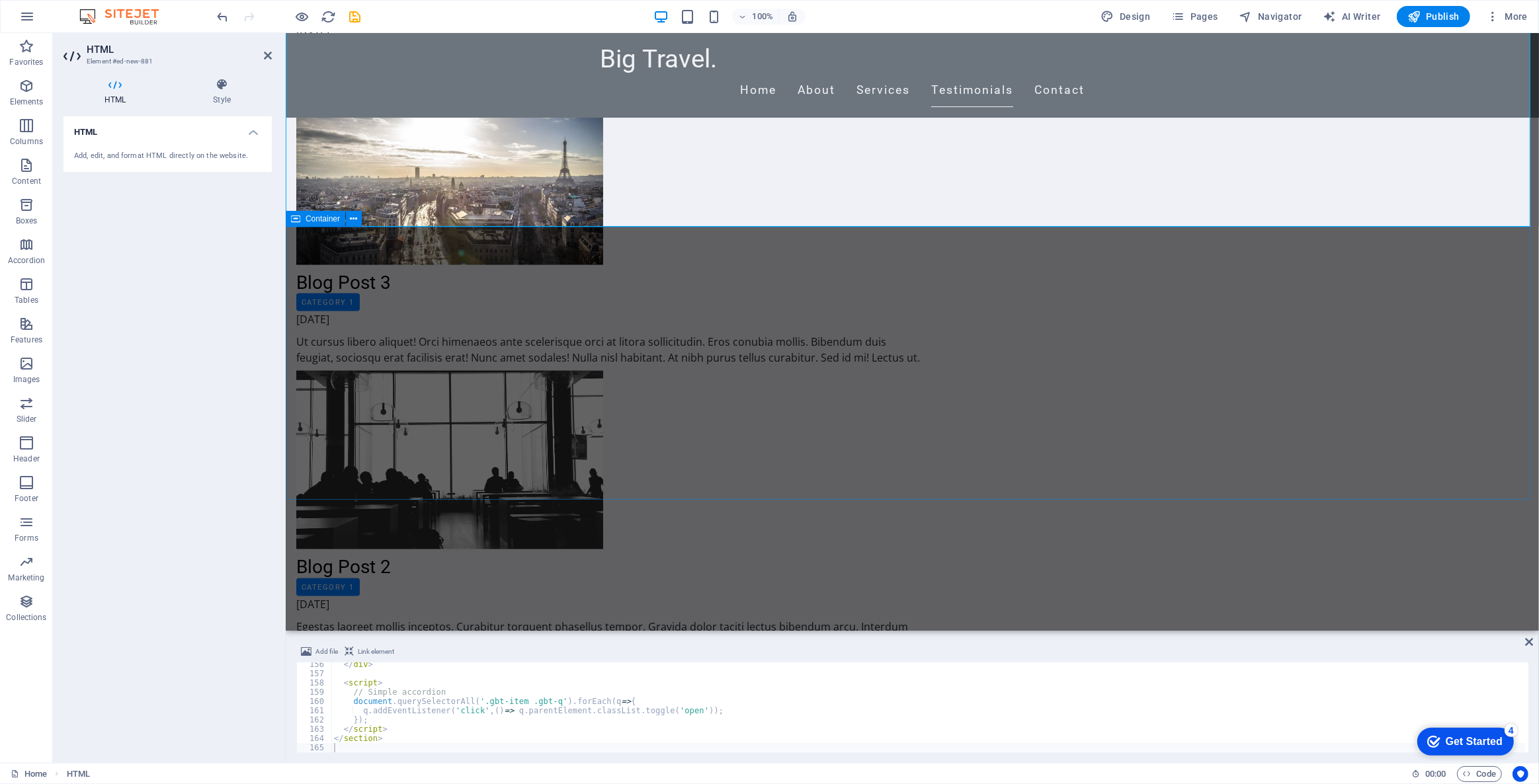
scroll to position [2261, 0]
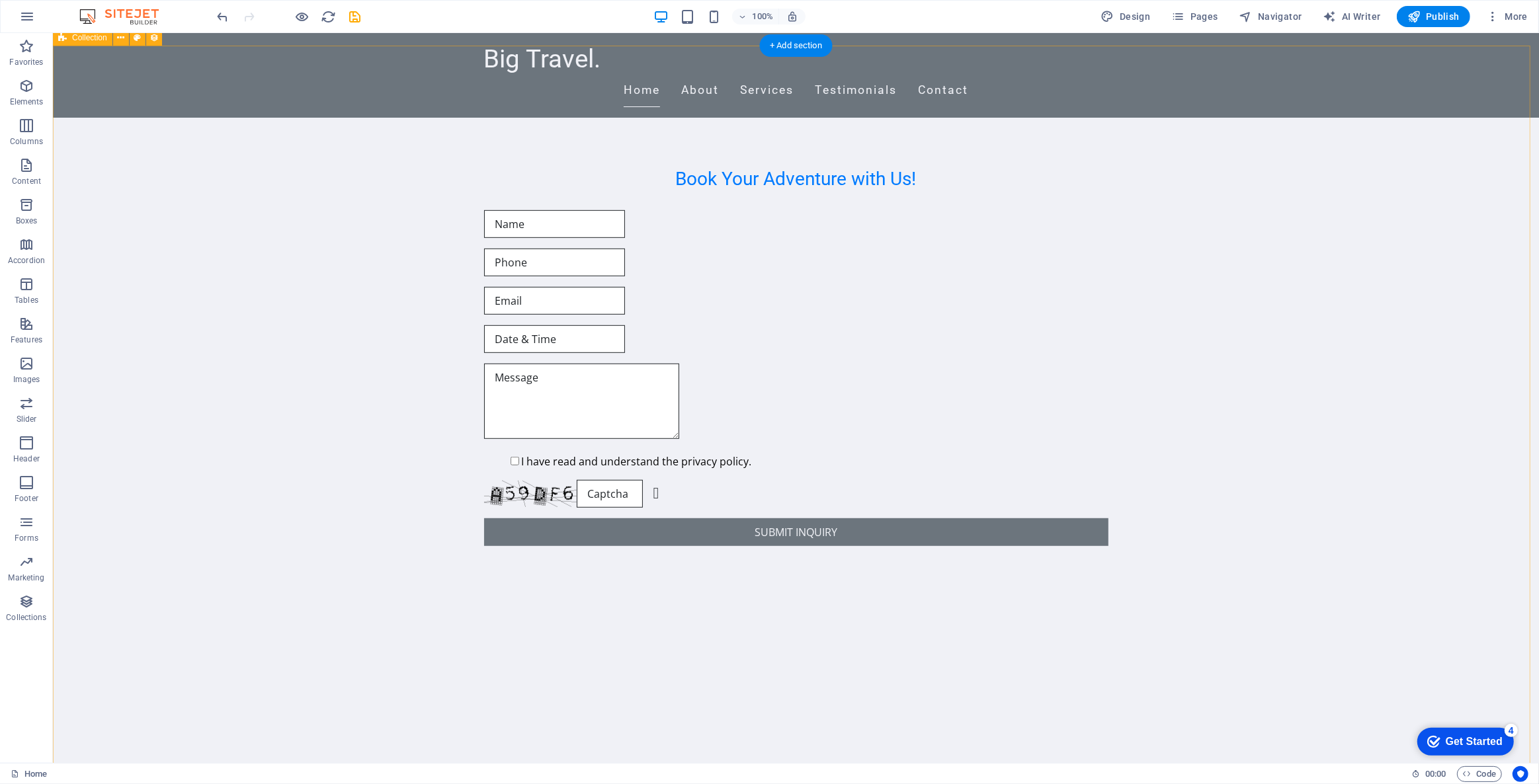
scroll to position [585, 0]
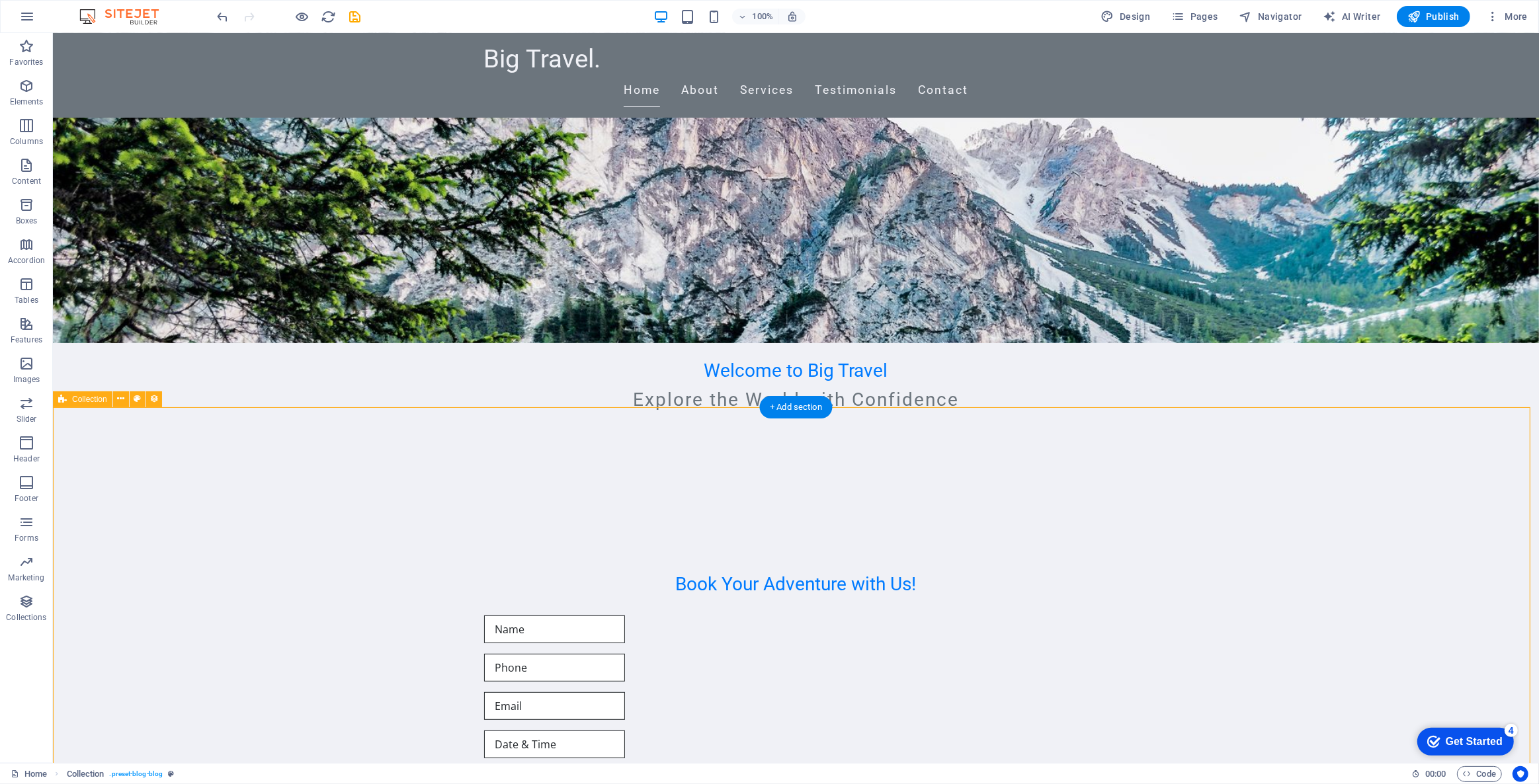
scroll to position [464, 0]
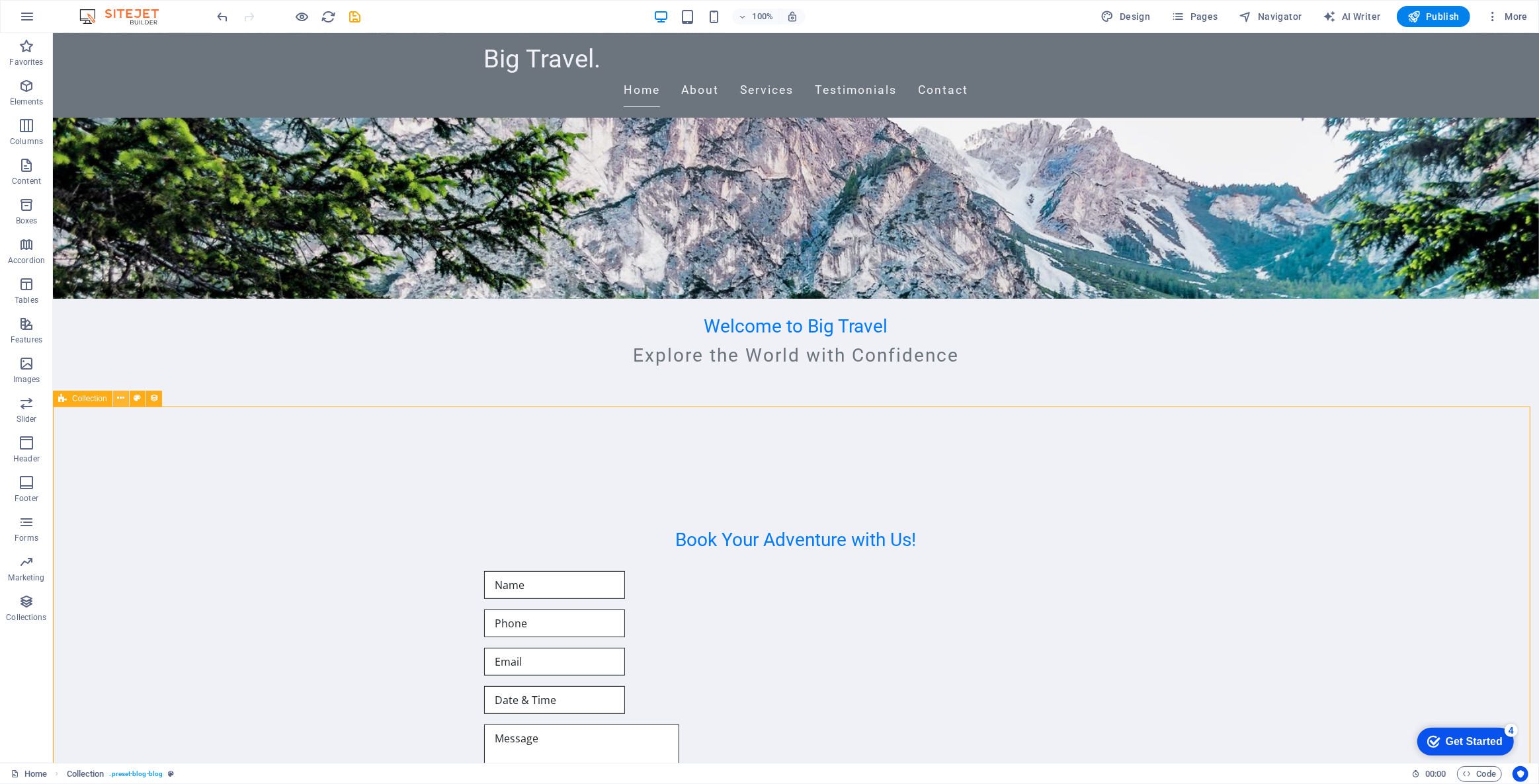
click at [122, 398] on icon at bounding box center [120, 398] width 7 height 14
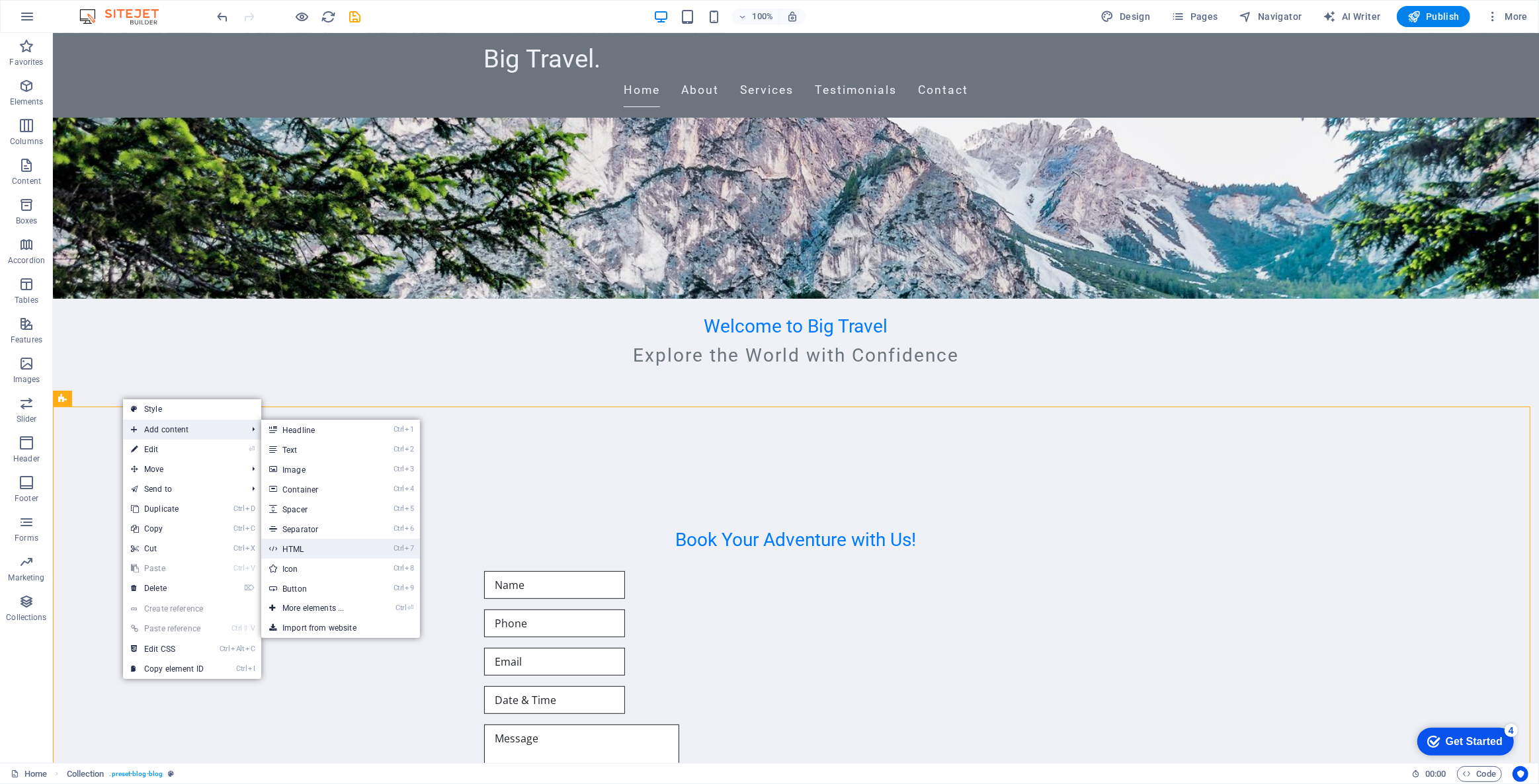
click at [309, 552] on link "Ctrl 7 HTML" at bounding box center [315, 548] width 109 height 20
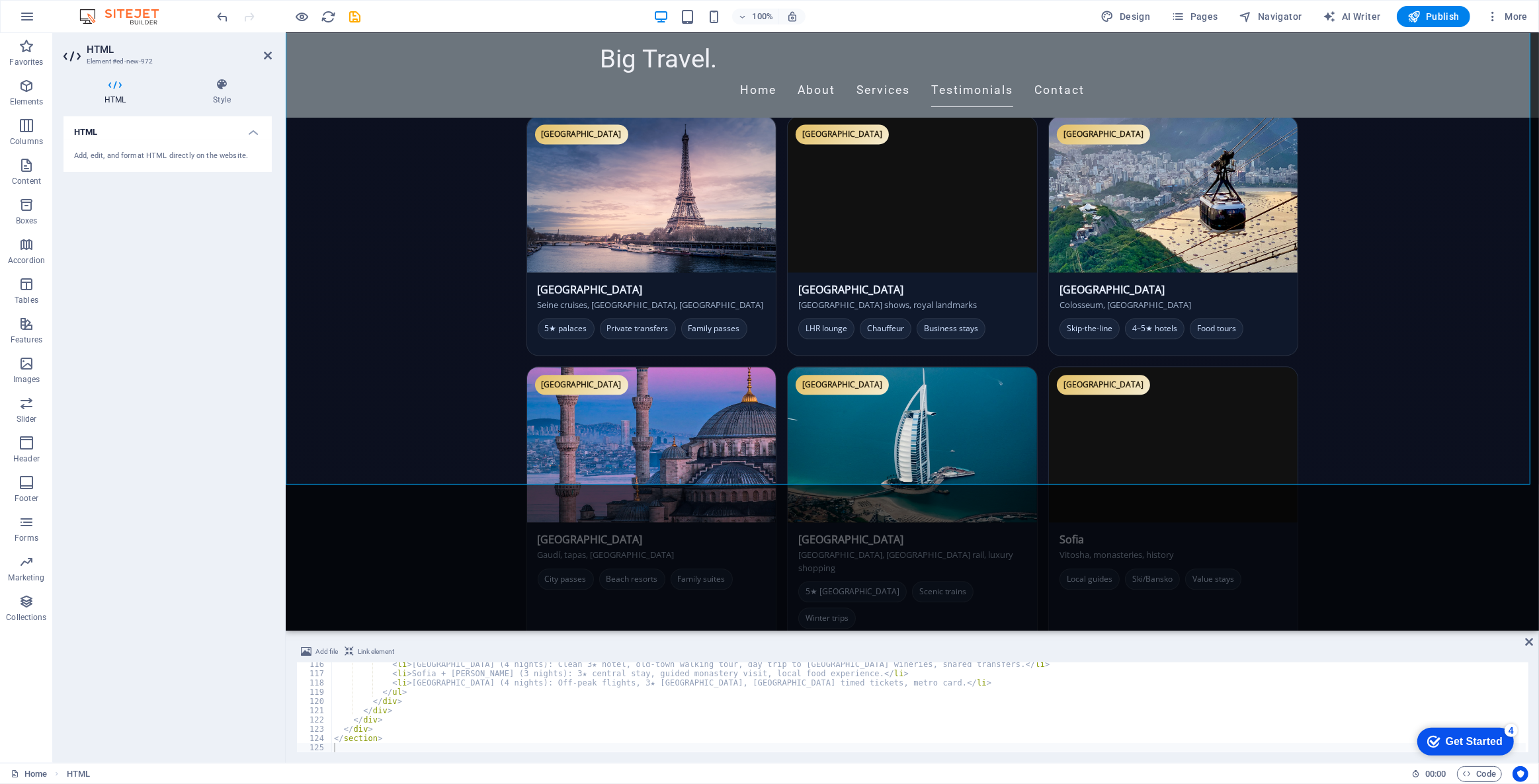
scroll to position [3191, 0]
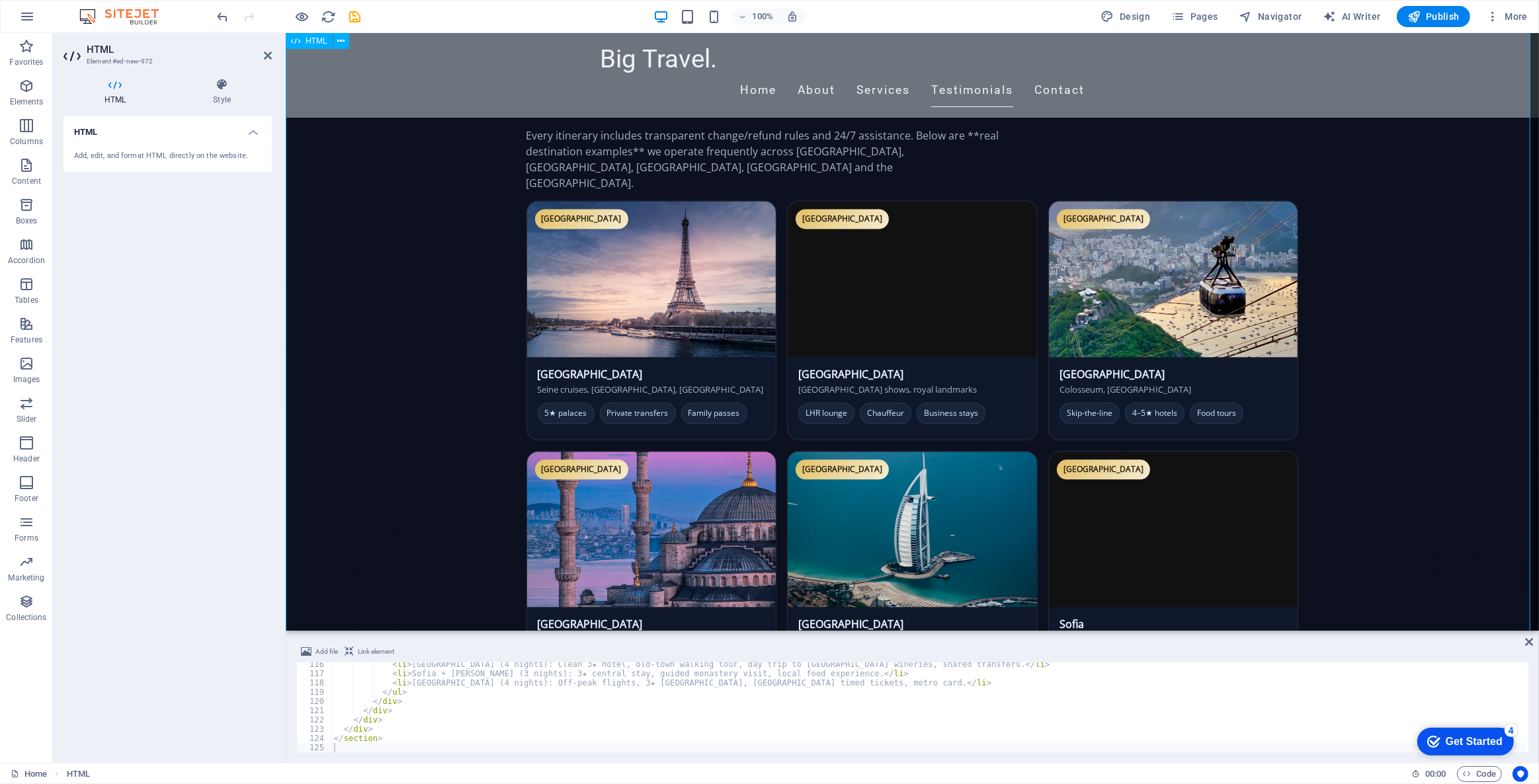
click at [222, 145] on div "Add, edit, and format HTML directly on the website." at bounding box center [167, 156] width 208 height 32
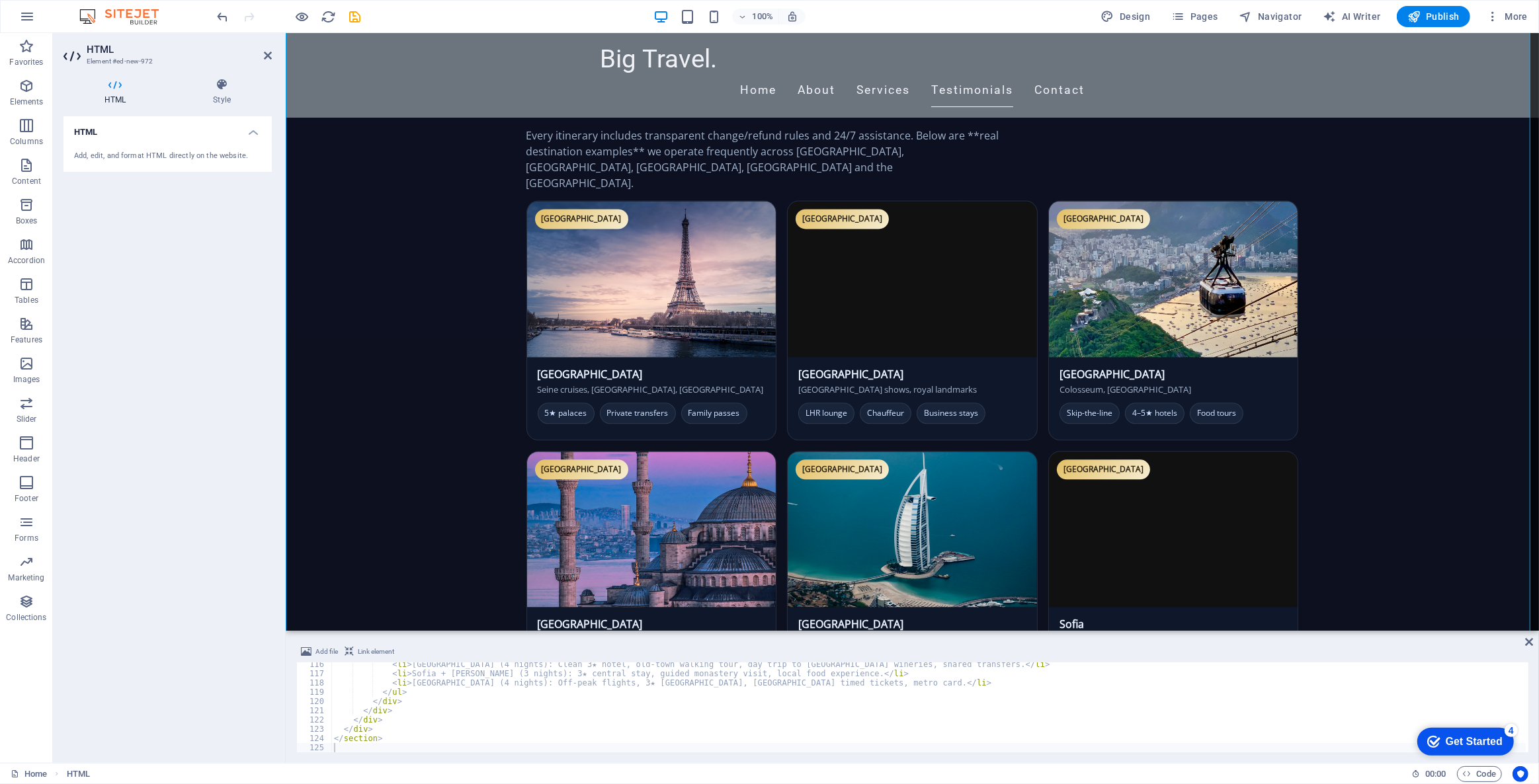
click at [250, 132] on h4 "HTML" at bounding box center [167, 128] width 208 height 24
click at [250, 132] on h4 "HTML" at bounding box center [167, 131] width 208 height 31
click at [1533, 641] on div "Add file Link element 116 117 118 119 120 121 122 123 124 125 < li > Tbilisi (4…" at bounding box center [912, 699] width 1253 height 130
click at [1532, 640] on icon at bounding box center [1529, 642] width 8 height 10
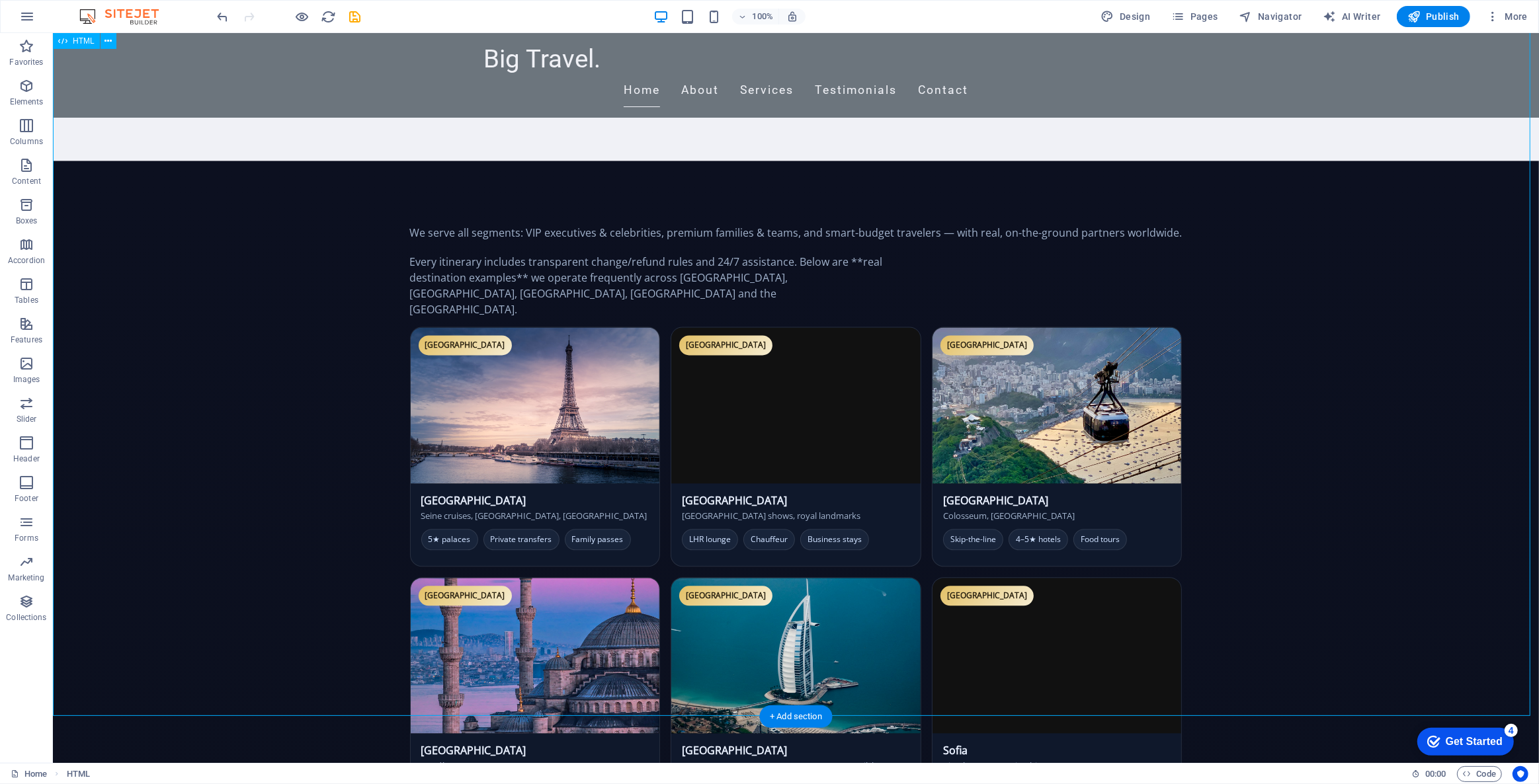
scroll to position [3077, 0]
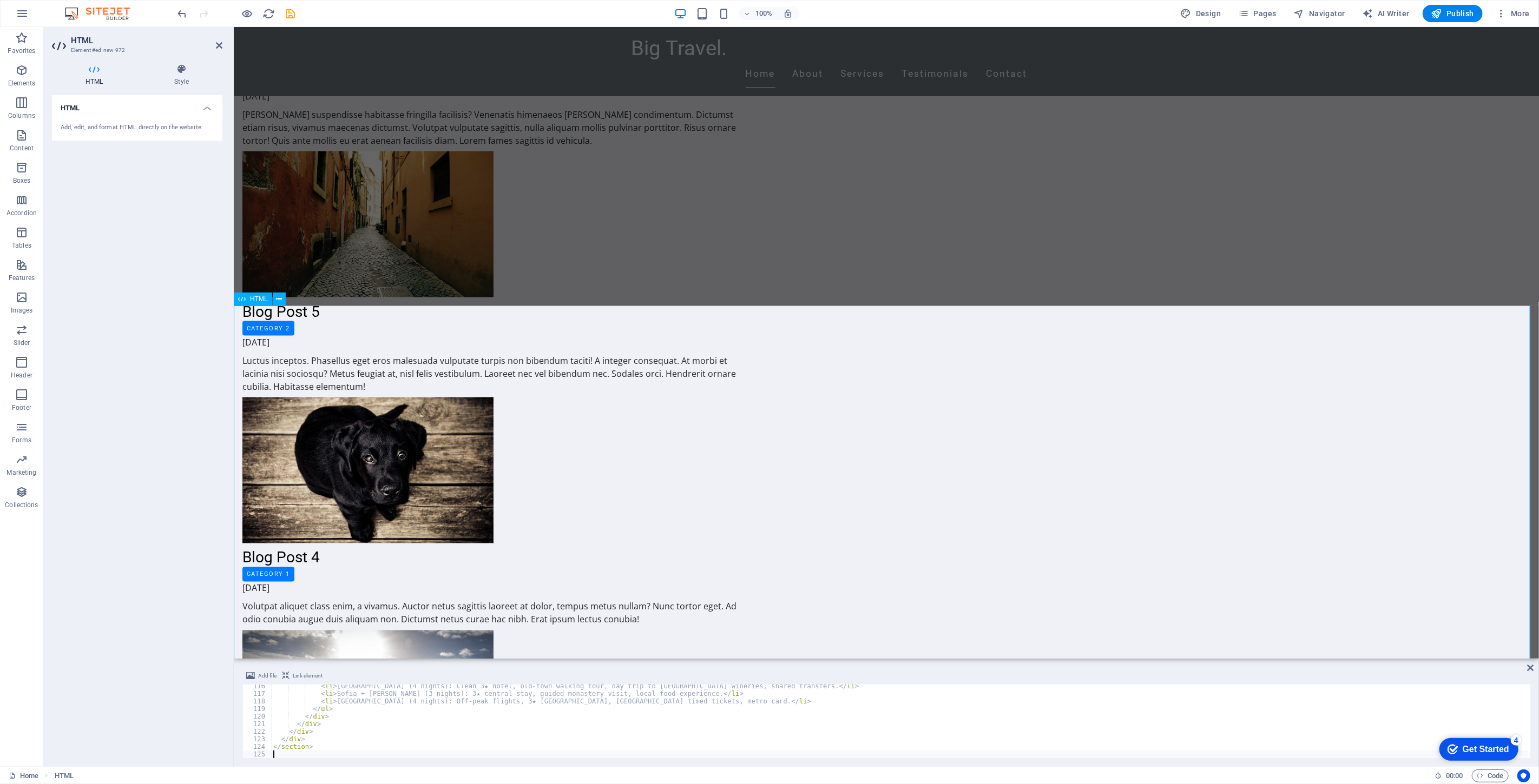
scroll to position [971, 0]
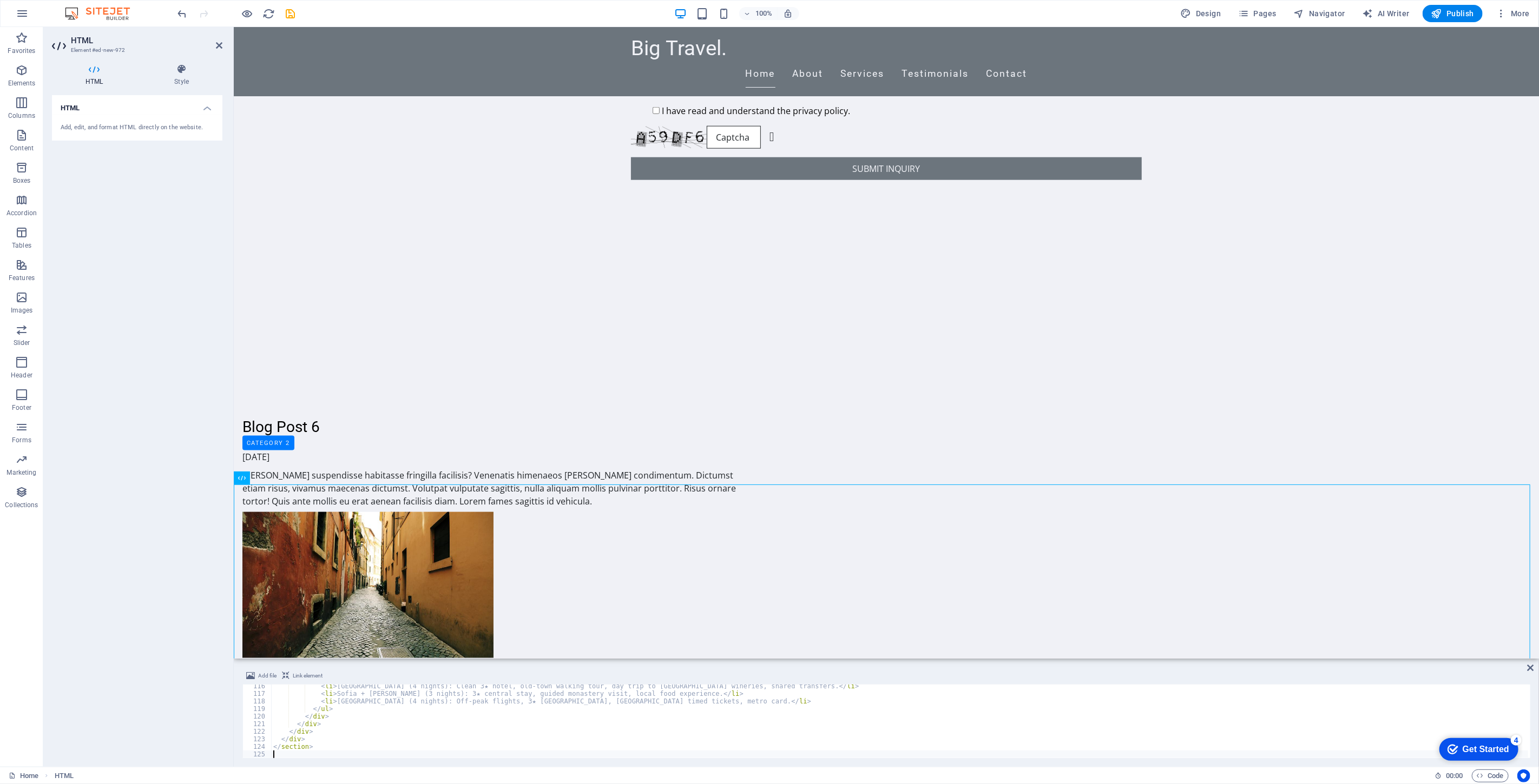
drag, startPoint x: 473, startPoint y: 553, endPoint x: 478, endPoint y: 566, distance: 13.9
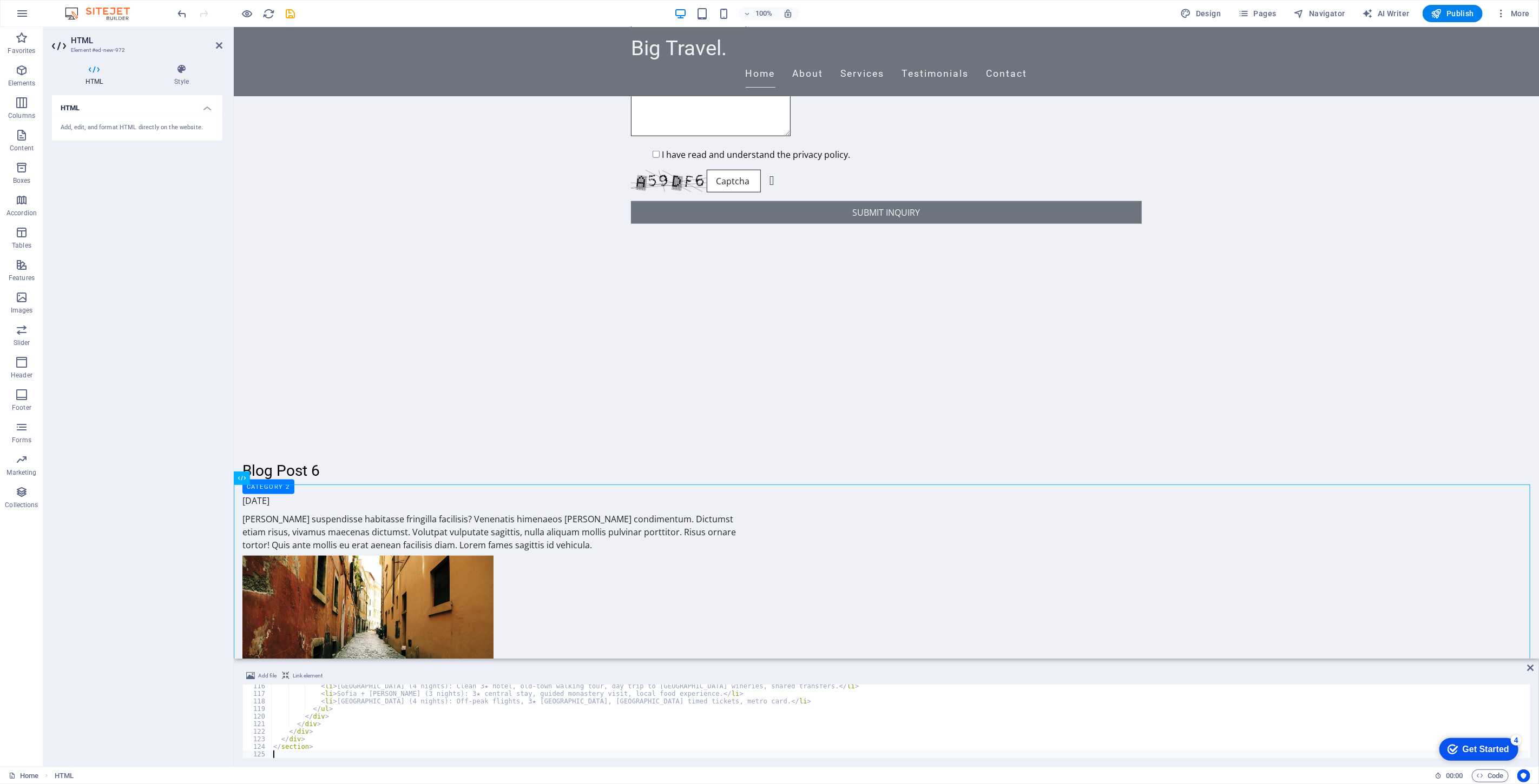
scroll to position [611, 0]
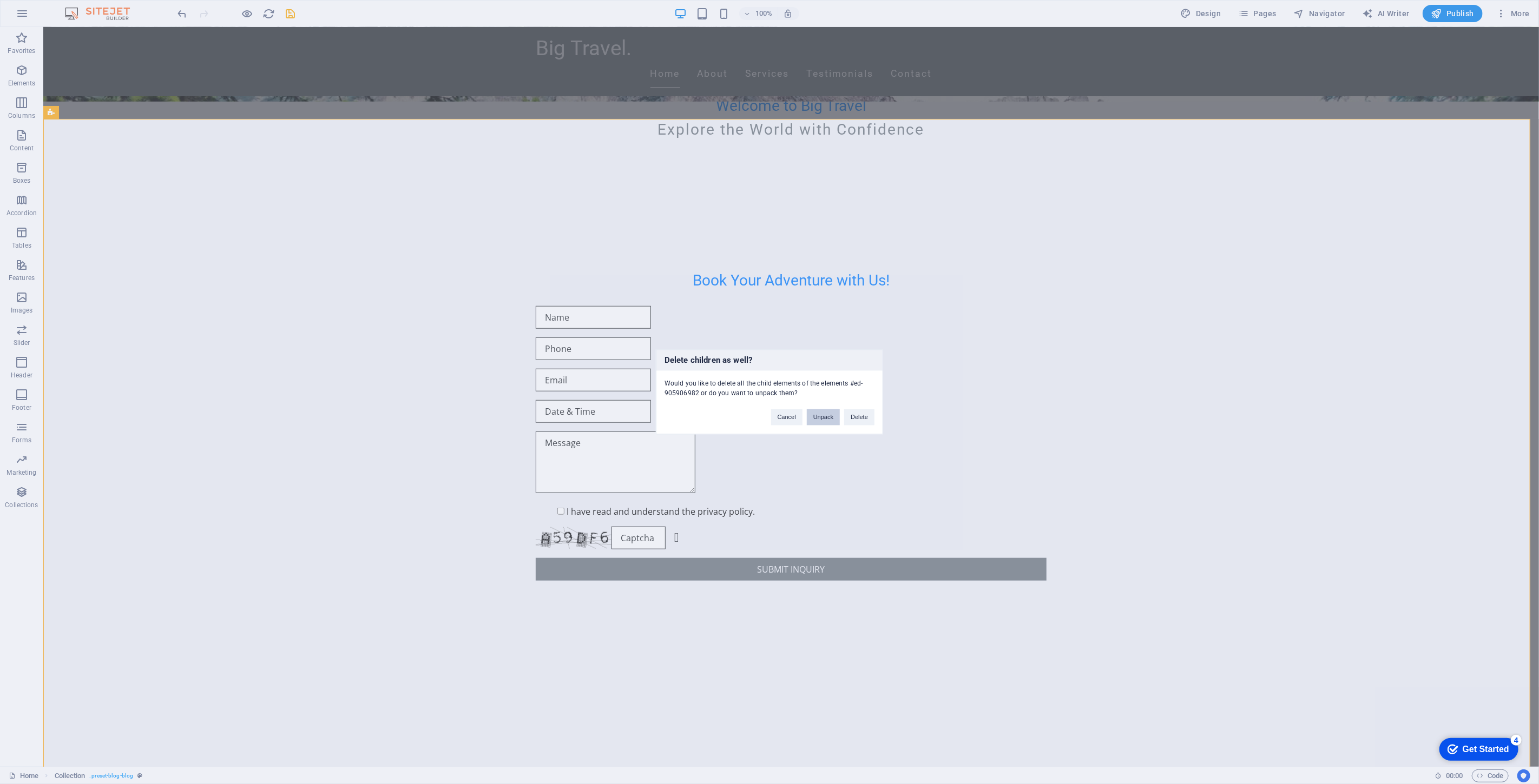
click at [828, 415] on button "Unpack" at bounding box center [823, 417] width 33 height 16
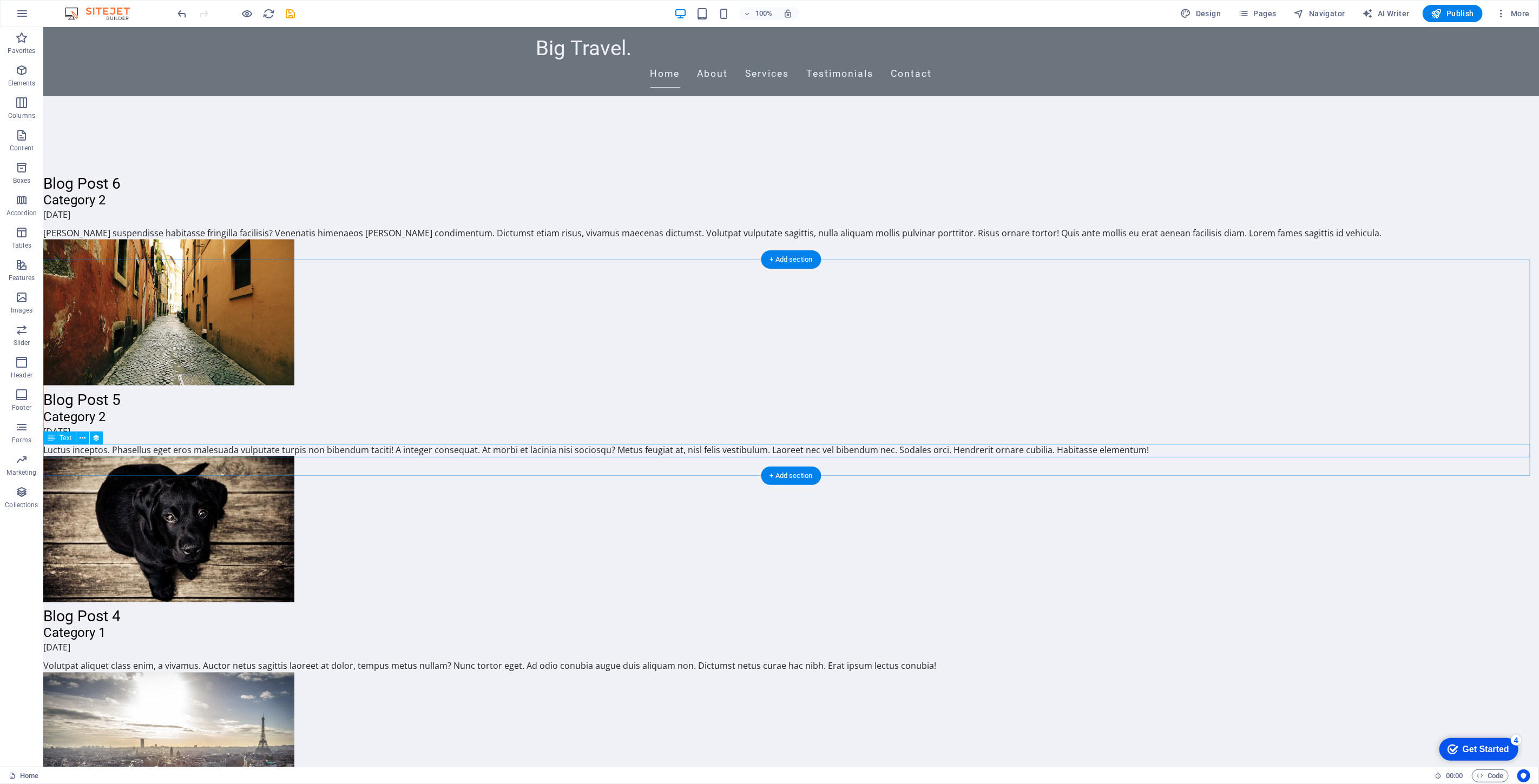
scroll to position [966, 0]
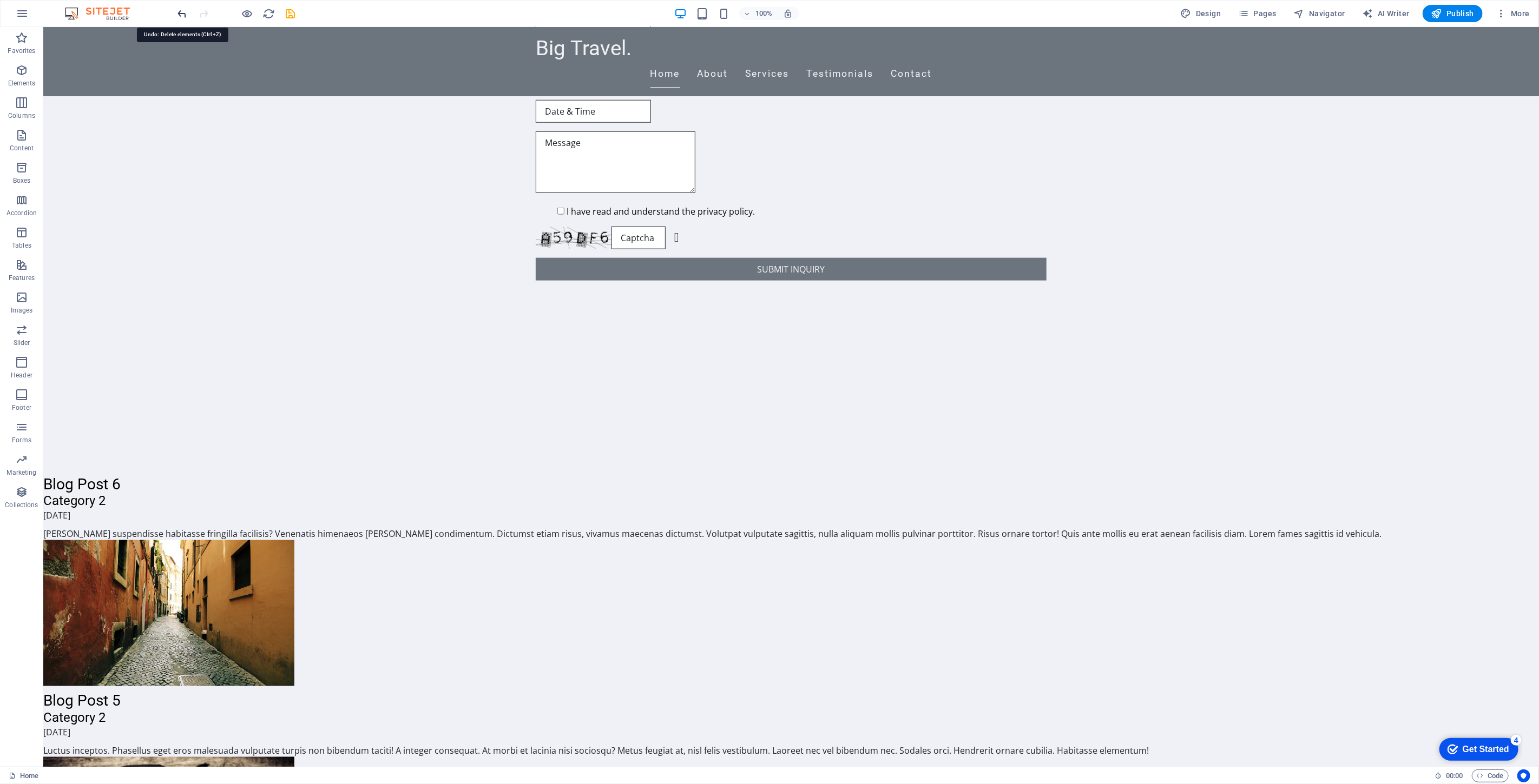
click at [184, 16] on icon "undo" at bounding box center [182, 14] width 13 height 13
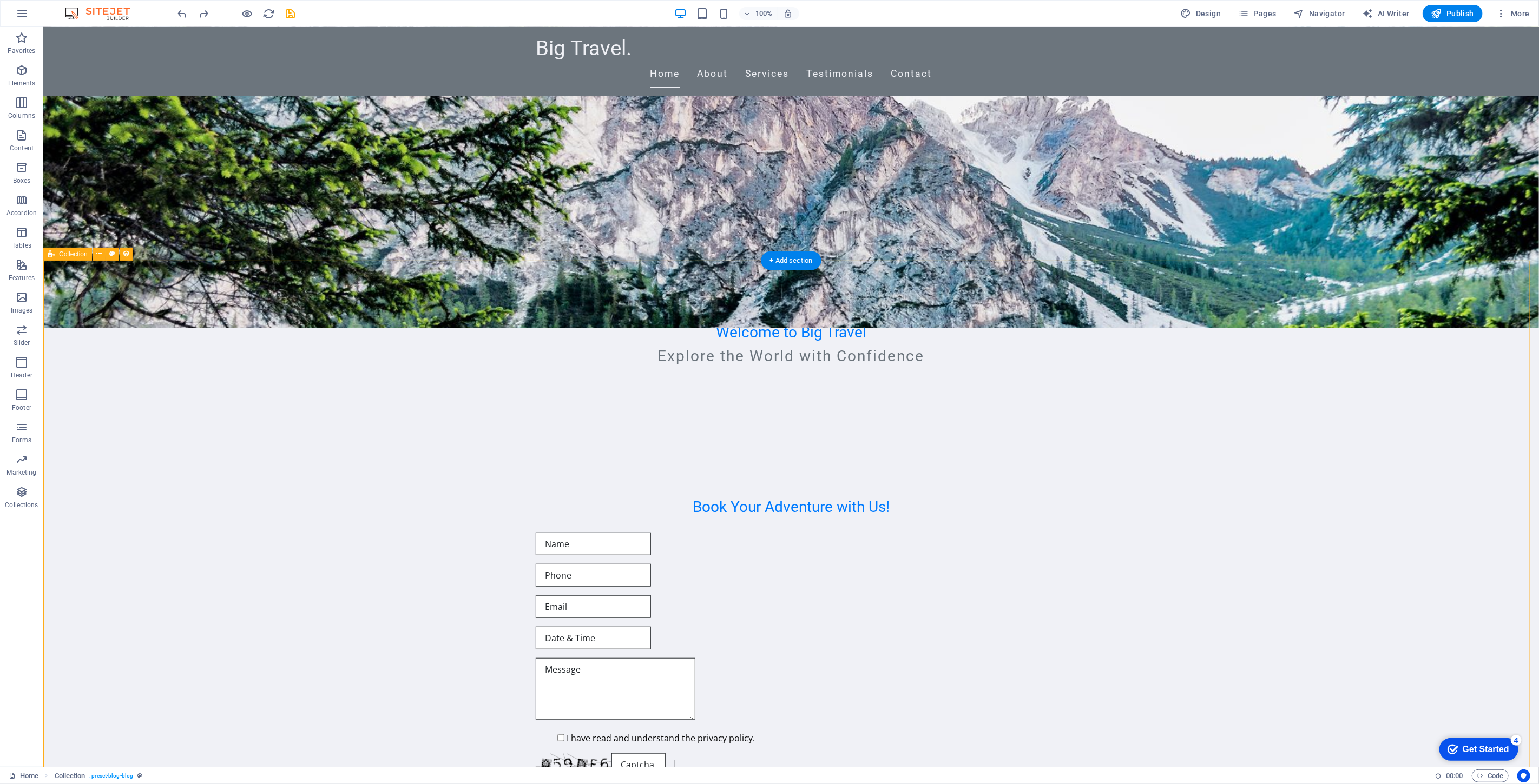
scroll to position [364, 0]
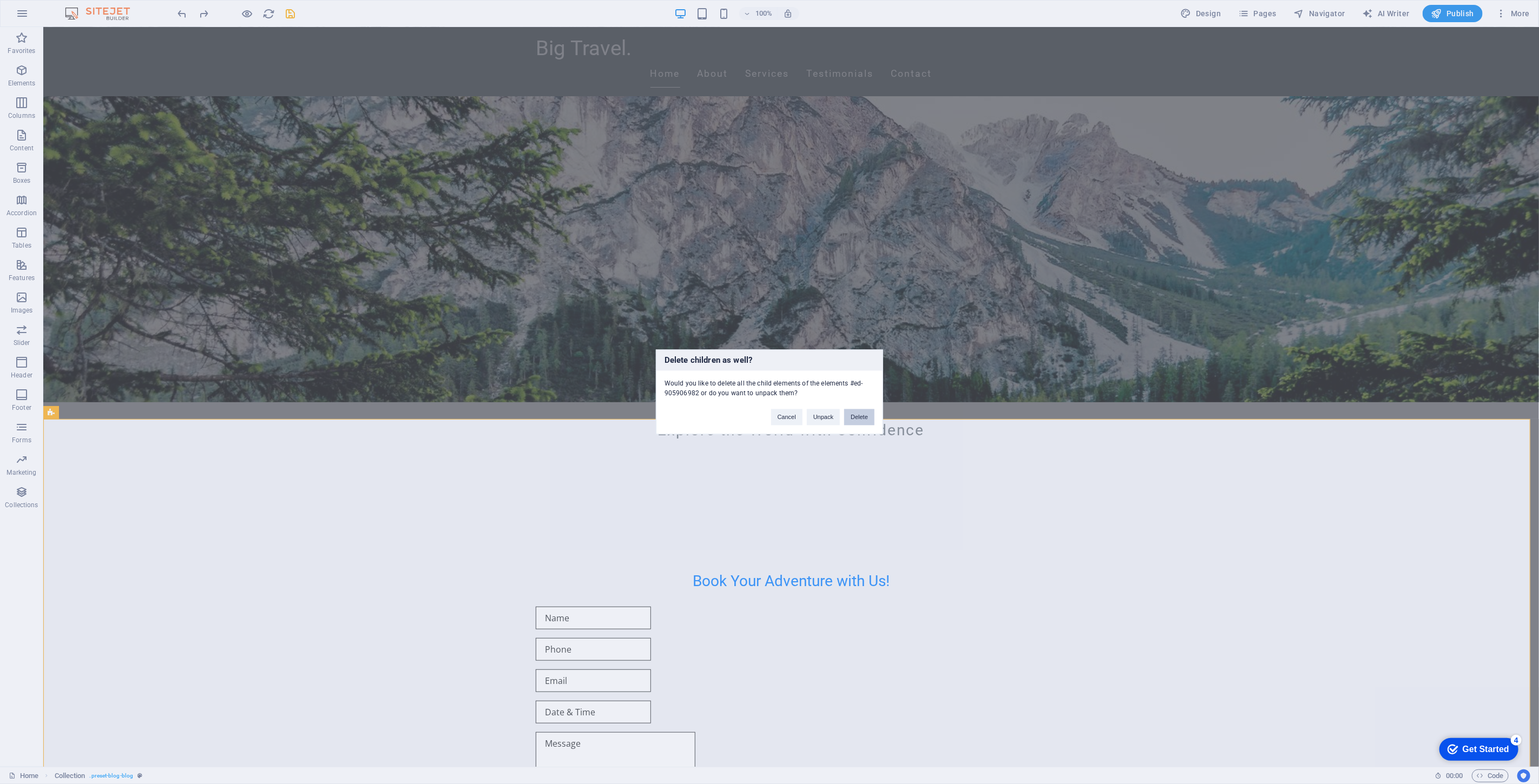
click at [857, 423] on button "Delete" at bounding box center [859, 417] width 30 height 16
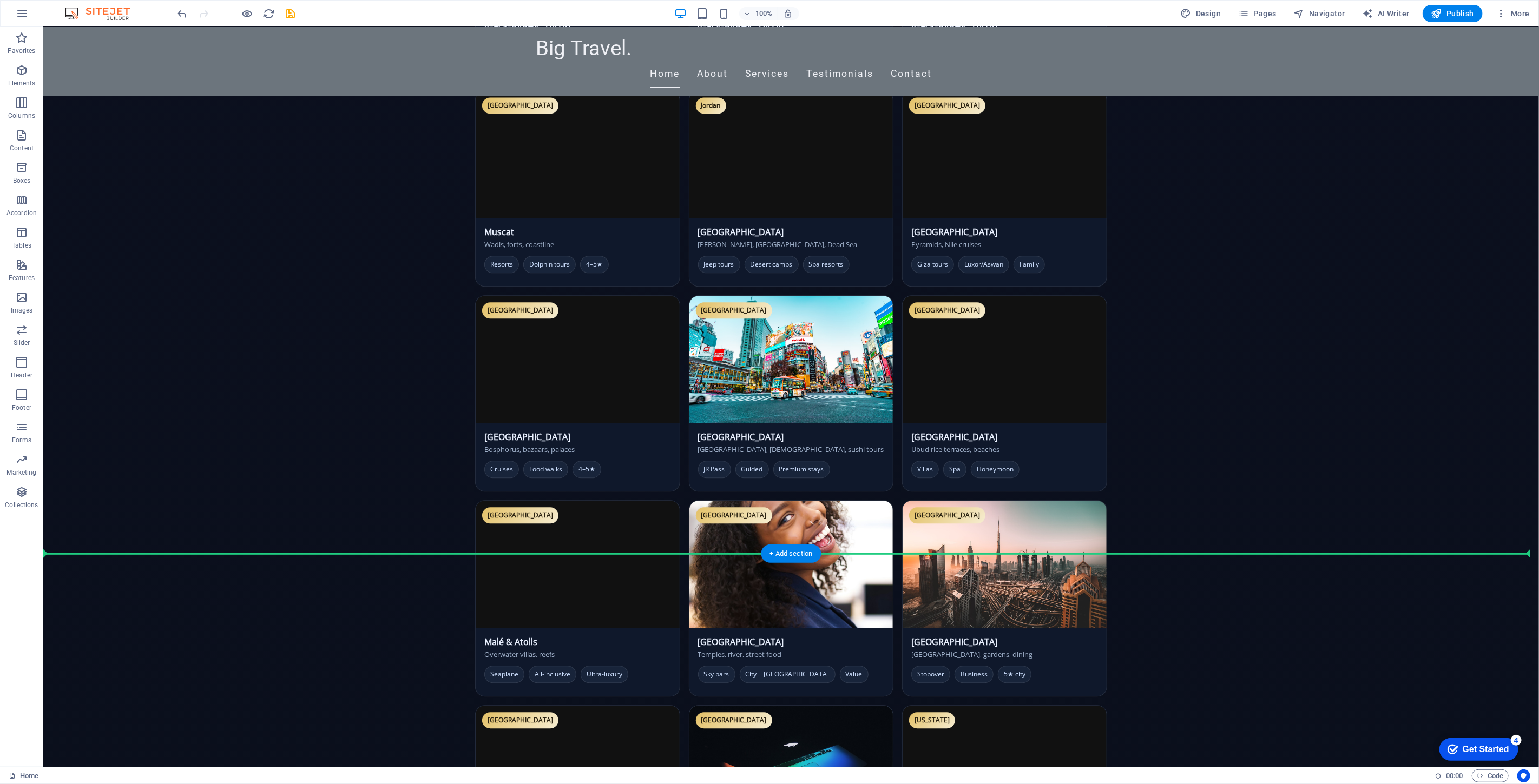
scroll to position [2043, 0]
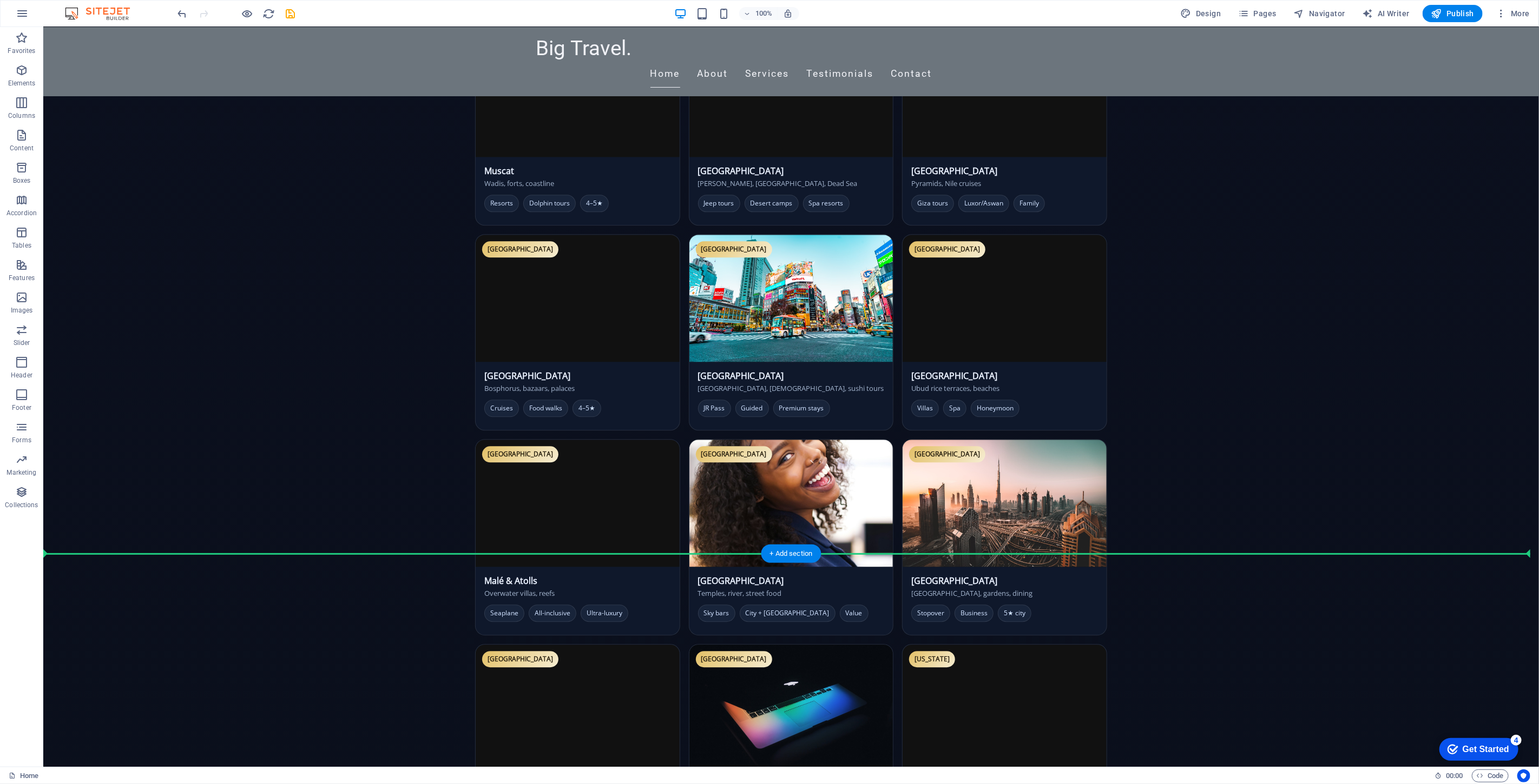
drag, startPoint x: 449, startPoint y: 385, endPoint x: 442, endPoint y: 557, distance: 172.1
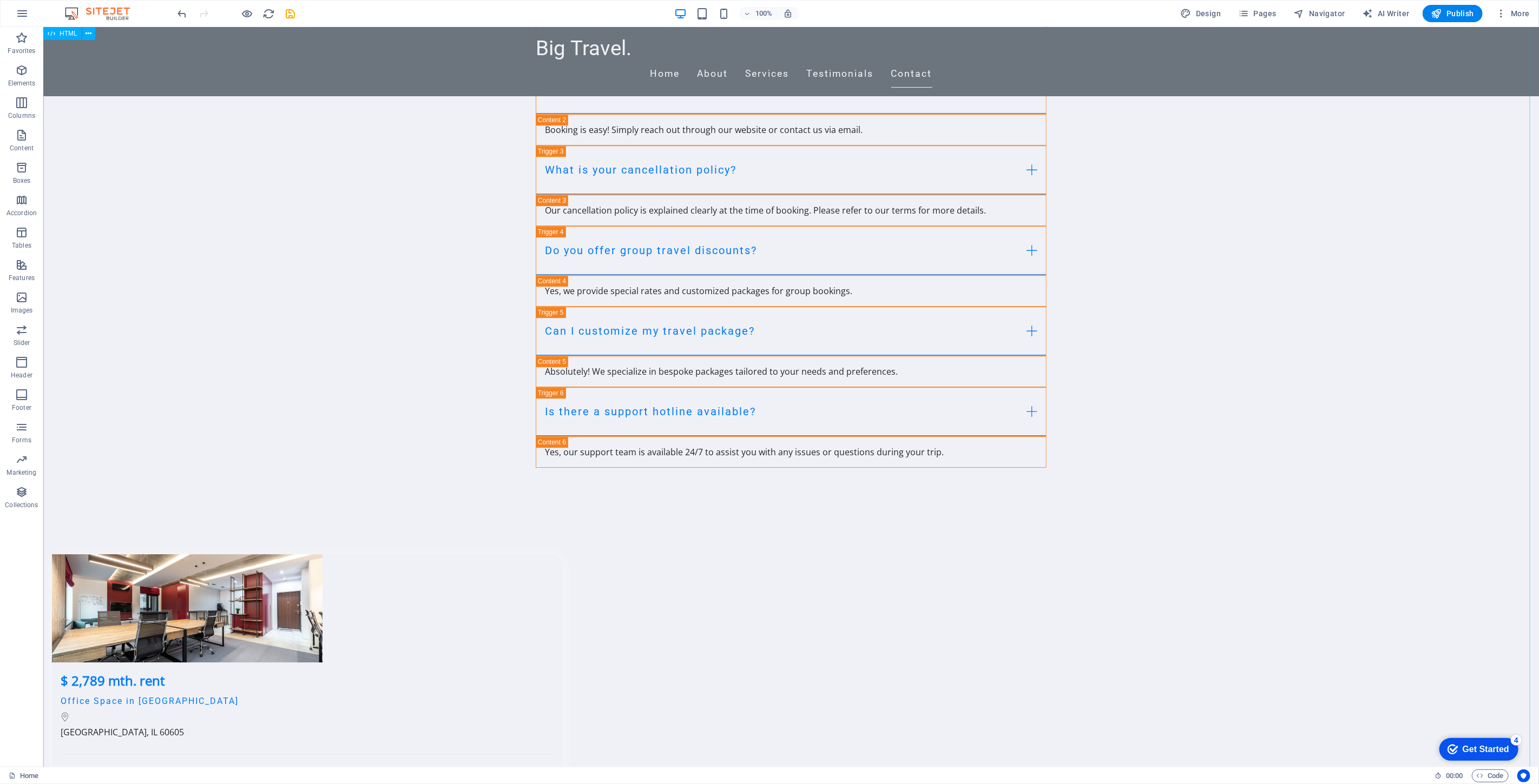
scroll to position [6103, 0]
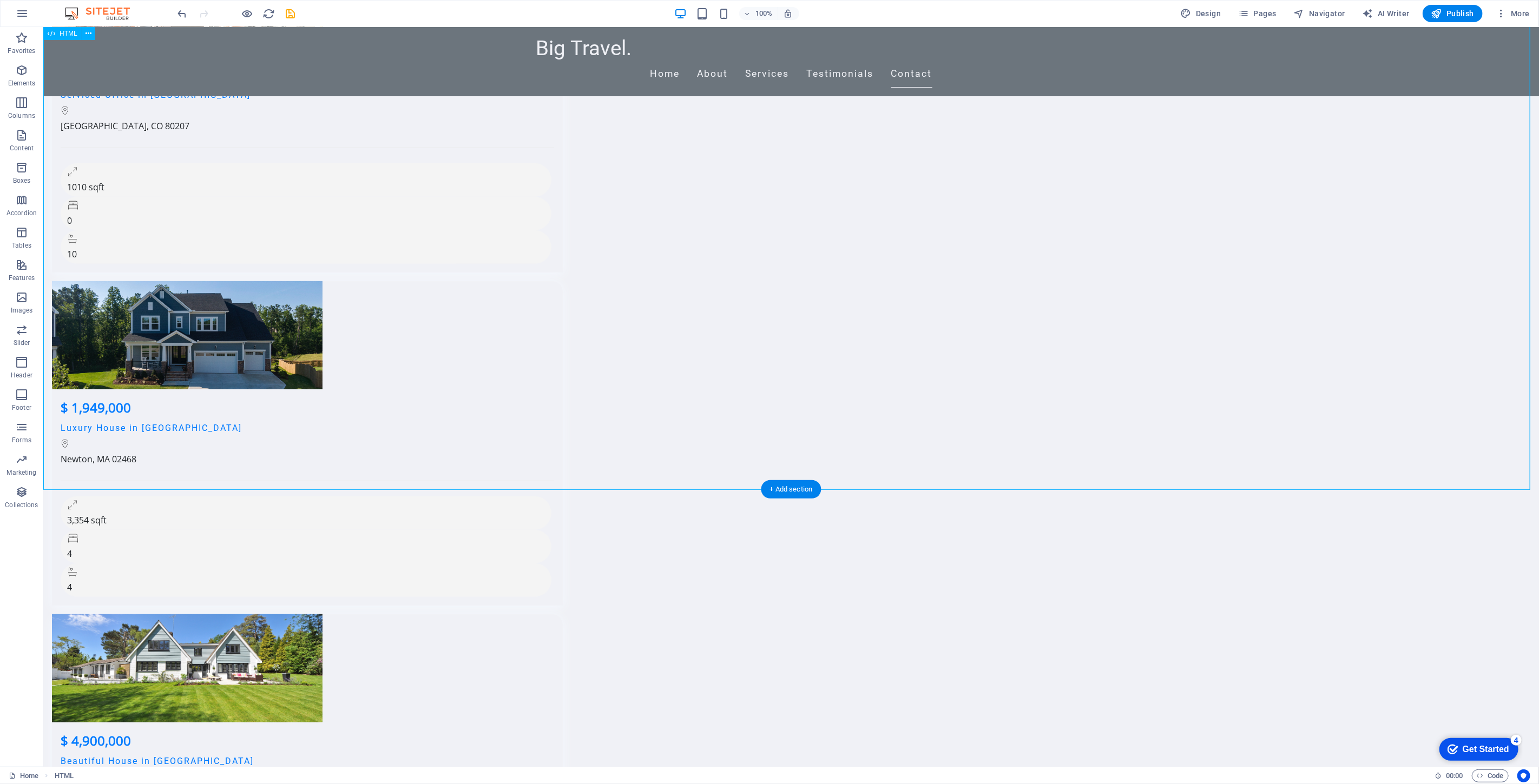
scroll to position [7254, 0]
